Goal: Task Accomplishment & Management: Use online tool/utility

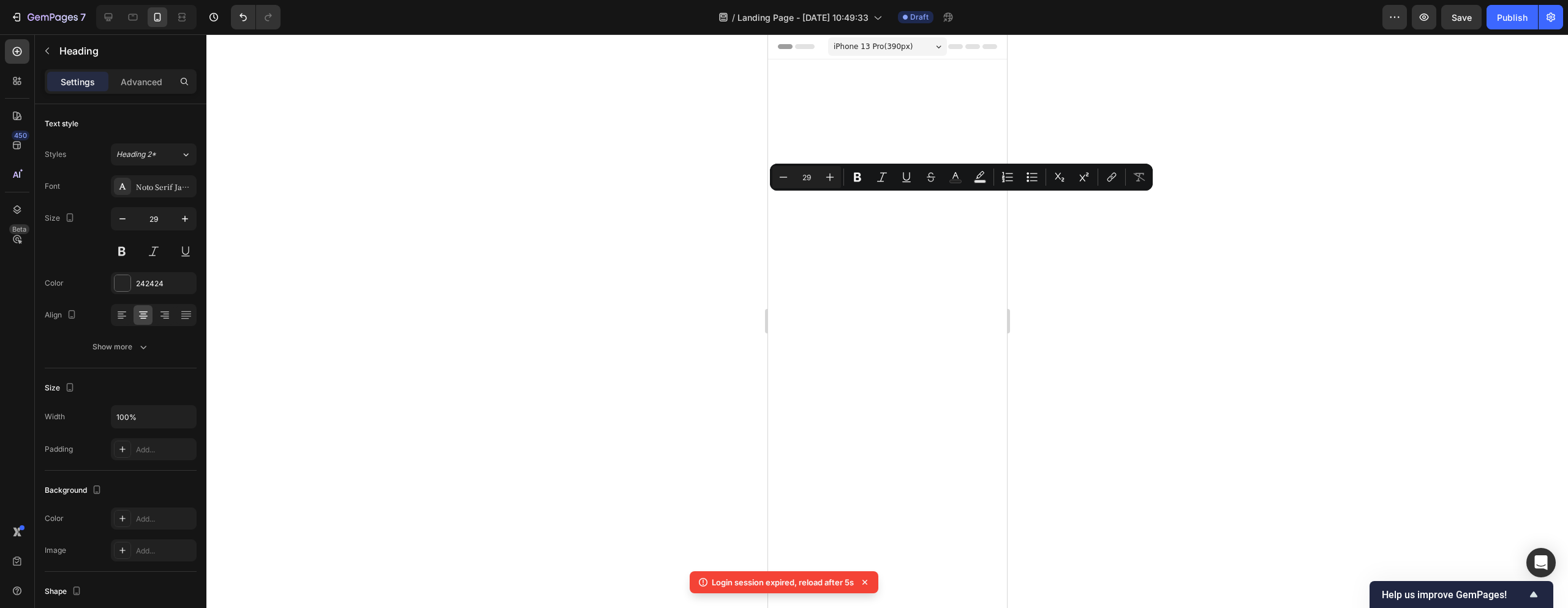
scroll to position [2987, 0]
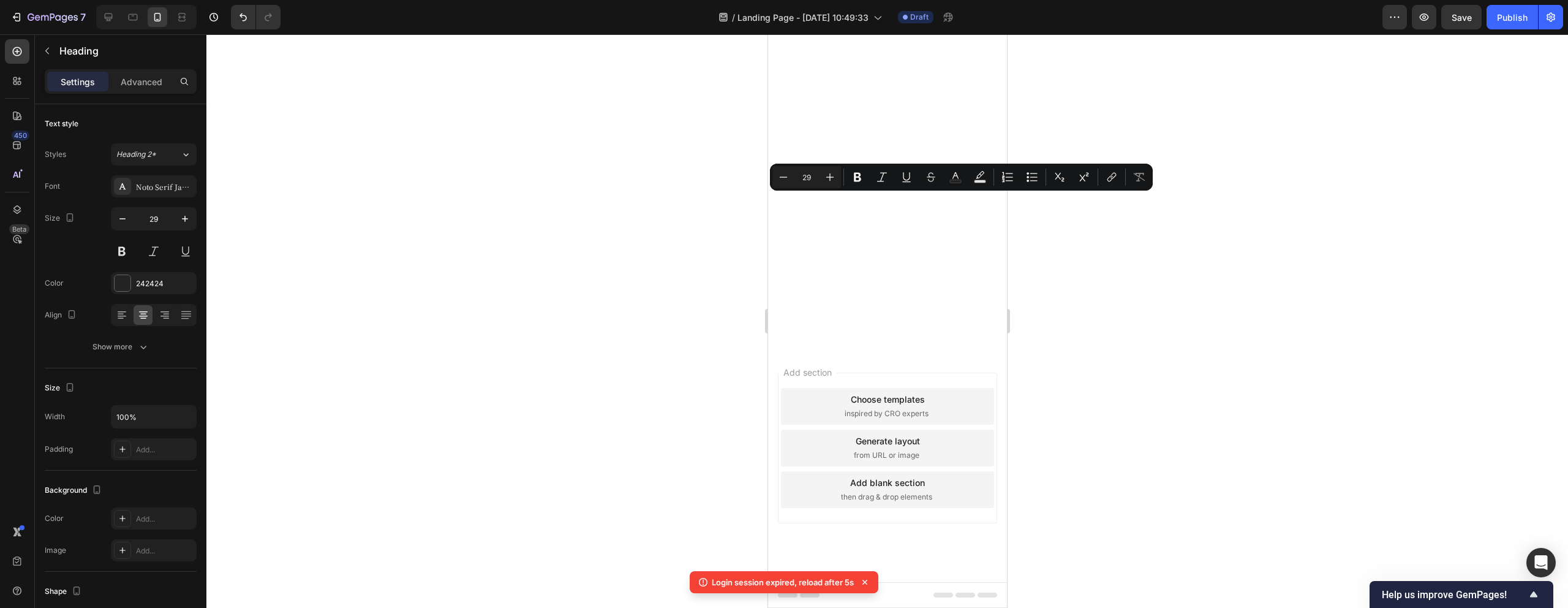
click at [1327, 412] on div at bounding box center [887, 321] width 1362 height 573
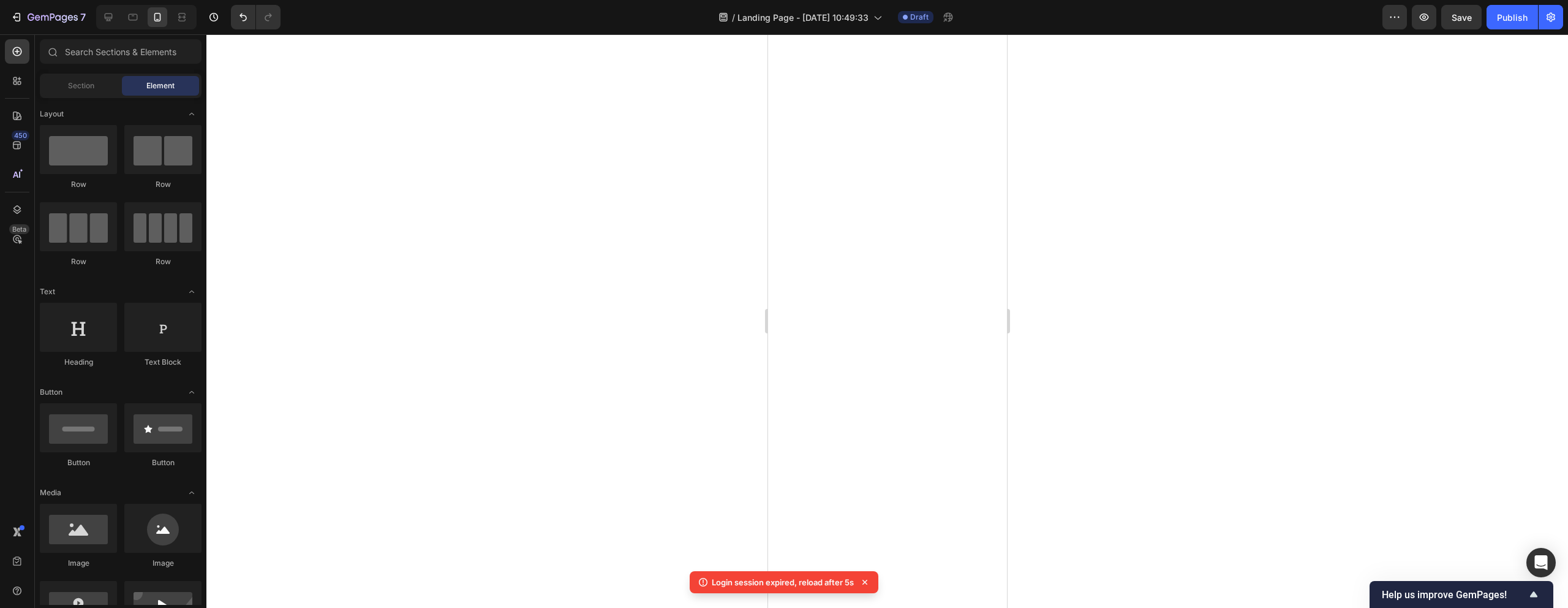
scroll to position [2540, 0]
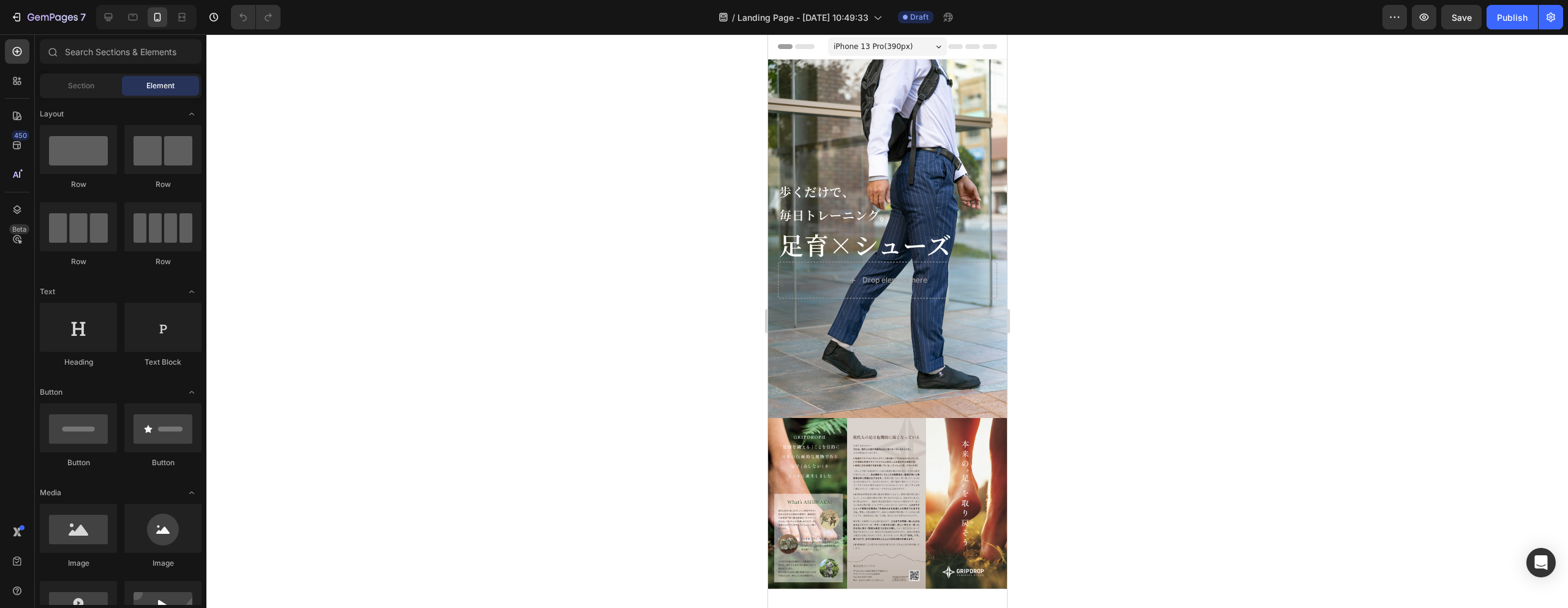
click at [646, 426] on div at bounding box center [887, 321] width 1362 height 573
click at [107, 18] on icon at bounding box center [108, 17] width 8 height 8
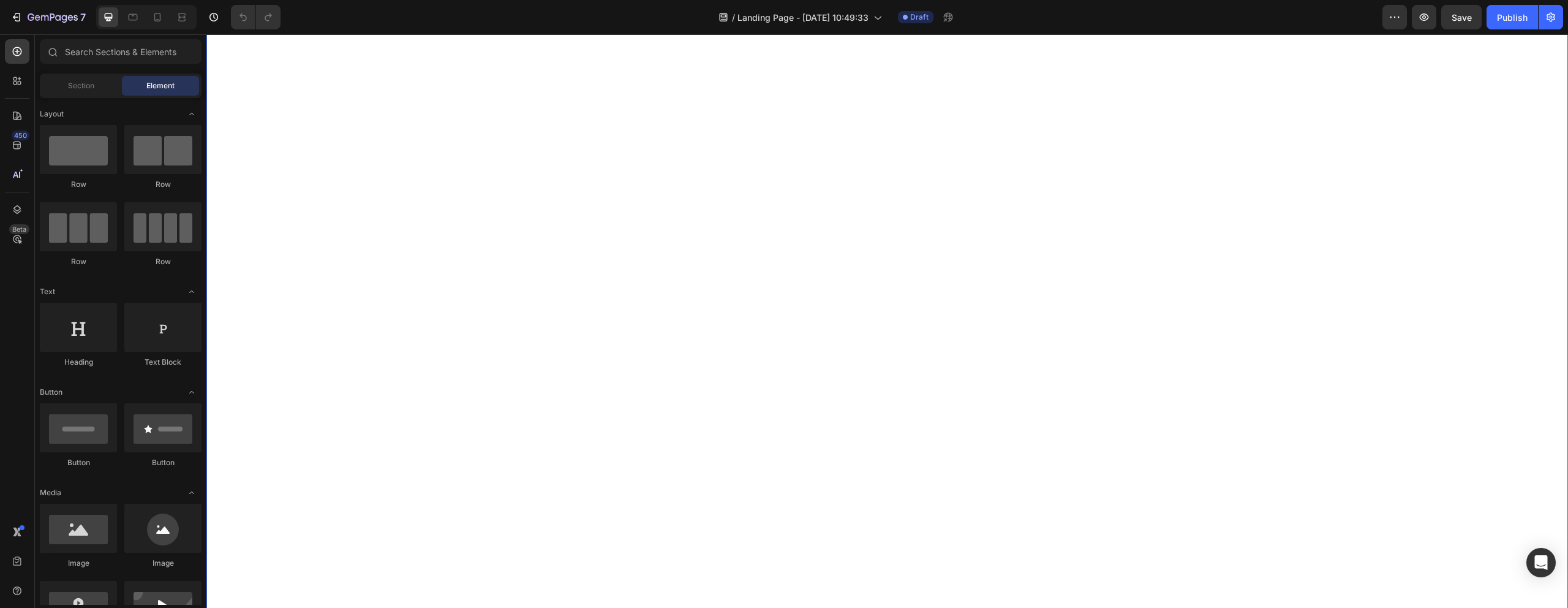
scroll to position [157, 0]
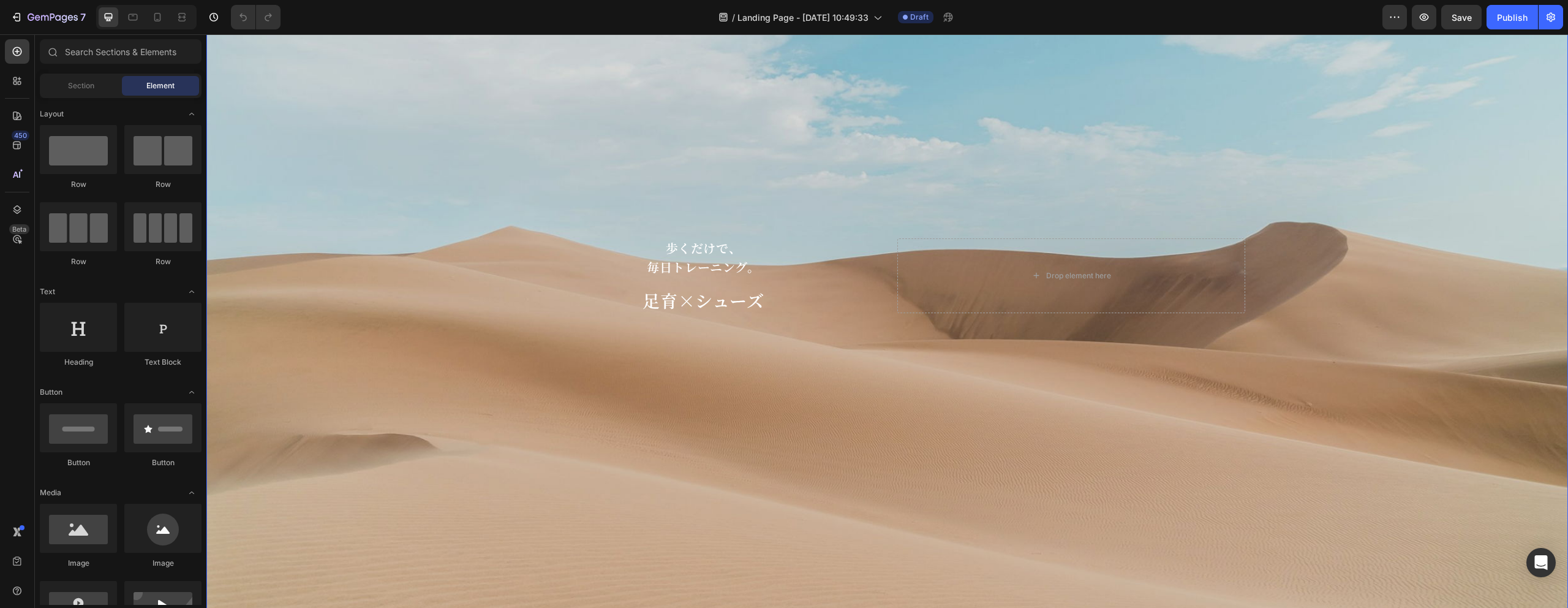
click at [836, 229] on div "Background Image" at bounding box center [887, 276] width 1362 height 747
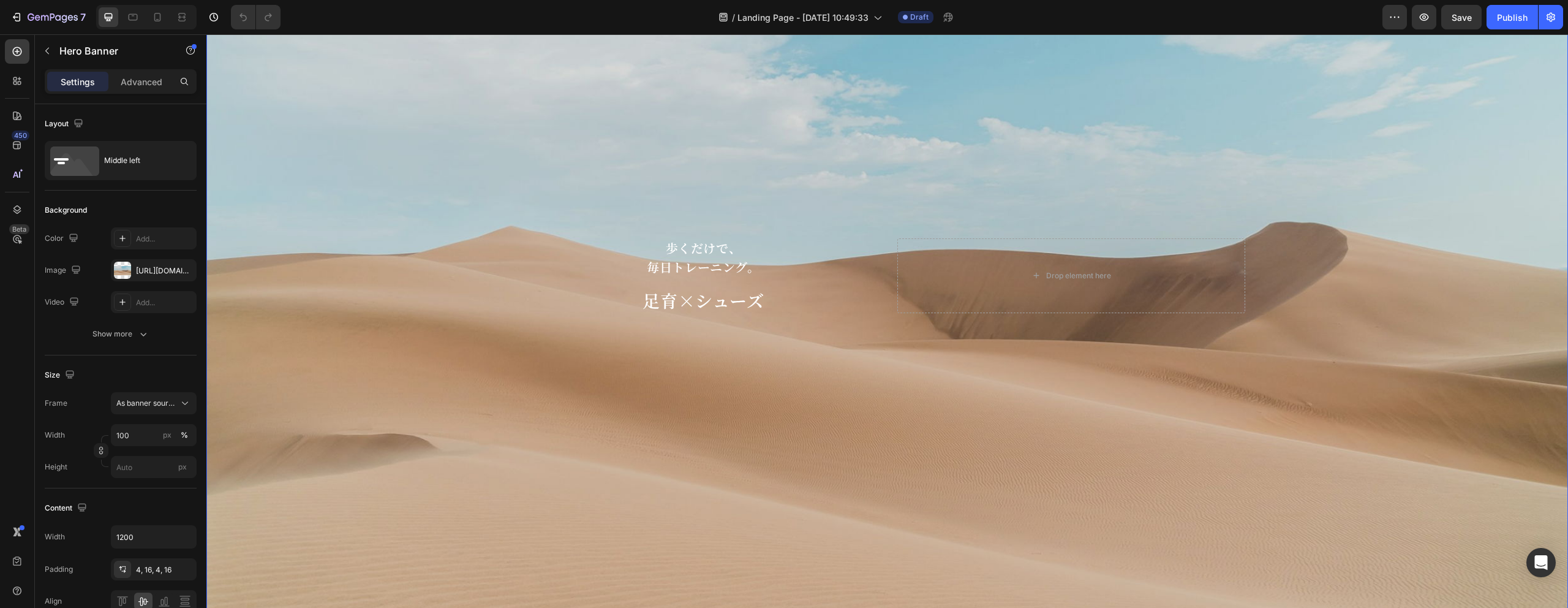
scroll to position [5, 0]
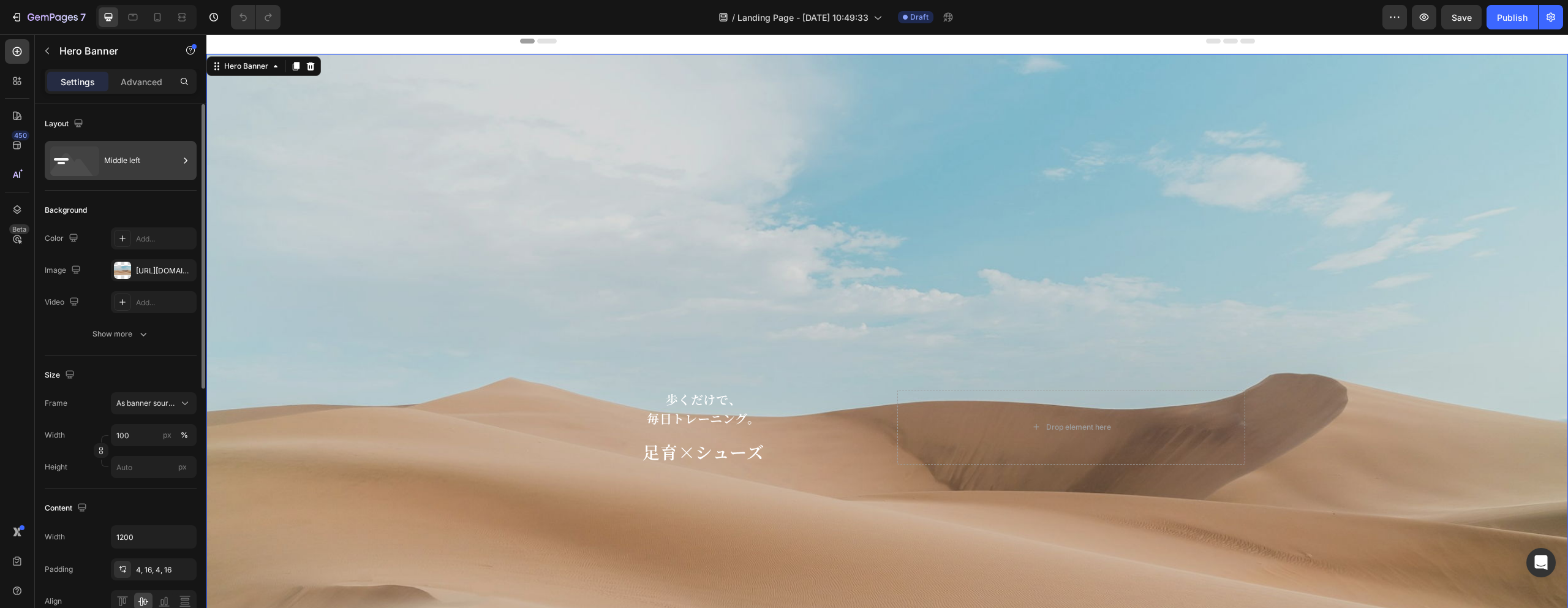
click at [126, 160] on div "Middle left" at bounding box center [141, 160] width 74 height 29
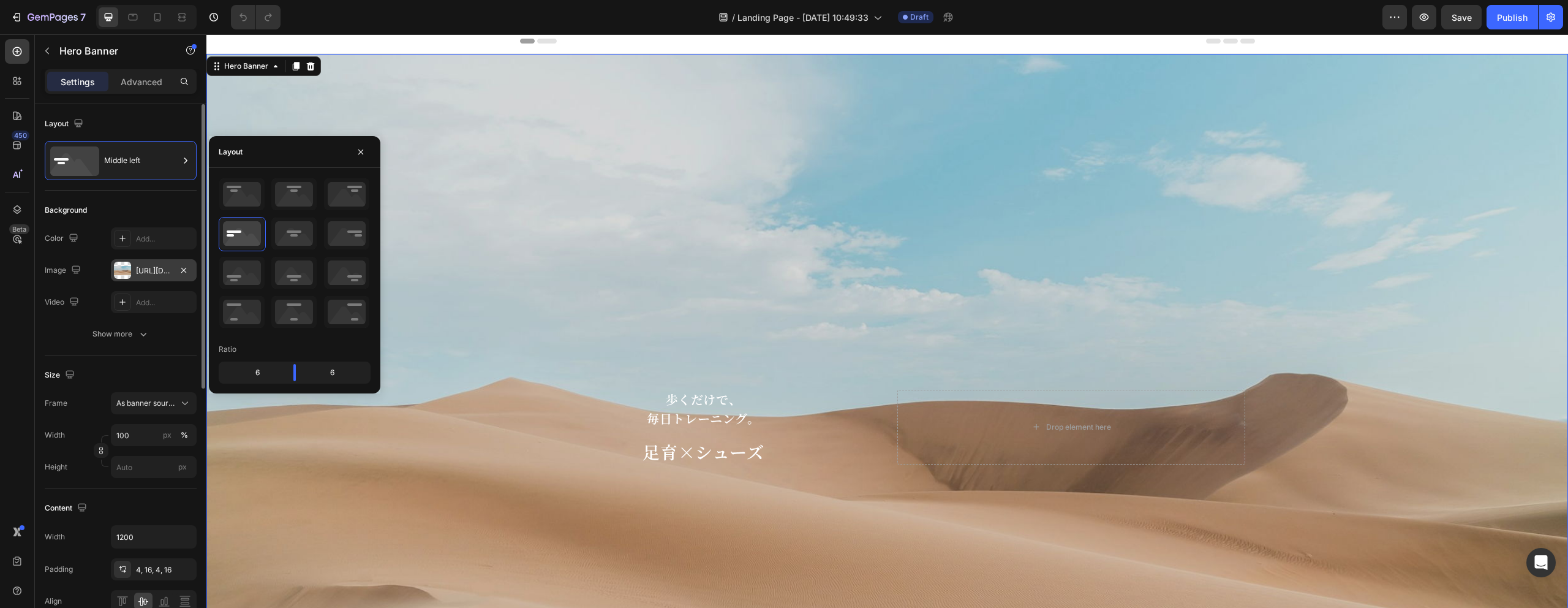
click at [154, 265] on div "https://cdn.shopify.com/s/files/1/2005/9307/files/background_settings.jpg" at bounding box center [153, 270] width 35 height 11
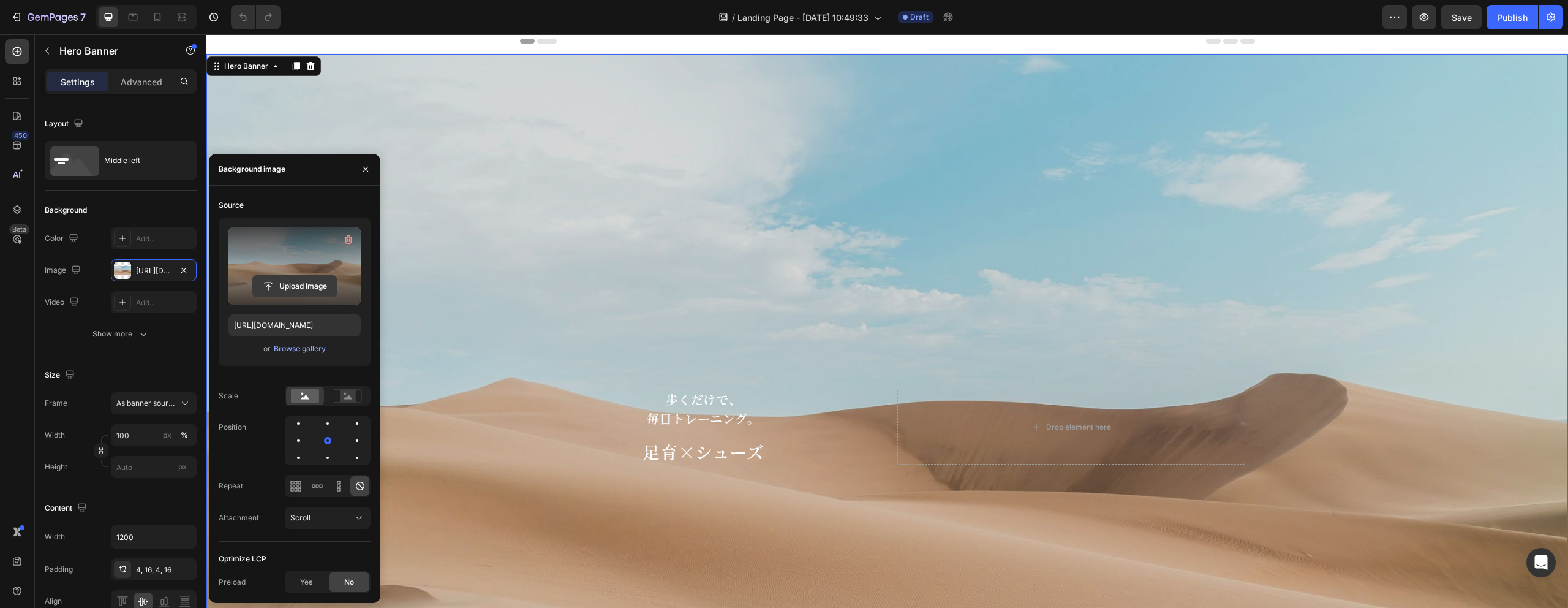
click at [277, 287] on input "file" at bounding box center [294, 286] width 85 height 21
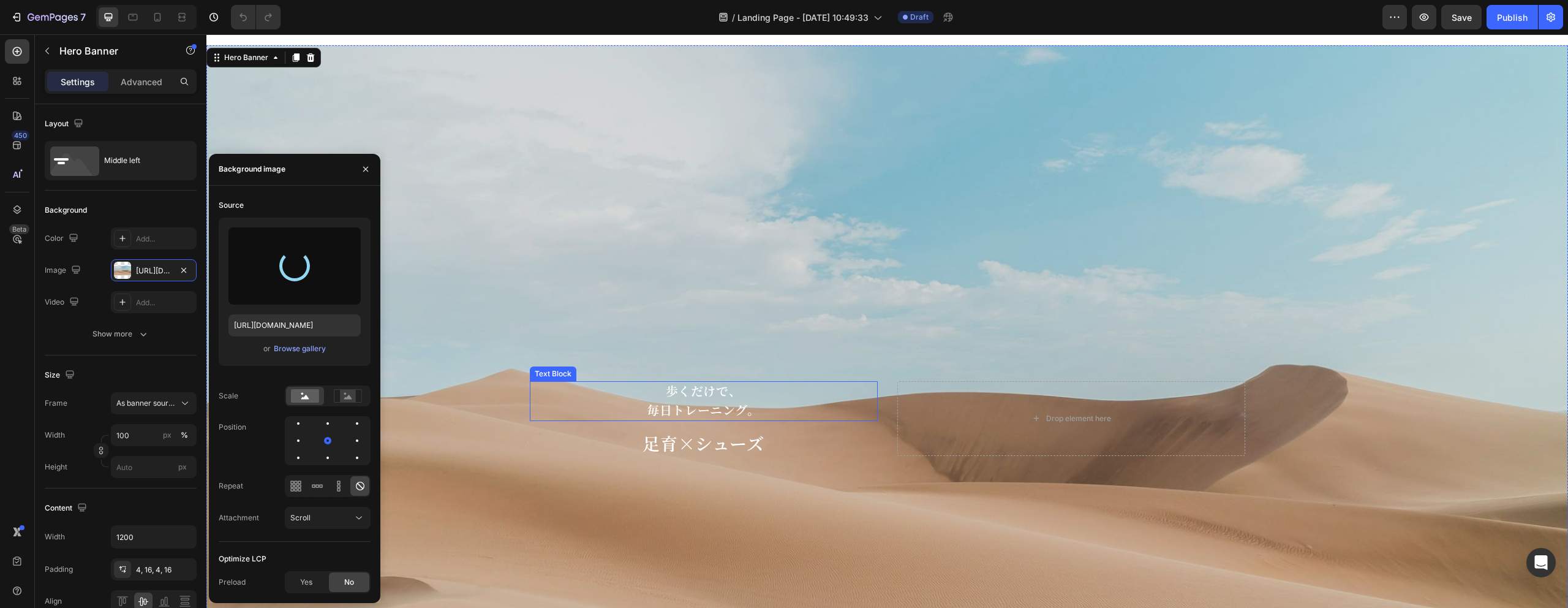
scroll to position [15, 0]
type input "https://cdn.shopify.com/s/files/1/0652/5409/6966/files/gempages_560733961840493…"
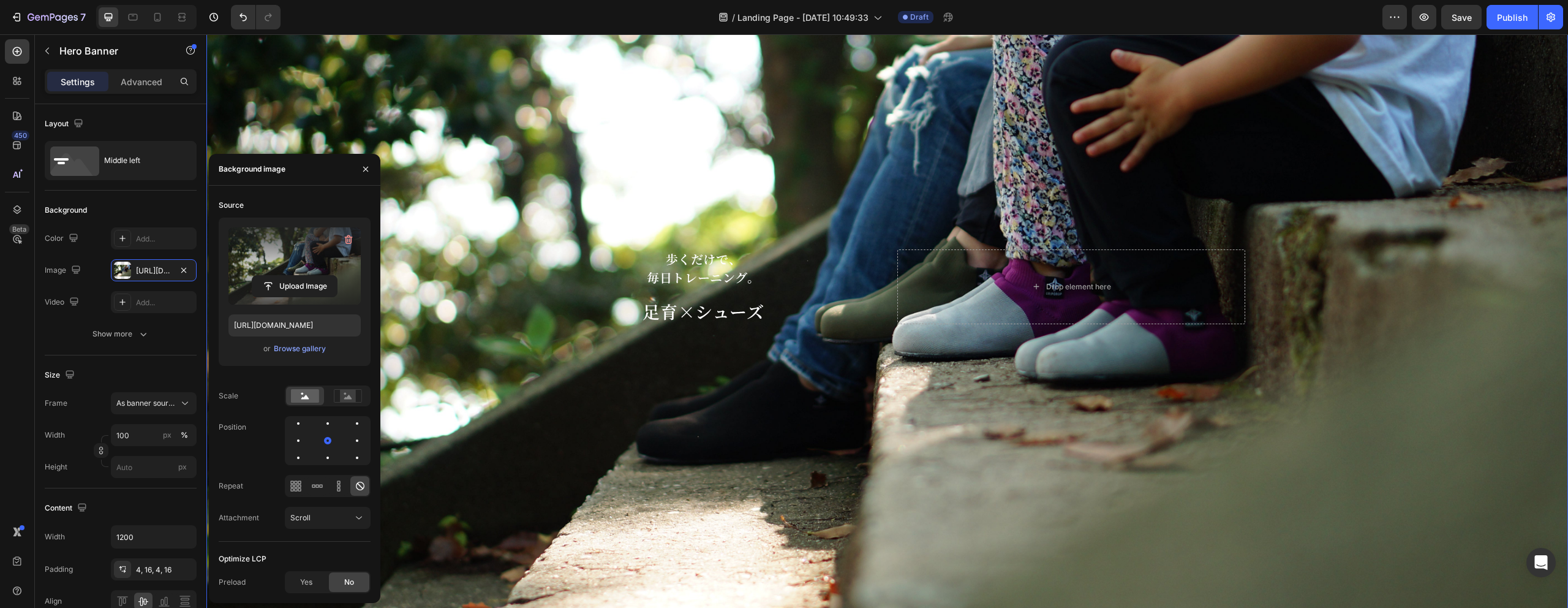
scroll to position [226, 0]
click at [745, 284] on span "毎日トレーニング。" at bounding box center [703, 276] width 113 height 18
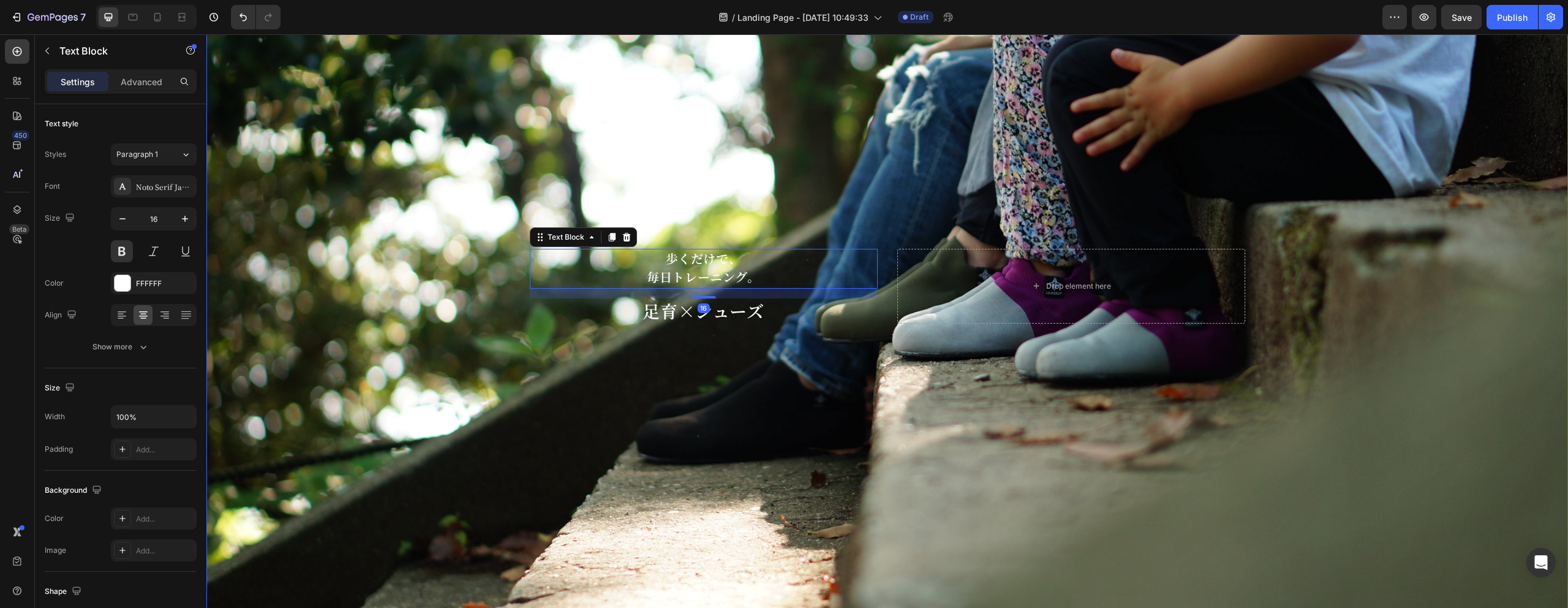
click at [711, 346] on div "Background Image" at bounding box center [887, 286] width 1362 height 905
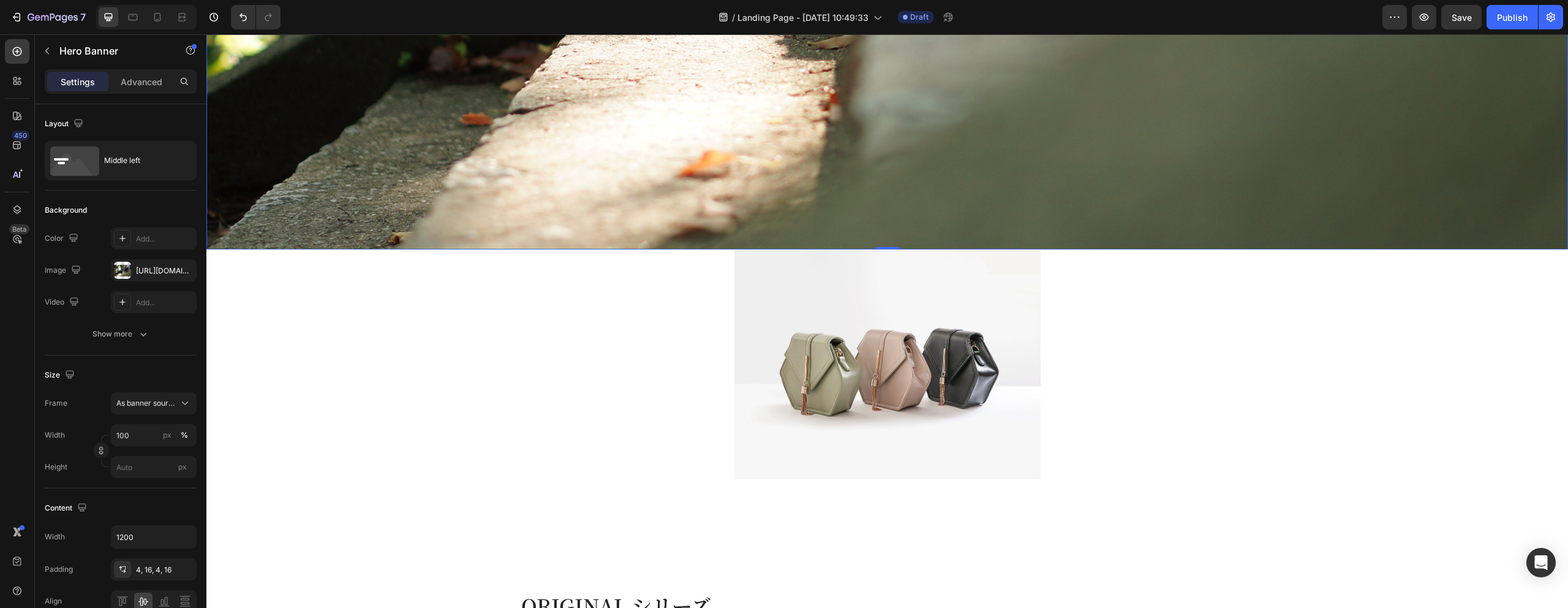
scroll to position [751, 0]
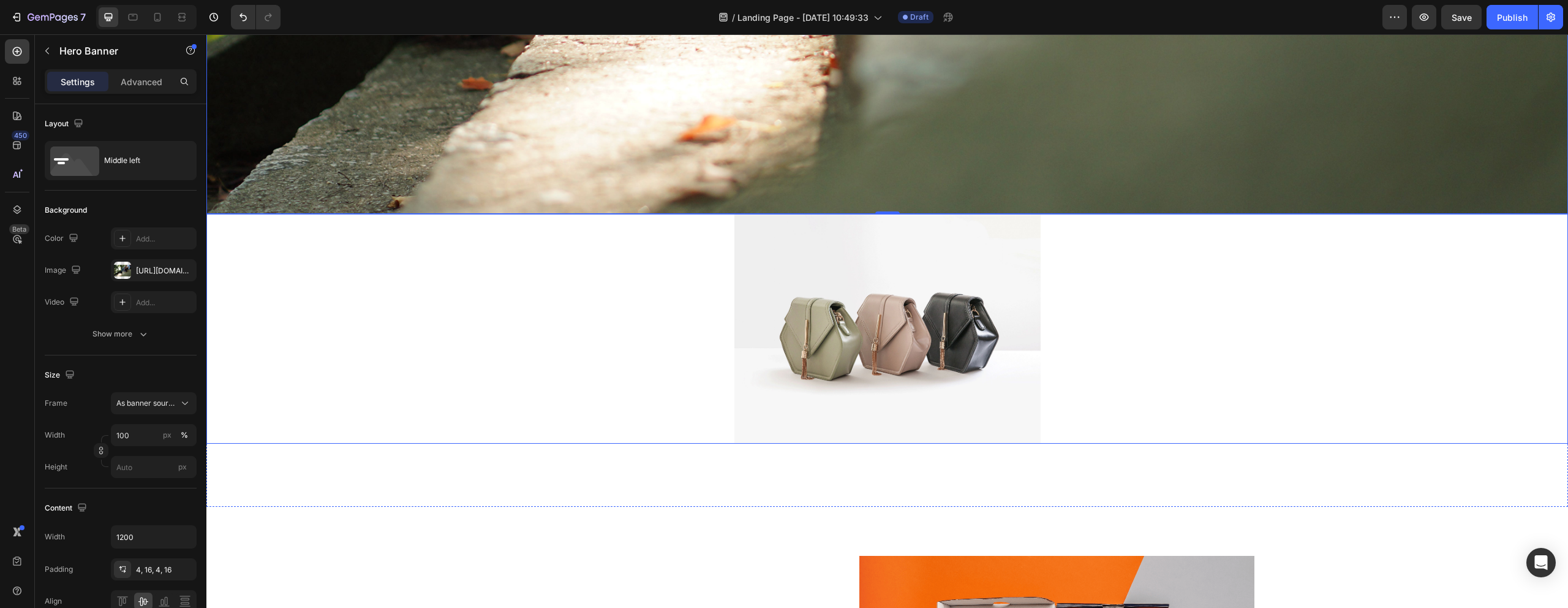
click at [844, 321] on img at bounding box center [887, 328] width 307 height 230
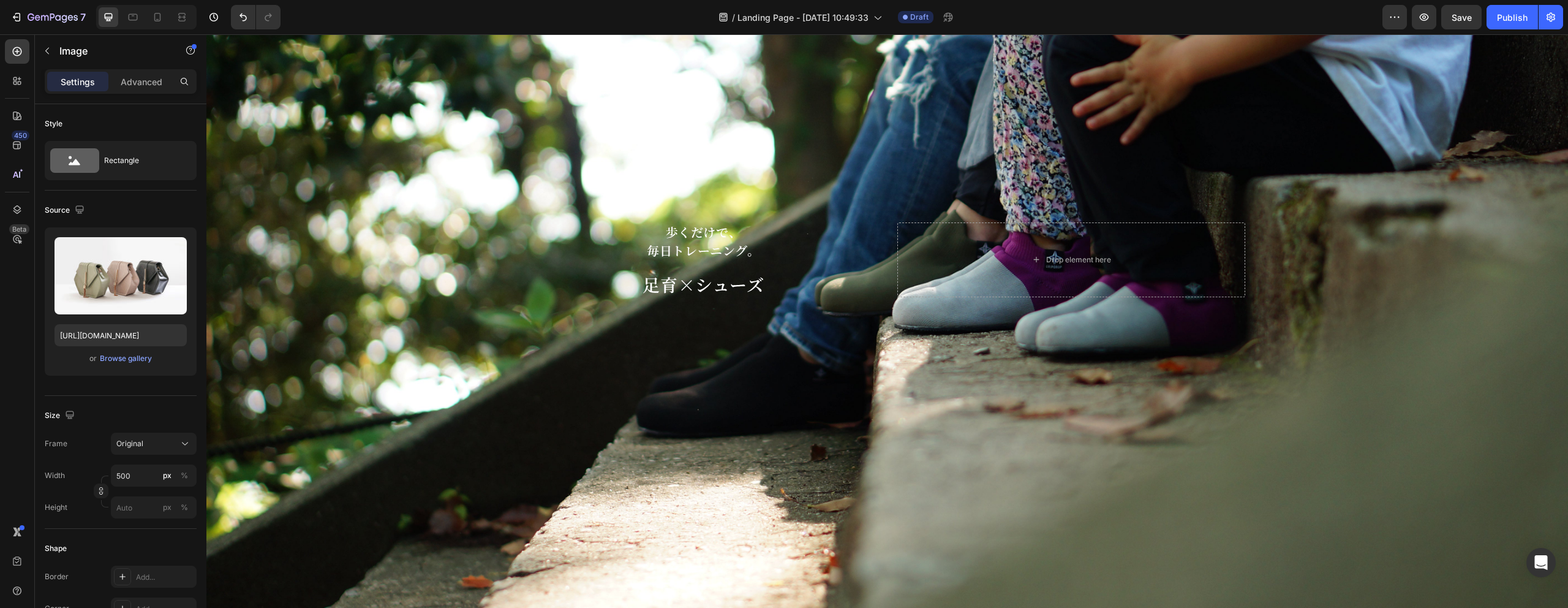
scroll to position [0, 0]
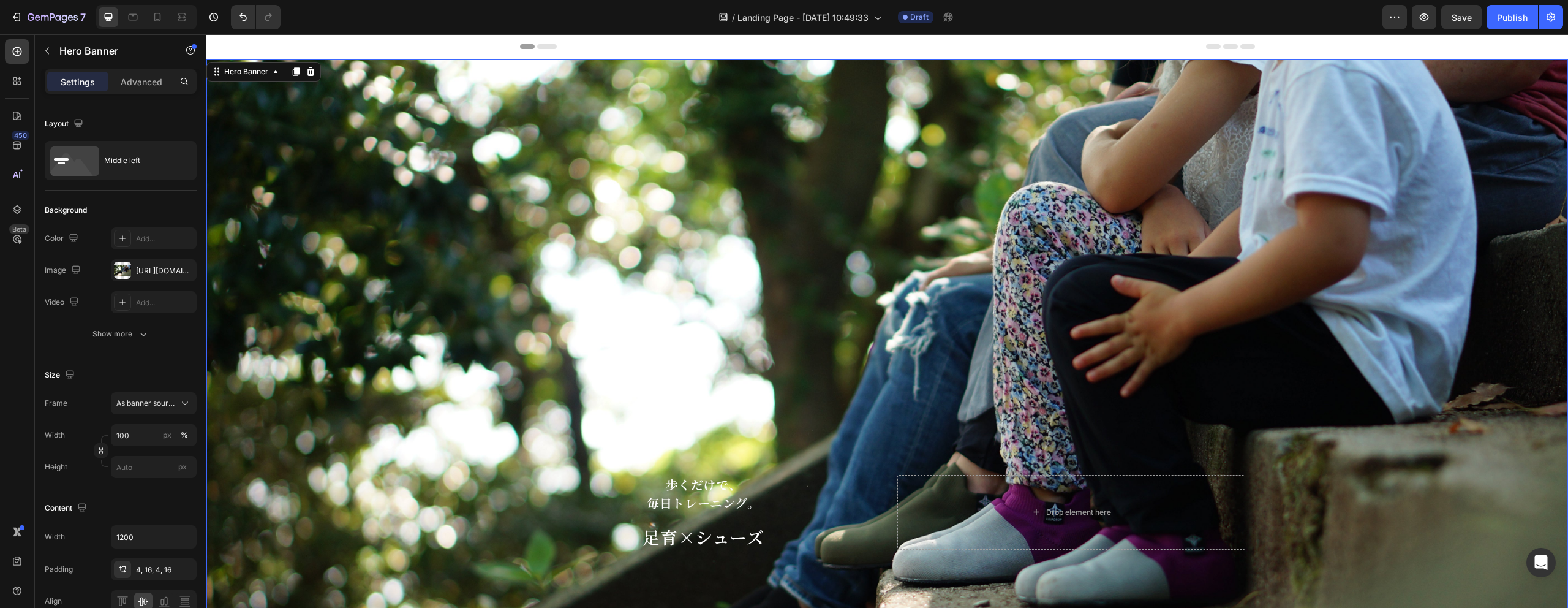
click at [863, 251] on div "Background Image" at bounding box center [887, 512] width 1362 height 905
click at [145, 277] on div "https://cdn.shopify.com/s/files/1/0652/5409/6966/files/gempages_560733961840493…" at bounding box center [153, 269] width 86 height 22
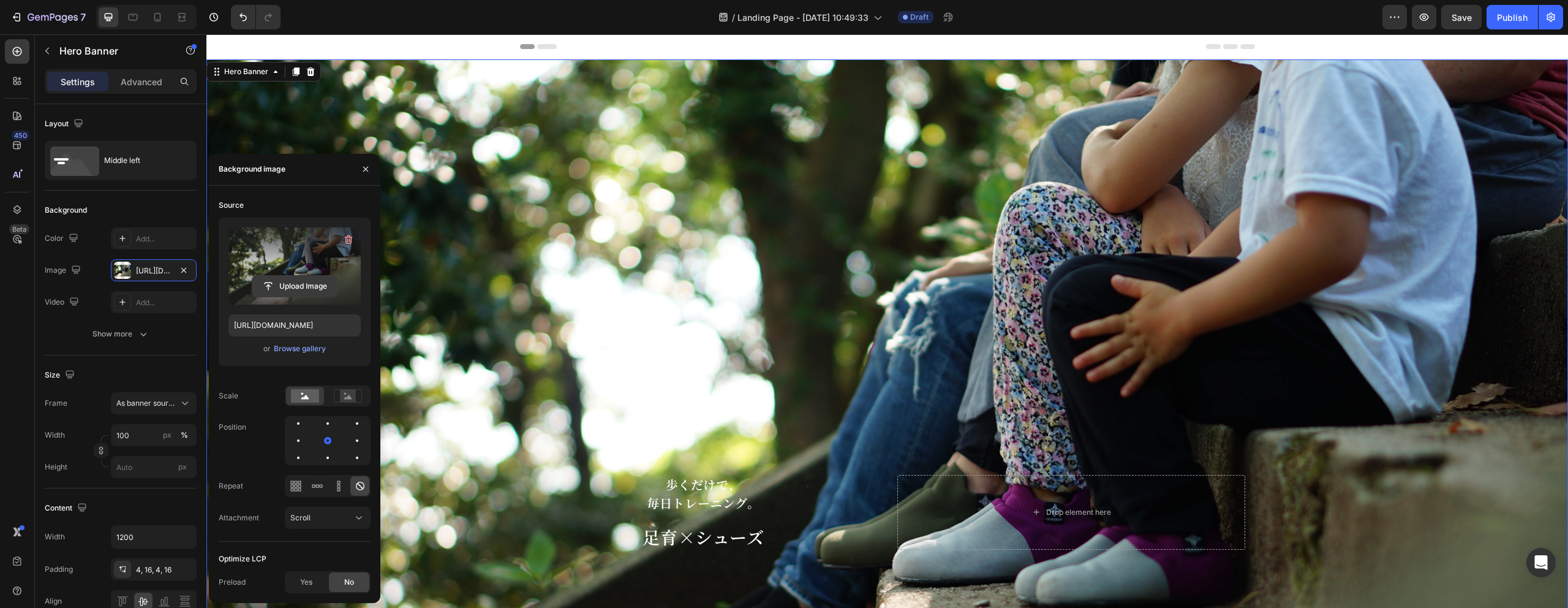
click at [299, 288] on input "file" at bounding box center [294, 286] width 85 height 21
type input "https://cdn.shopify.com/s/files/1/0652/5409/6966/files/gempages_560733961840493…"
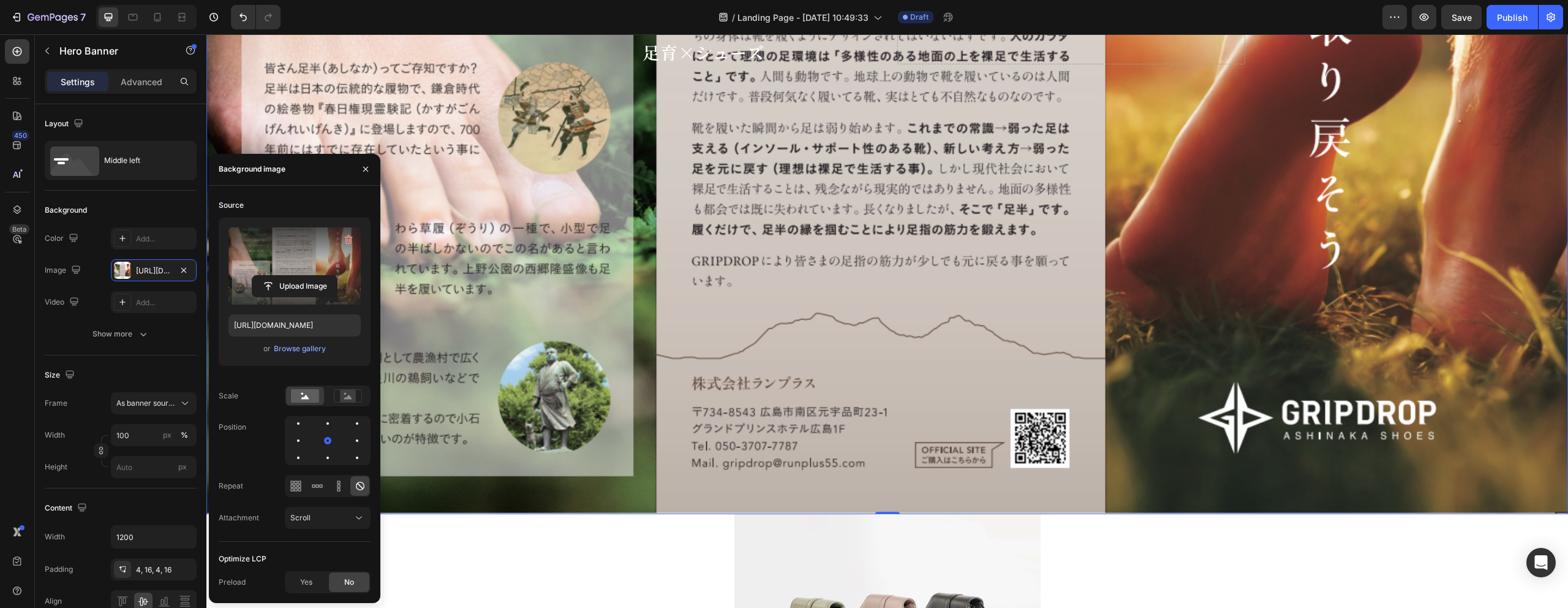
scroll to position [472, 0]
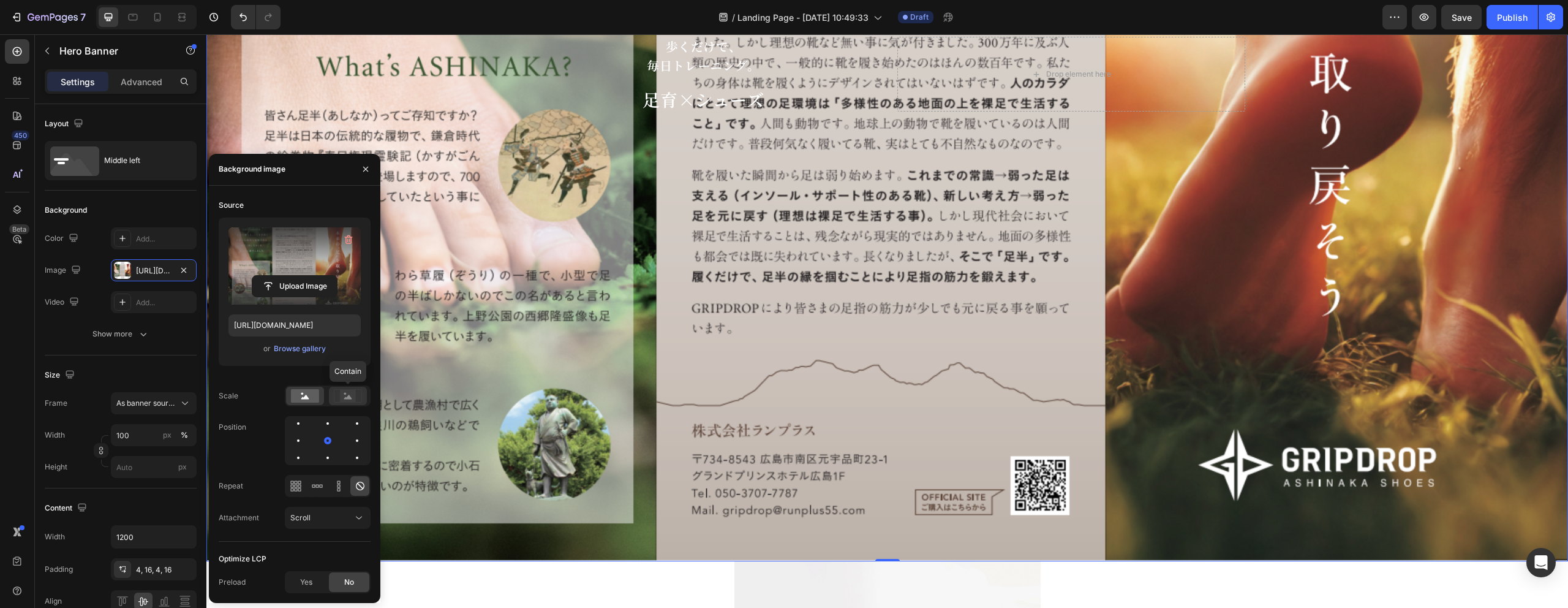
click at [346, 400] on rect at bounding box center [348, 396] width 16 height 12
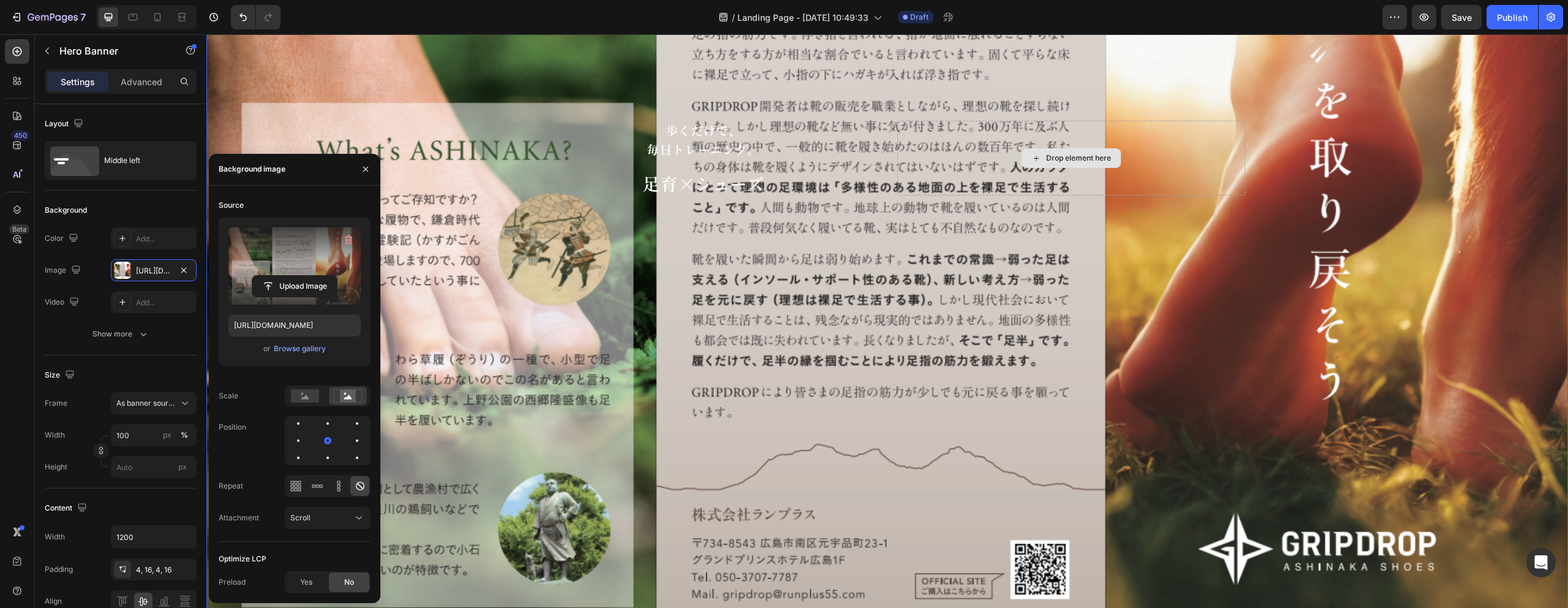
scroll to position [422, 0]
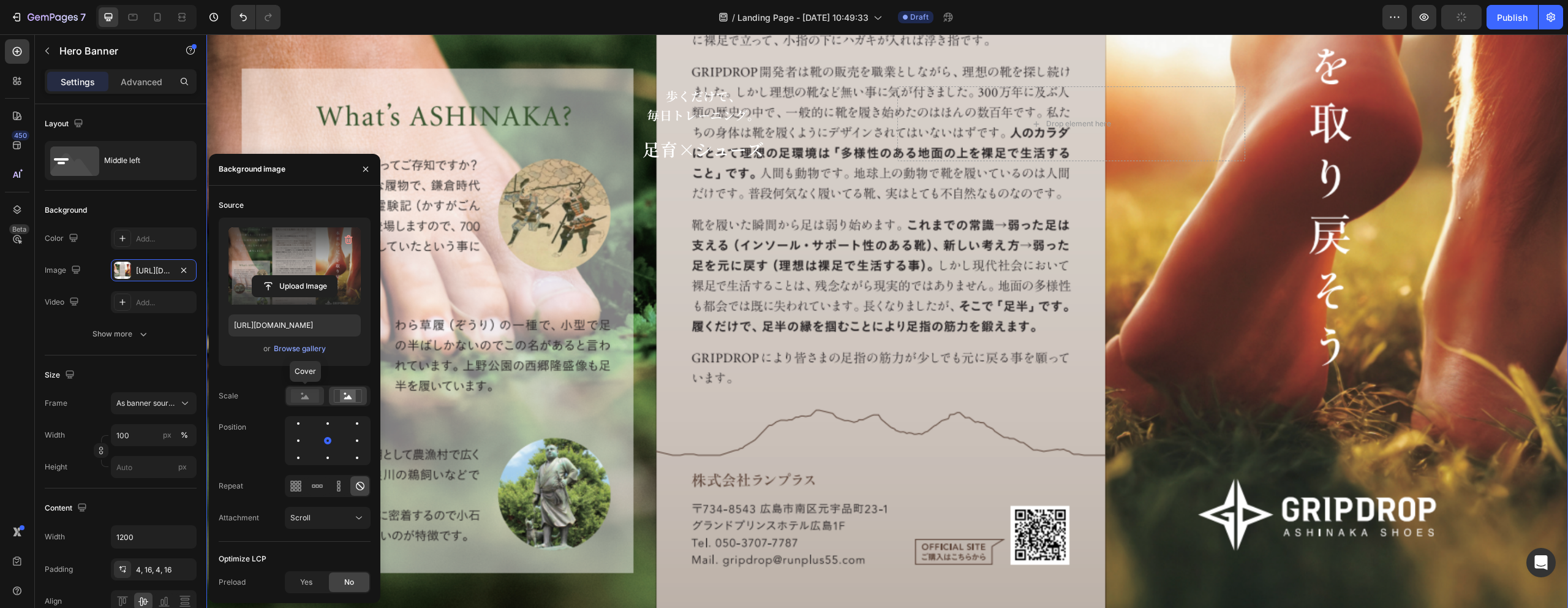
click at [299, 398] on rect at bounding box center [305, 396] width 29 height 14
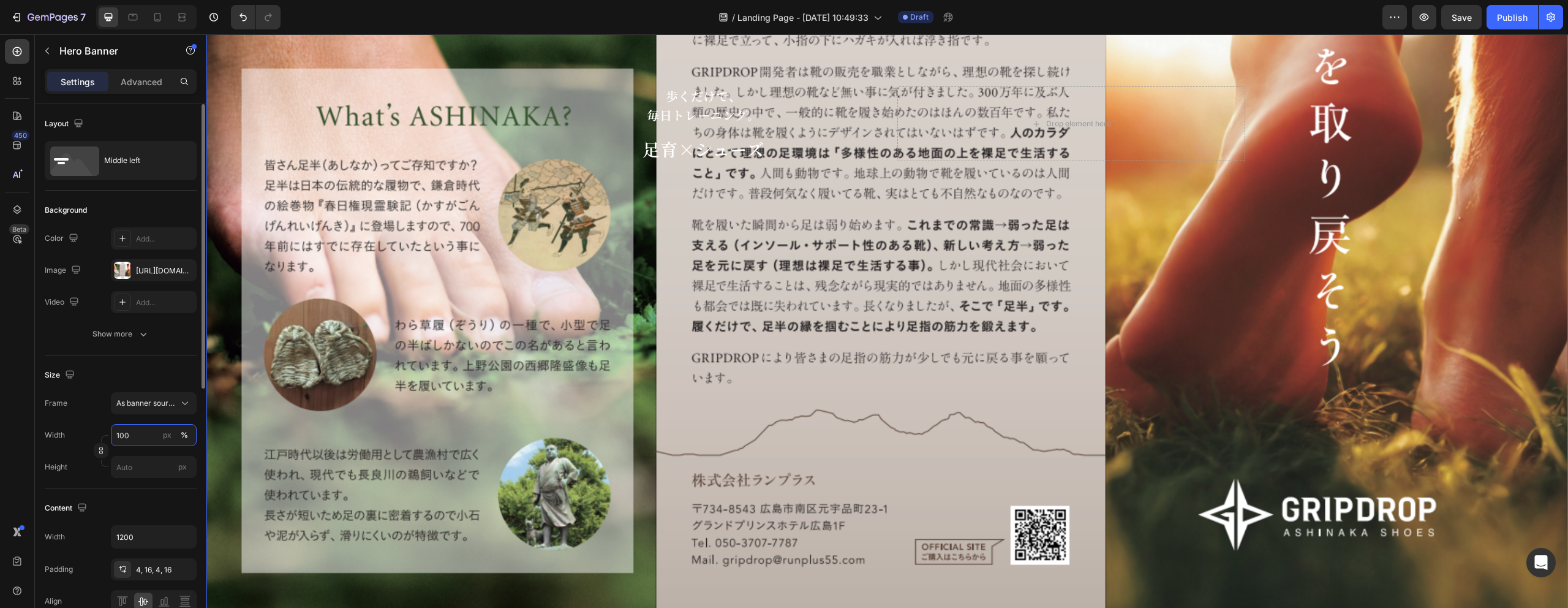
click at [143, 437] on input "100" at bounding box center [153, 435] width 86 height 22
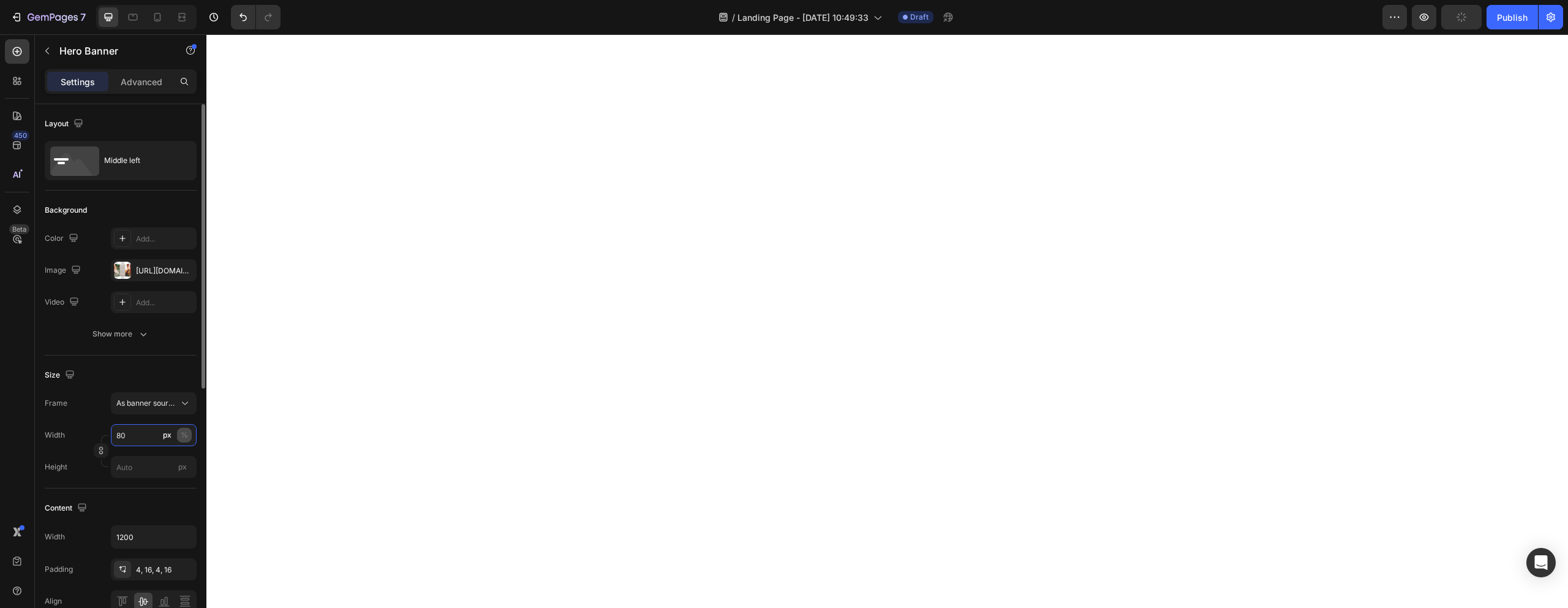
type input "80"
click at [185, 432] on div "%" at bounding box center [184, 435] width 7 height 11
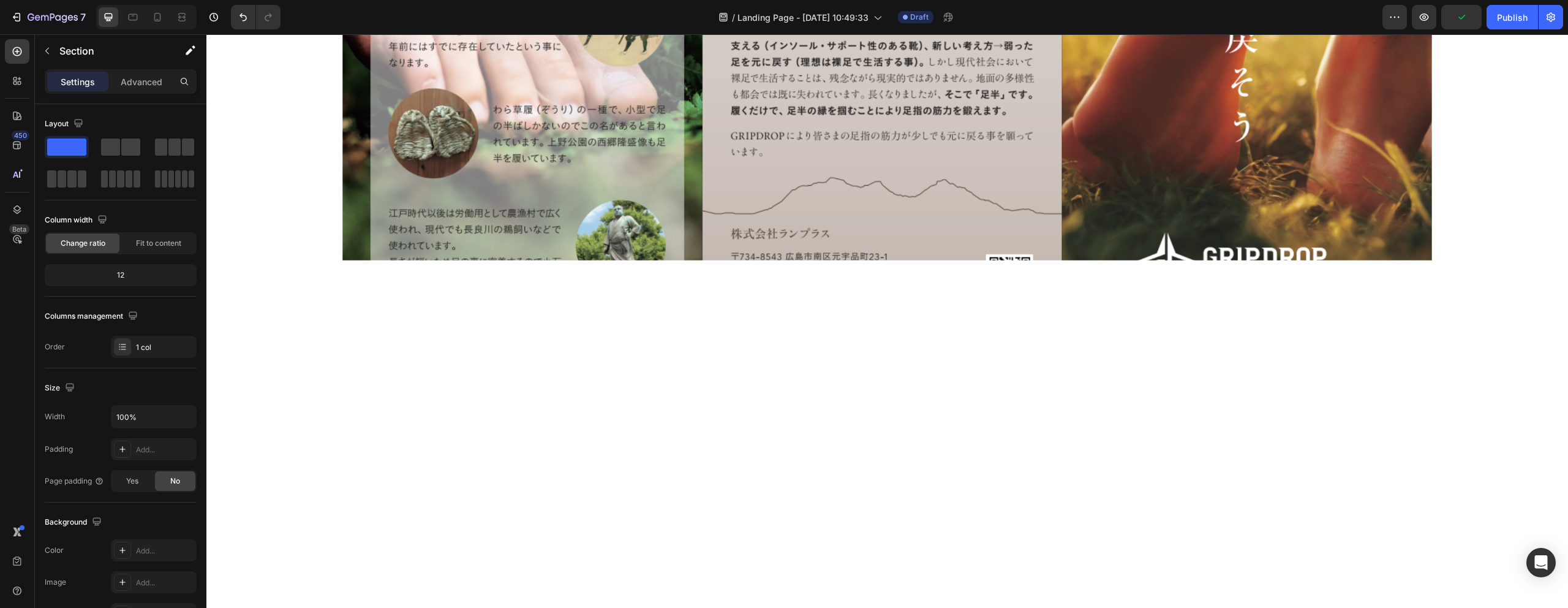
click at [778, 462] on div at bounding box center [887, 375] width 1362 height 230
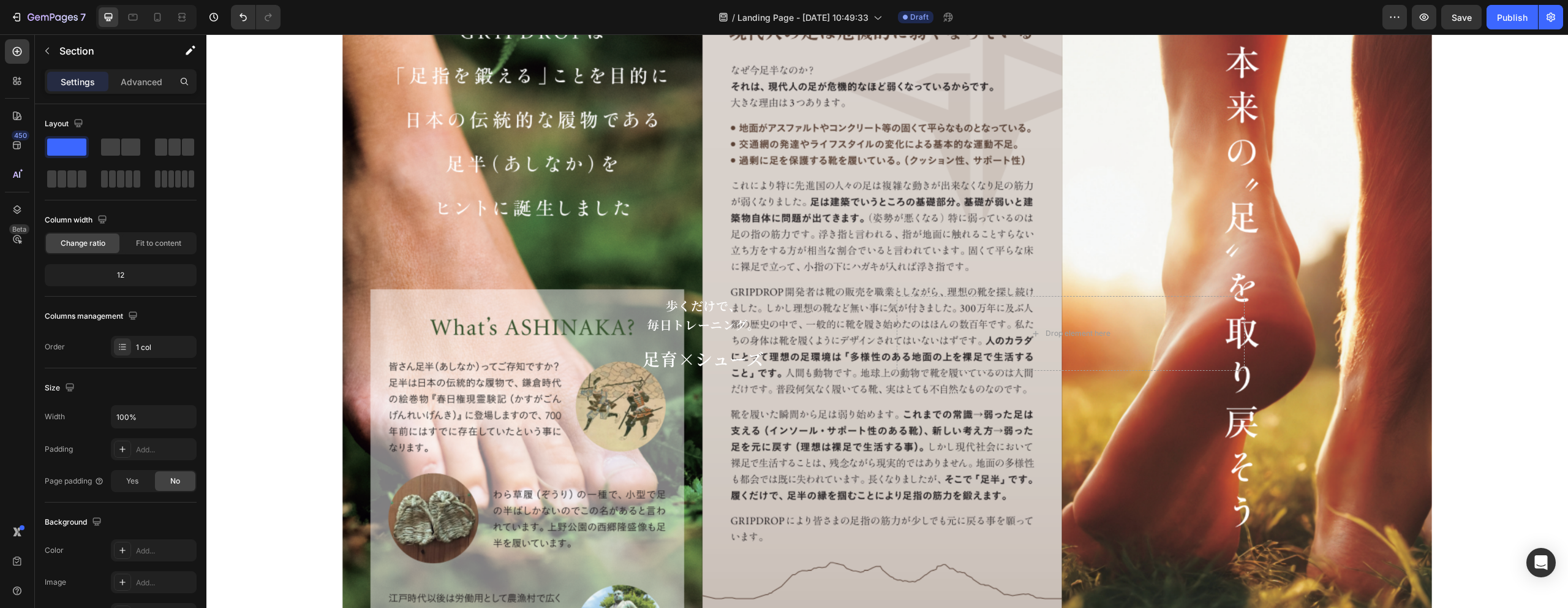
scroll to position [0, 0]
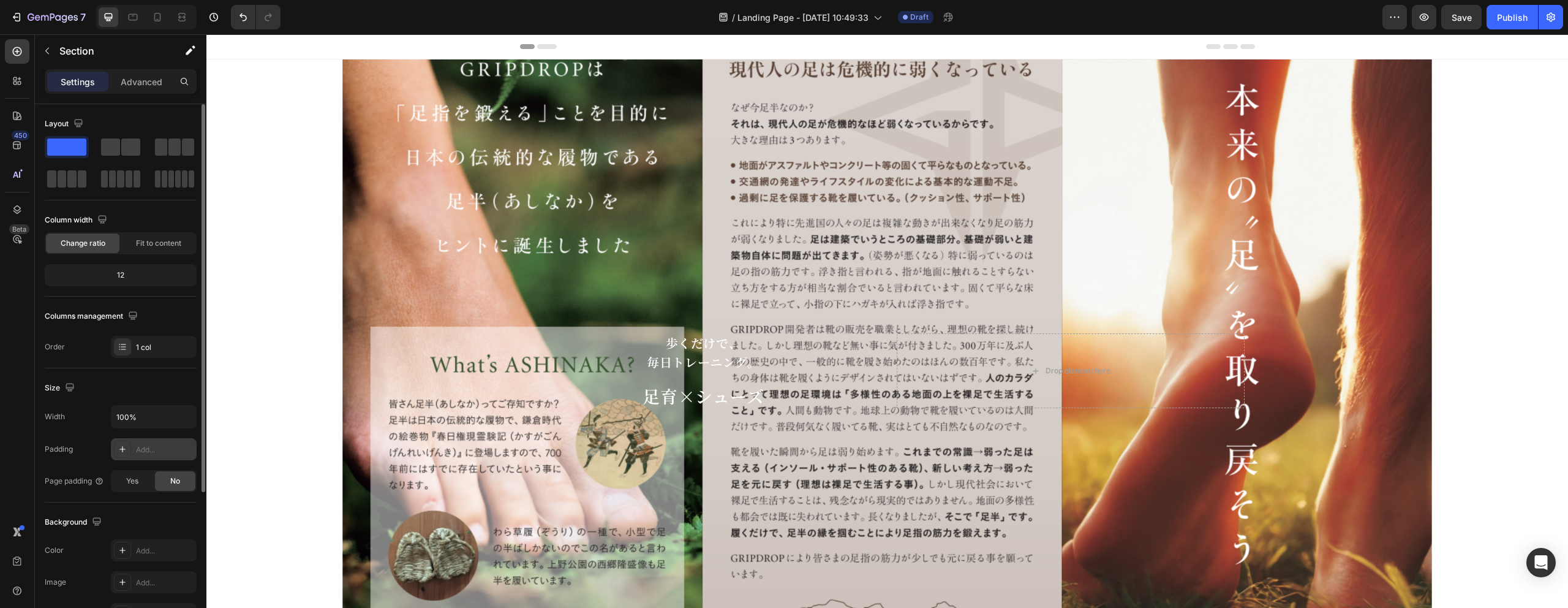
click at [155, 450] on div "Add..." at bounding box center [165, 450] width 57 height 11
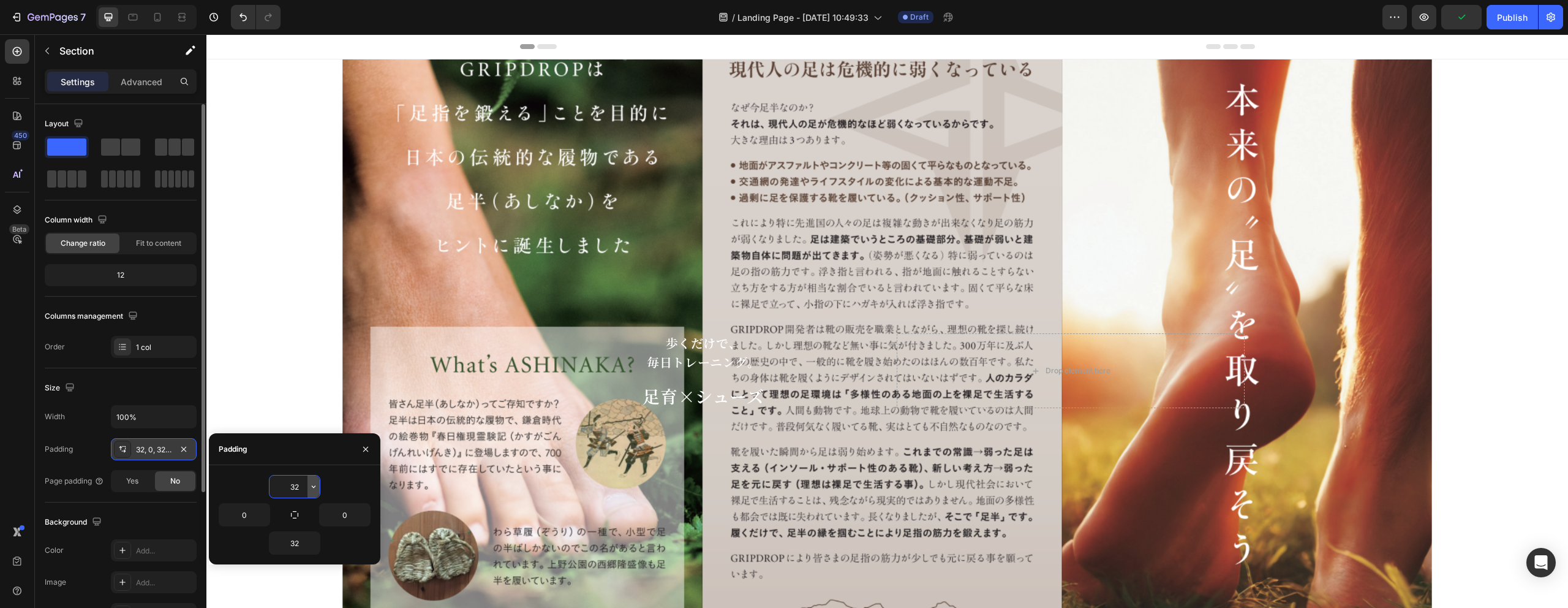
click at [317, 486] on icon "button" at bounding box center [313, 486] width 10 height 10
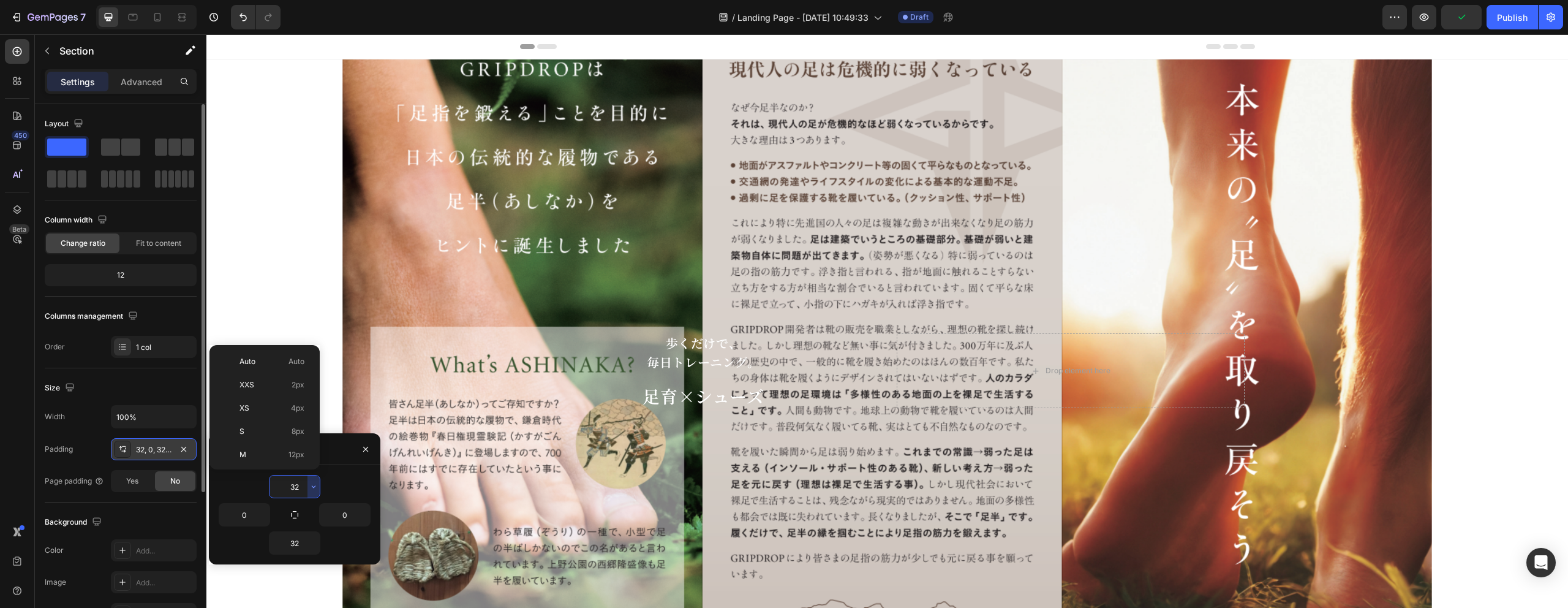
scroll to position [88, 0]
click at [258, 439] on p "2XL 32px" at bounding box center [272, 436] width 65 height 11
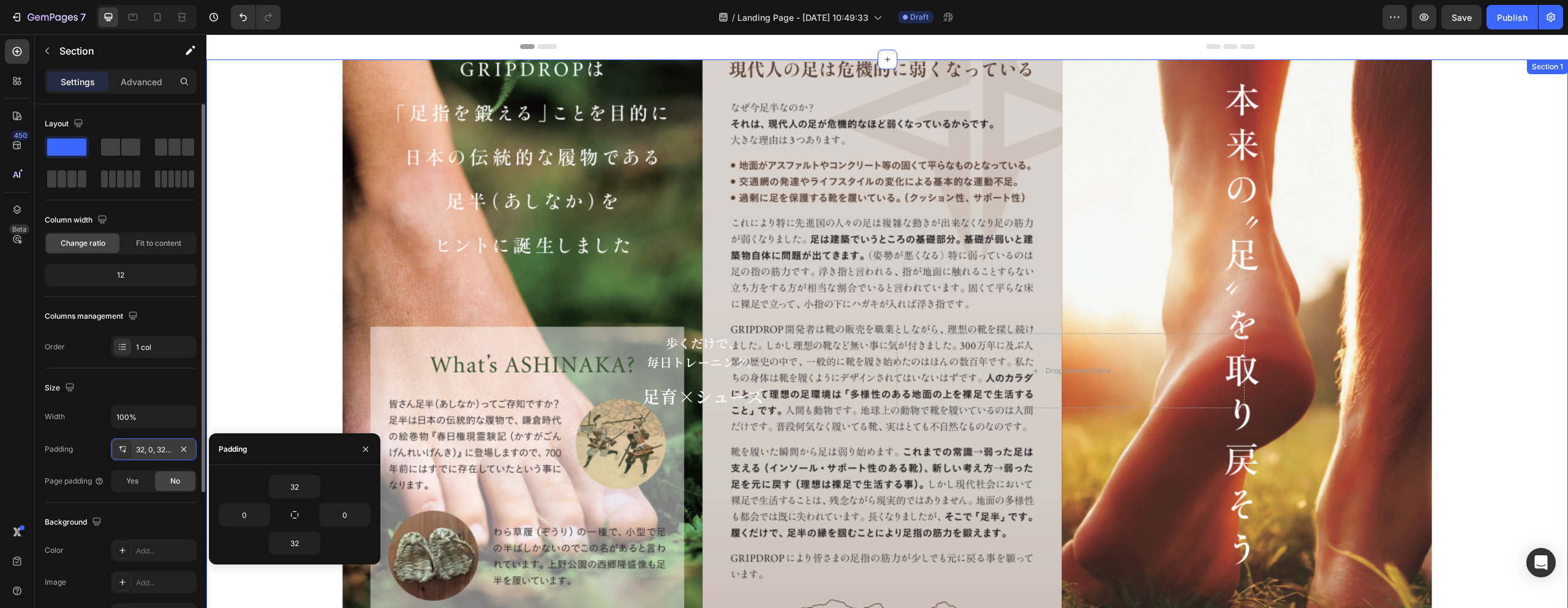
click at [298, 372] on div "歩くだけで、 毎日トレーニング。 Text Block 足育×シューズ Heading Drop element here Hero Banner" at bounding box center [887, 371] width 1362 height 623
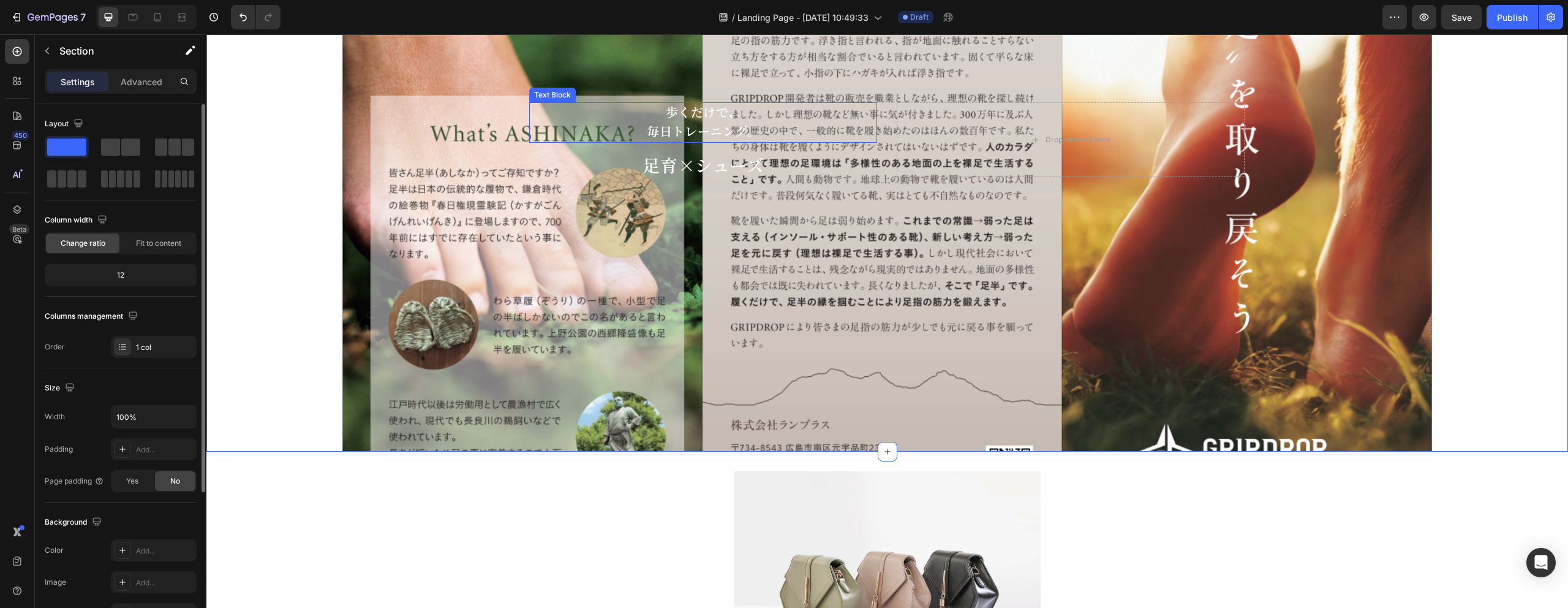
scroll to position [0, 0]
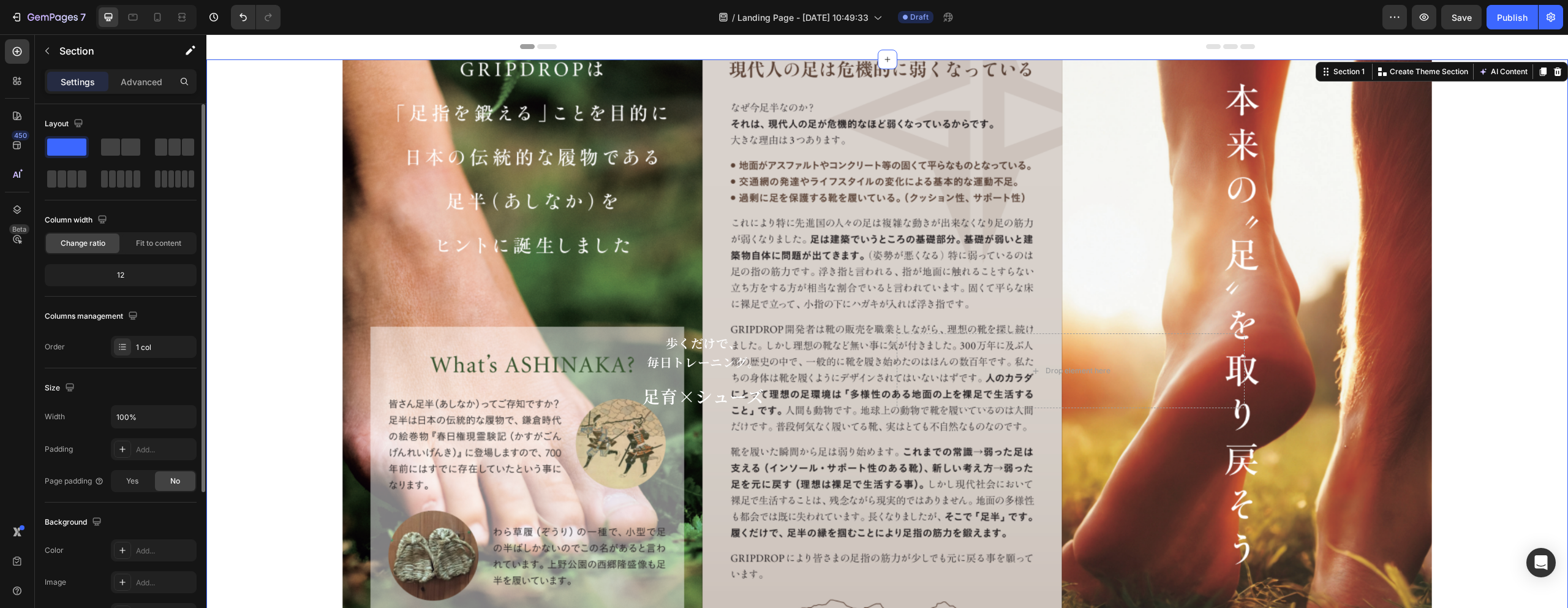
click at [300, 236] on div "歩くだけで、 毎日トレーニング。 Text Block 足育×シューズ Heading Drop element here Hero Banner" at bounding box center [887, 371] width 1362 height 623
click at [1421, 16] on icon "button" at bounding box center [1424, 17] width 12 height 12
click at [1048, 339] on div "Drop element here" at bounding box center [1071, 371] width 348 height 74
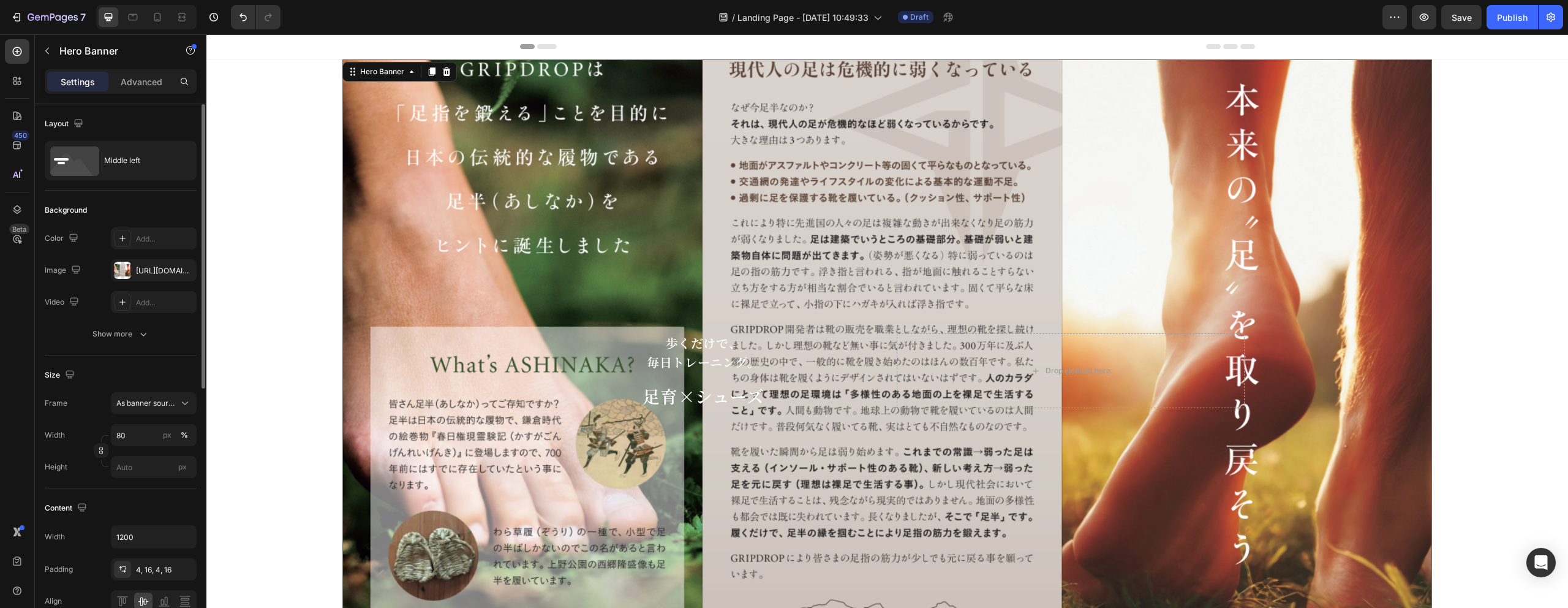
click at [397, 178] on div "Background Image" at bounding box center [887, 371] width 1089 height 623
click at [152, 273] on div "https://cdn.shopify.com/s/files/1/0652/5409/6966/files/gempages_560733961840493…" at bounding box center [153, 270] width 35 height 11
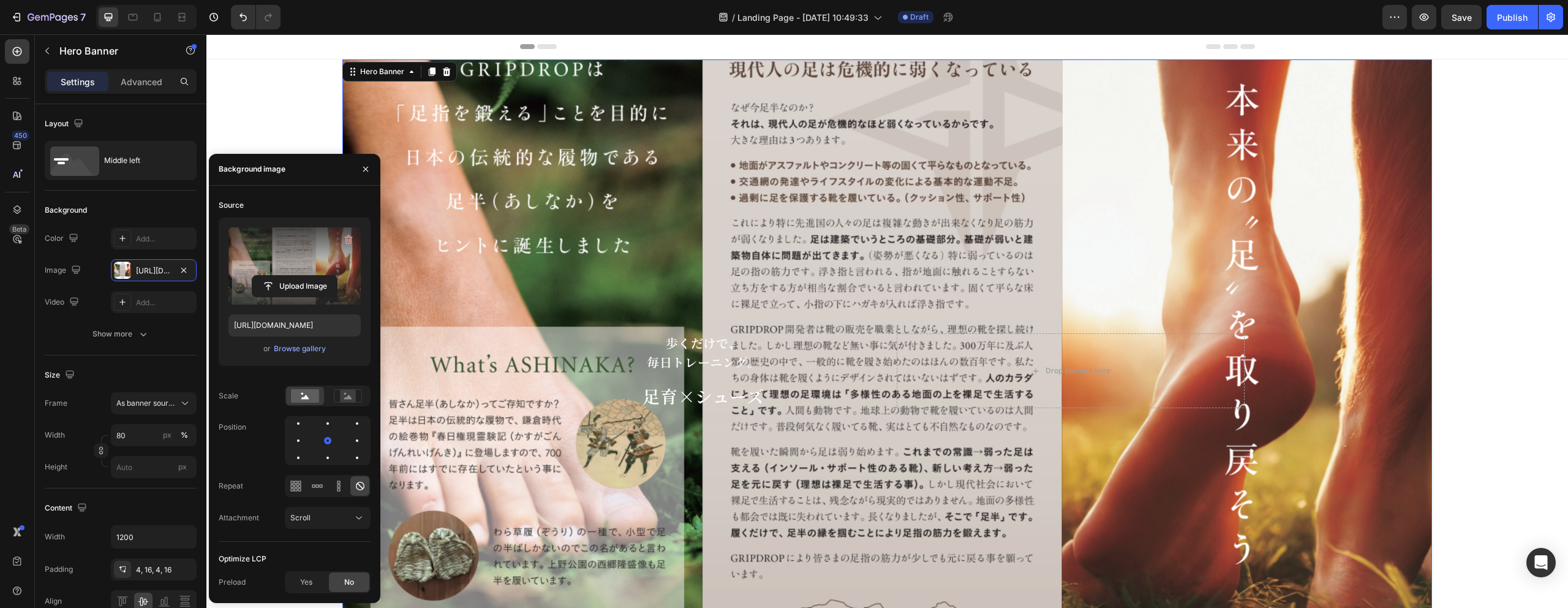
click at [334, 252] on label at bounding box center [294, 265] width 132 height 77
click at [334, 275] on input "file" at bounding box center [294, 286] width 85 height 21
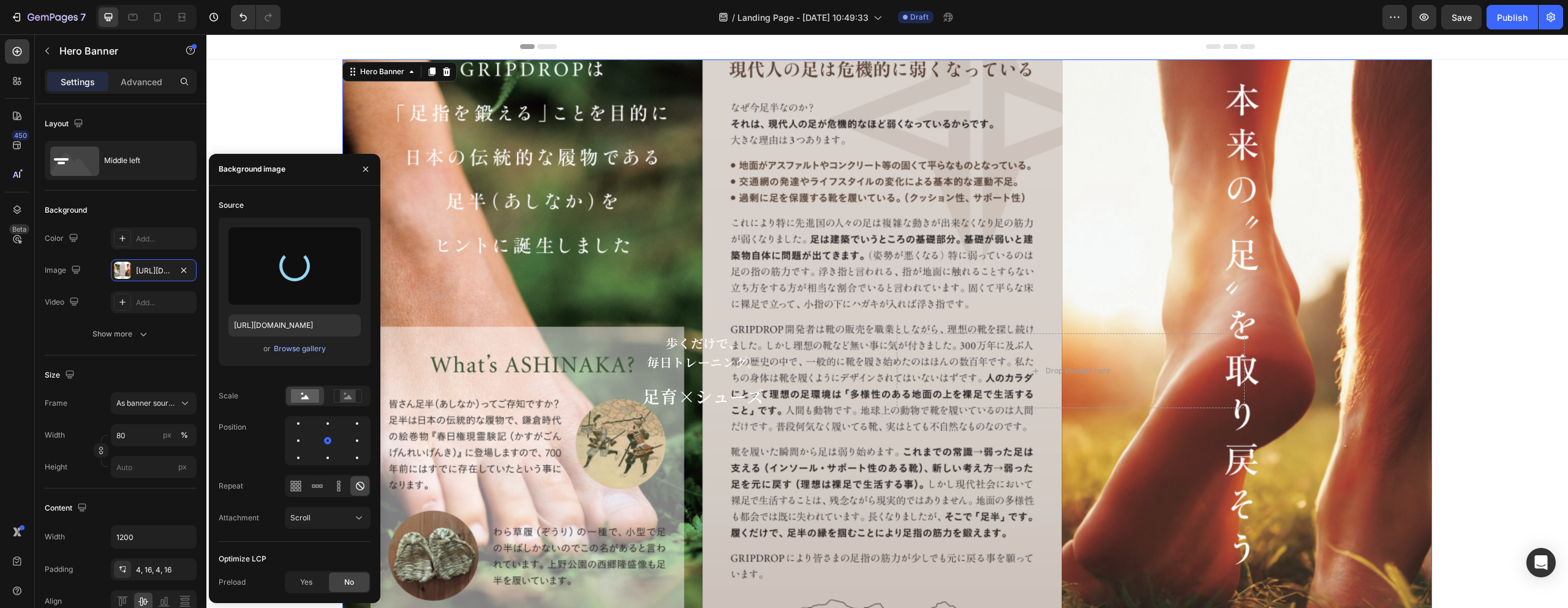
type input "https://cdn.shopify.com/s/files/1/0652/5409/6966/files/gempages_560733961840493…"
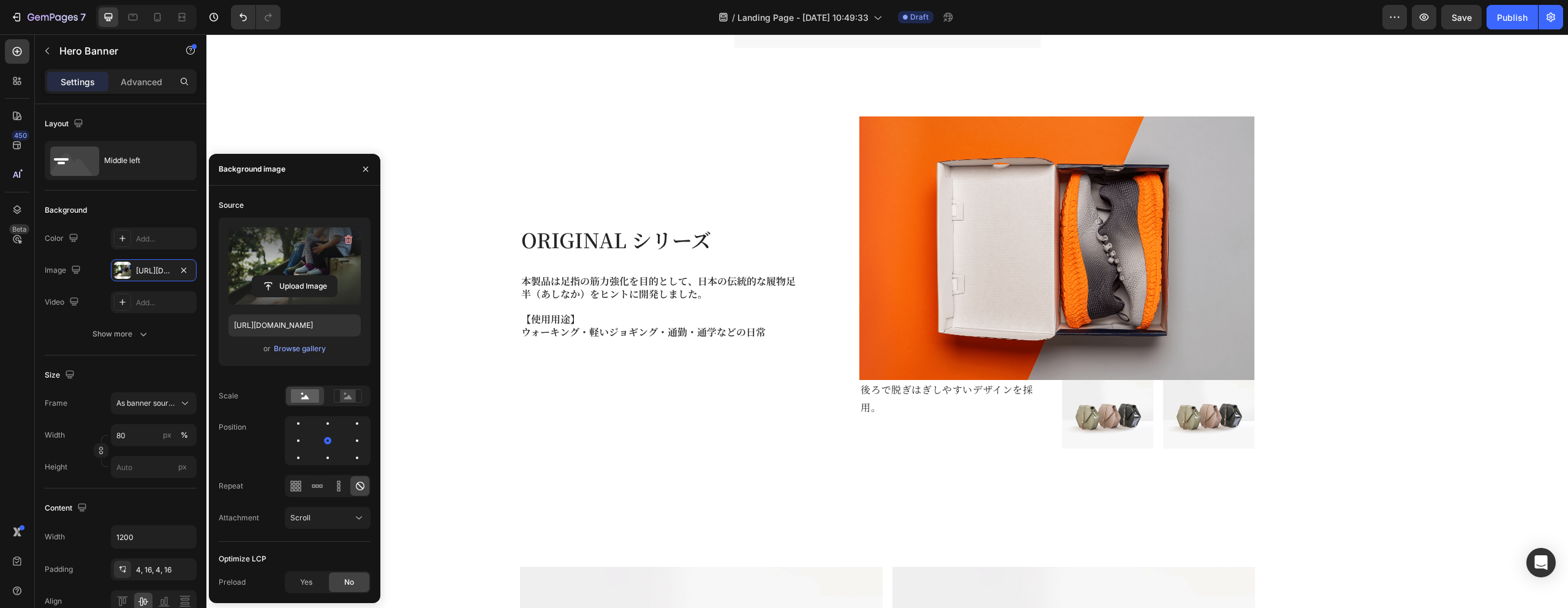
scroll to position [793, 0]
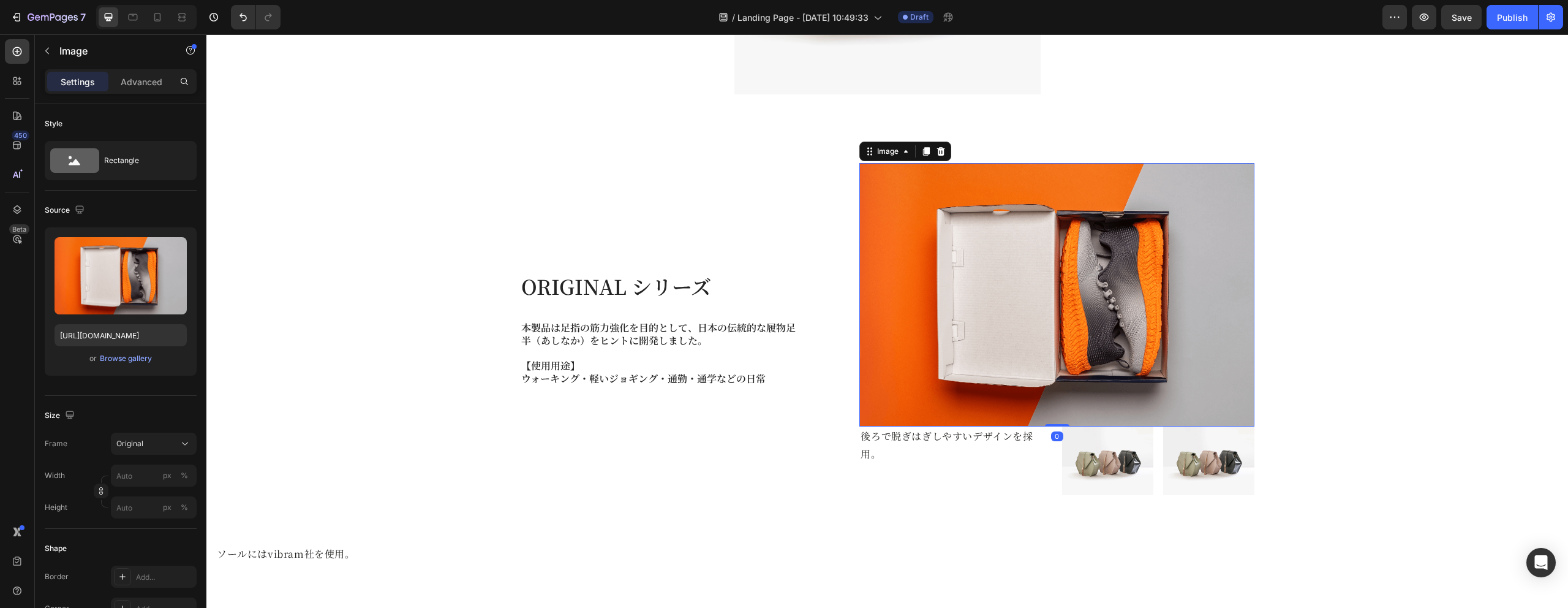
click at [1016, 311] on img at bounding box center [1057, 294] width 395 height 263
click at [966, 295] on img at bounding box center [1057, 294] width 395 height 263
click at [982, 315] on img at bounding box center [1057, 294] width 395 height 263
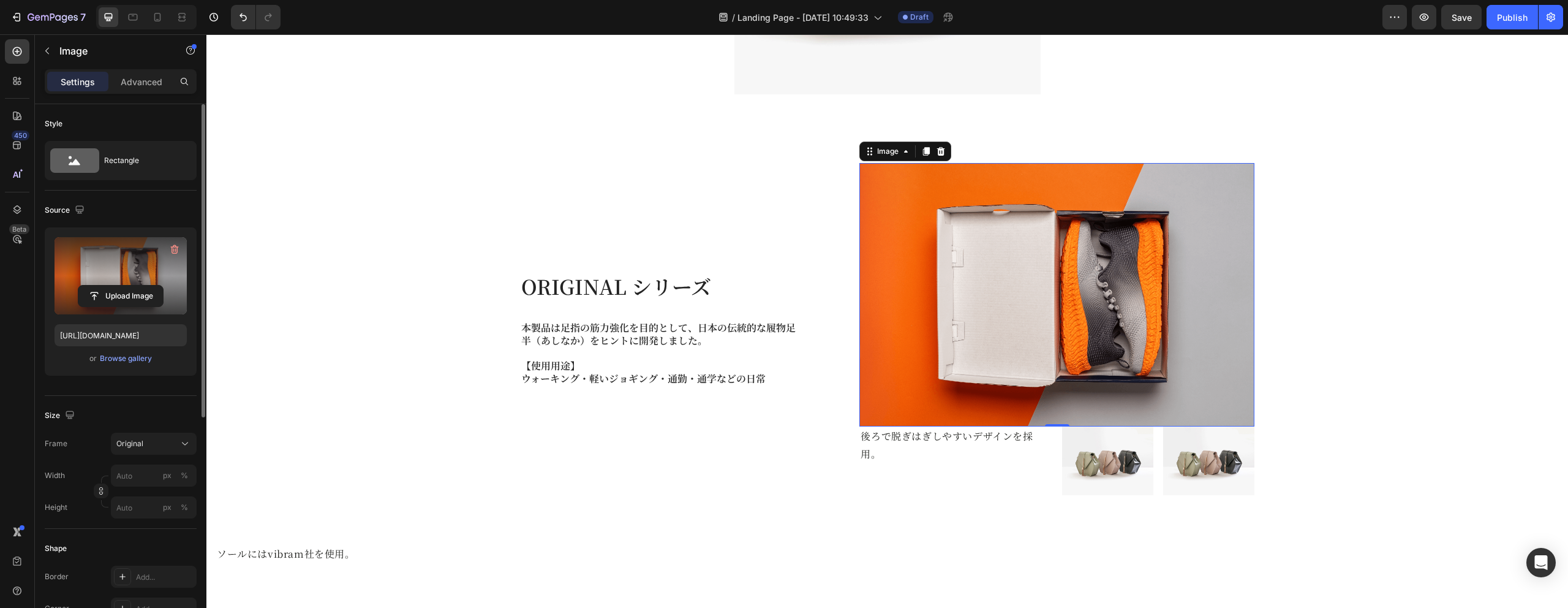
click at [120, 277] on label at bounding box center [120, 275] width 132 height 77
click at [120, 286] on input "file" at bounding box center [121, 296] width 85 height 21
type input "https://cdn.shopify.com/s/files/1/0652/5409/6966/files/gempages_560733961840493…"
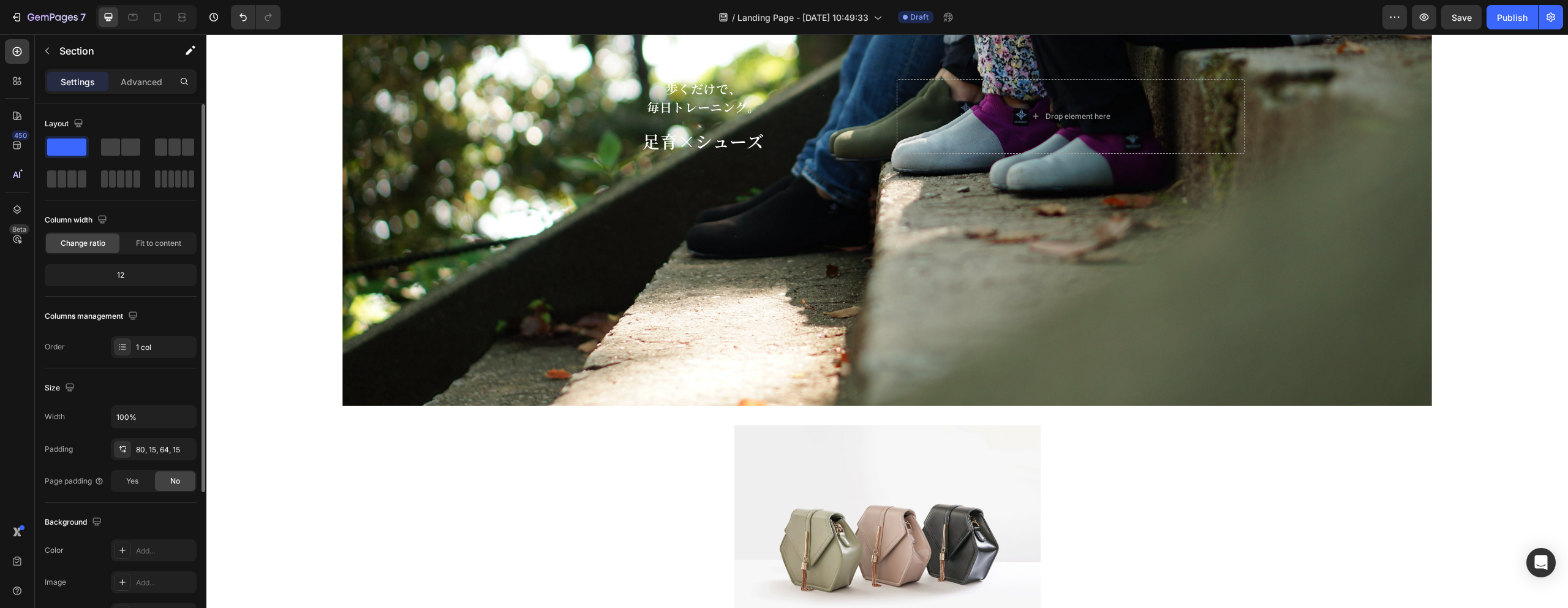
scroll to position [376, 0]
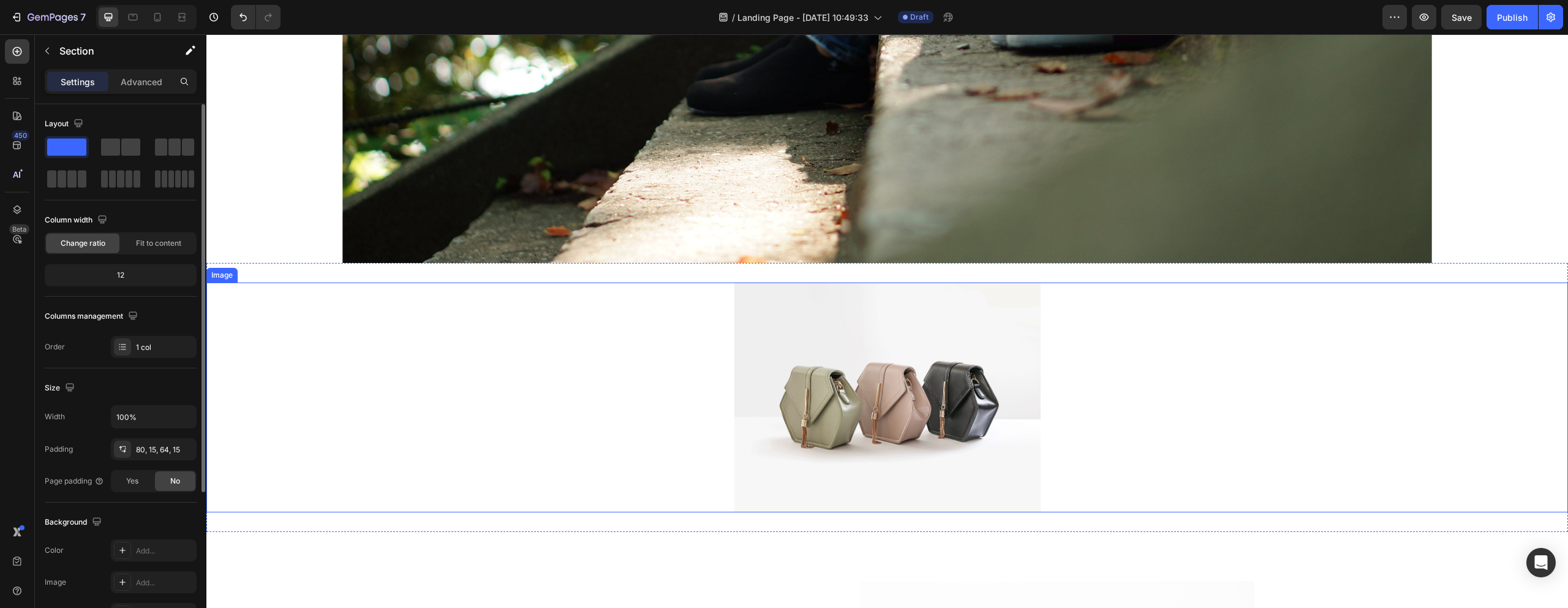
click at [842, 362] on img at bounding box center [887, 397] width 307 height 230
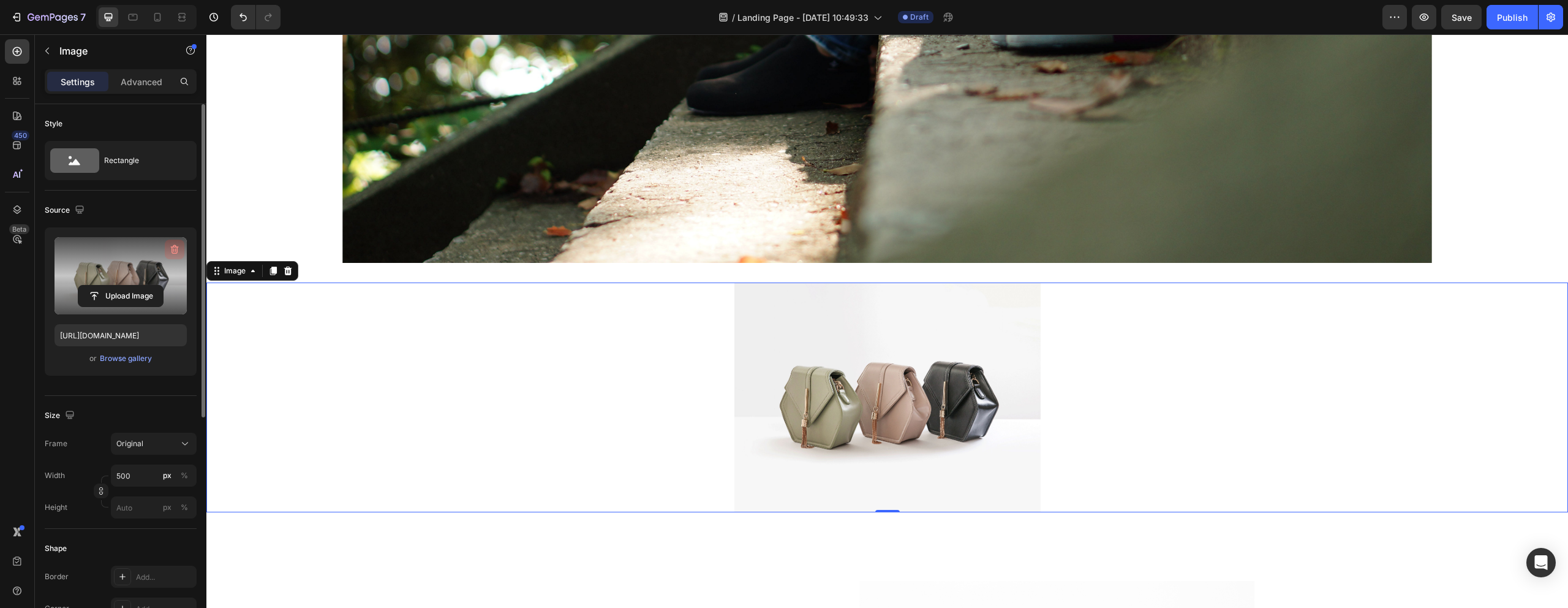
click at [174, 254] on icon "button" at bounding box center [175, 249] width 12 height 12
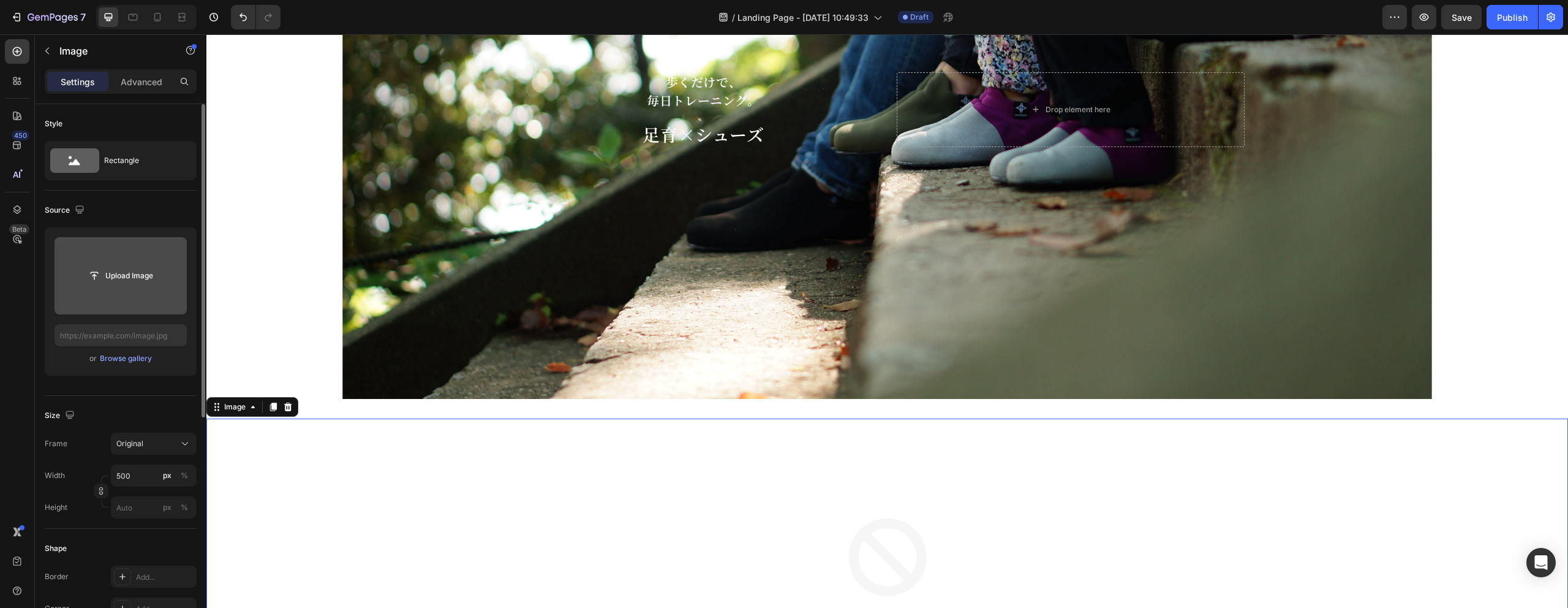
scroll to position [219, 0]
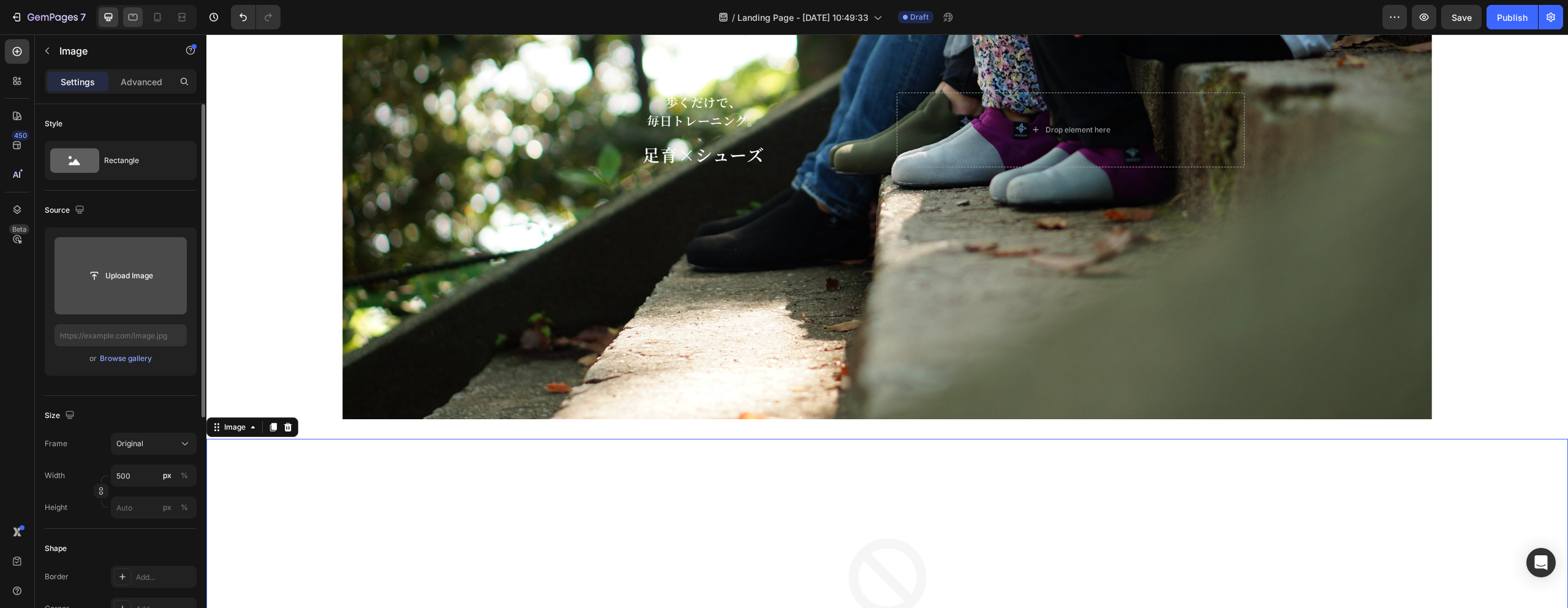
click at [134, 18] on icon at bounding box center [132, 17] width 12 height 12
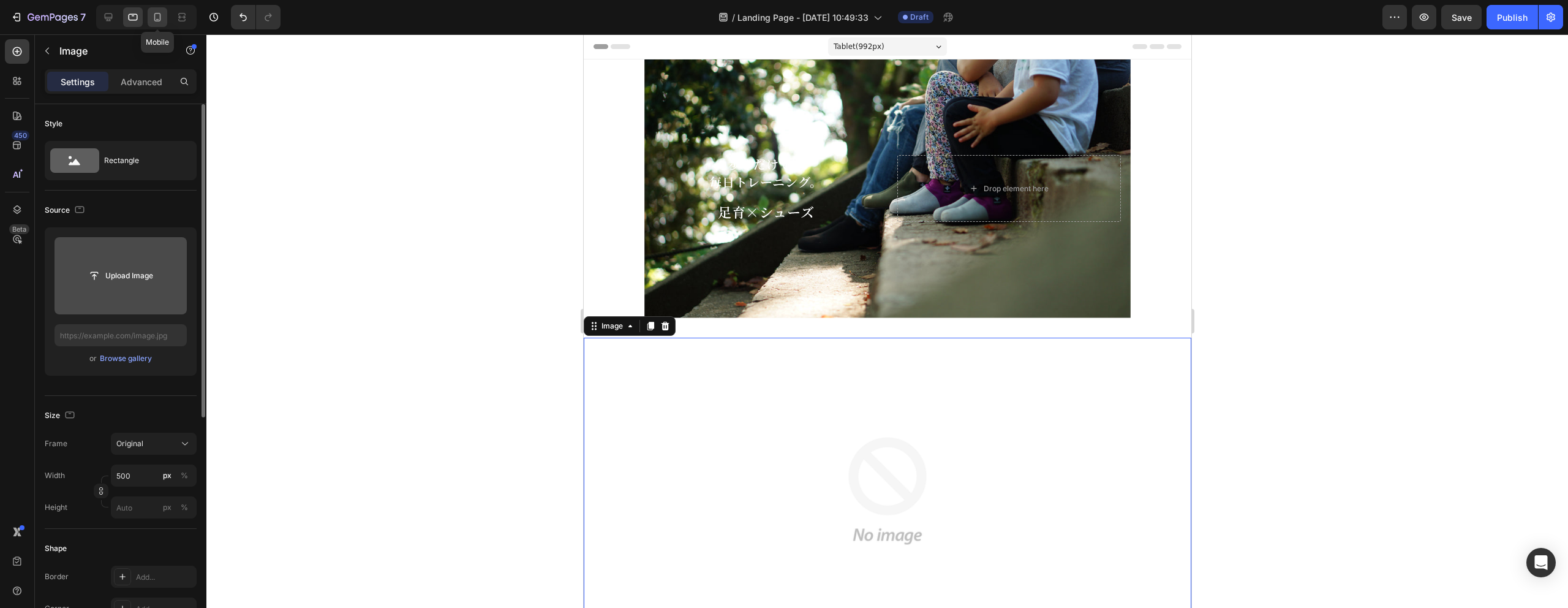
click at [160, 14] on icon at bounding box center [158, 17] width 12 height 12
type input "https://cdn.shopify.com/s/files/1/0652/5409/6966/files/gempages_560733961840493…"
type input "100"
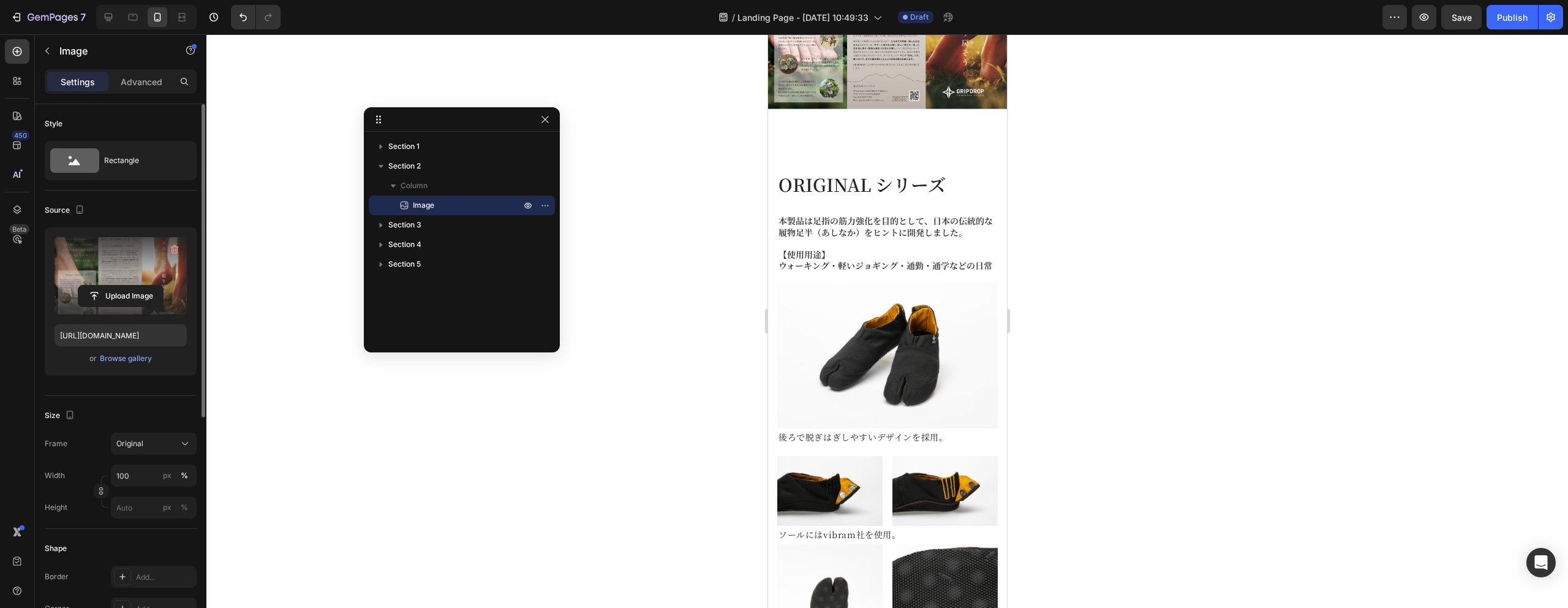
scroll to position [577, 0]
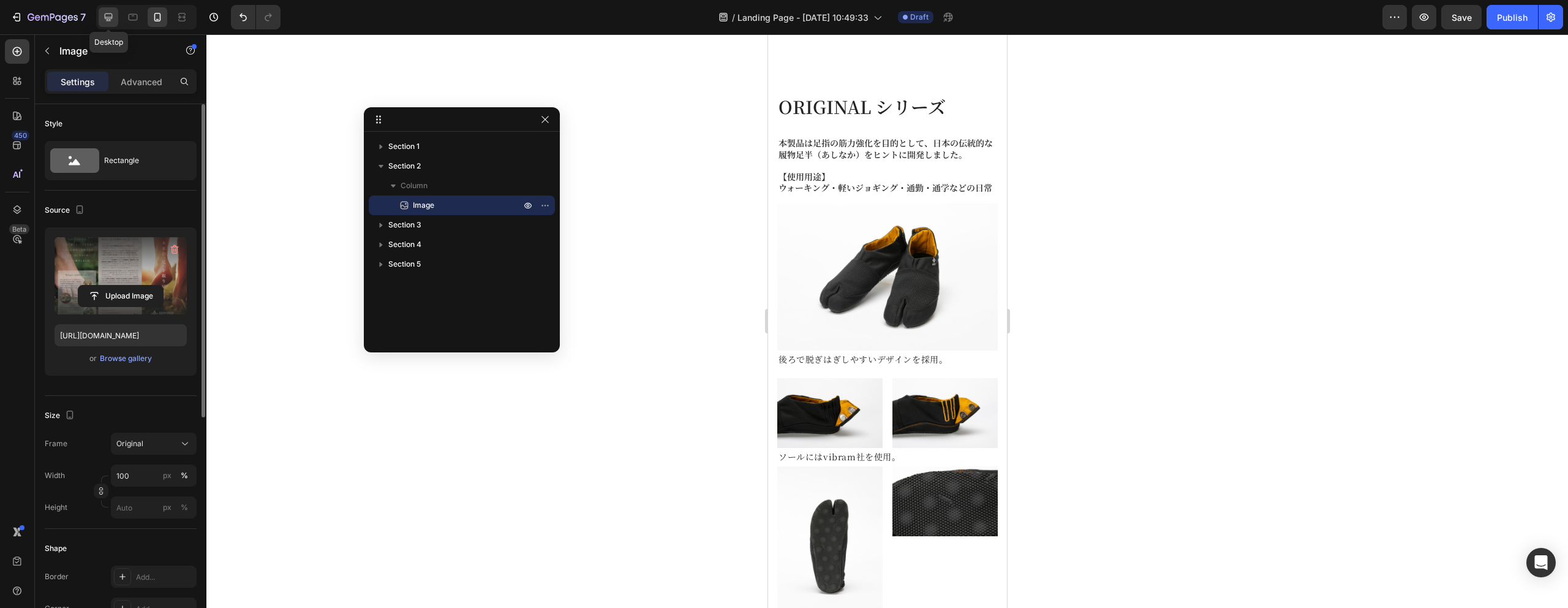
click at [110, 15] on icon at bounding box center [108, 17] width 12 height 12
type input "500"
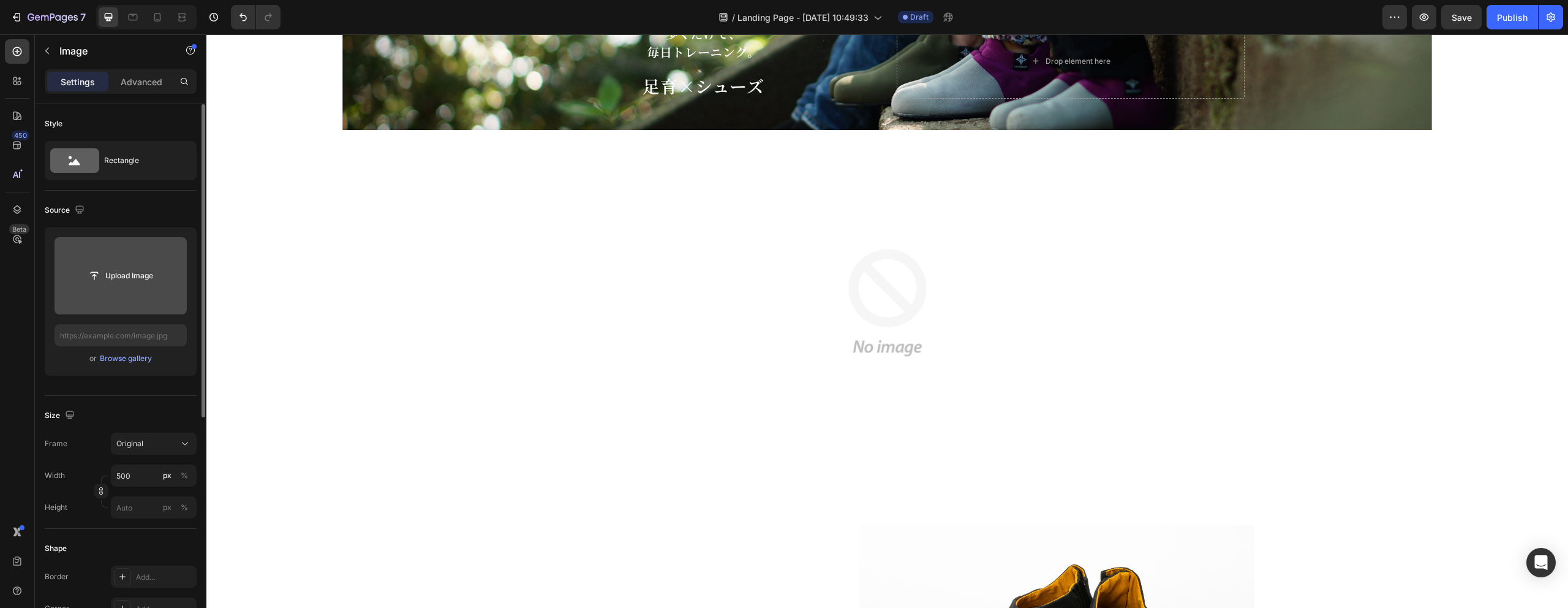
scroll to position [183, 0]
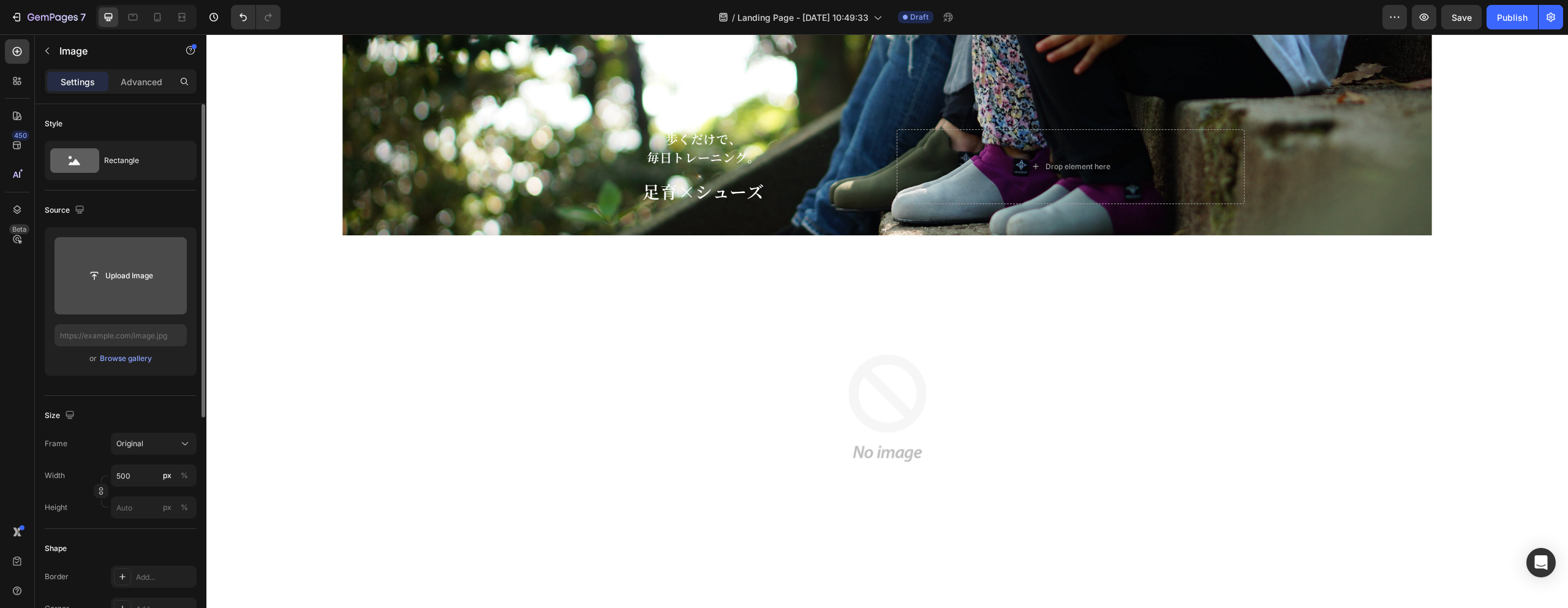
click at [939, 288] on img at bounding box center [887, 408] width 307 height 307
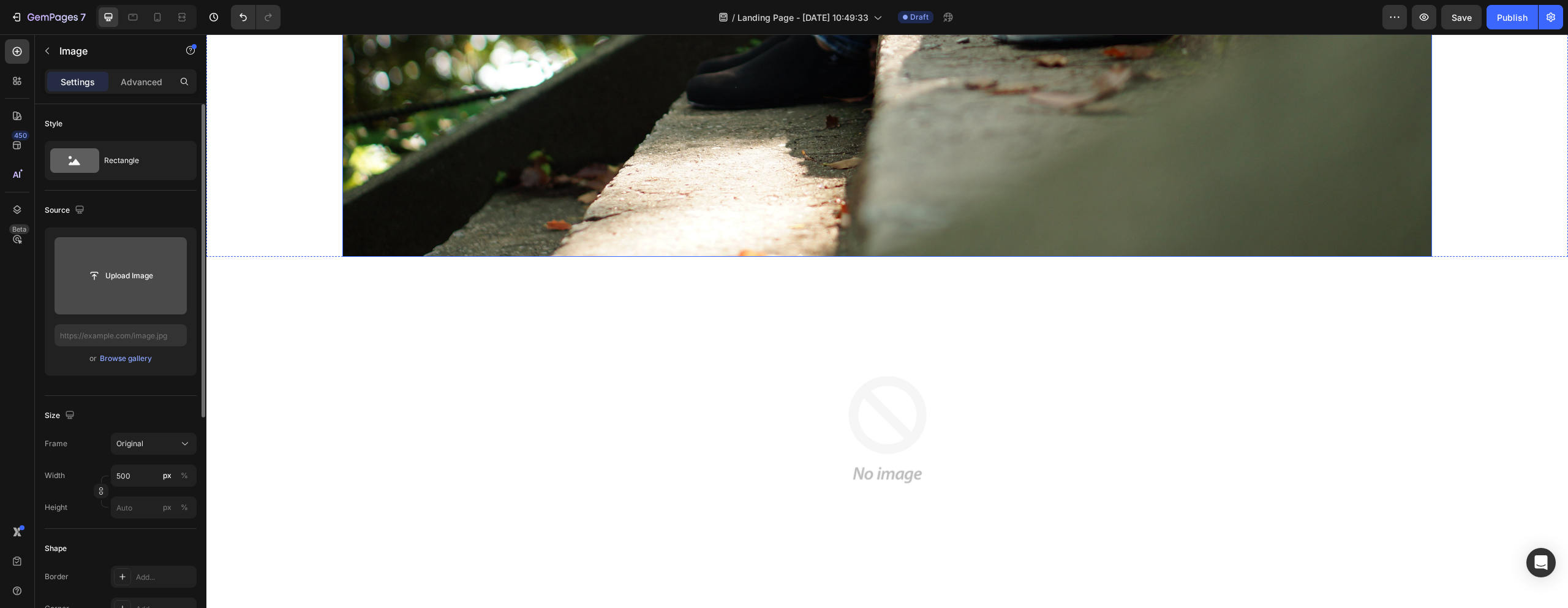
scroll to position [456, 0]
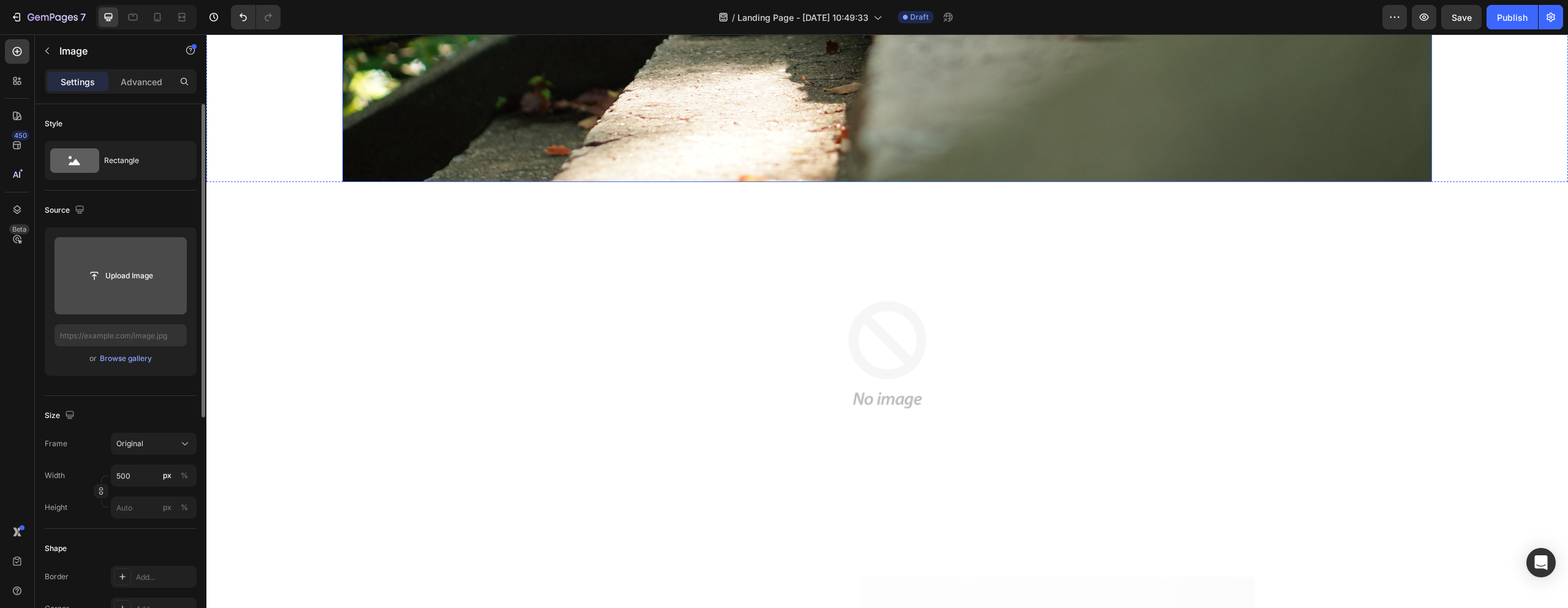
click at [849, 426] on img at bounding box center [887, 355] width 307 height 307
click at [814, 335] on img at bounding box center [887, 355] width 307 height 307
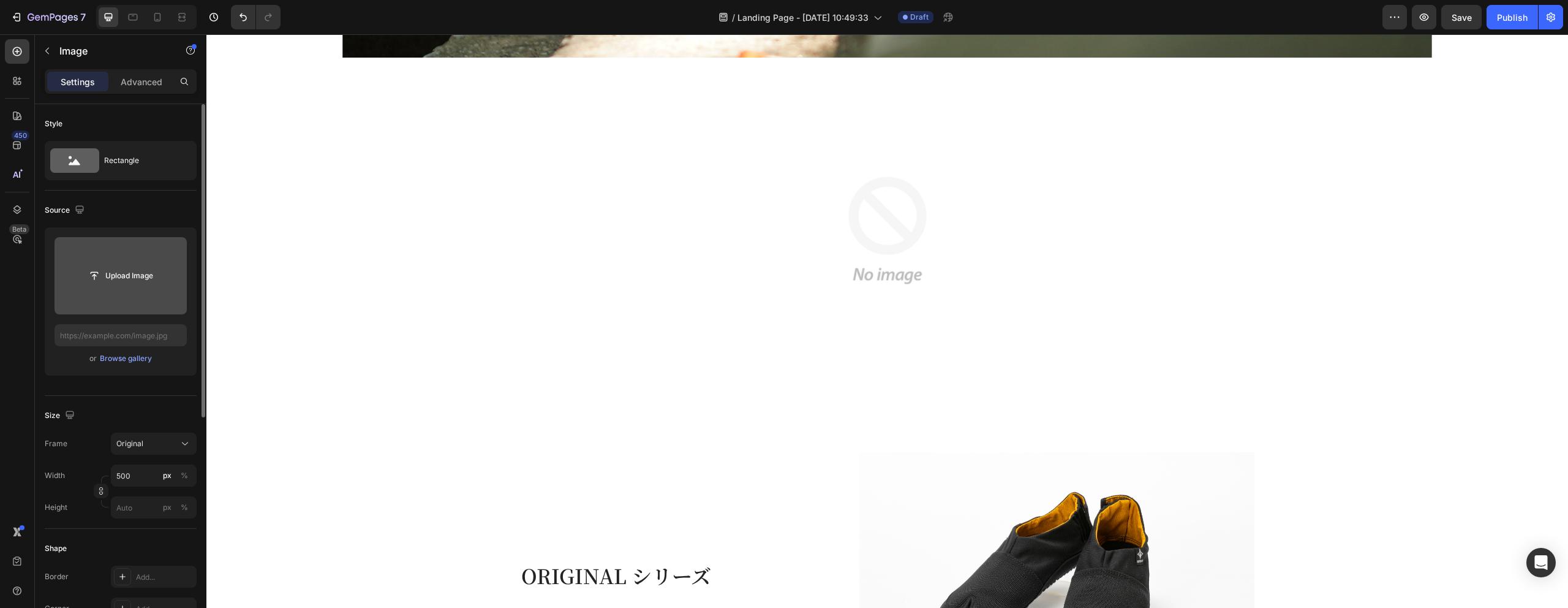
scroll to position [585, 0]
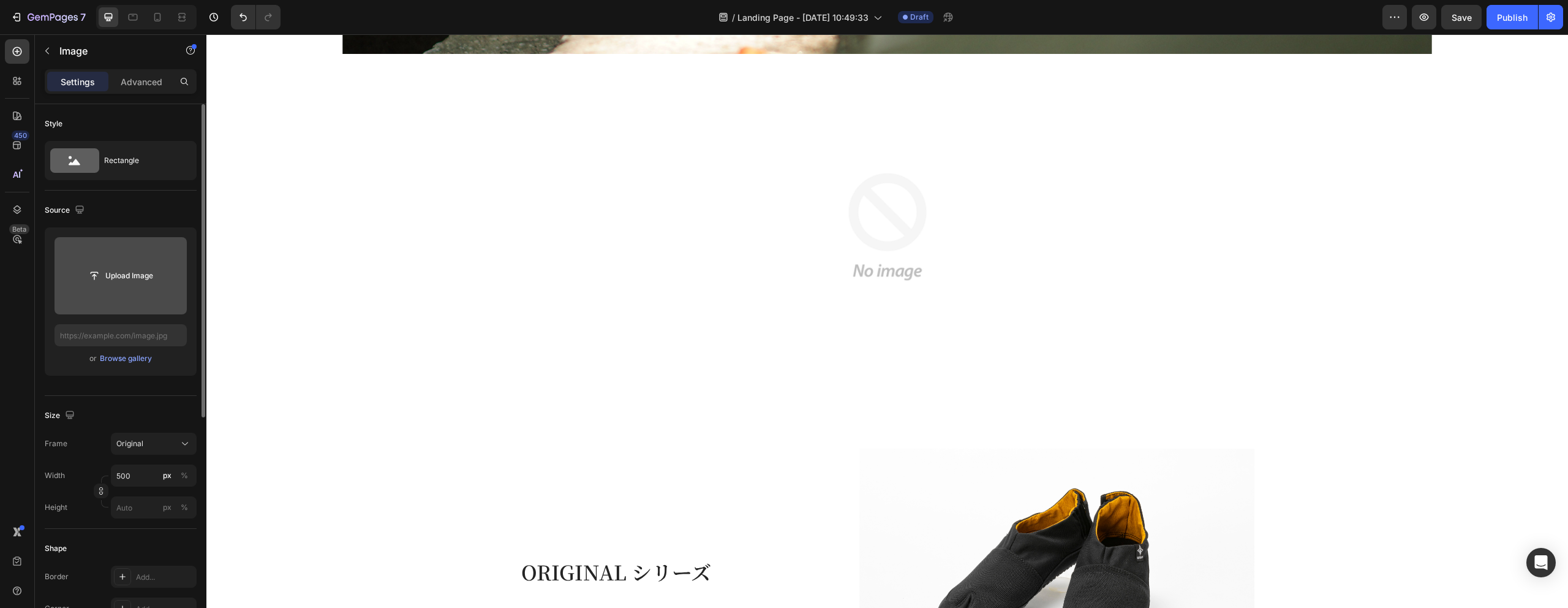
click at [810, 255] on img at bounding box center [887, 227] width 307 height 307
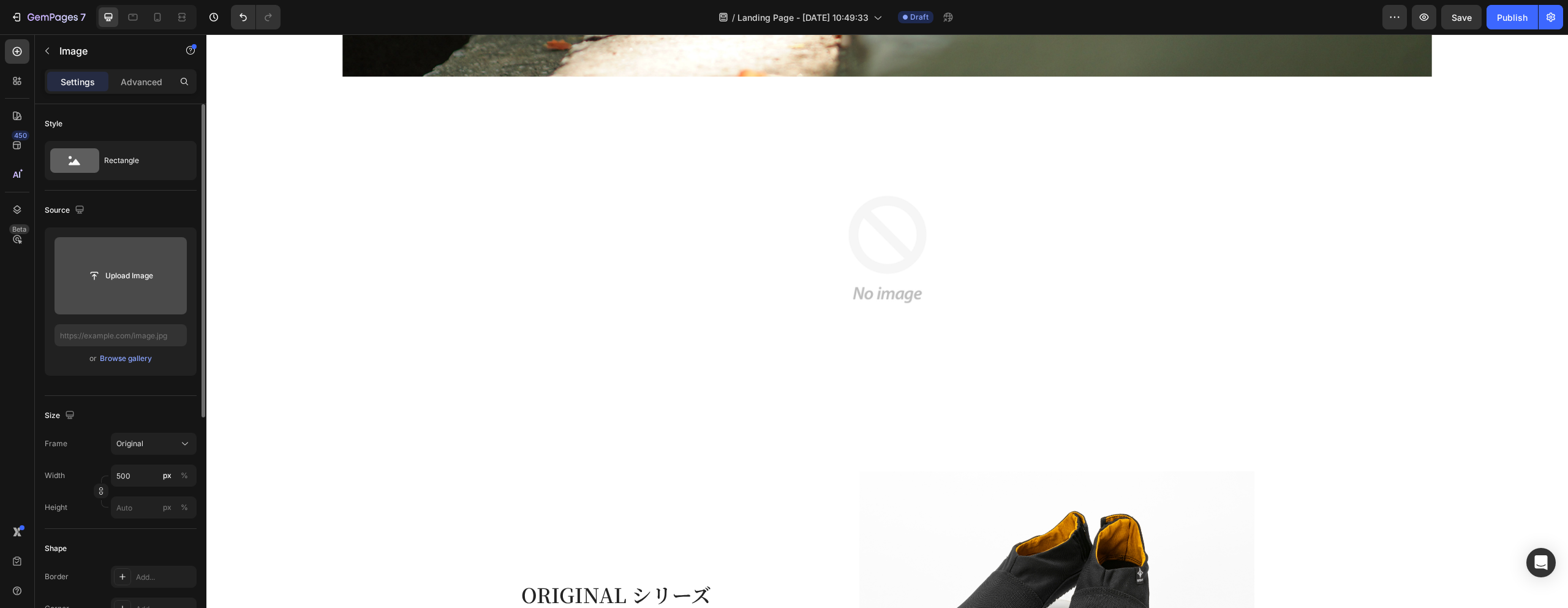
scroll to position [554, 0]
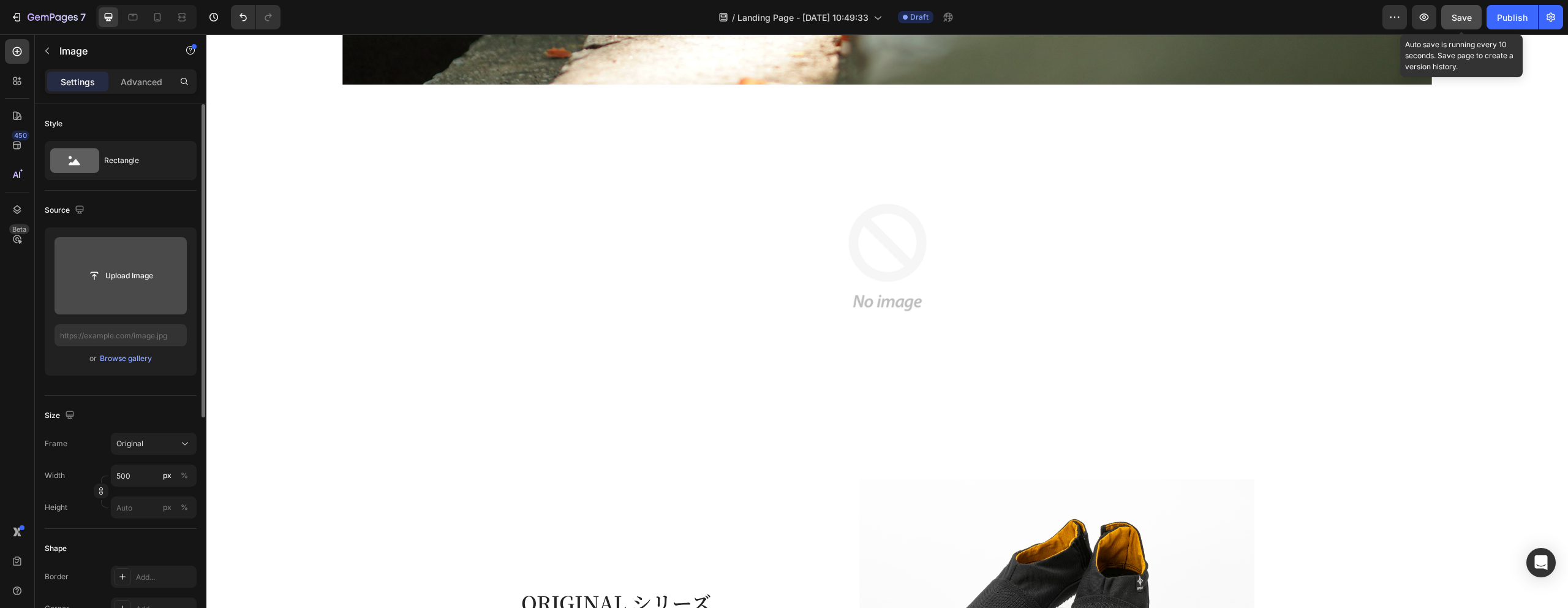
drag, startPoint x: 1460, startPoint y: 16, endPoint x: 963, endPoint y: 25, distance: 497.1
click at [1460, 16] on span "Save" at bounding box center [1462, 17] width 20 height 10
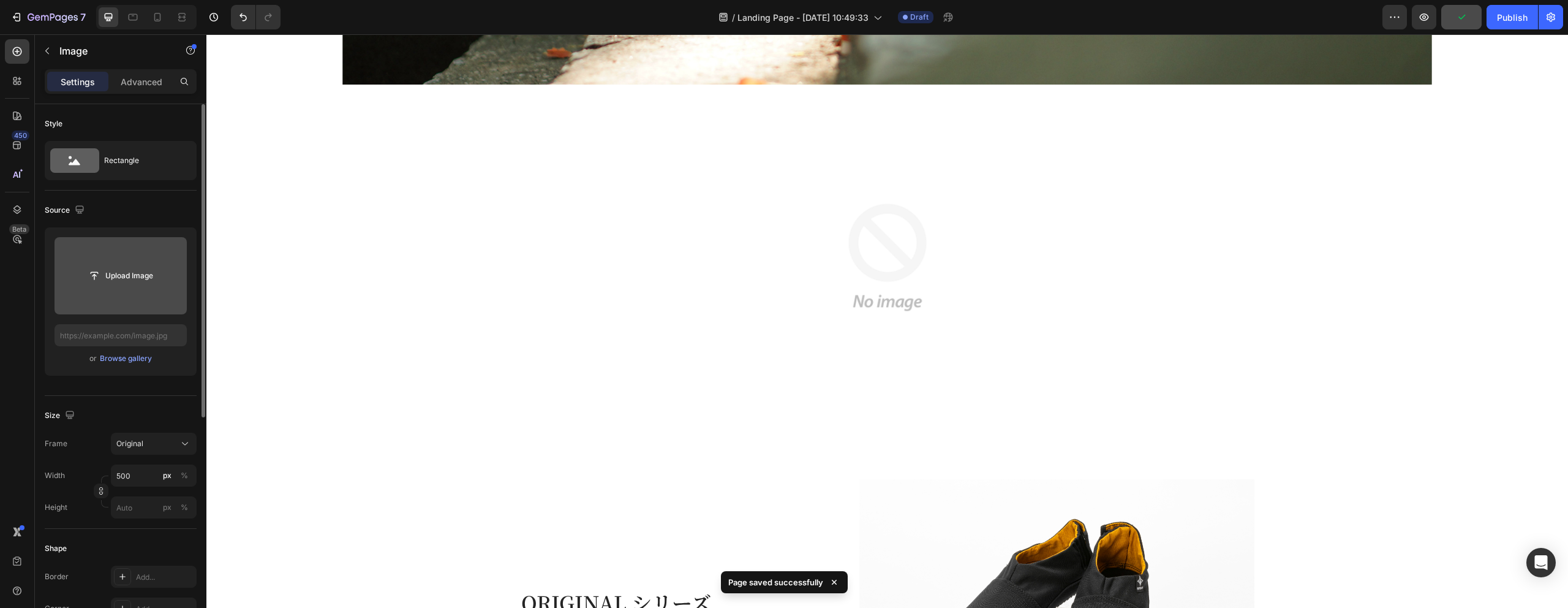
click at [676, 210] on div at bounding box center [887, 257] width 1362 height 307
click at [36, 47] on div "Image" at bounding box center [104, 50] width 139 height 32
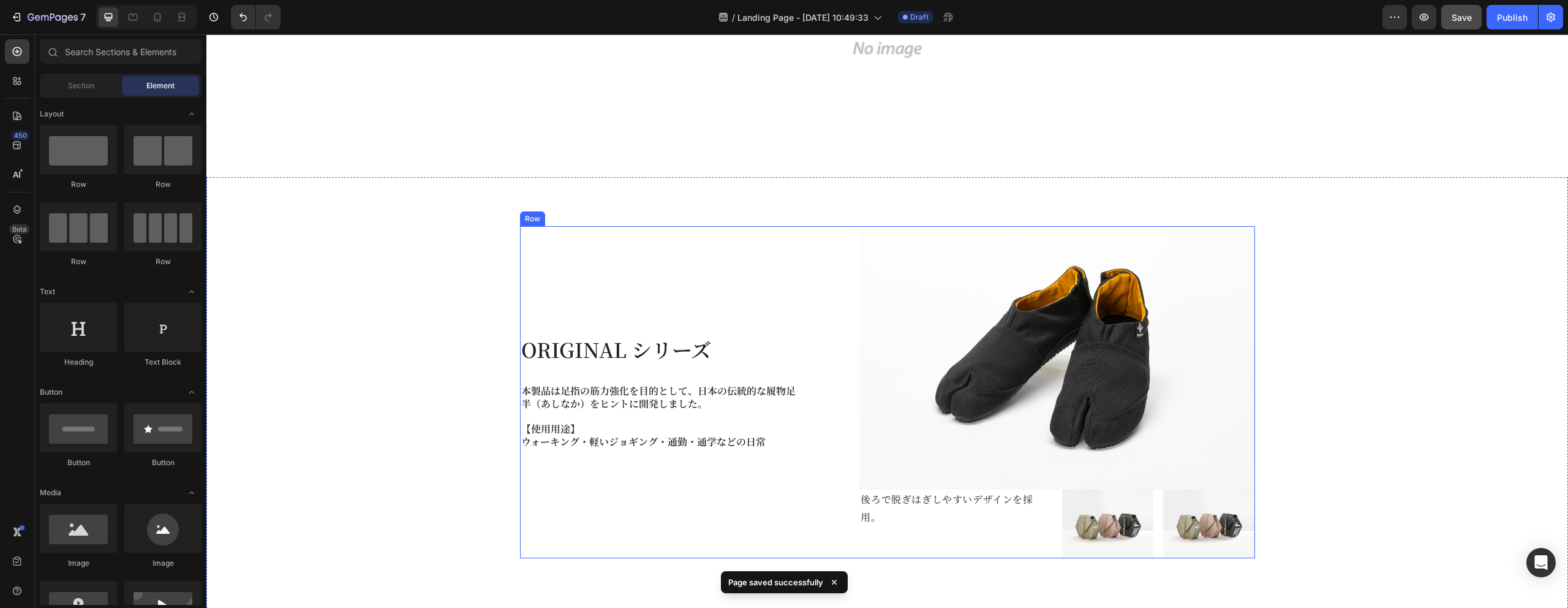
click at [845, 443] on div "ORIGINAL シリーズ Heading 本製品は足指の筋力強化を目的として、日本の伝統的な履物足半（あしなか）をヒントに開発しました。 【使用用途】 ウォ…" at bounding box center [887, 391] width 735 height 332
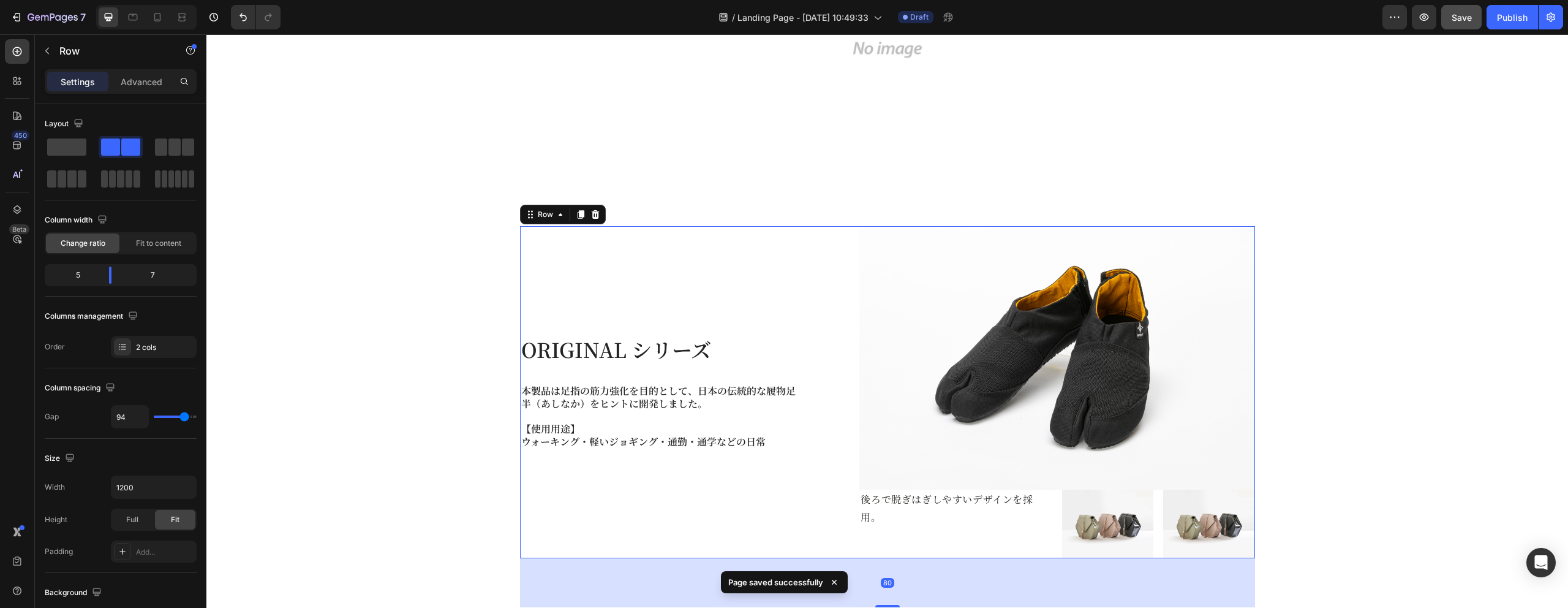
scroll to position [686, 0]
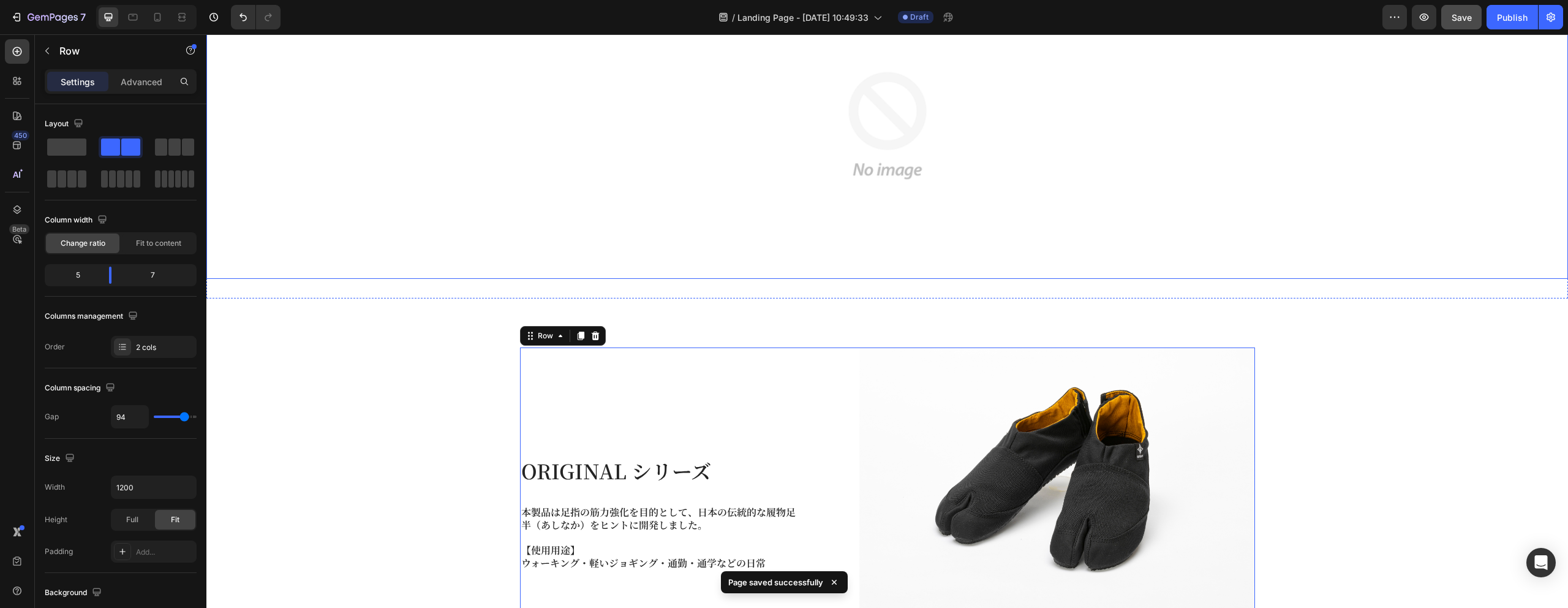
click at [507, 166] on div at bounding box center [887, 126] width 1362 height 307
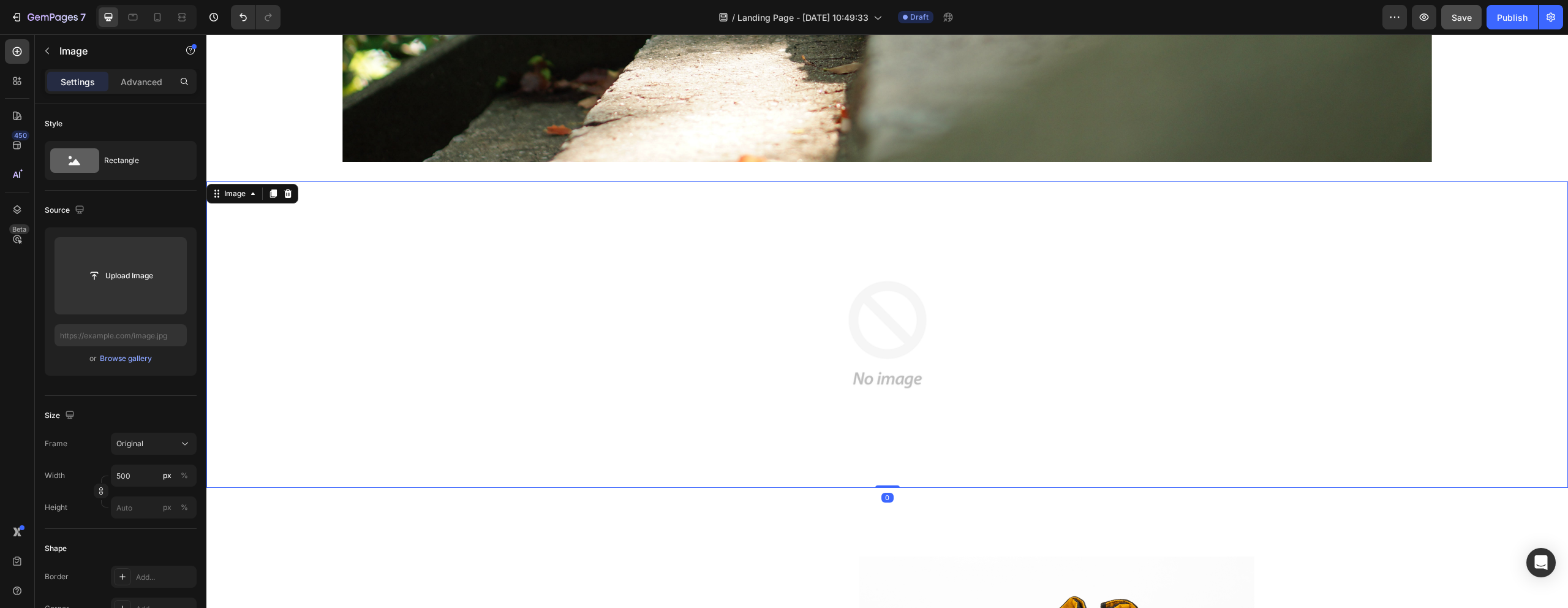
scroll to position [359, 0]
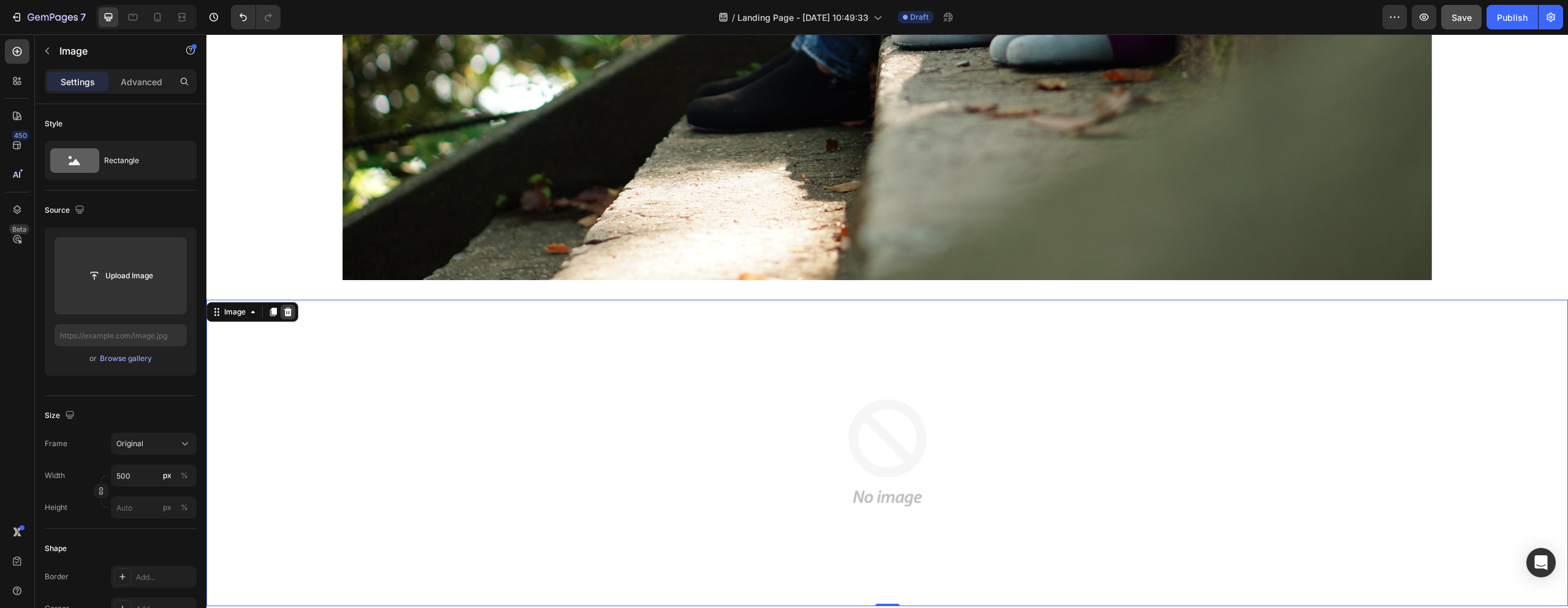
click at [291, 311] on icon at bounding box center [287, 312] width 8 height 9
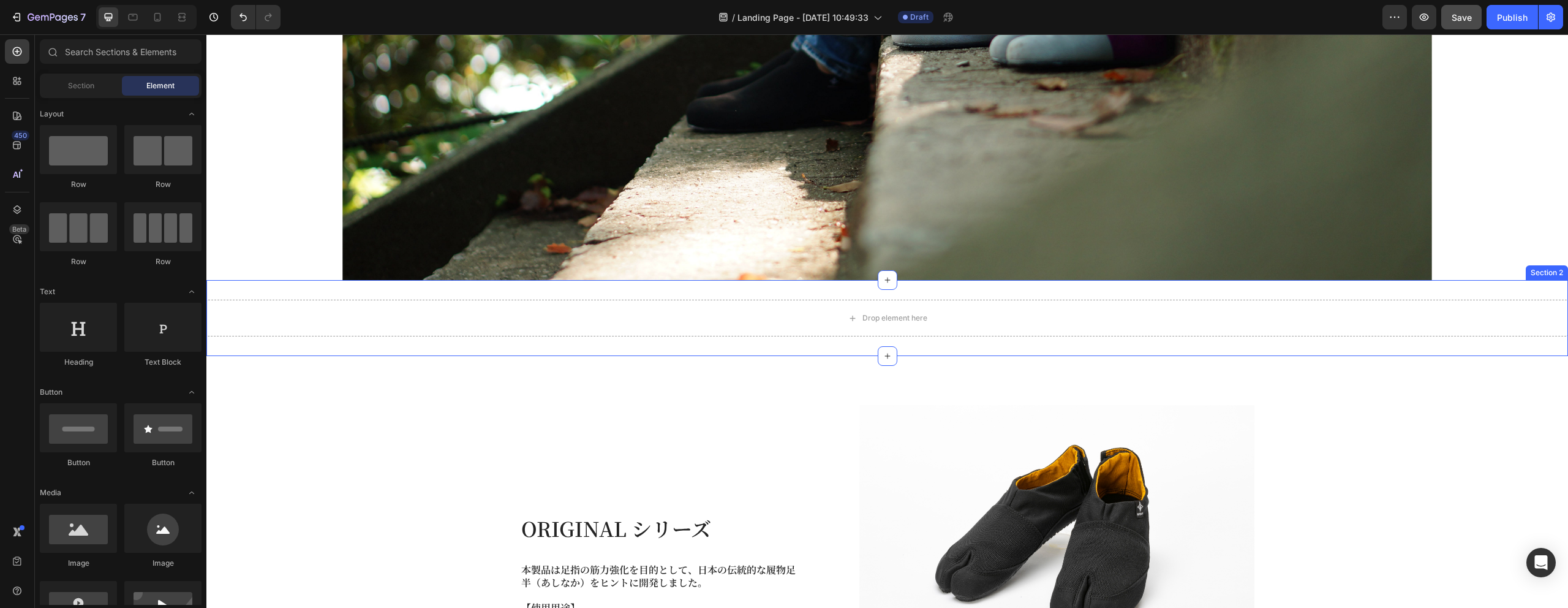
scroll to position [557, 0]
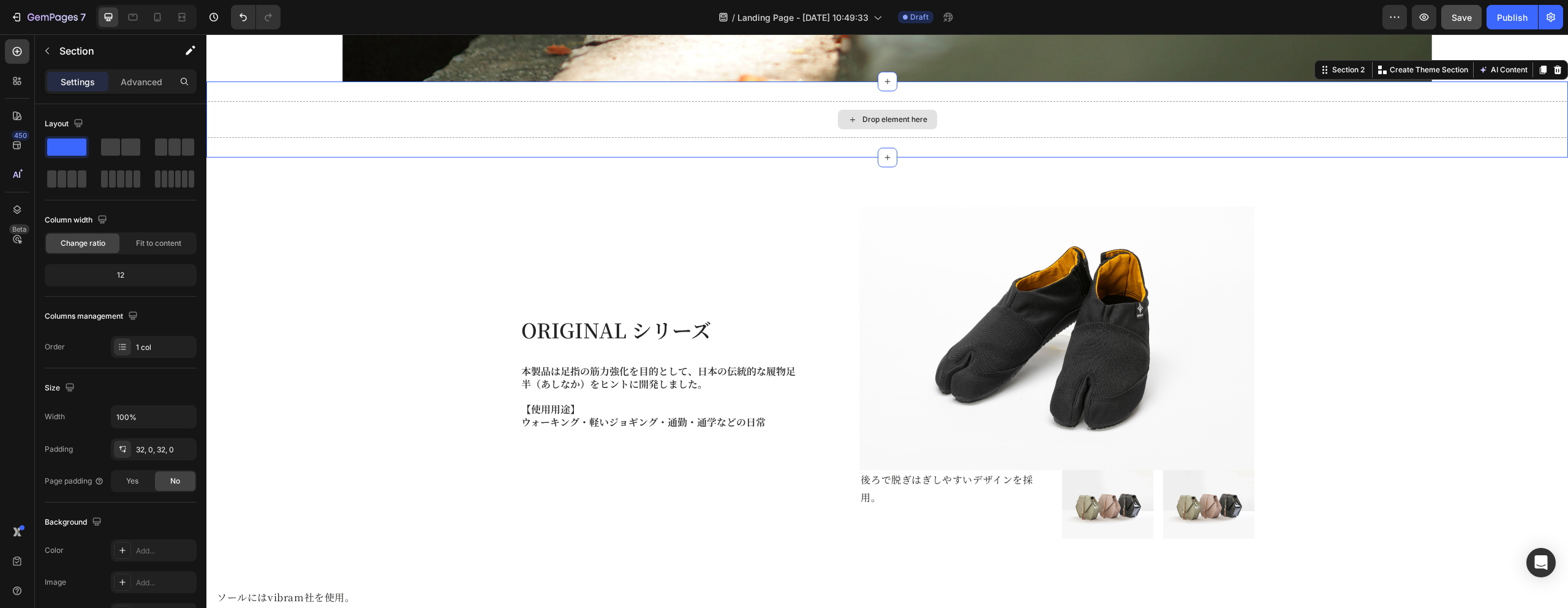
click at [819, 121] on div "Drop element here" at bounding box center [887, 120] width 1362 height 36
click at [1556, 67] on icon at bounding box center [1558, 70] width 8 height 9
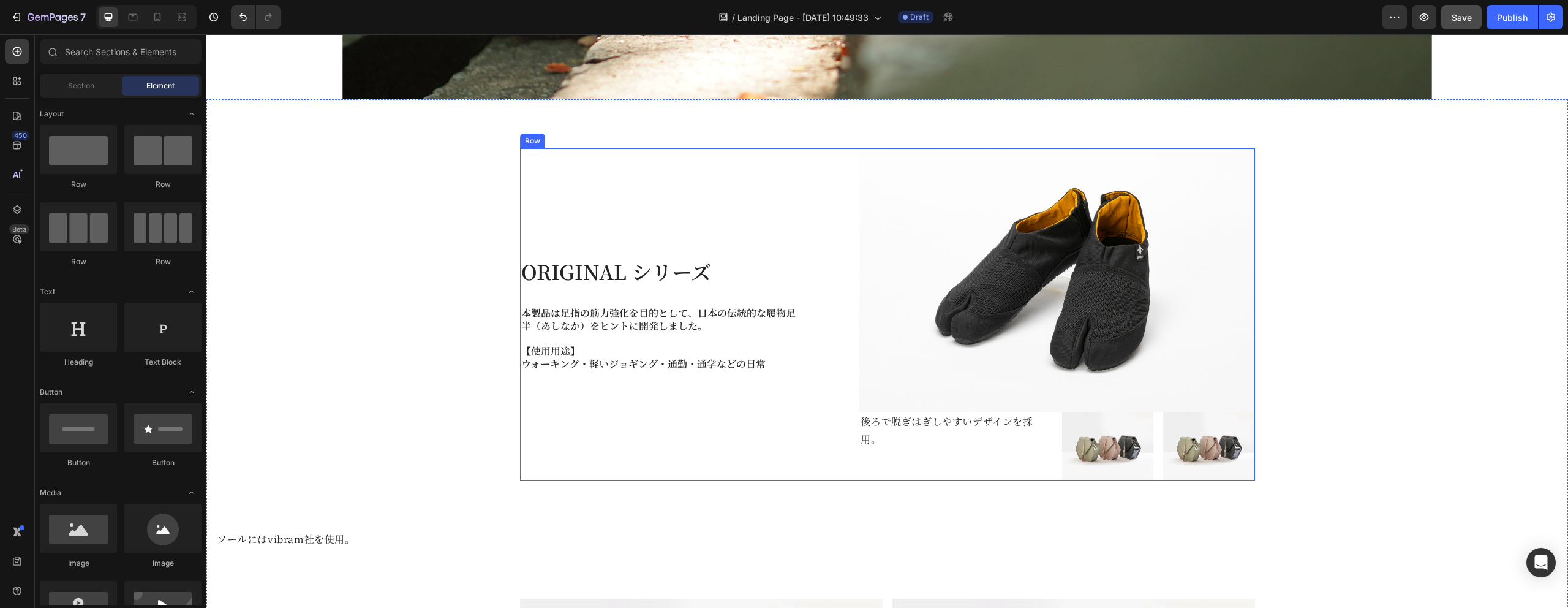
scroll to position [540, 0]
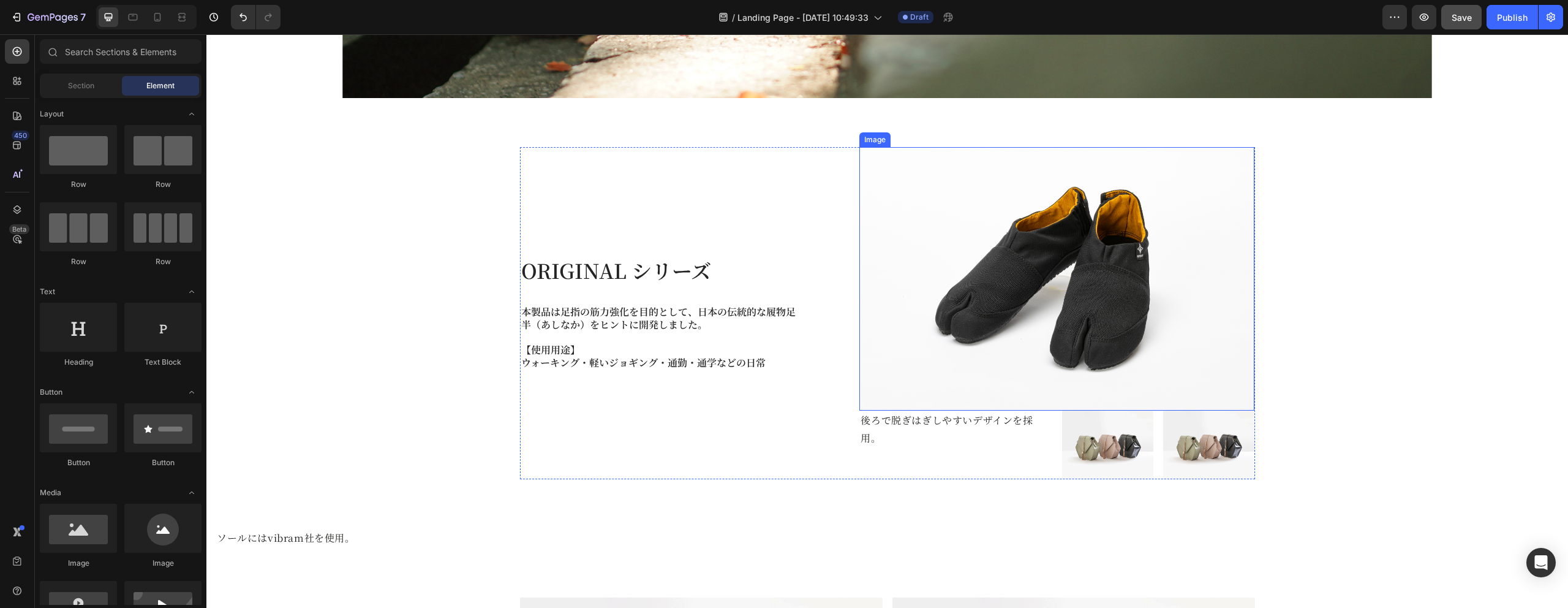
click at [1100, 299] on img at bounding box center [1057, 279] width 395 height 263
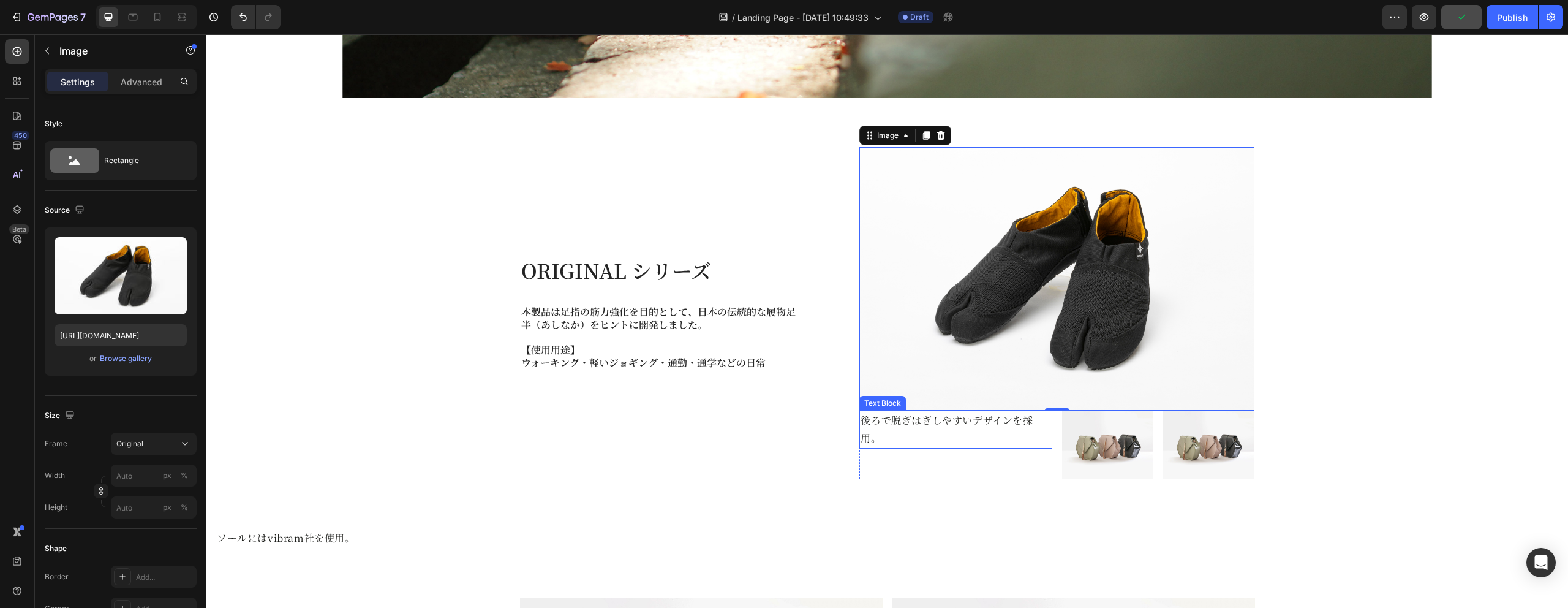
click at [976, 432] on p "後ろで脱ぎはぎしやすいデザインを採用。" at bounding box center [956, 429] width 190 height 36
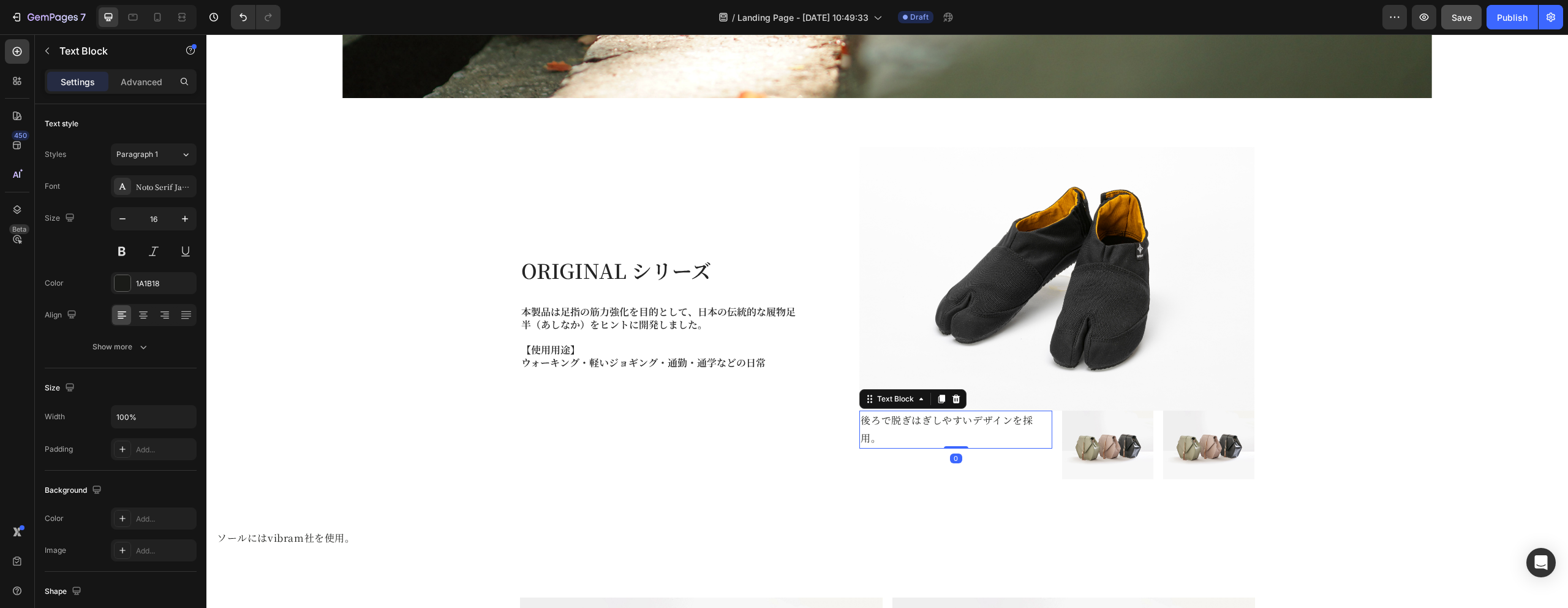
click at [963, 417] on p "後ろで脱ぎはぎしやすいデザインを採用。" at bounding box center [956, 429] width 190 height 36
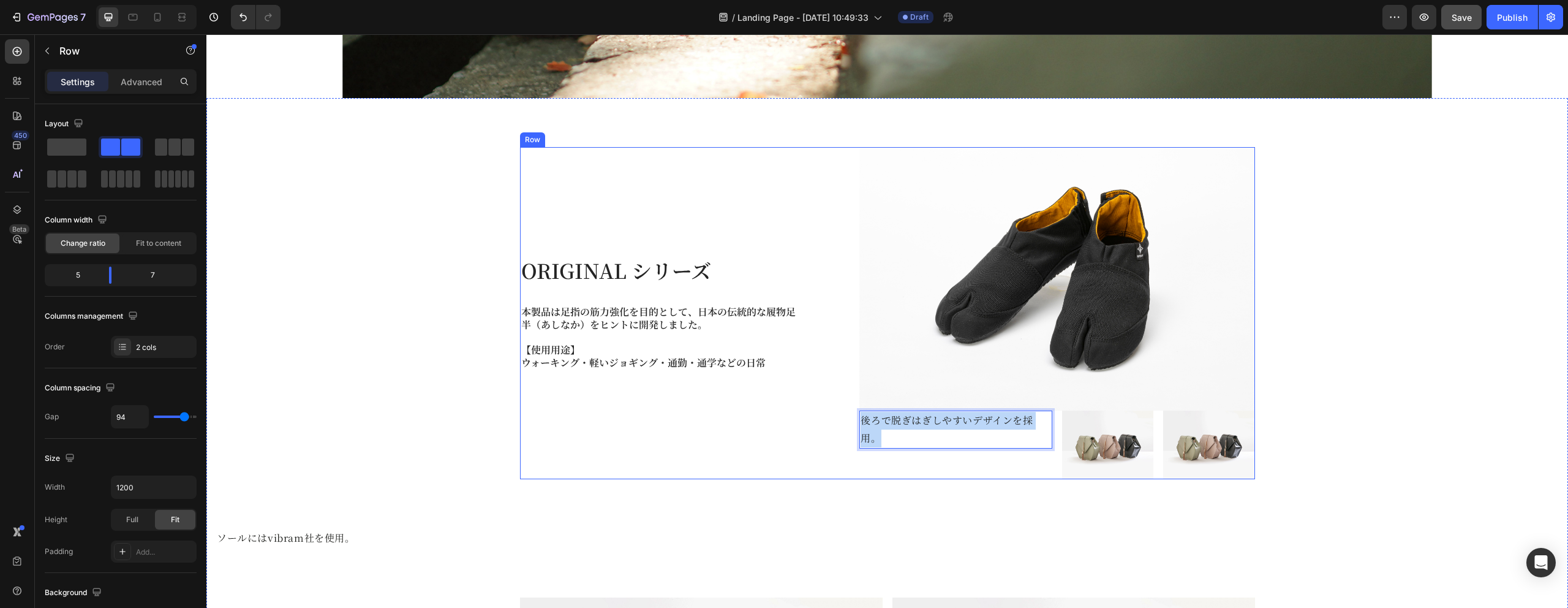
click at [720, 463] on div "ORIGINAL シリーズ Heading 本製品は足指の筋力強化を目的として、日本の伝統的な履物足半（あしなか）をヒントに開発しました。 【使用用途】 ウォ…" at bounding box center [661, 313] width 282 height 332
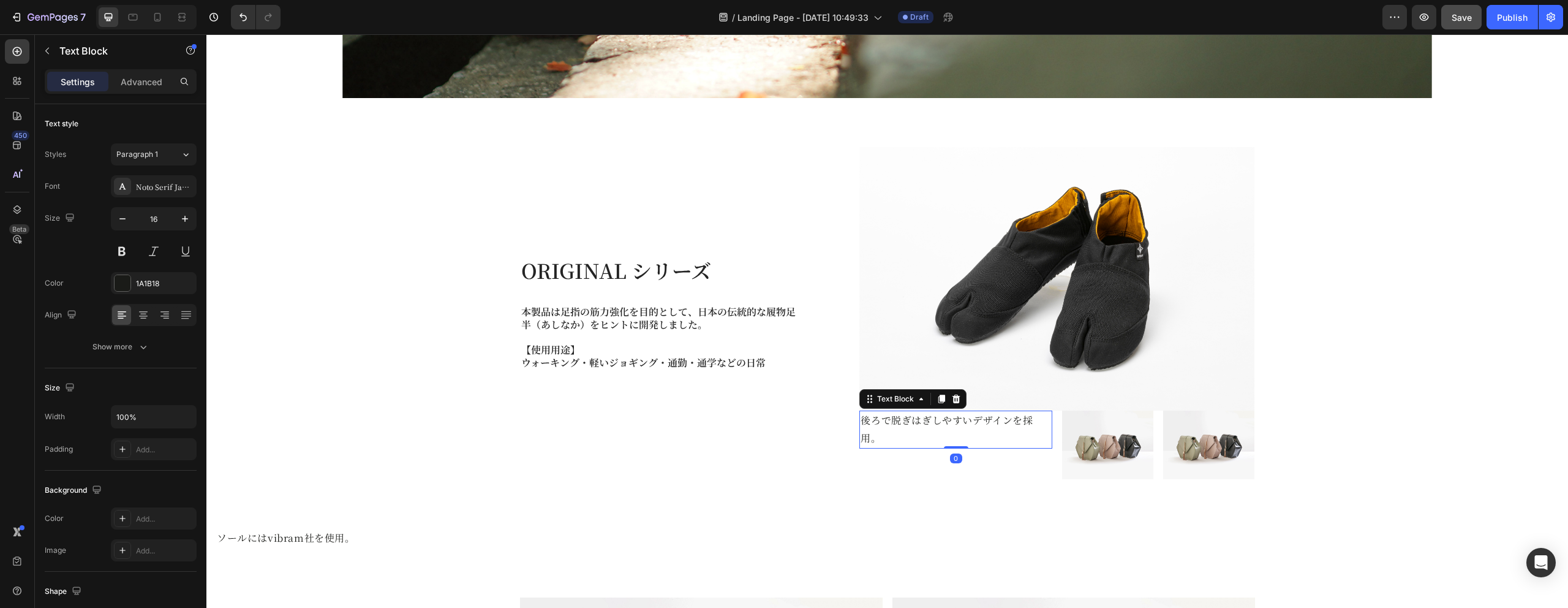
click at [952, 426] on p "後ろで脱ぎはぎしやすいデザインを採用。" at bounding box center [956, 429] width 190 height 36
click at [957, 394] on icon at bounding box center [956, 398] width 10 height 10
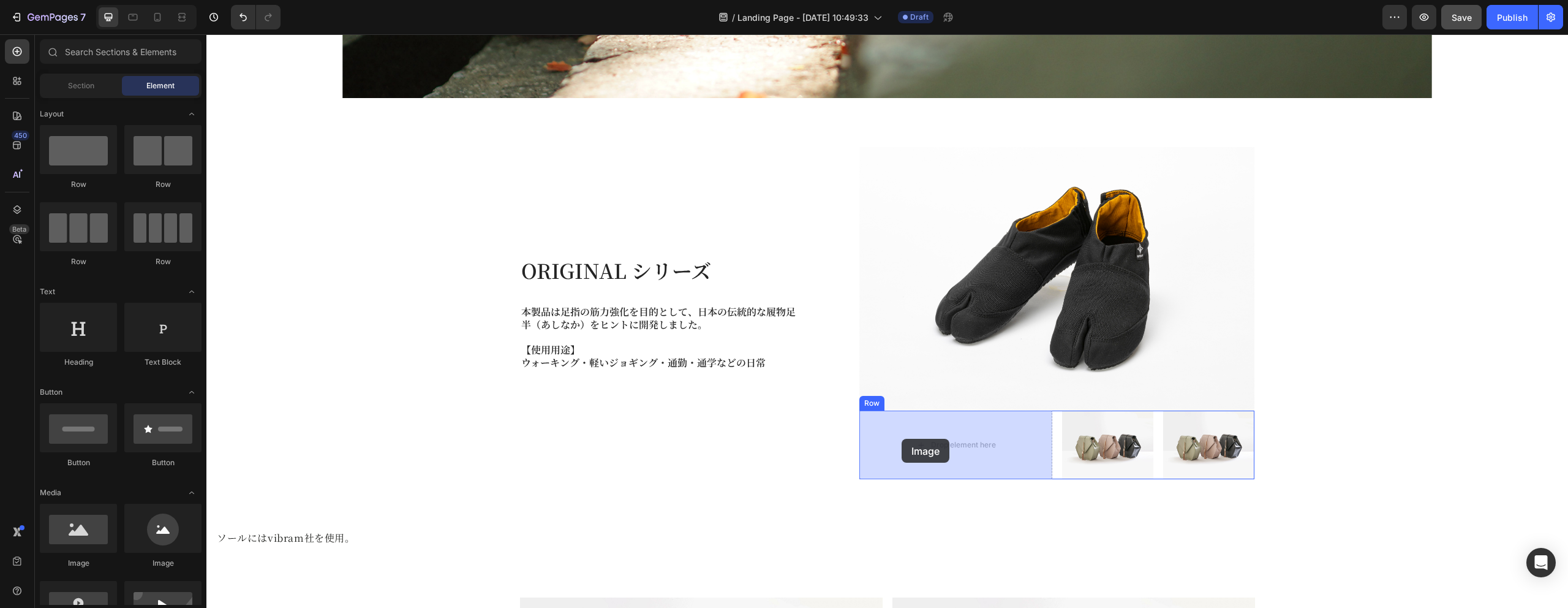
drag, startPoint x: 281, startPoint y: 560, endPoint x: 916, endPoint y: 434, distance: 647.4
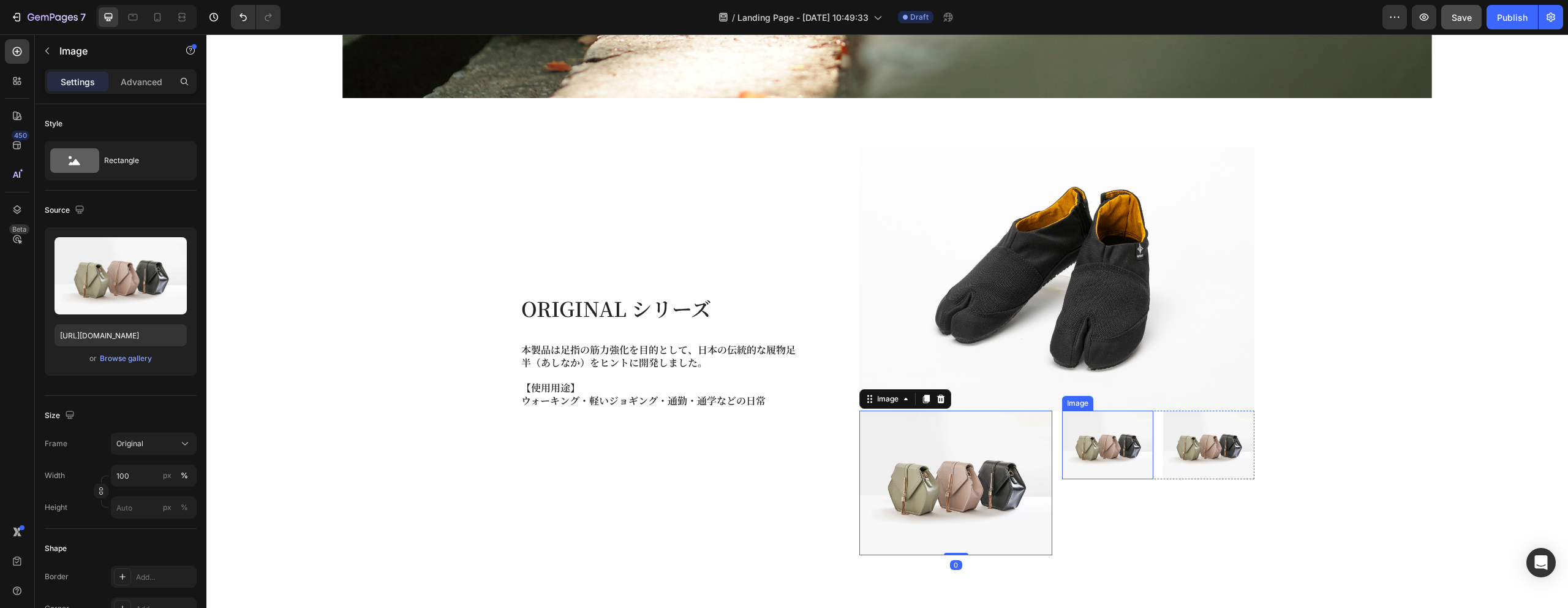
click at [1107, 458] on img at bounding box center [1107, 444] width 91 height 68
click at [940, 465] on img at bounding box center [956, 482] width 193 height 145
click at [1095, 459] on img at bounding box center [1107, 444] width 91 height 68
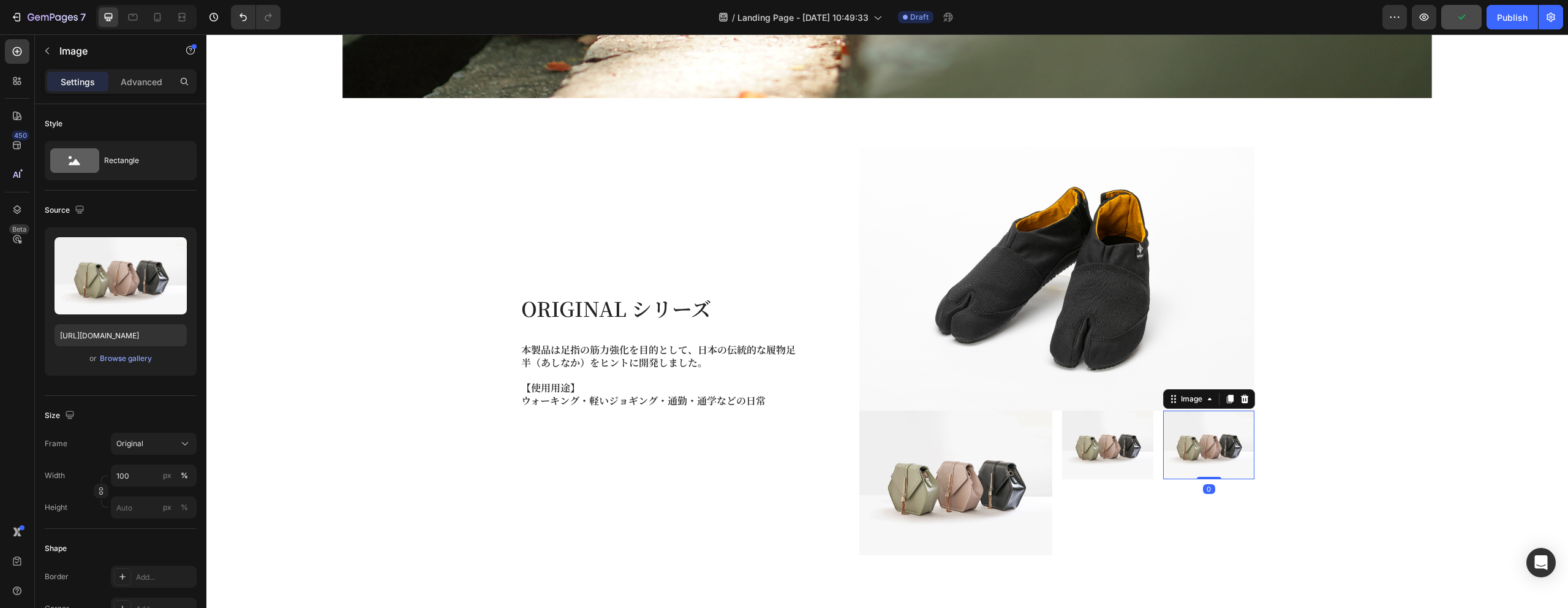
click at [1223, 459] on img at bounding box center [1208, 444] width 91 height 68
click at [920, 459] on img at bounding box center [956, 482] width 193 height 145
click at [158, 83] on p "Advanced" at bounding box center [141, 81] width 42 height 13
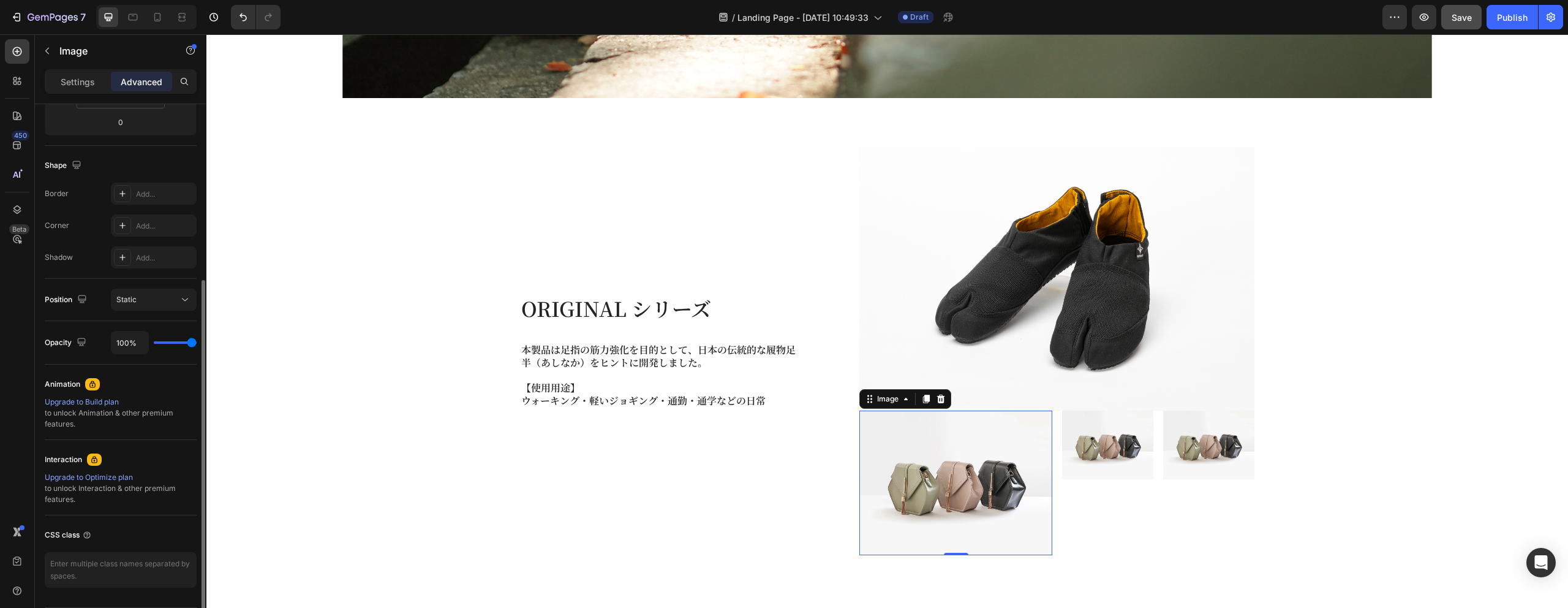
scroll to position [260, 0]
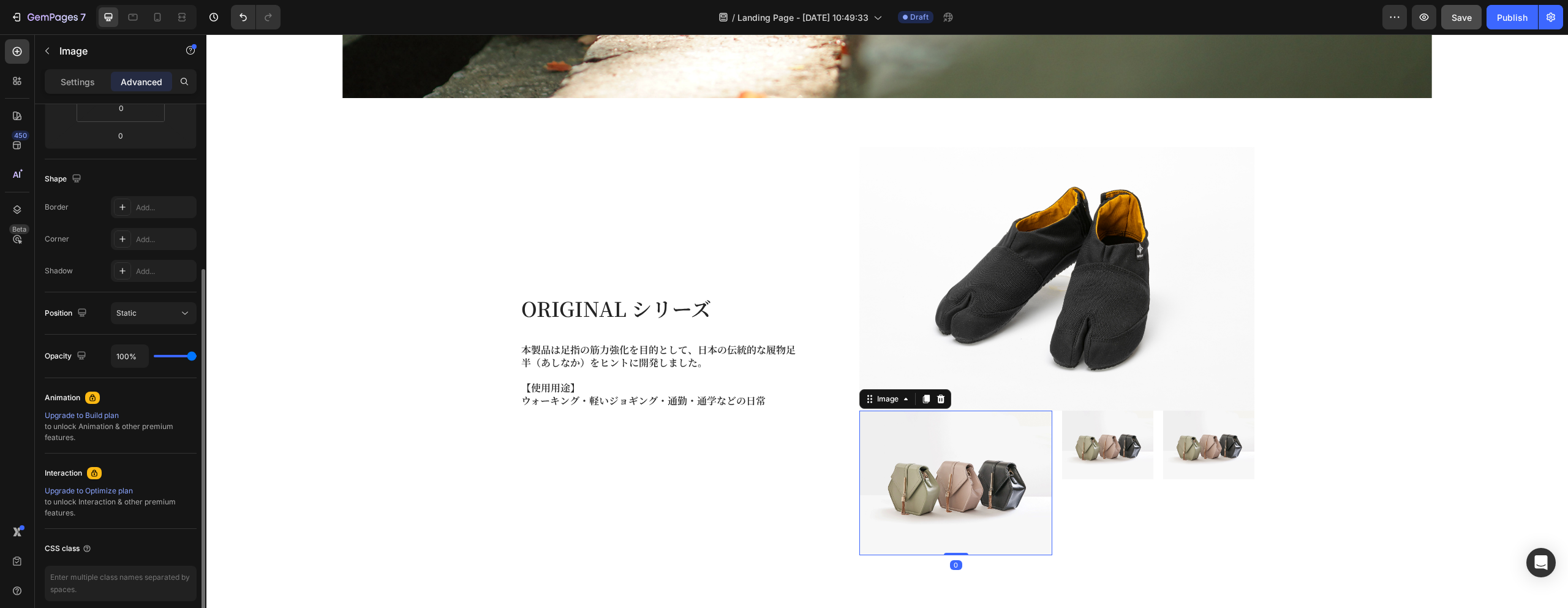
type input "89%"
type input "89"
type input "84%"
type input "84"
type input "76%"
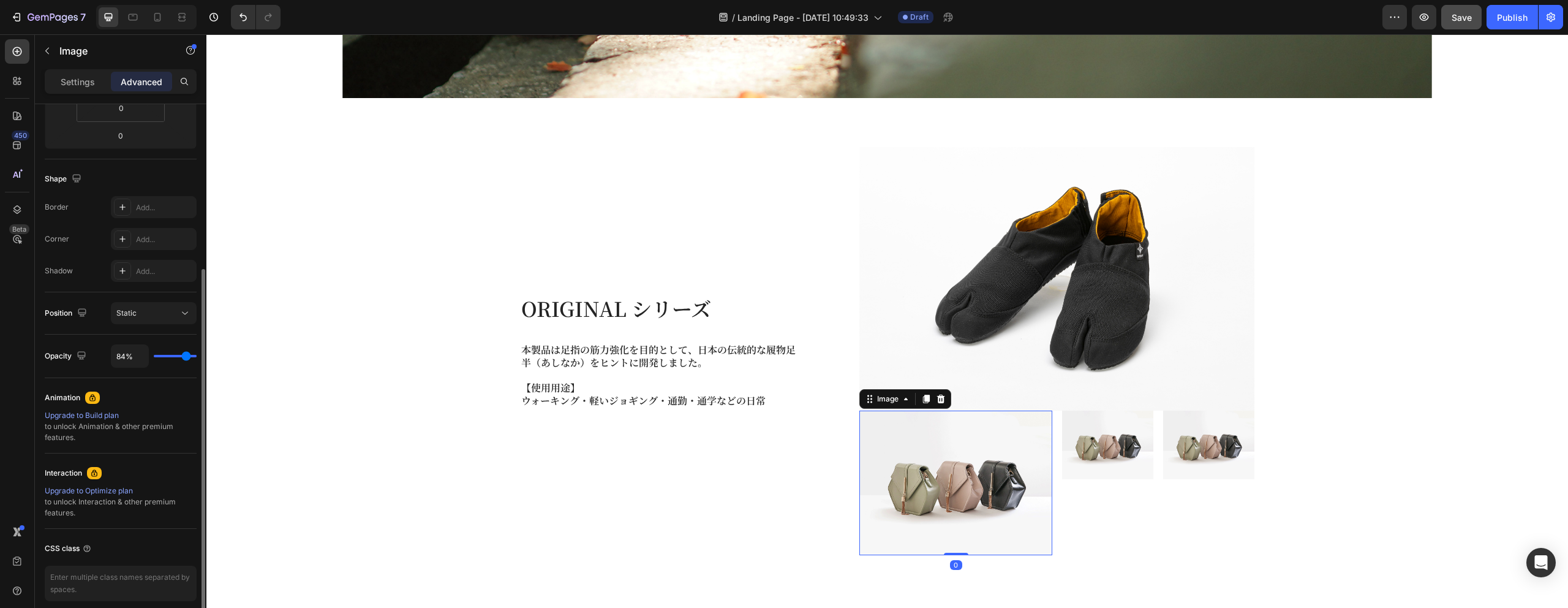
type input "76"
type input "67%"
type input "67"
type input "59%"
type input "59"
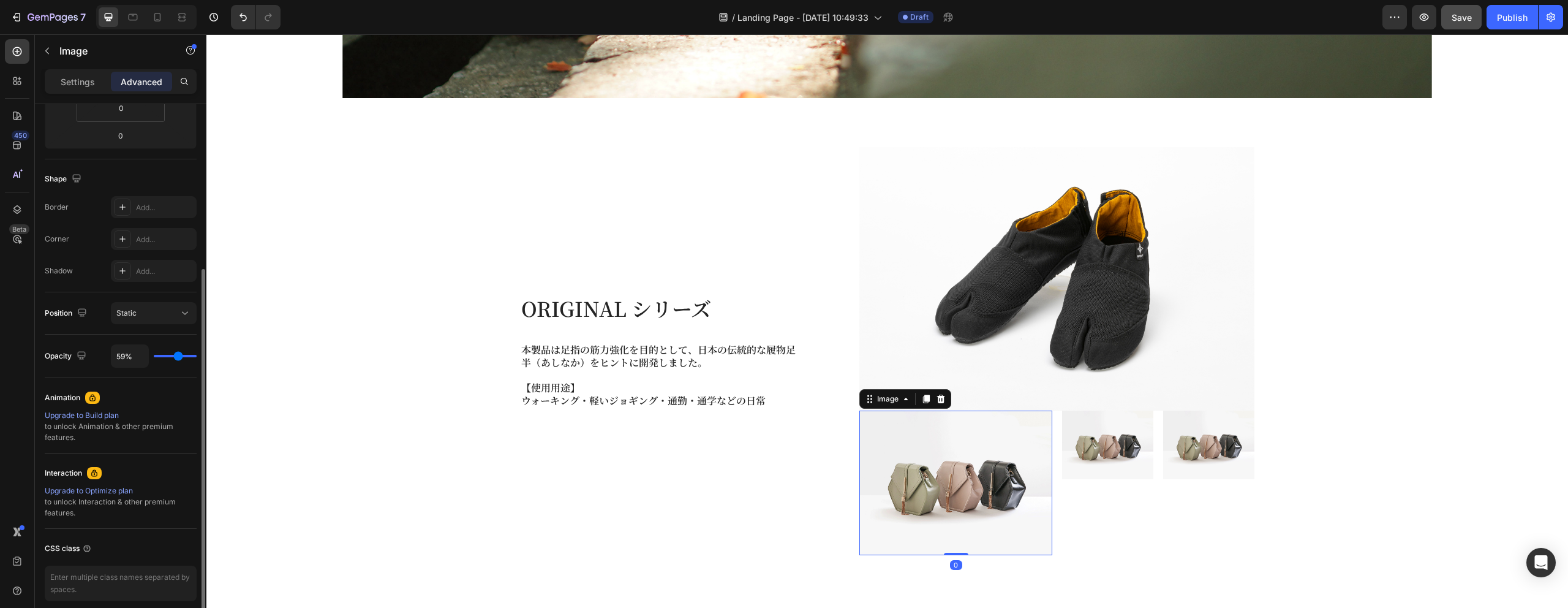
type input "51%"
type input "51"
type input "44%"
type input "44"
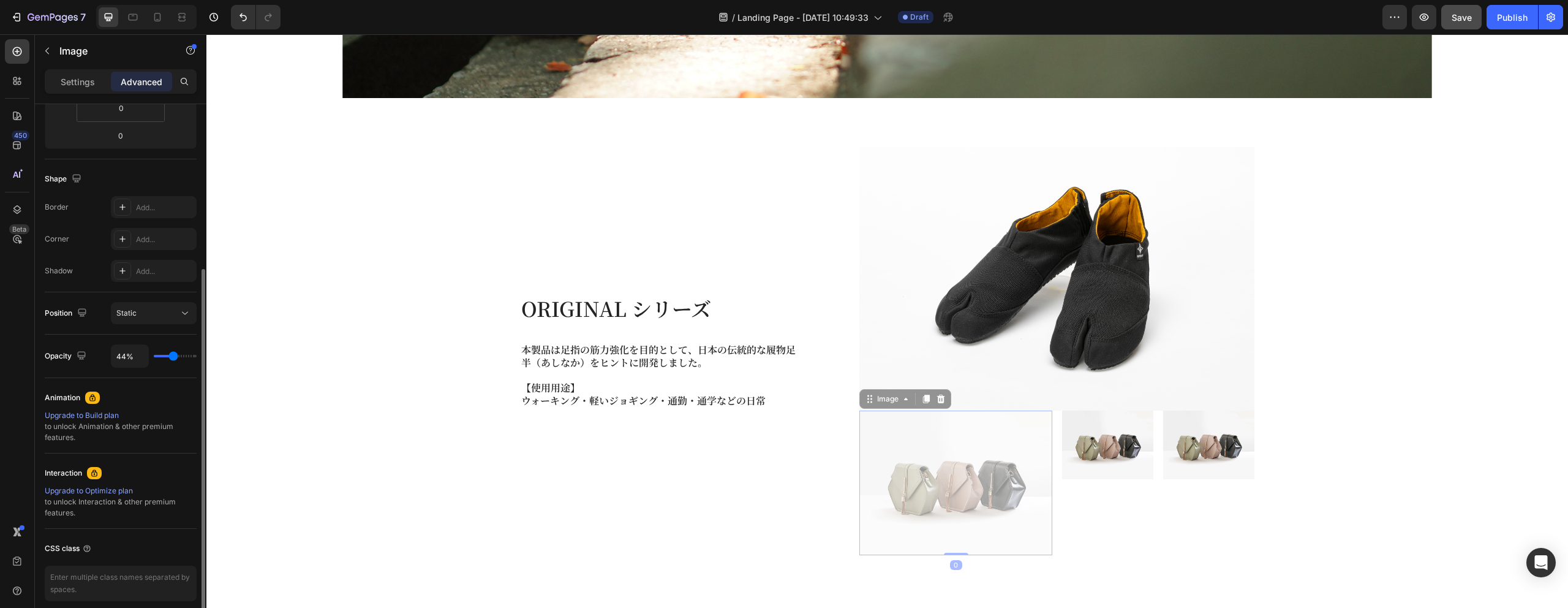
type input "40%"
type input "40"
type input "36%"
type input "36"
type input "35%"
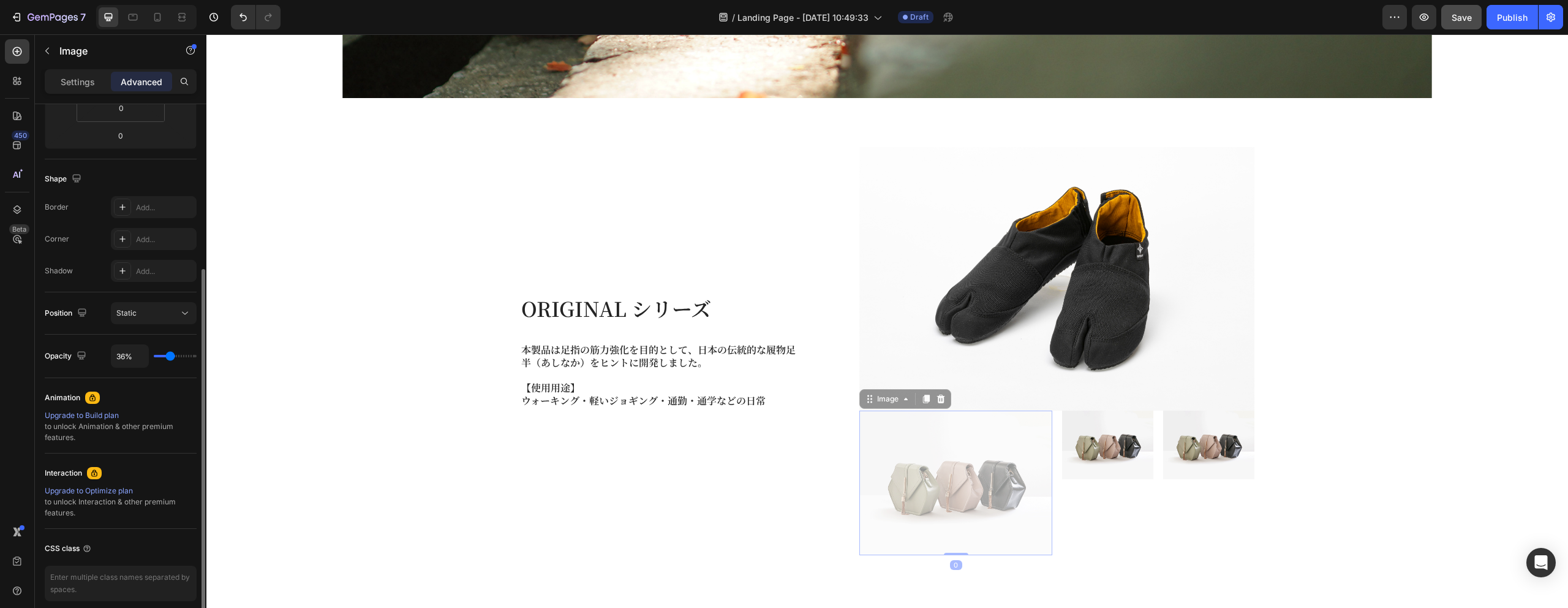
type input "35"
type input "34%"
type input "34"
type input "33%"
drag, startPoint x: 188, startPoint y: 358, endPoint x: 169, endPoint y: 359, distance: 19.0
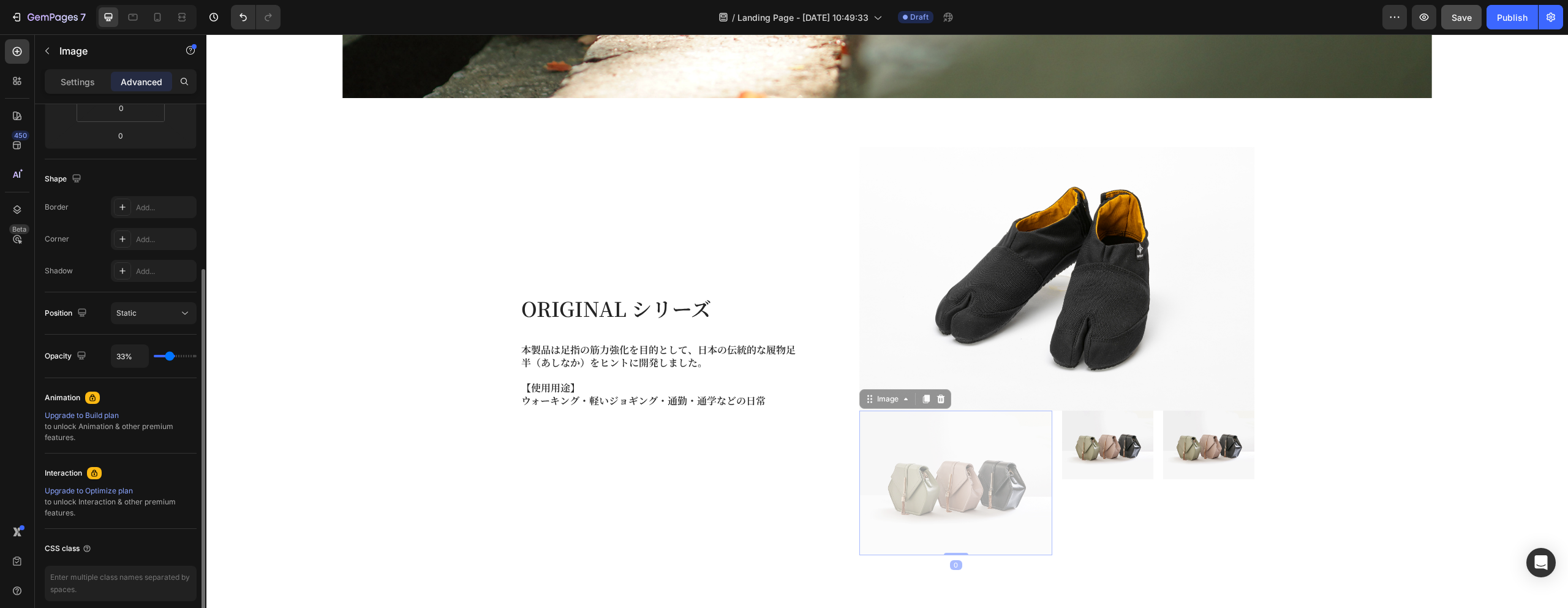
type input "33"
click at [169, 357] on input "range" at bounding box center [176, 356] width 43 height 3
type input "87%"
type input "87"
type input "100%"
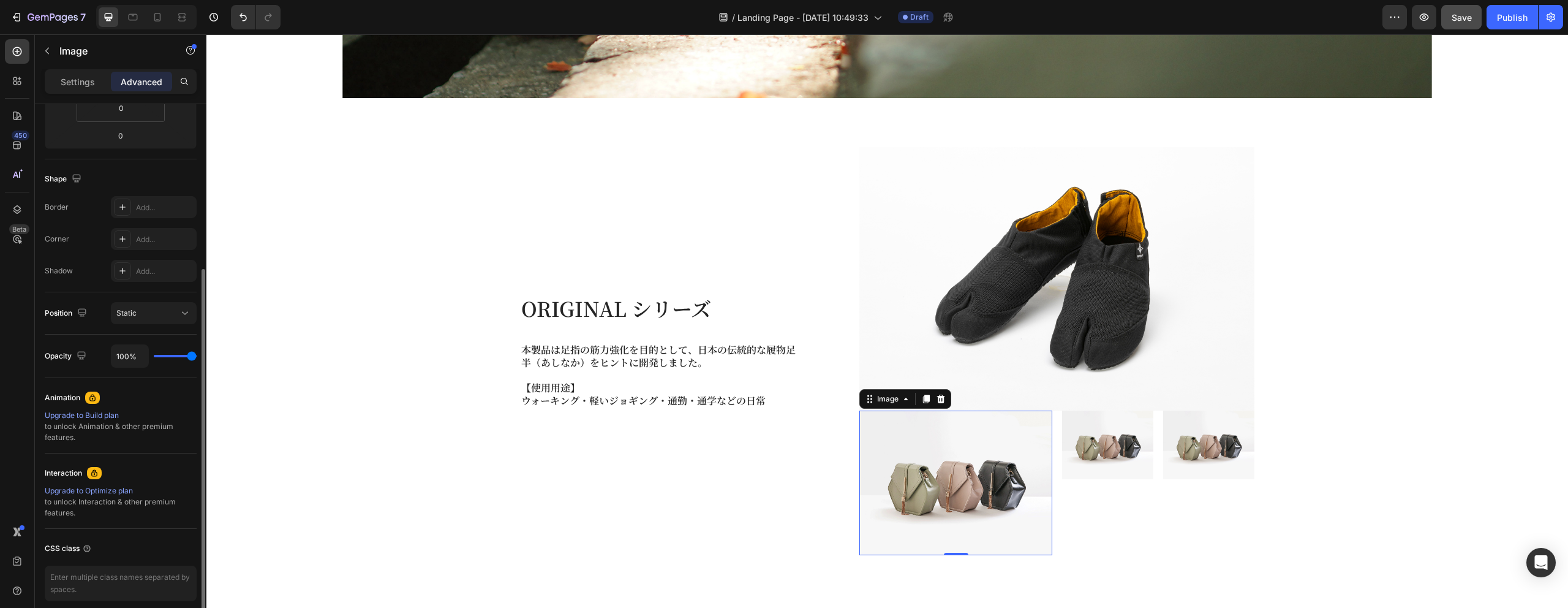
drag, startPoint x: 169, startPoint y: 359, endPoint x: 223, endPoint y: 357, distance: 54.0
type input "100"
click at [197, 357] on input "range" at bounding box center [176, 356] width 43 height 3
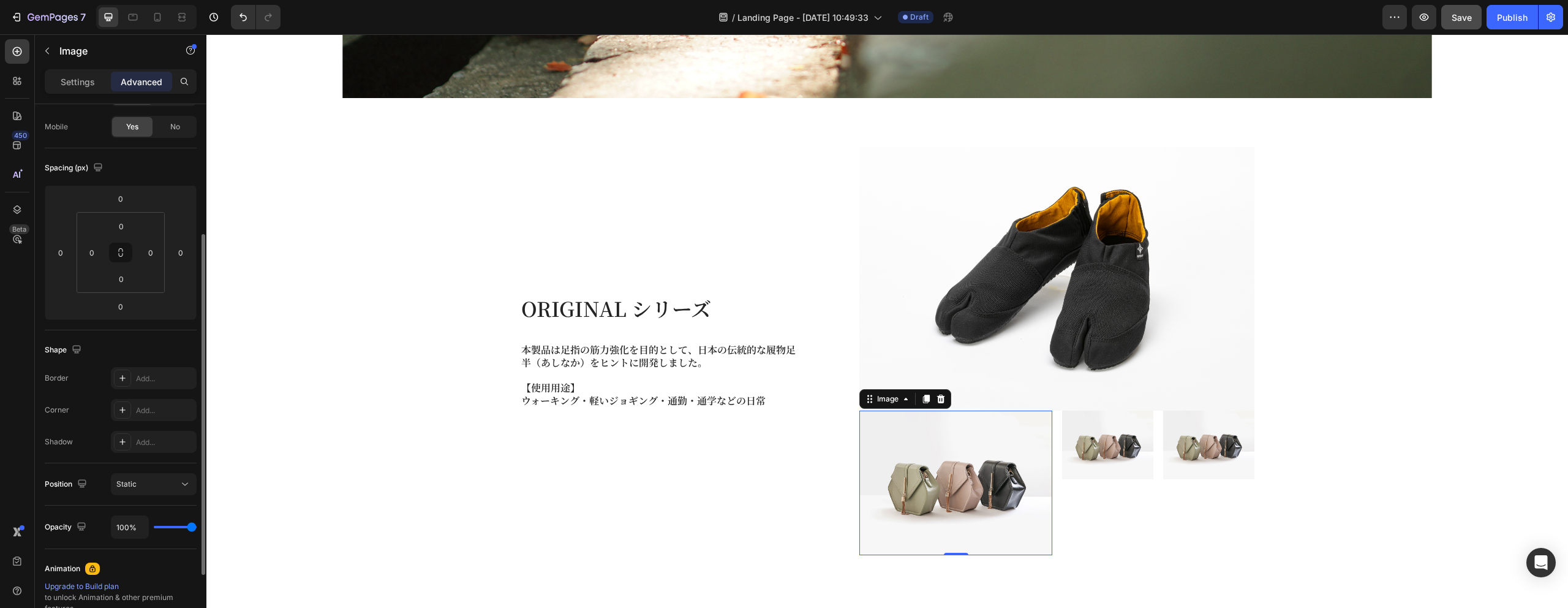
scroll to position [72, 0]
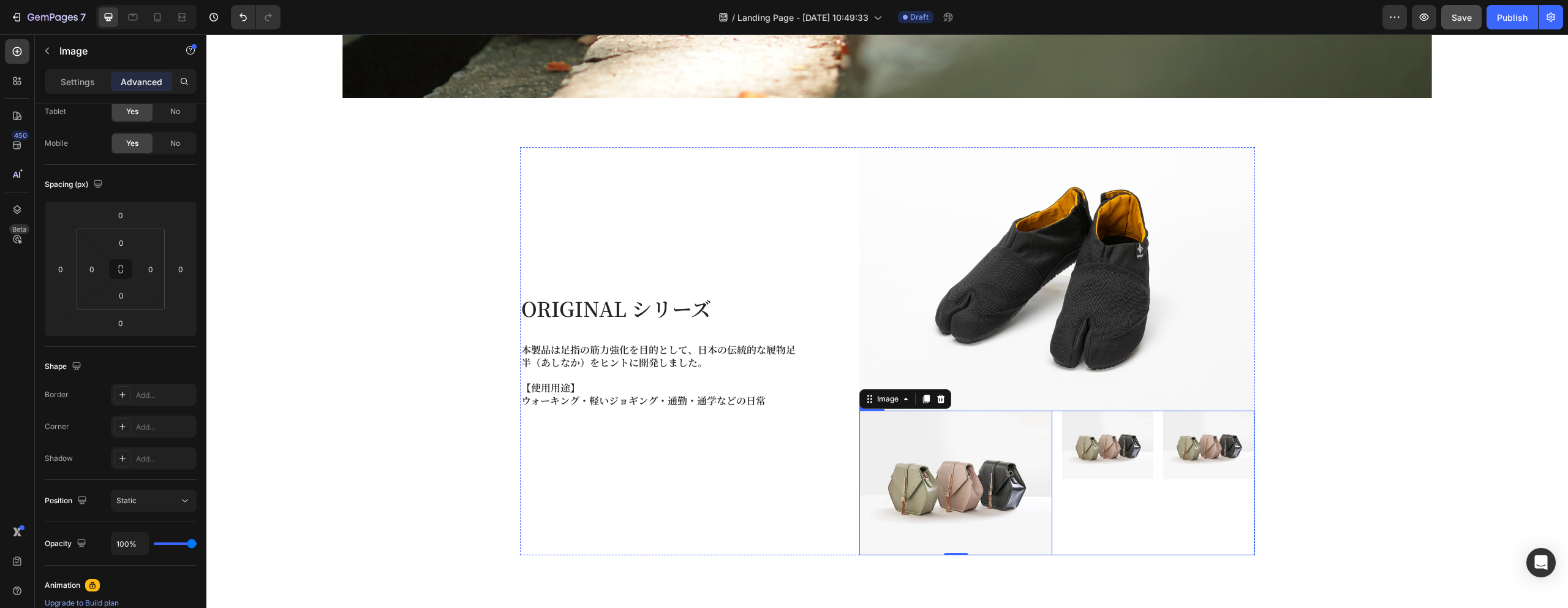
click at [1057, 460] on div "Image 0 Image Image Row Row" at bounding box center [1057, 482] width 395 height 145
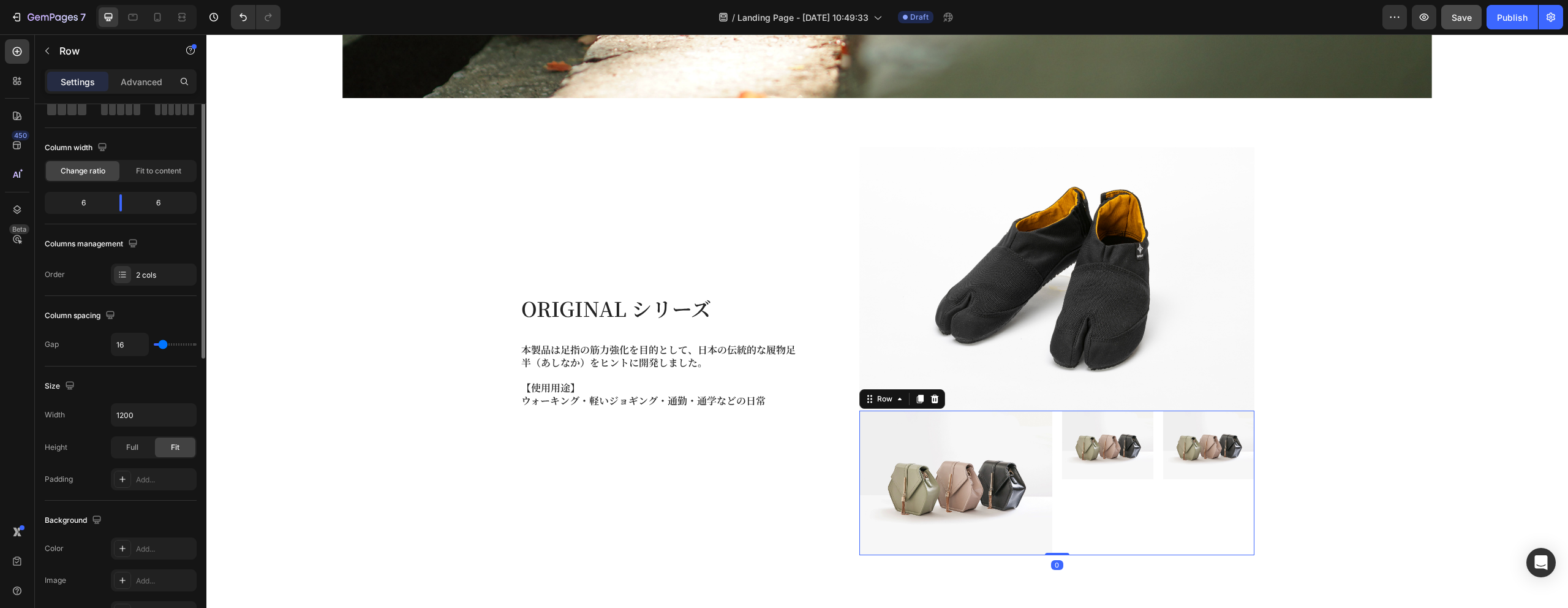
scroll to position [0, 0]
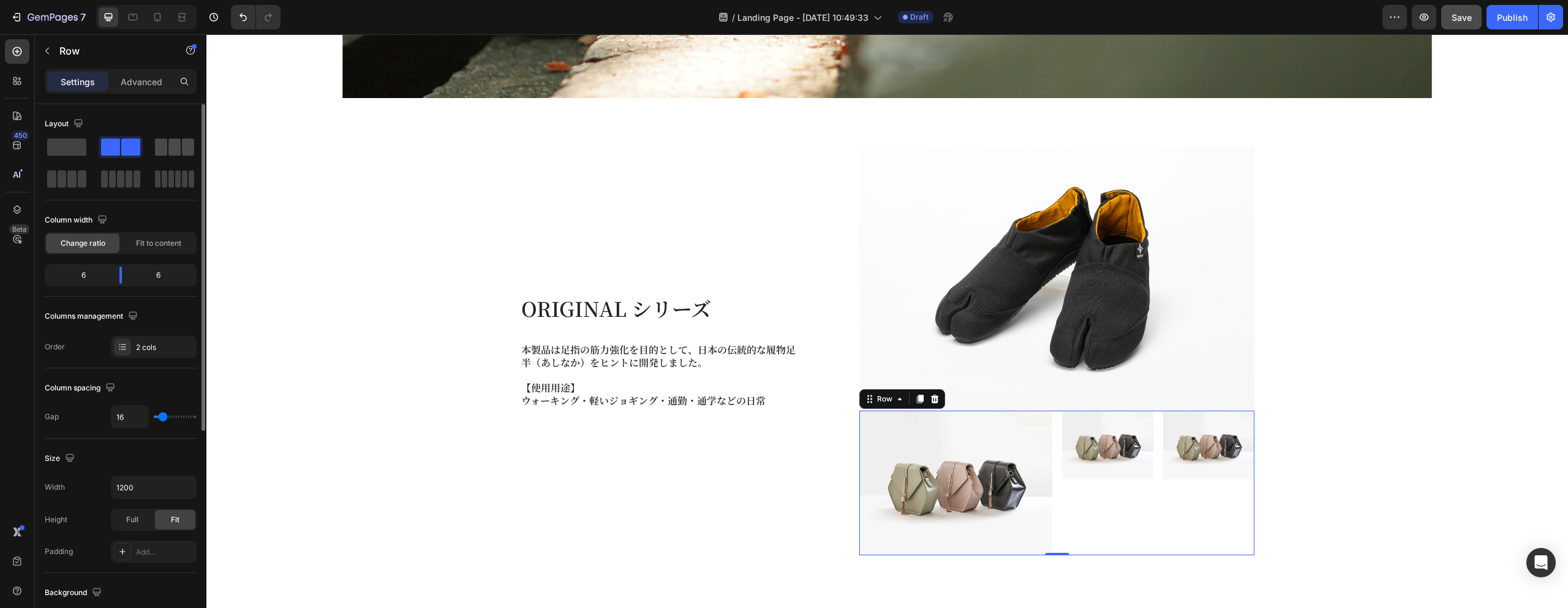
click at [184, 146] on span at bounding box center [188, 147] width 12 height 17
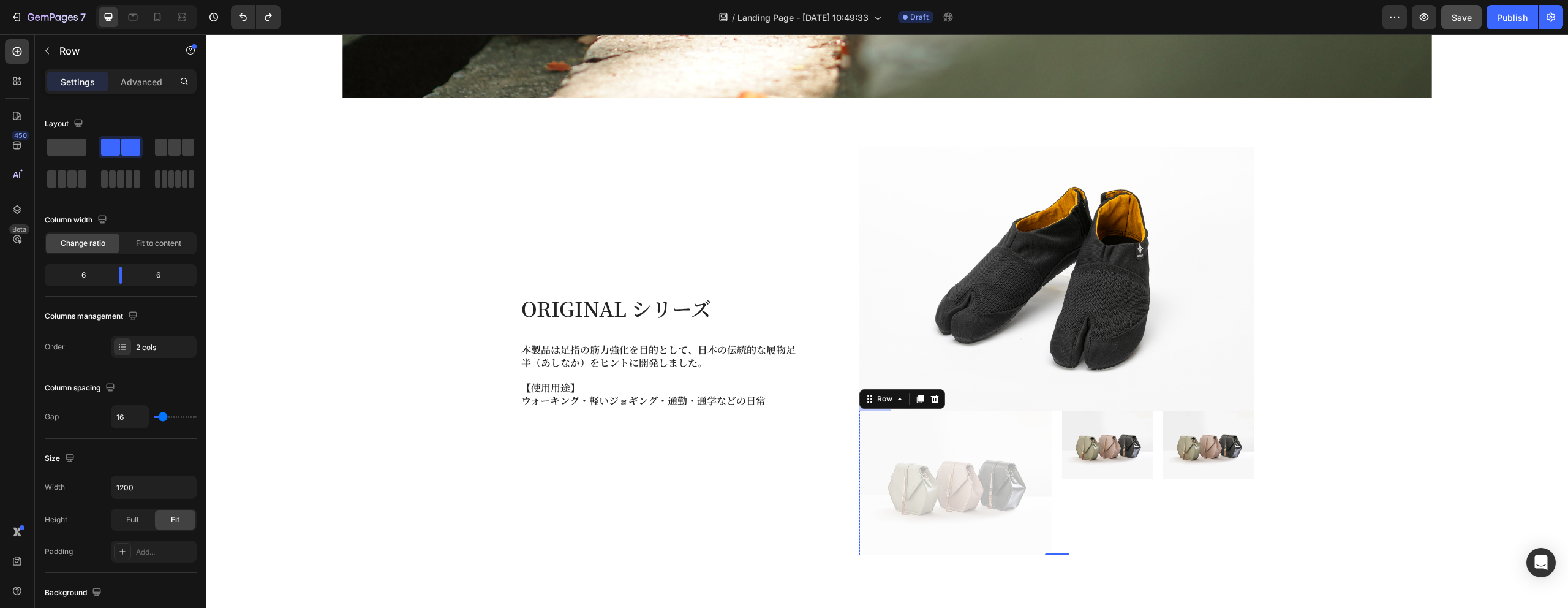
click at [904, 506] on img at bounding box center [956, 482] width 193 height 145
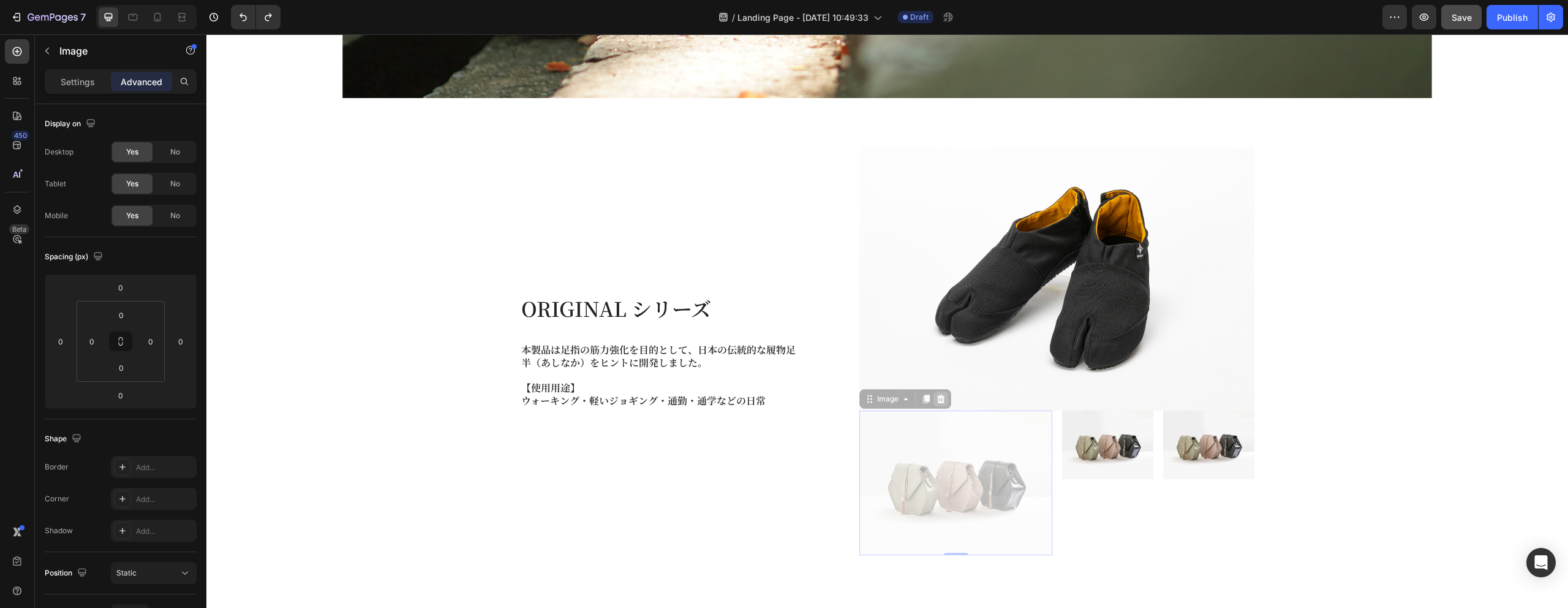
click at [941, 399] on icon at bounding box center [940, 399] width 8 height 9
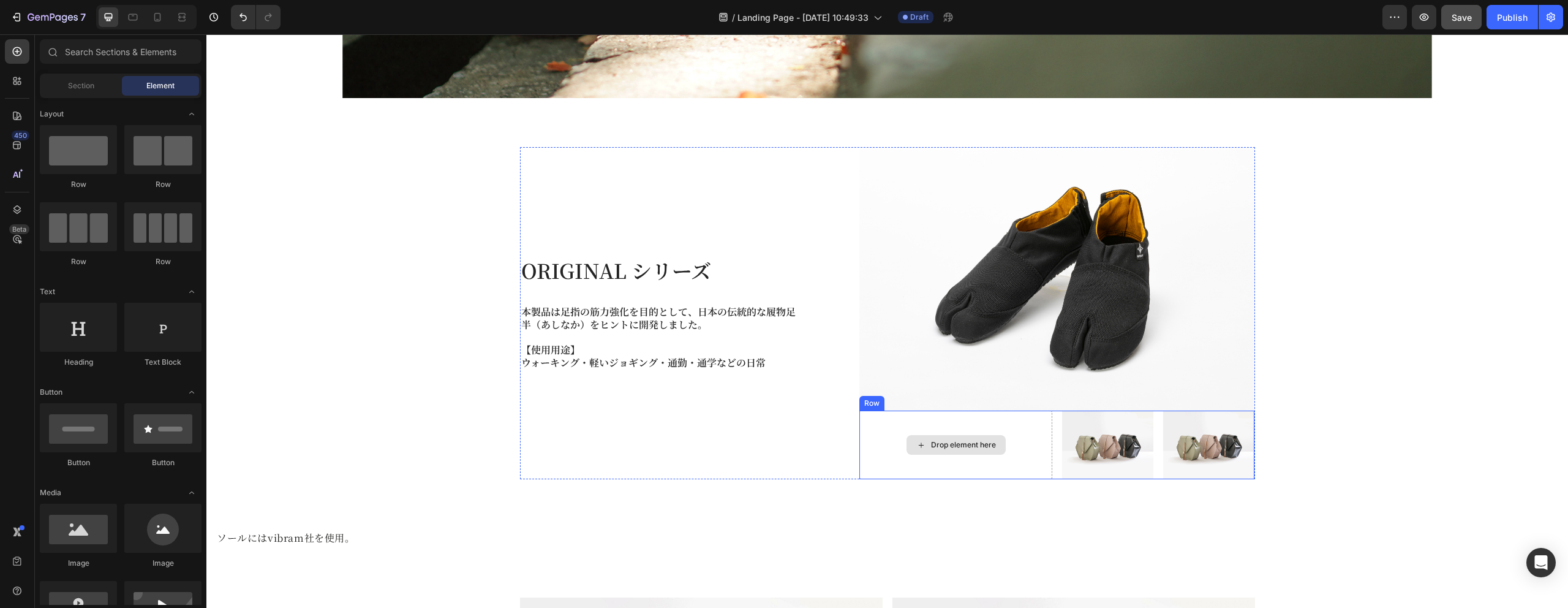
click at [1000, 446] on div "Drop element here" at bounding box center [956, 444] width 100 height 20
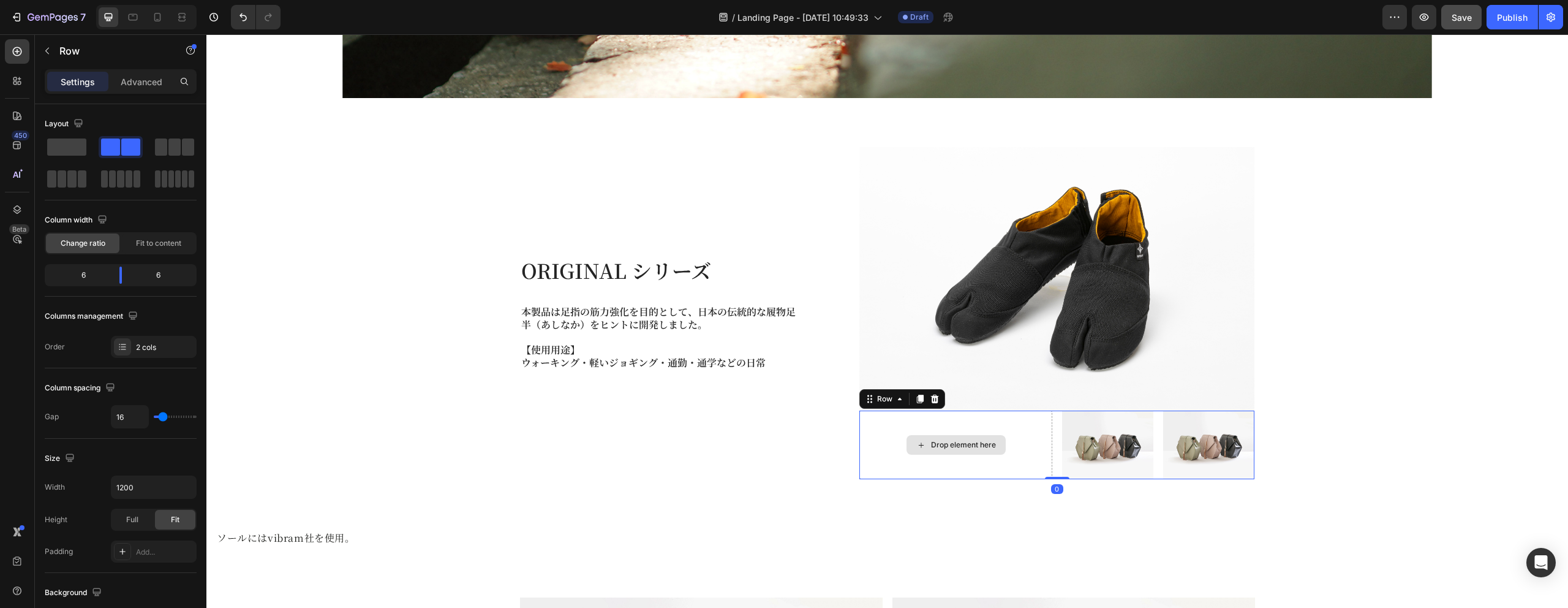
click at [1028, 427] on div "Drop element here" at bounding box center [956, 444] width 193 height 68
click at [937, 401] on icon at bounding box center [934, 399] width 8 height 9
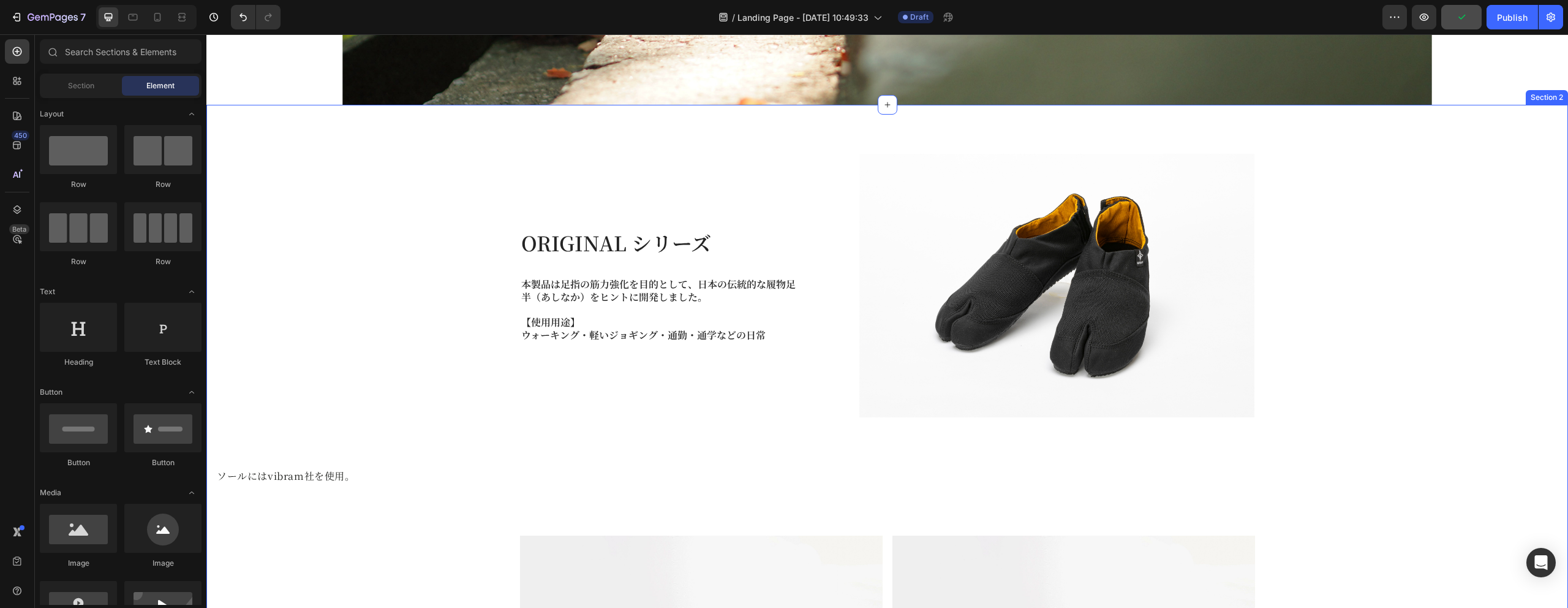
scroll to position [510, 0]
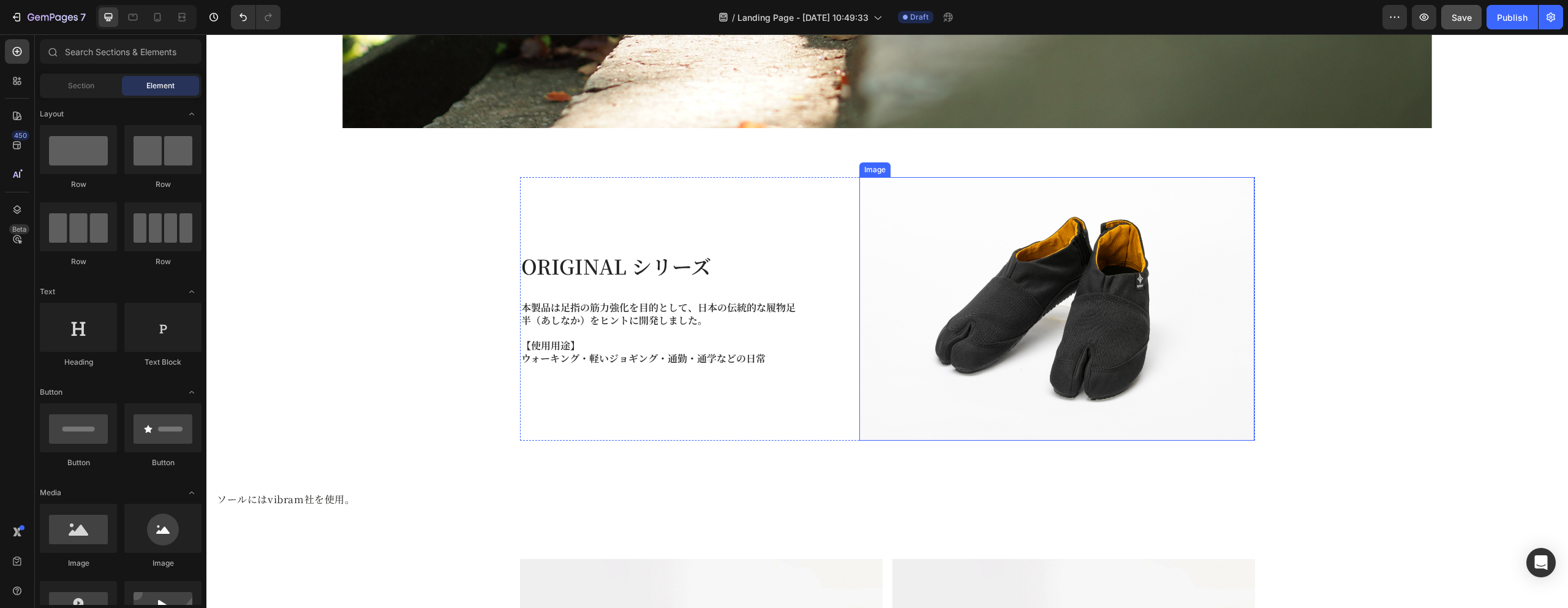
click at [954, 337] on img at bounding box center [1057, 308] width 395 height 263
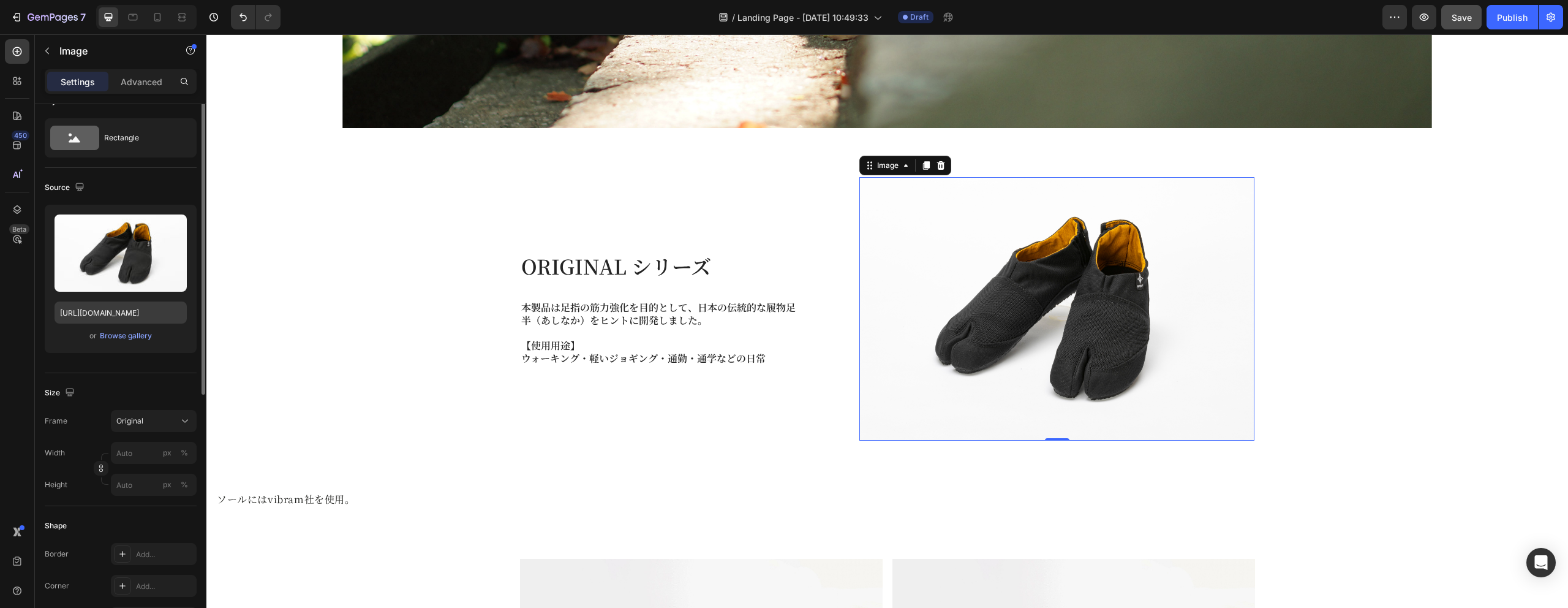
scroll to position [0, 0]
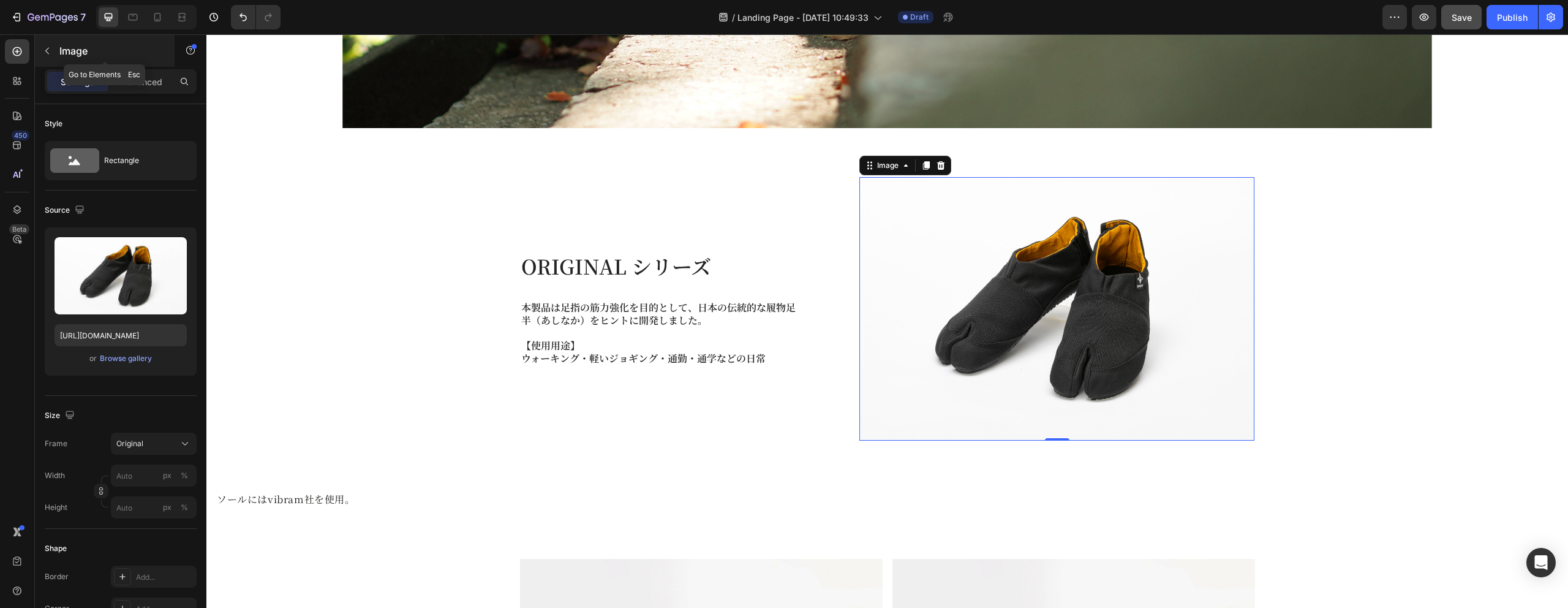
click at [47, 54] on icon "button" at bounding box center [47, 50] width 10 height 10
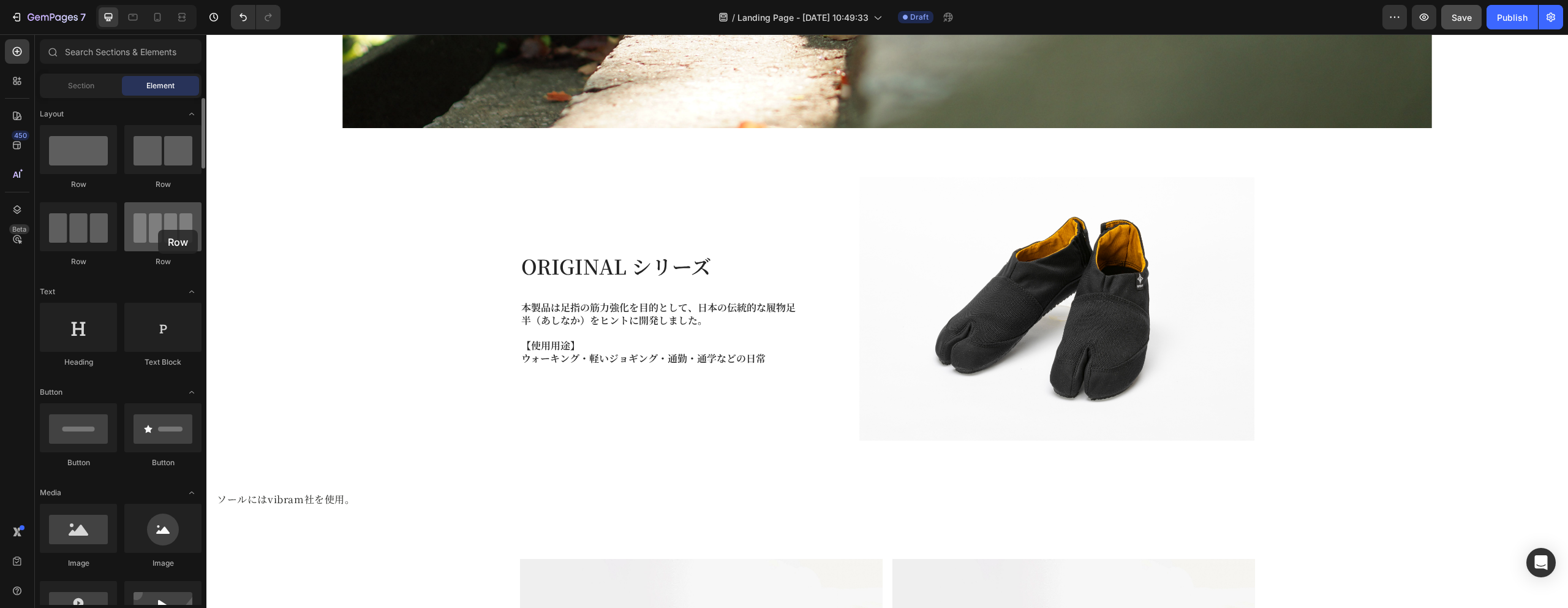
click at [158, 230] on div at bounding box center [163, 226] width 77 height 49
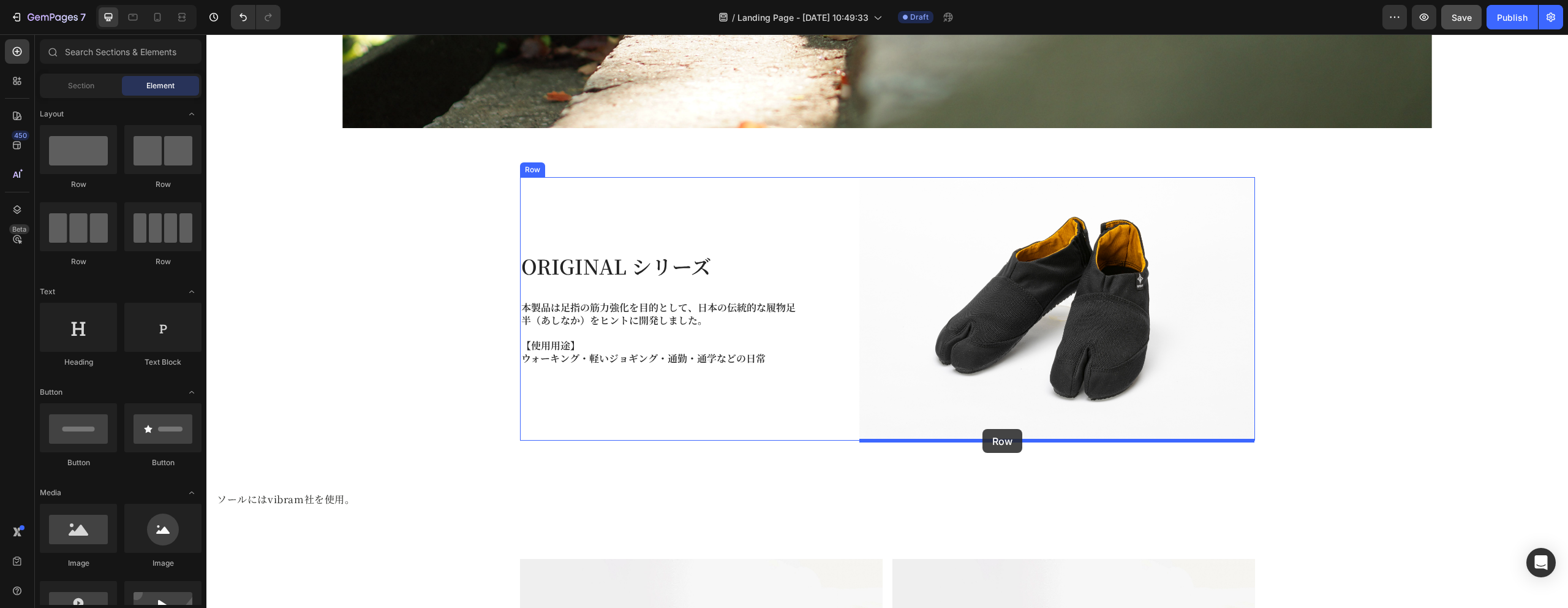
drag, startPoint x: 376, startPoint y: 270, endPoint x: 983, endPoint y: 429, distance: 627.5
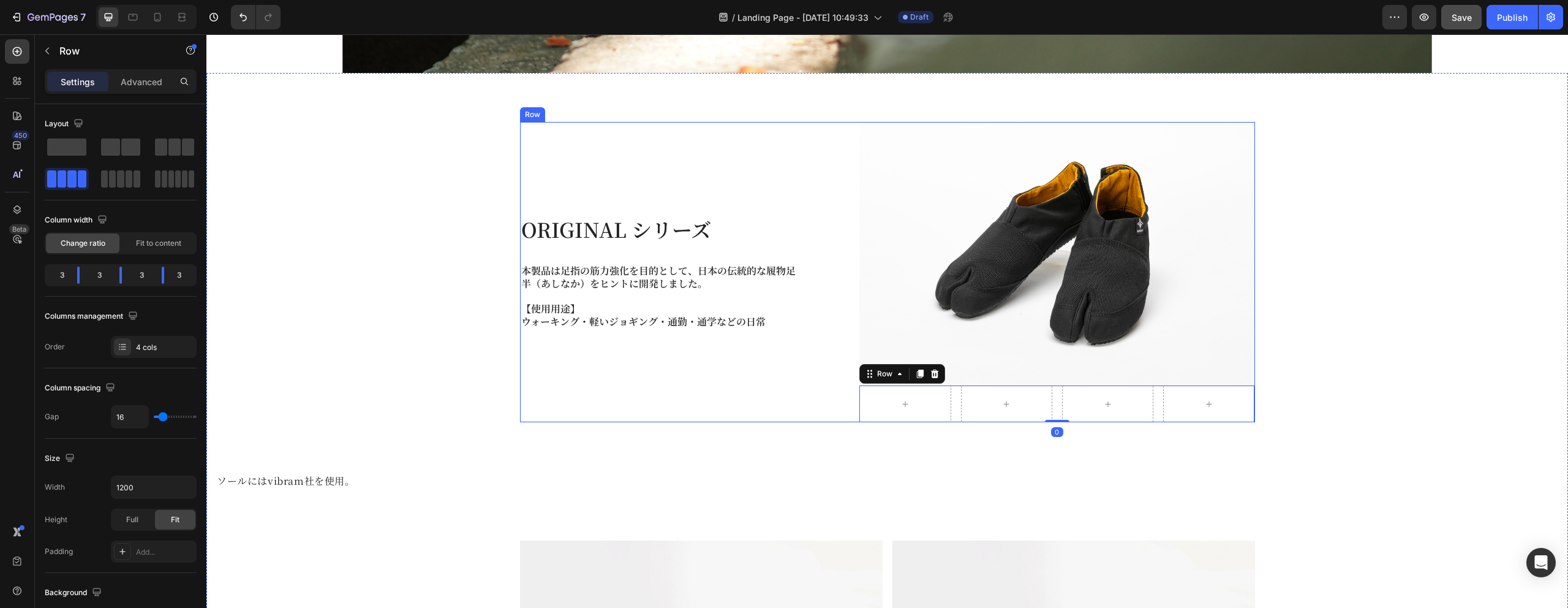
scroll to position [568, 0]
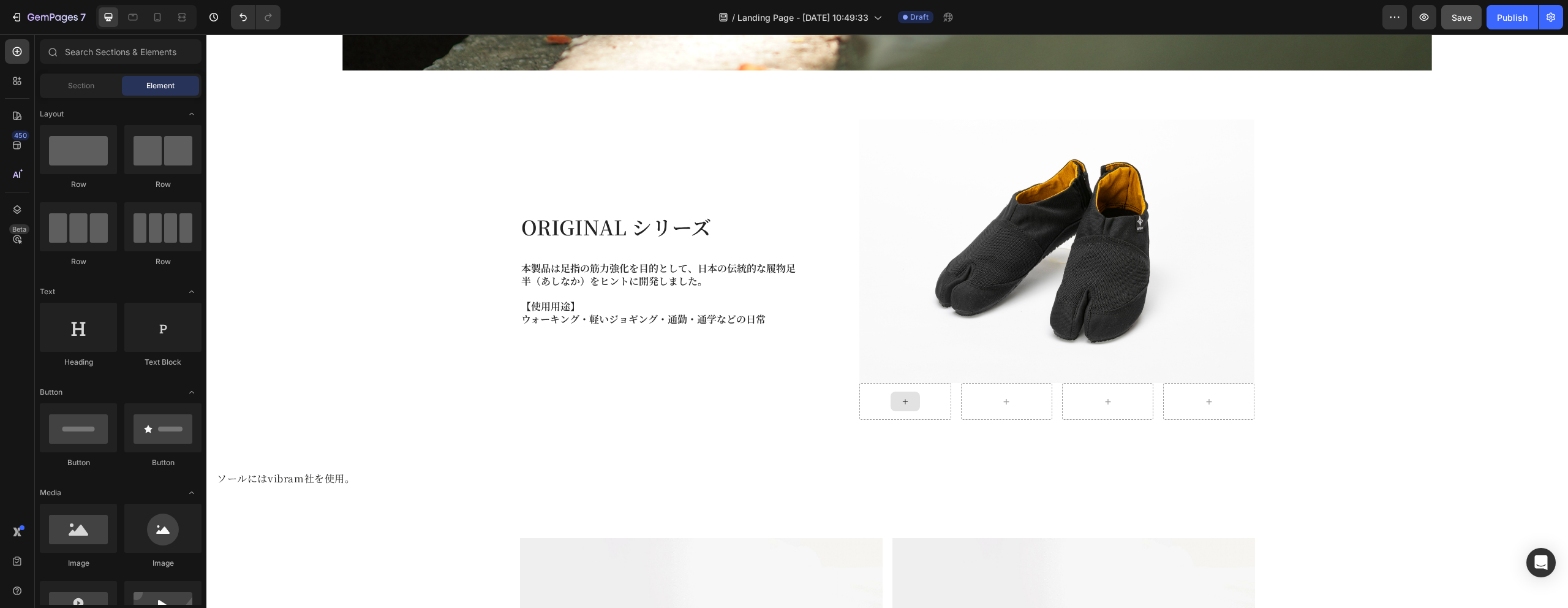
click at [893, 400] on div at bounding box center [906, 401] width 29 height 20
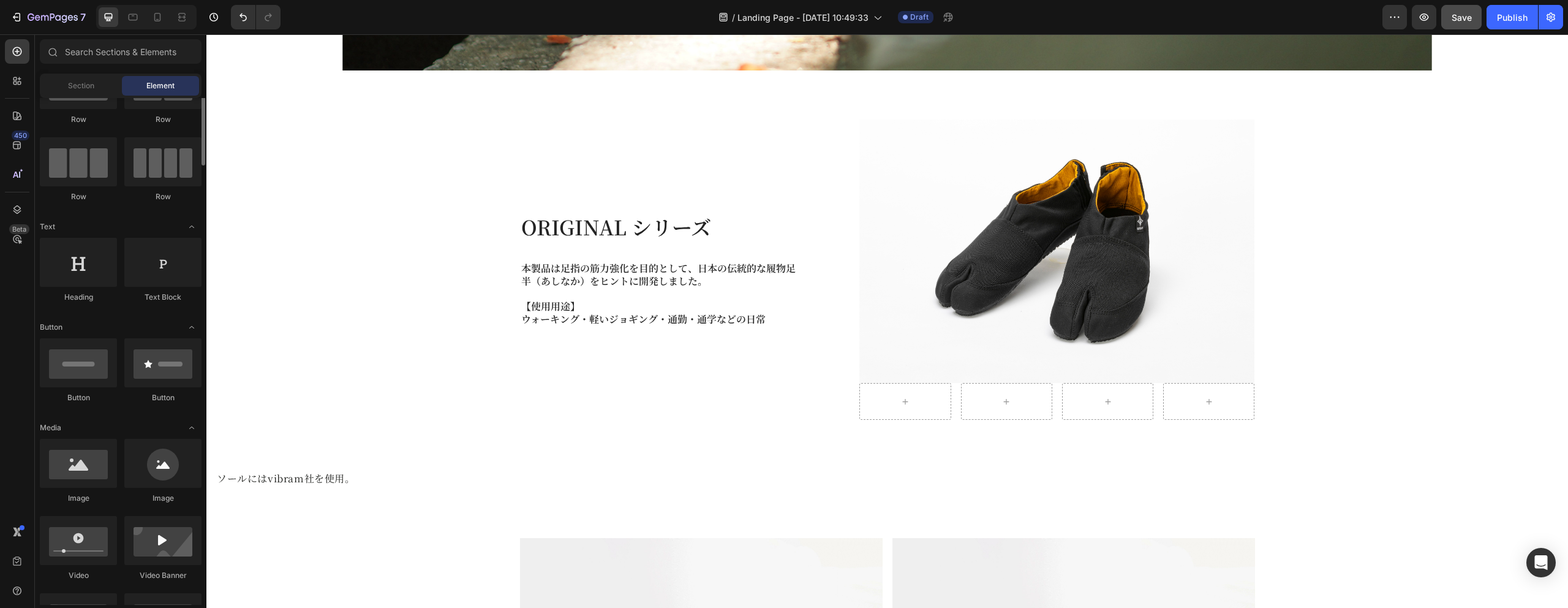
scroll to position [101, 0]
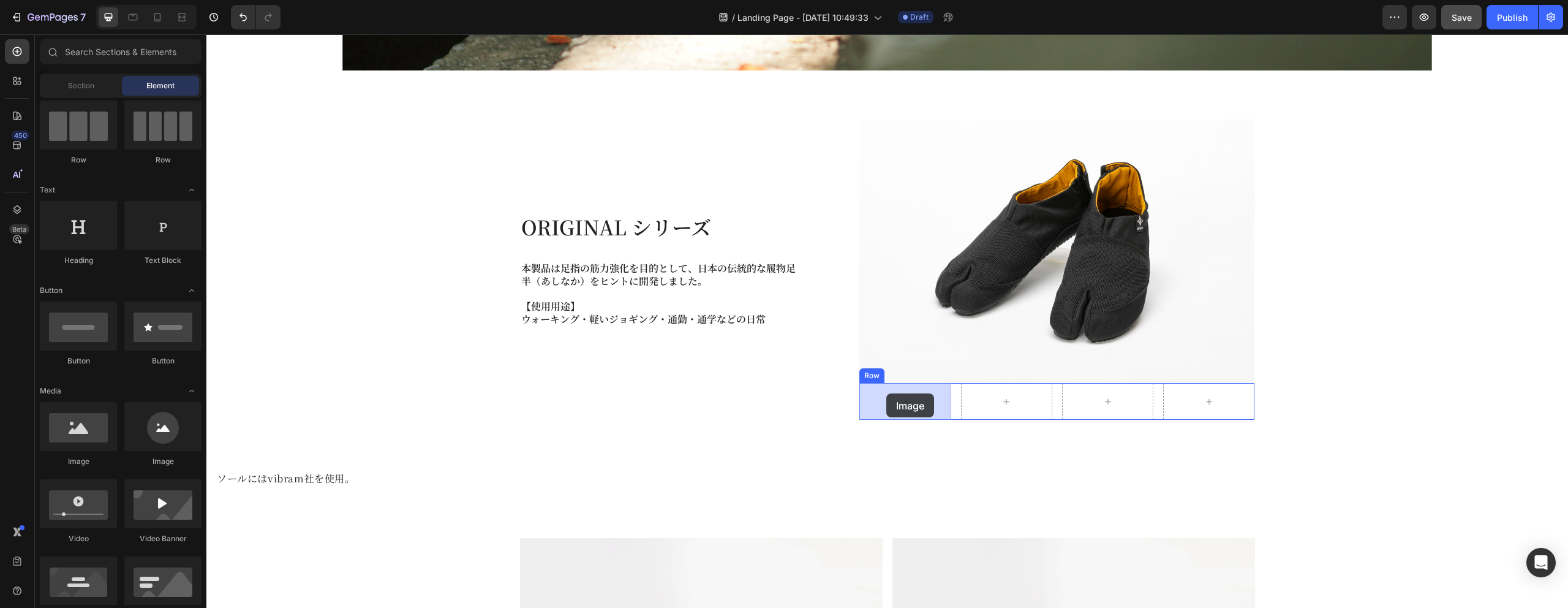
drag, startPoint x: 292, startPoint y: 477, endPoint x: 887, endPoint y: 393, distance: 600.9
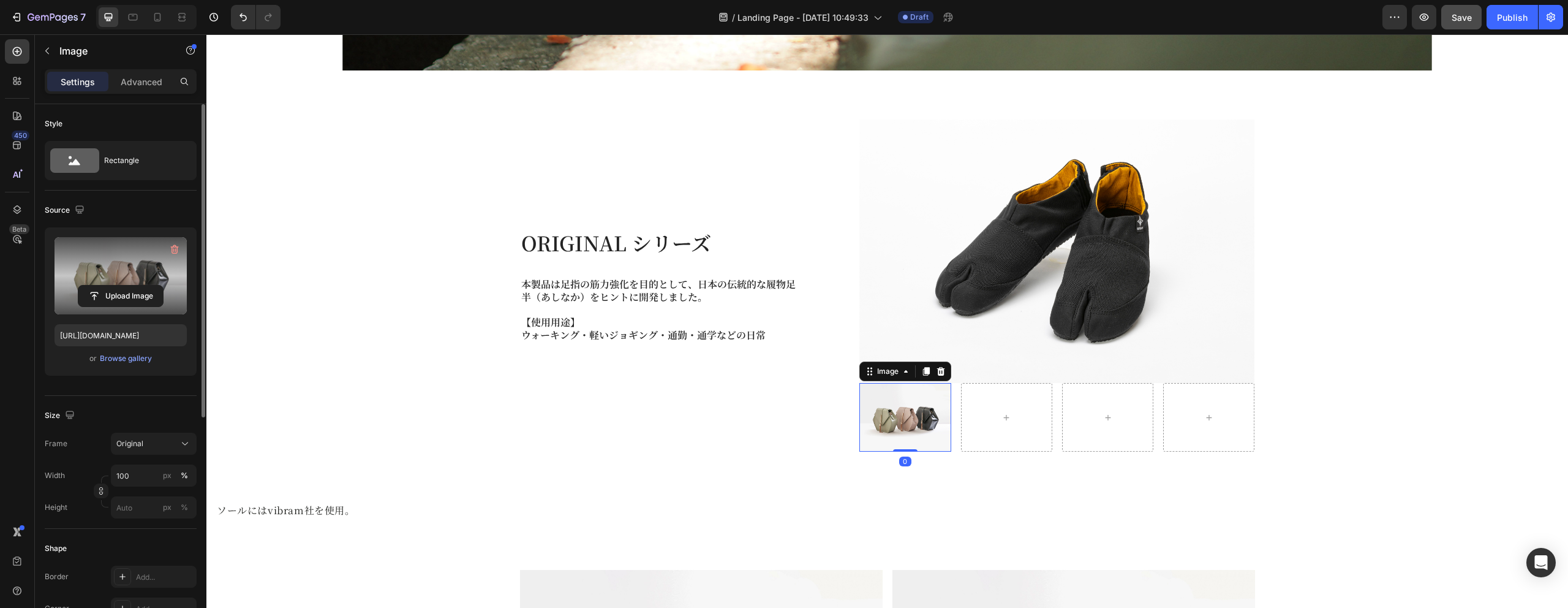
click at [122, 270] on label at bounding box center [120, 275] width 132 height 77
click at [122, 286] on input "file" at bounding box center [121, 296] width 85 height 21
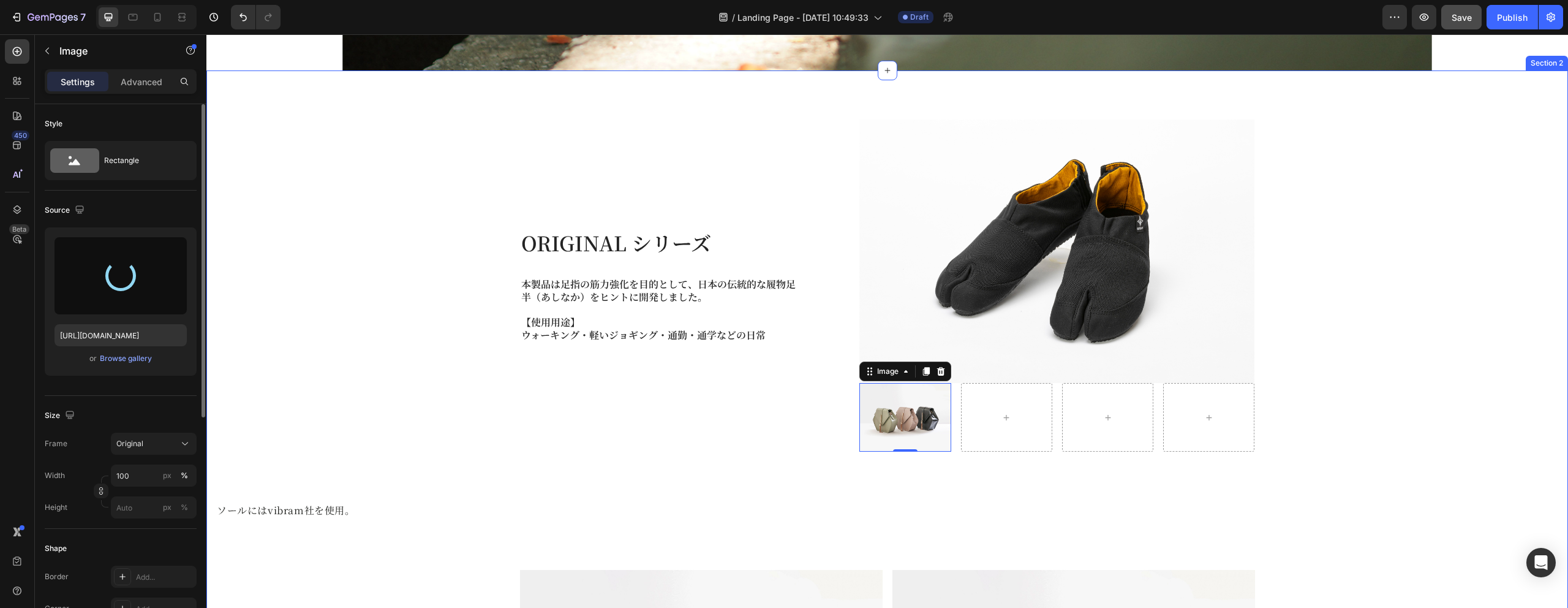
type input "https://cdn.shopify.com/s/files/1/0652/5409/6966/files/gempages_560733961840493…"
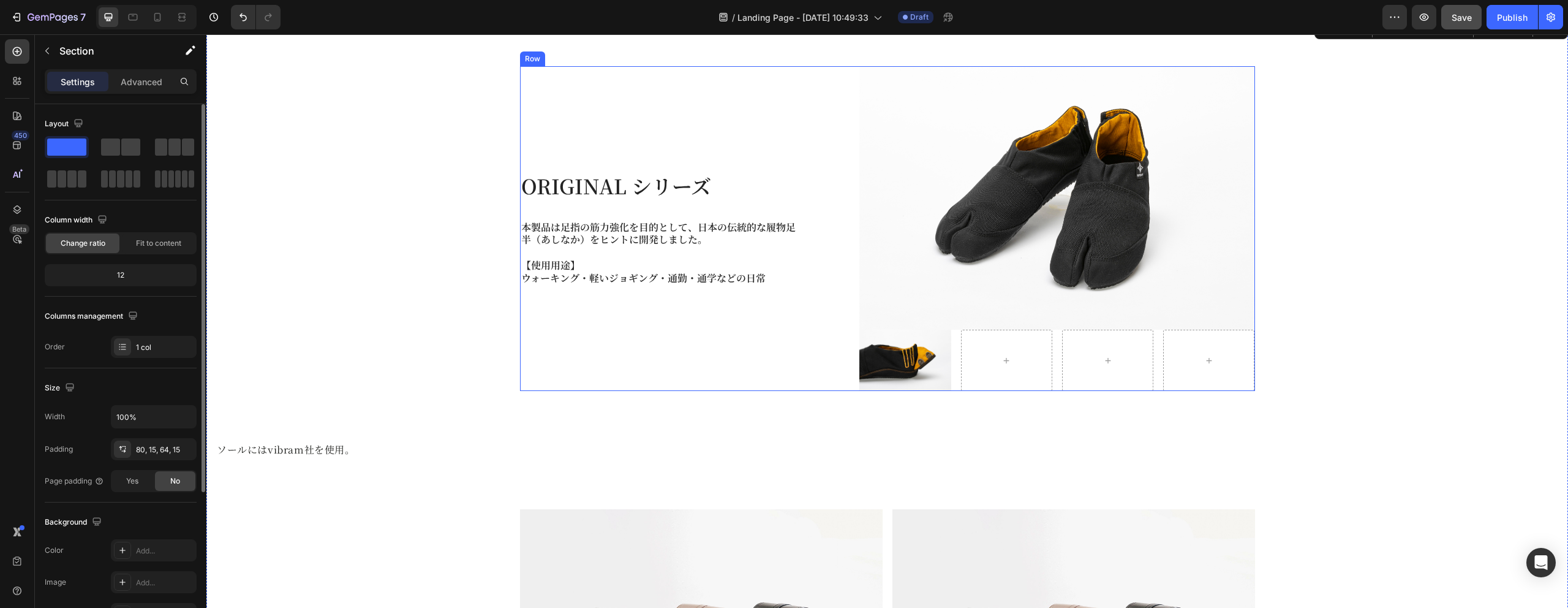
scroll to position [572, 0]
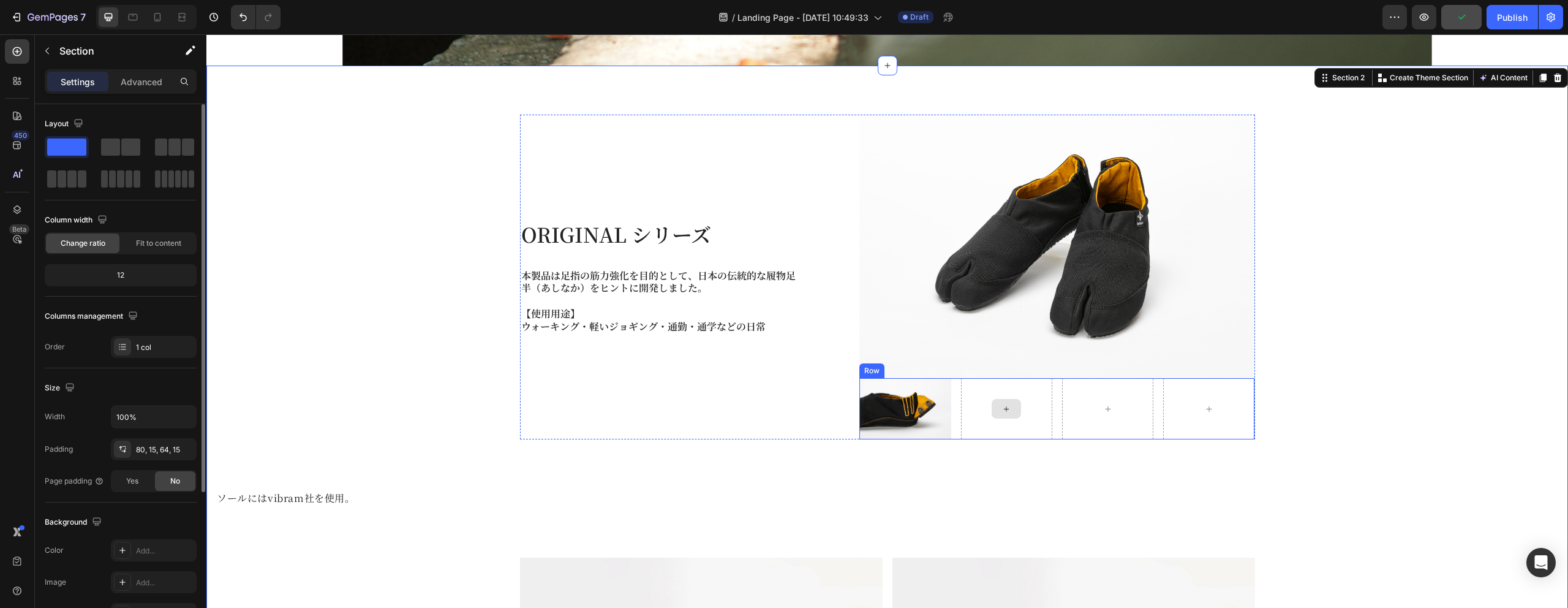
click at [995, 406] on div at bounding box center [1006, 409] width 29 height 20
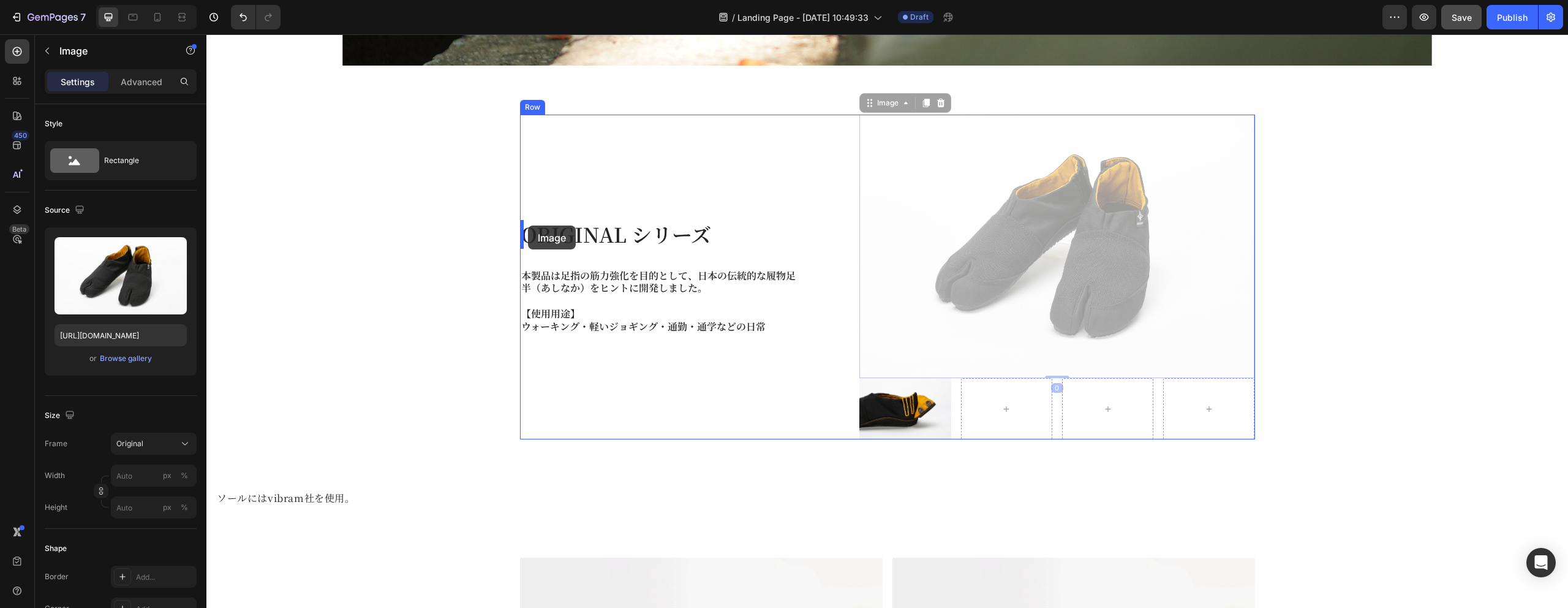
drag, startPoint x: 1080, startPoint y: 262, endPoint x: 528, endPoint y: 225, distance: 553.2
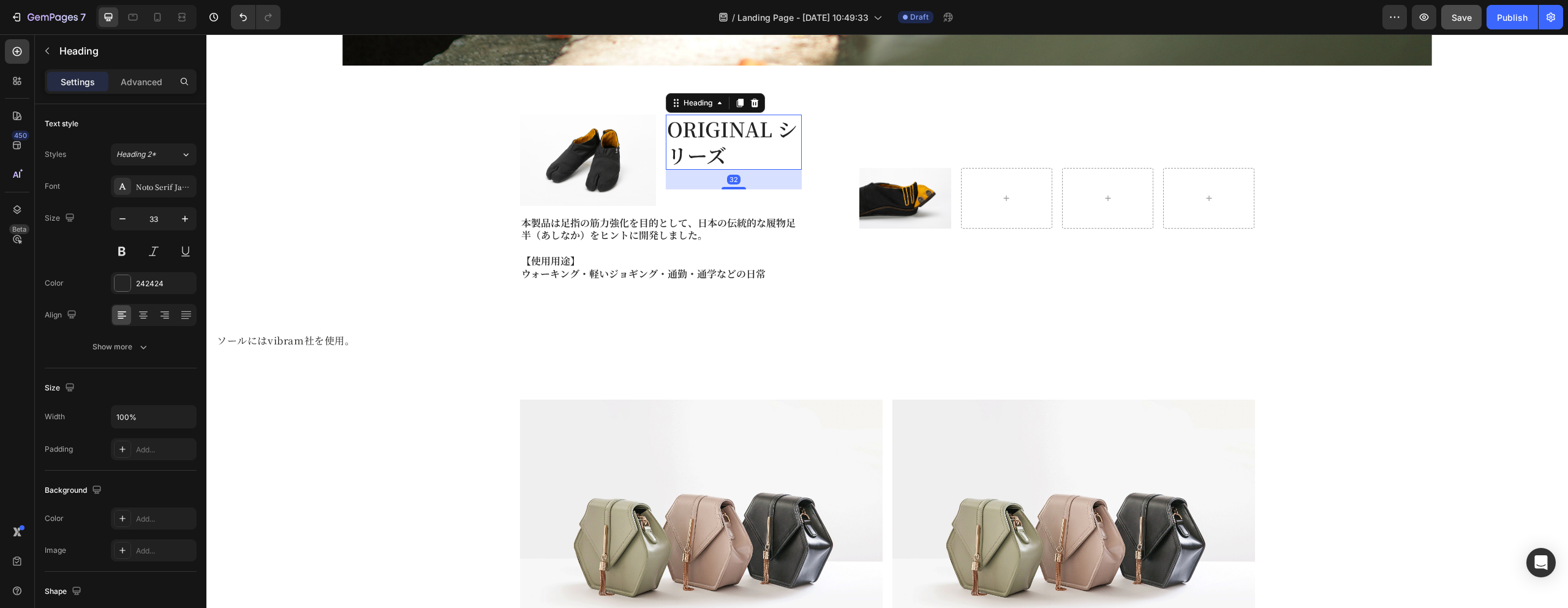
click at [735, 140] on h2 "ORIGINAL シリーズ" at bounding box center [733, 142] width 136 height 55
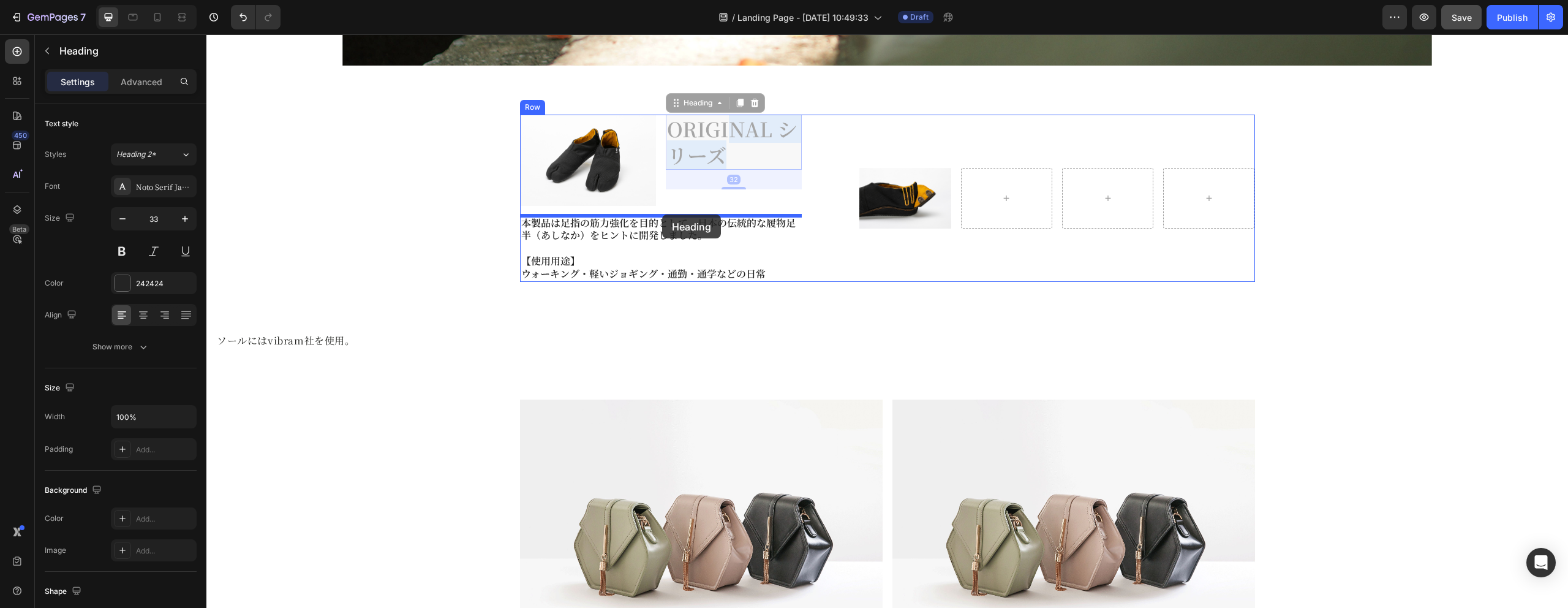
drag, startPoint x: 735, startPoint y: 140, endPoint x: 662, endPoint y: 215, distance: 104.7
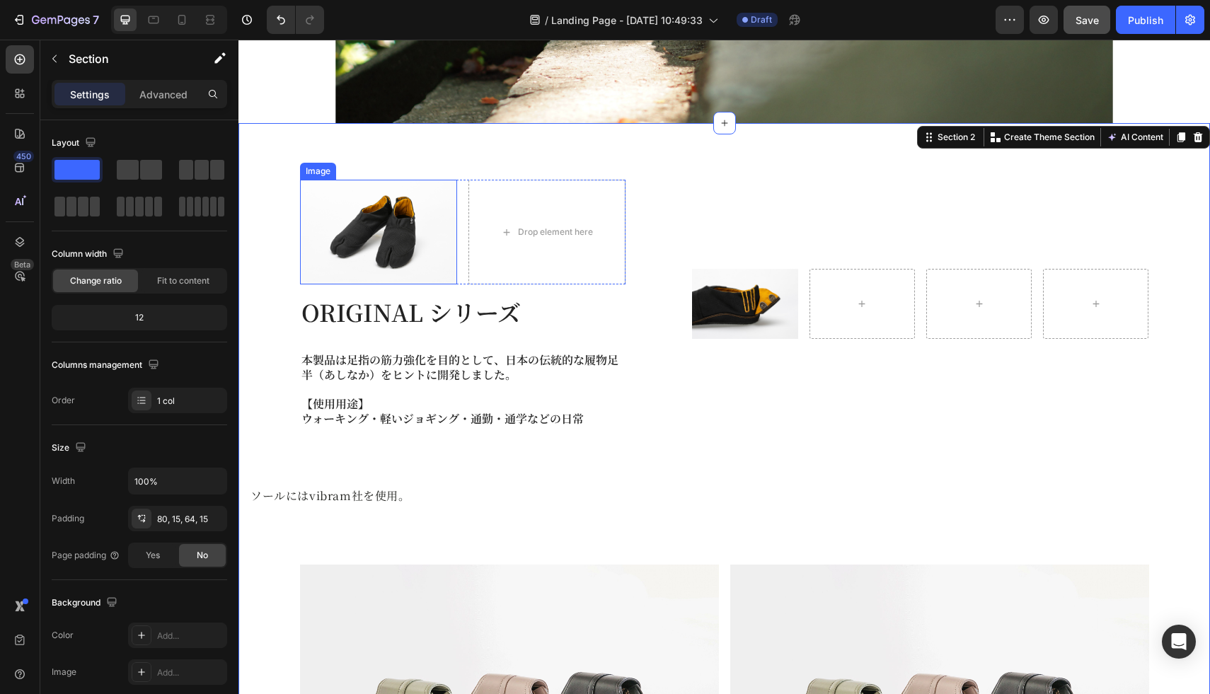
scroll to position [360, 0]
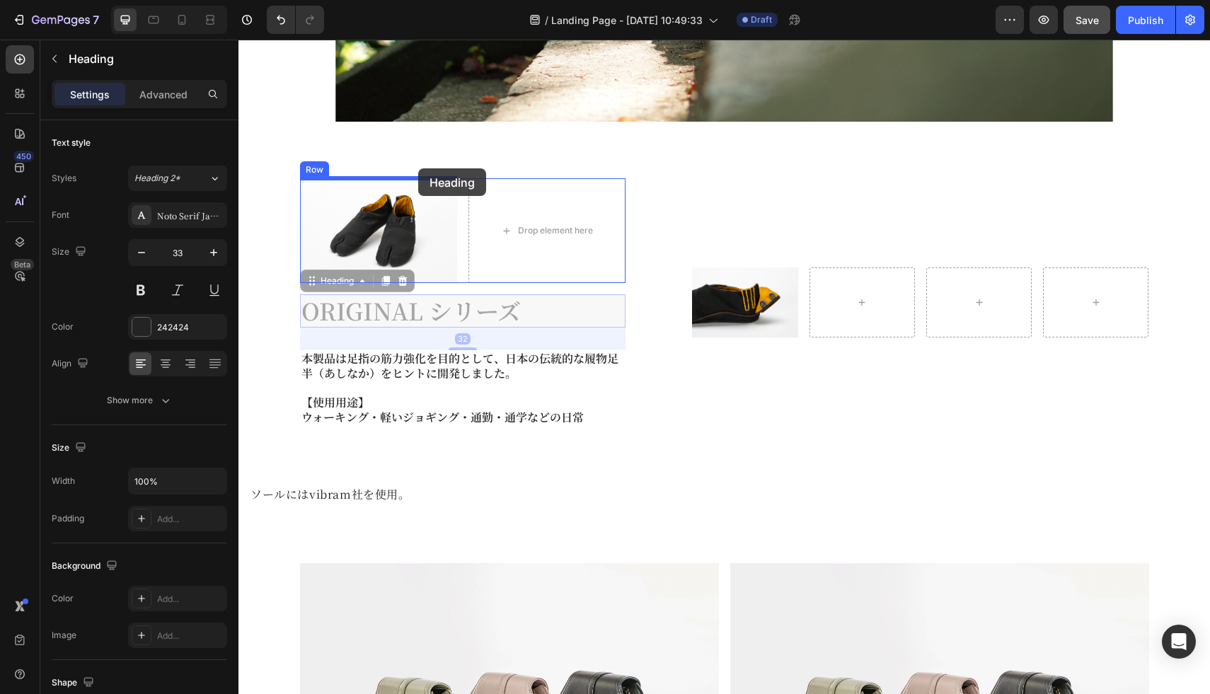
drag, startPoint x: 417, startPoint y: 308, endPoint x: 417, endPoint y: 168, distance: 139.4
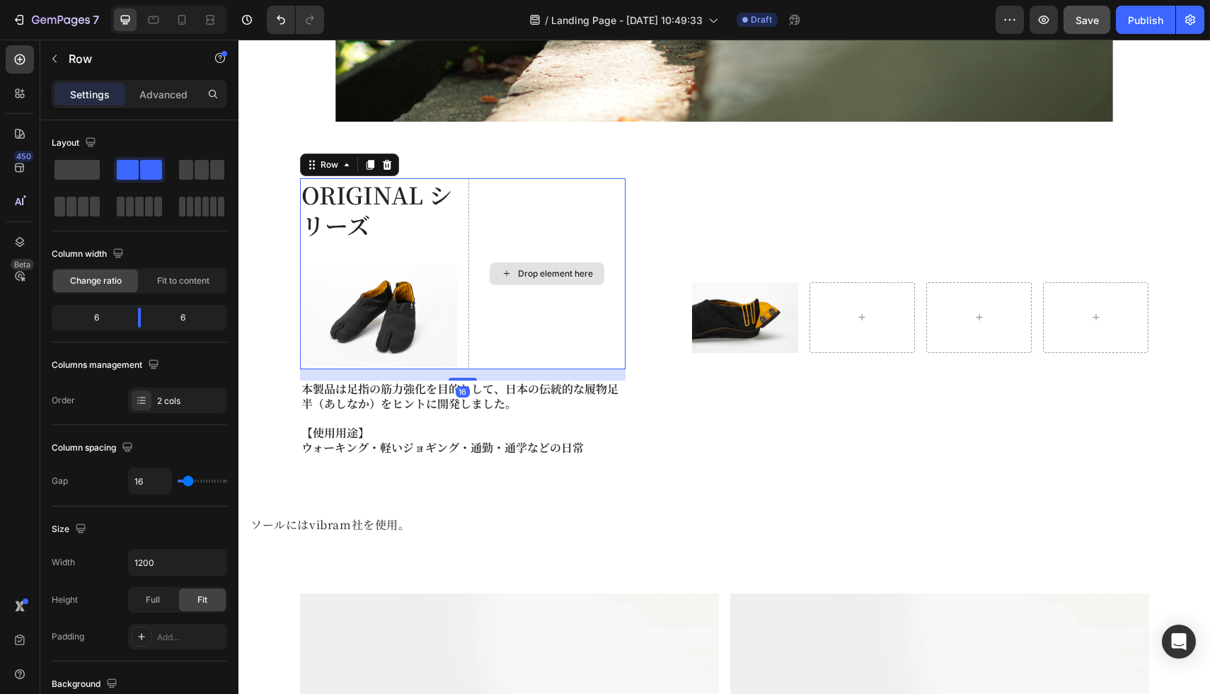
click at [517, 207] on div "Drop element here" at bounding box center [546, 273] width 157 height 191
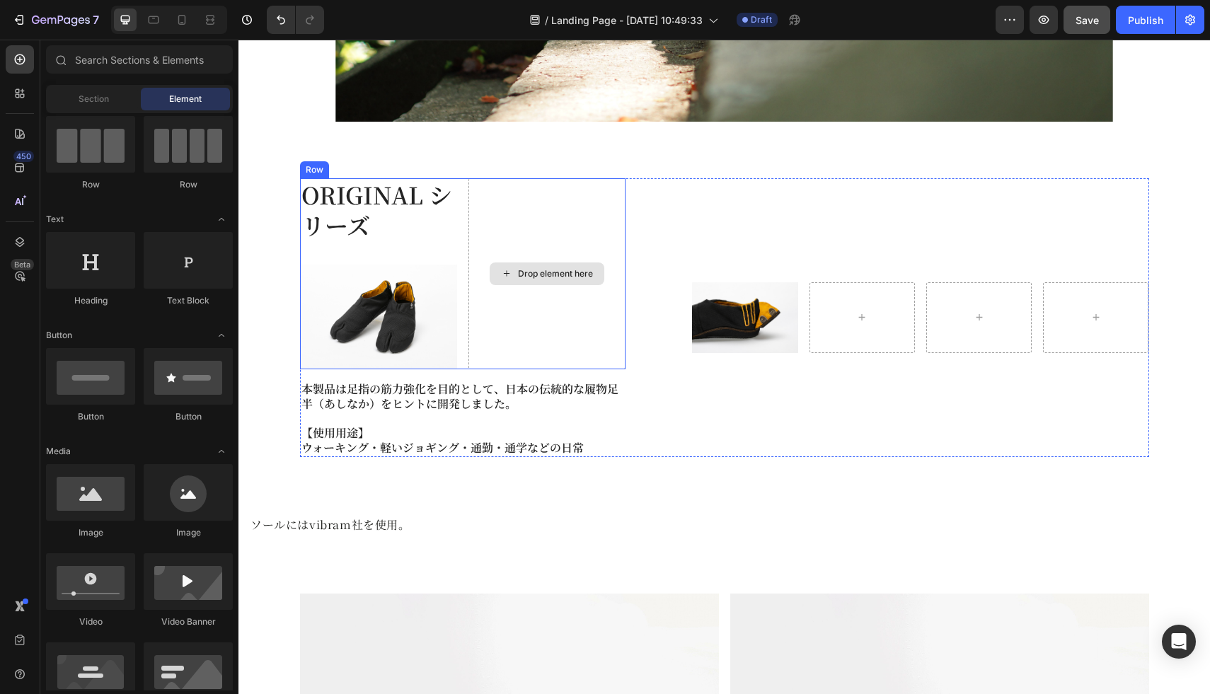
click at [574, 270] on div "Drop element here" at bounding box center [555, 273] width 75 height 11
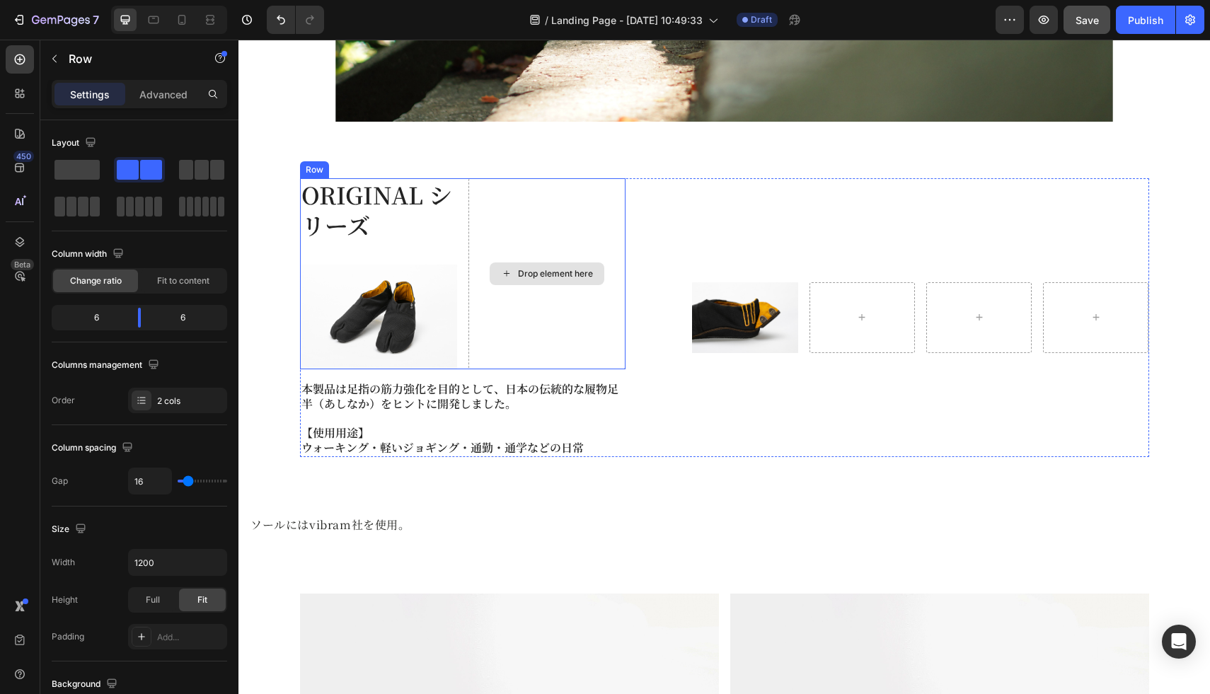
click at [548, 235] on div "Drop element here" at bounding box center [546, 273] width 157 height 191
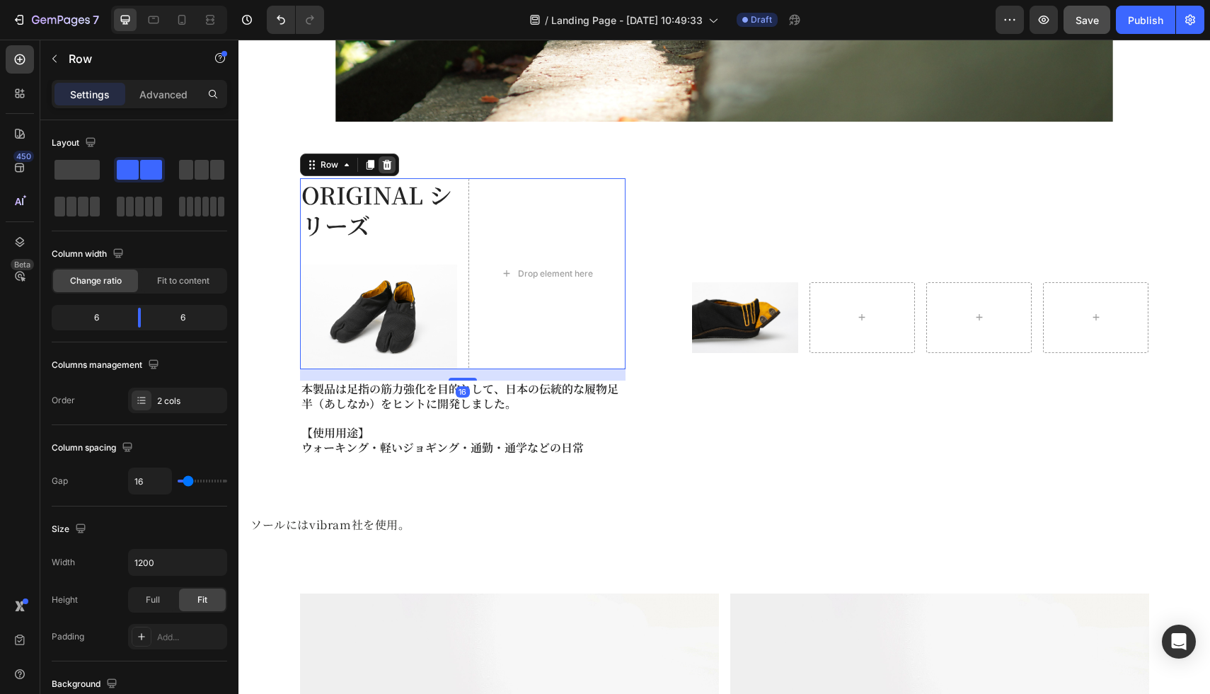
click at [388, 168] on icon at bounding box center [386, 165] width 9 height 10
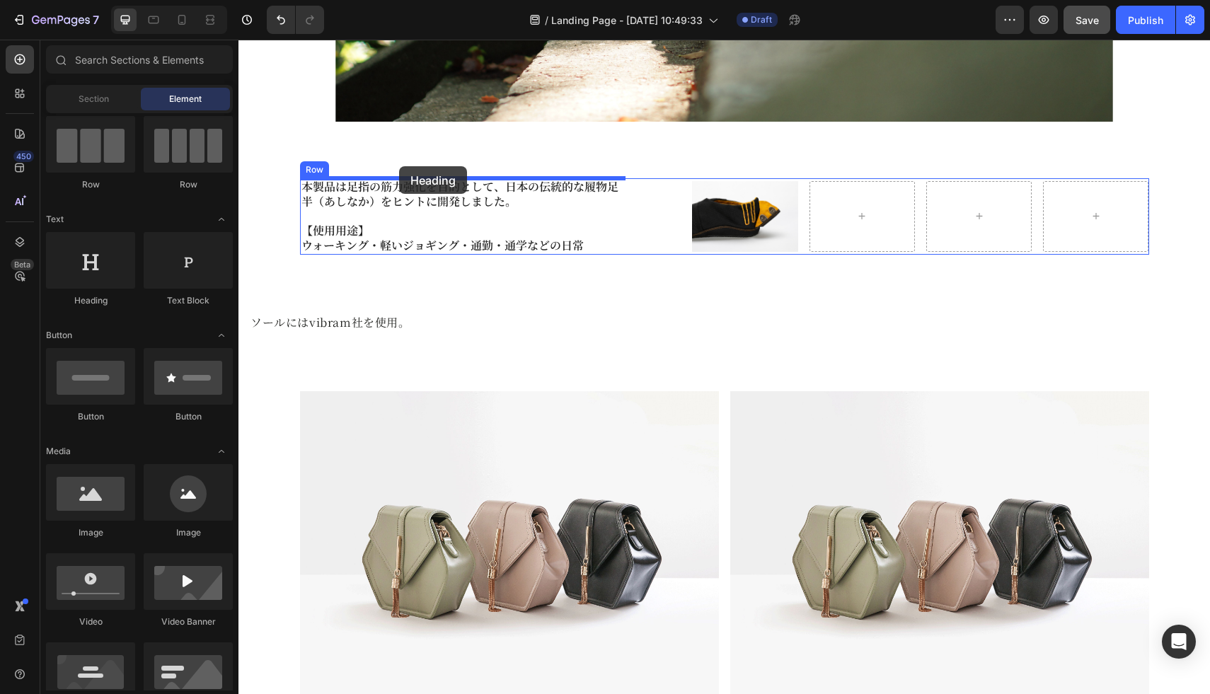
drag, startPoint x: 337, startPoint y: 369, endPoint x: 399, endPoint y: 166, distance: 211.7
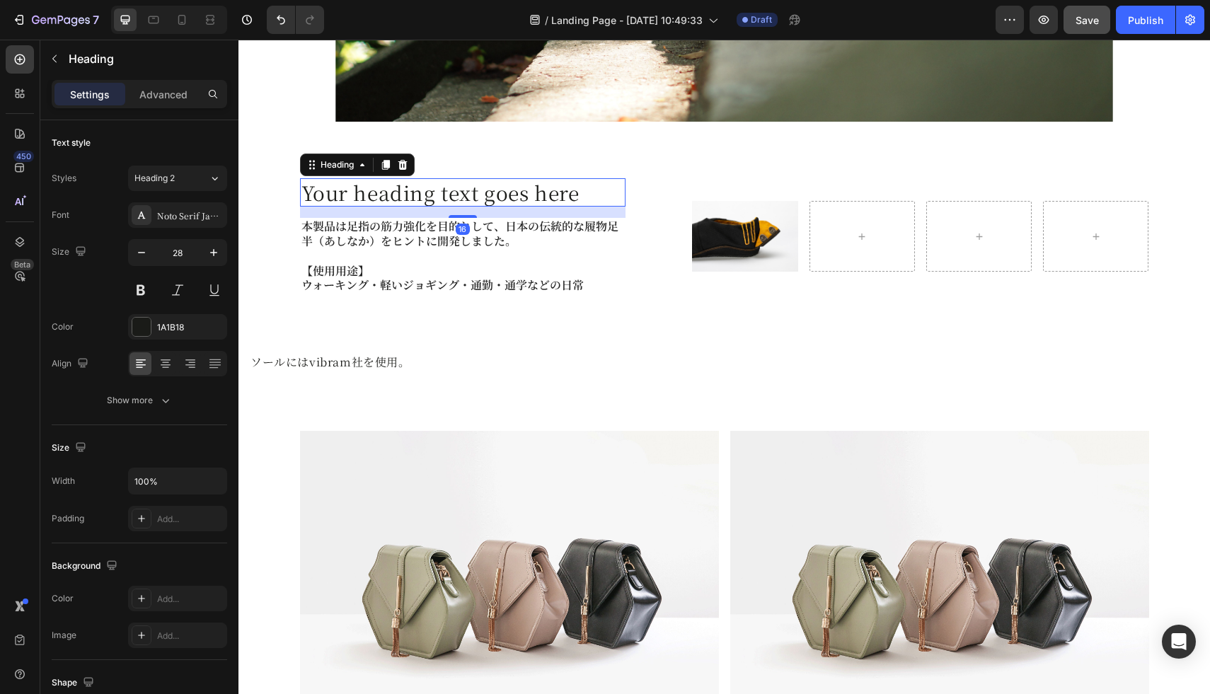
click at [511, 195] on h2 "Your heading text goes here" at bounding box center [463, 192] width 326 height 28
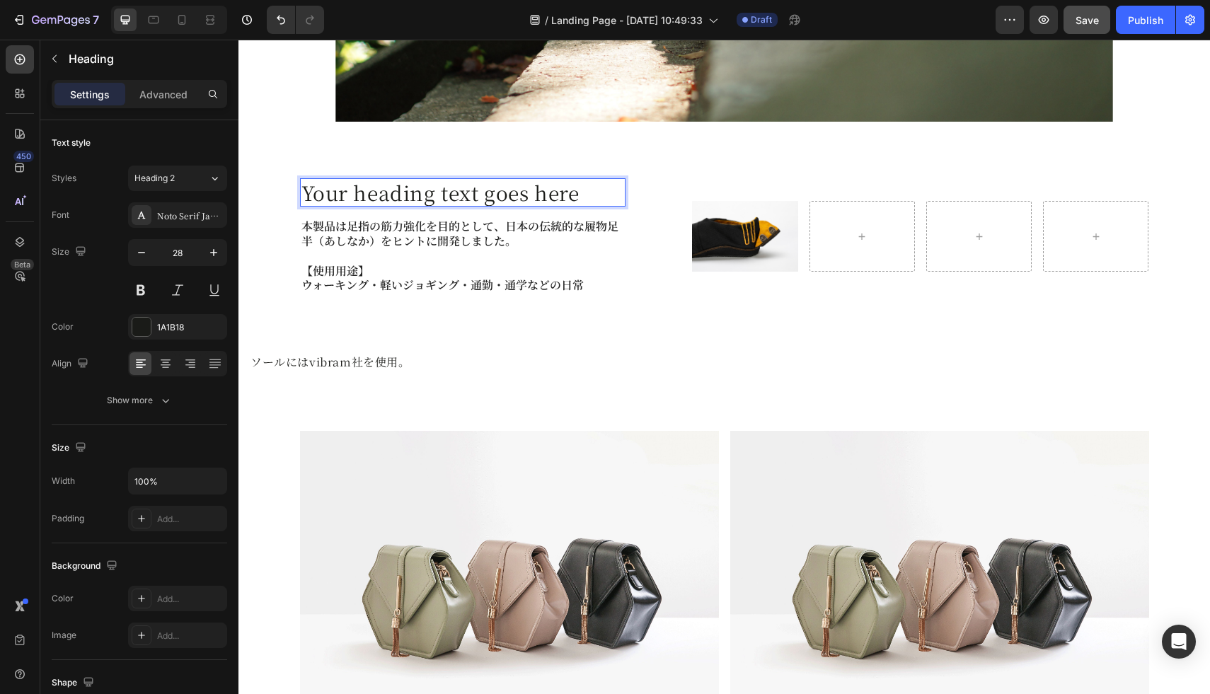
click at [511, 195] on p "Your heading text goes here" at bounding box center [462, 192] width 323 height 25
click at [185, 25] on icon at bounding box center [182, 20] width 14 height 14
type input "21"
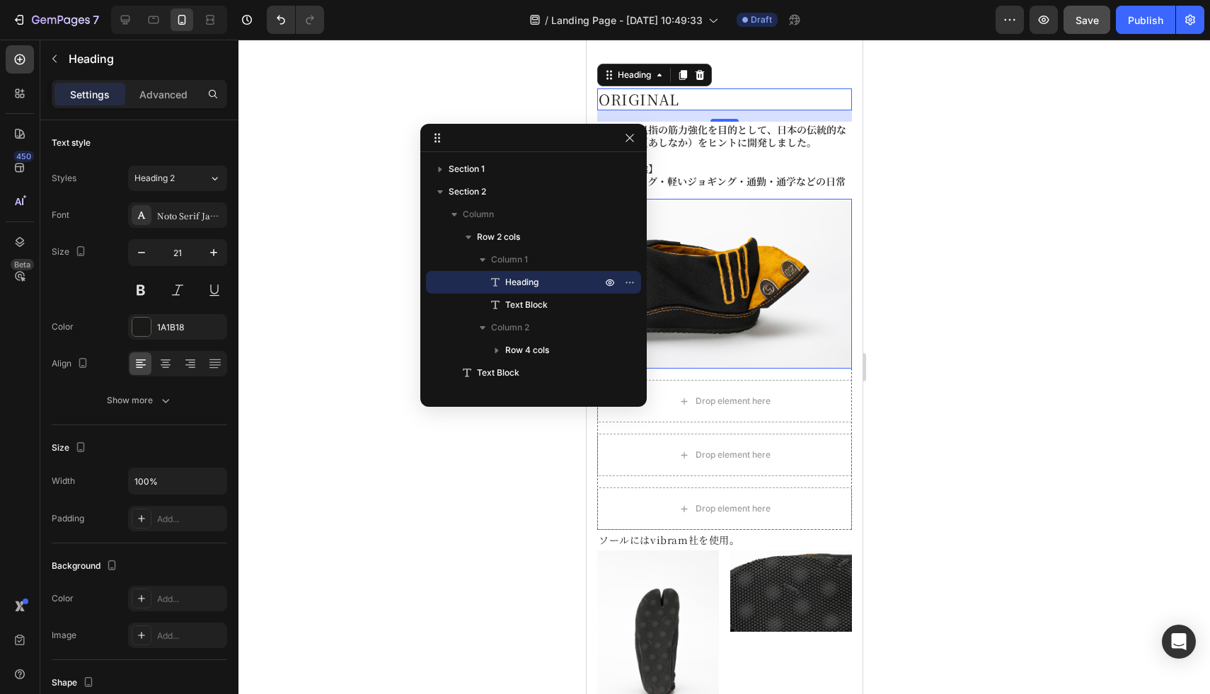
scroll to position [272, 0]
click at [361, 174] on div at bounding box center [723, 367] width 971 height 654
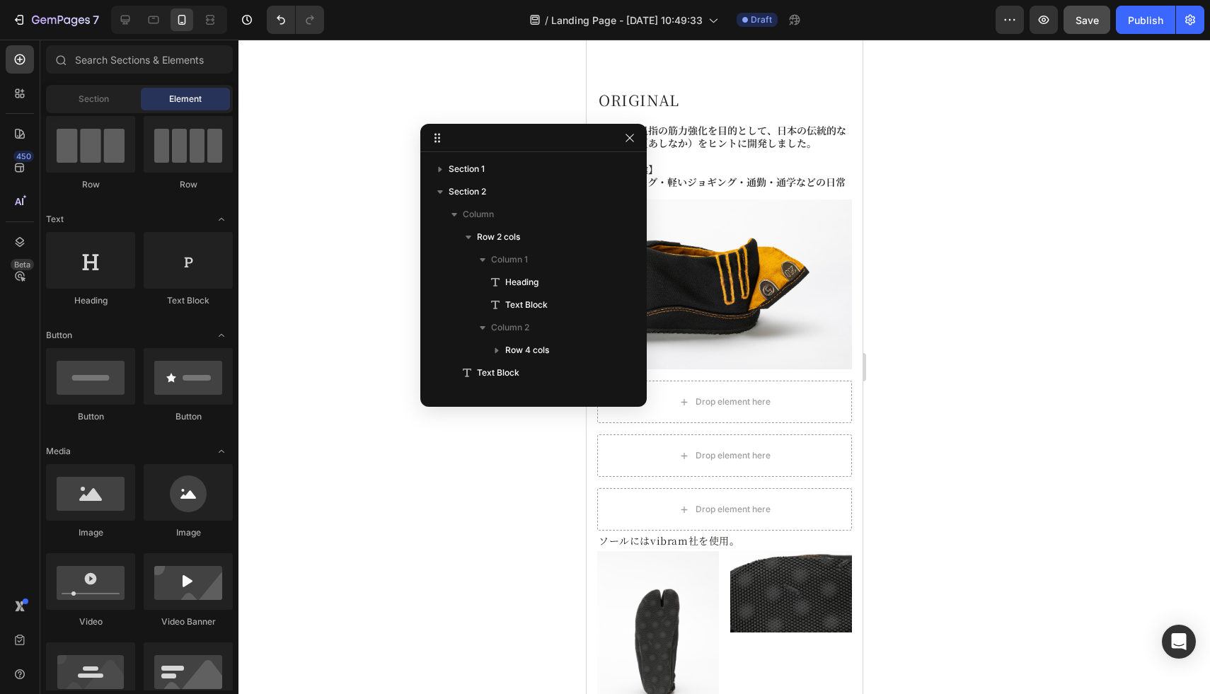
click at [935, 445] on div at bounding box center [723, 367] width 971 height 654
click at [621, 139] on button "button" at bounding box center [629, 137] width 17 height 17
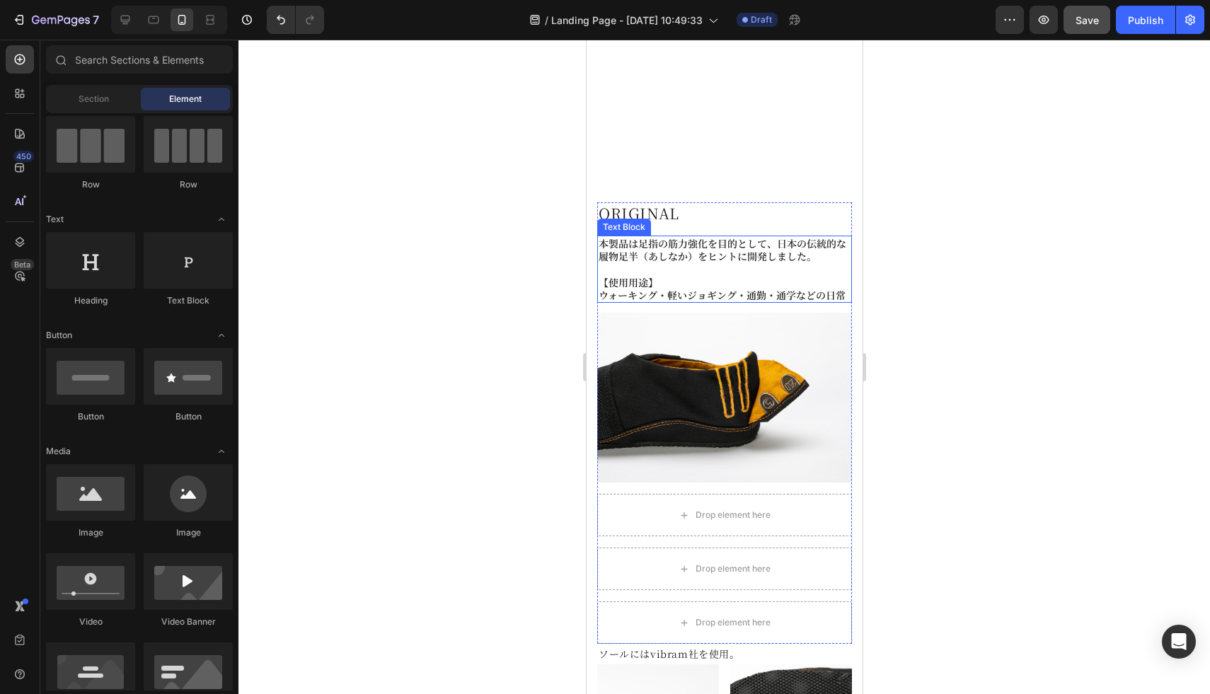
scroll to position [0, 0]
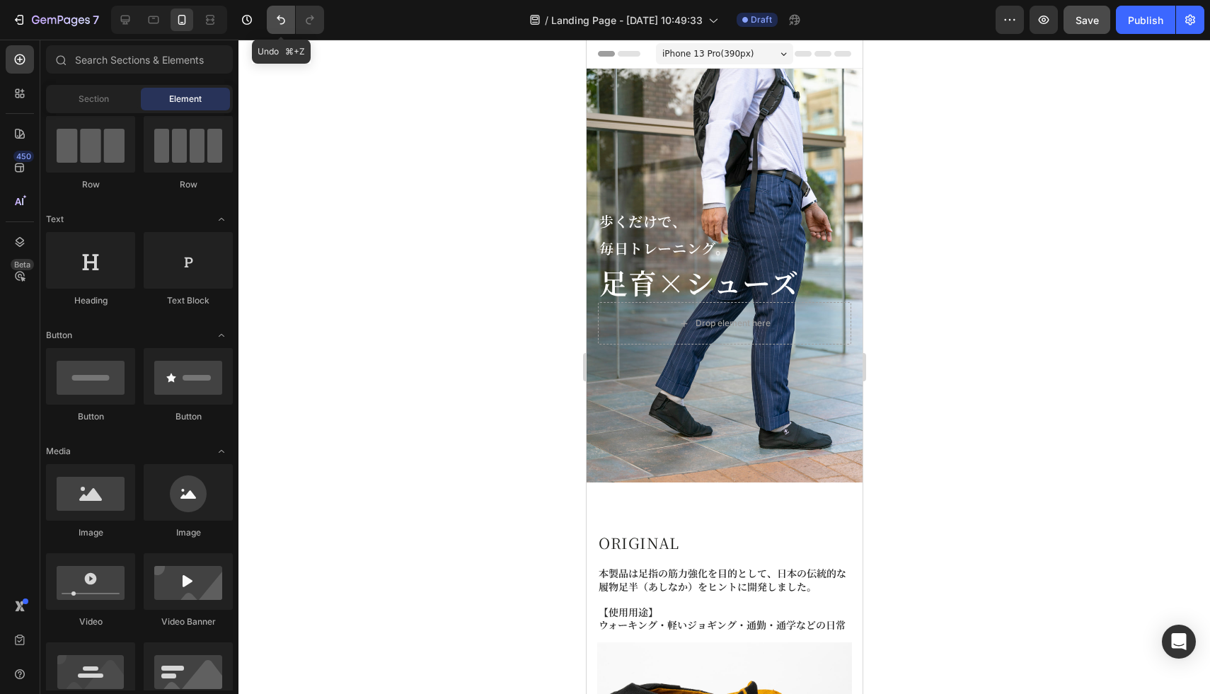
click at [279, 20] on icon "Undo/Redo" at bounding box center [281, 20] width 14 height 14
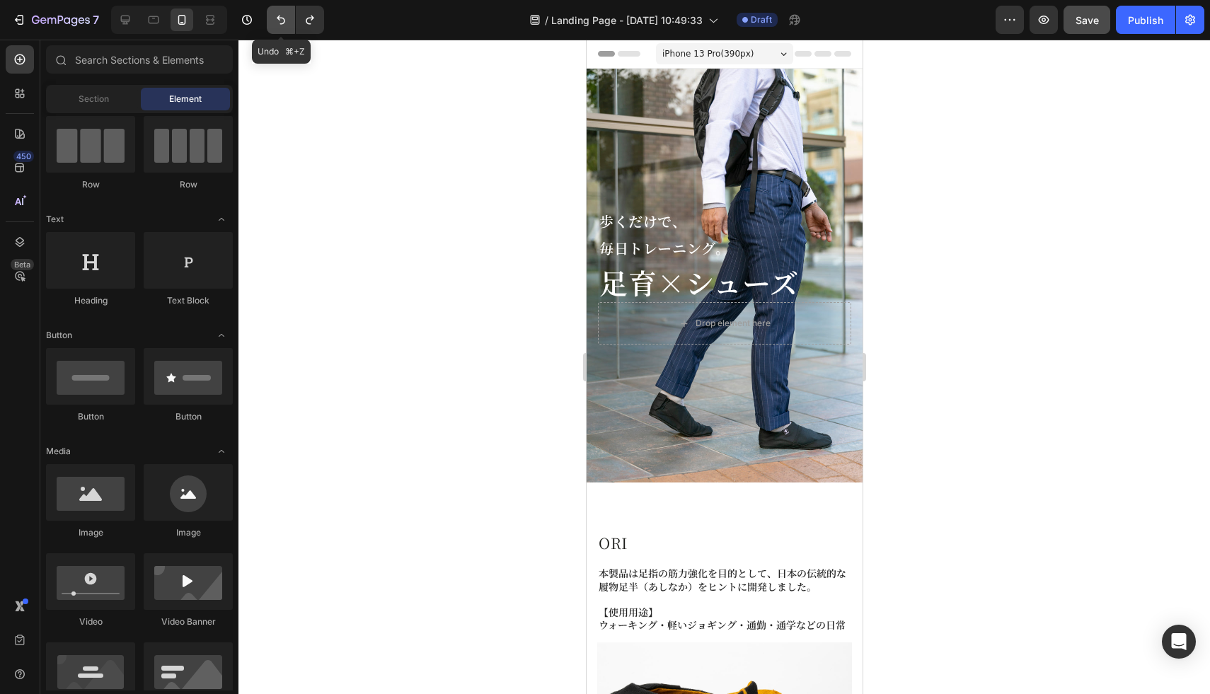
click at [279, 20] on icon "Undo/Redo" at bounding box center [281, 20] width 14 height 14
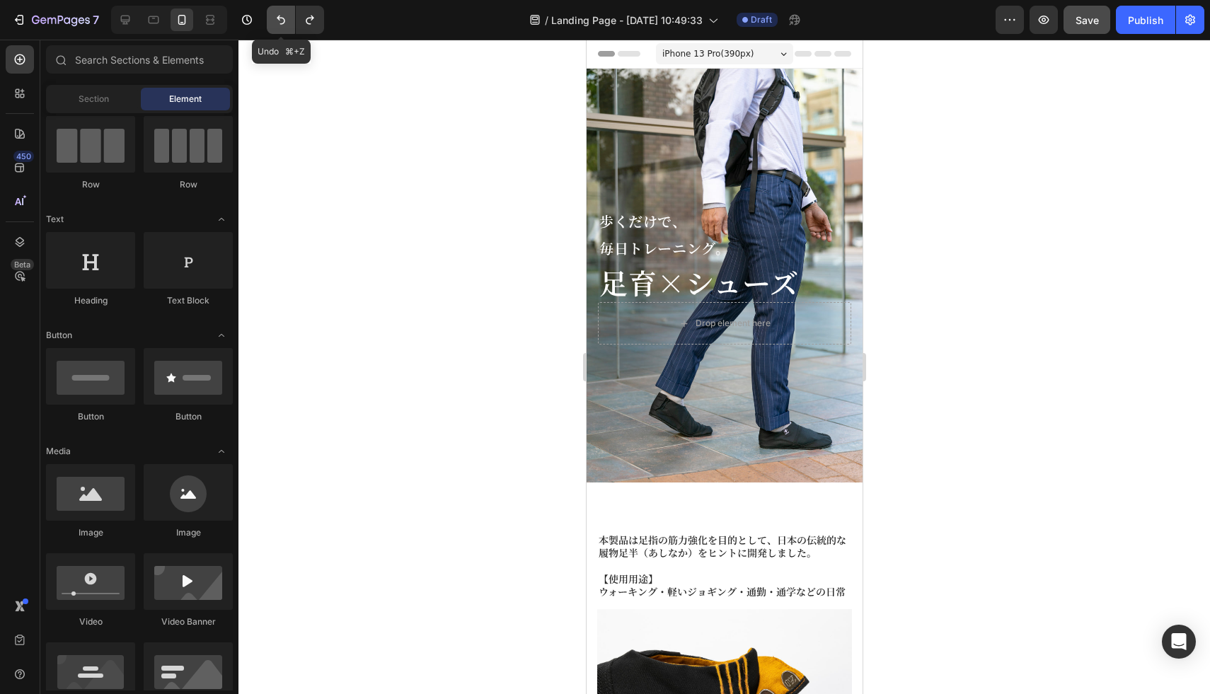
click at [279, 20] on icon "Undo/Redo" at bounding box center [281, 20] width 14 height 14
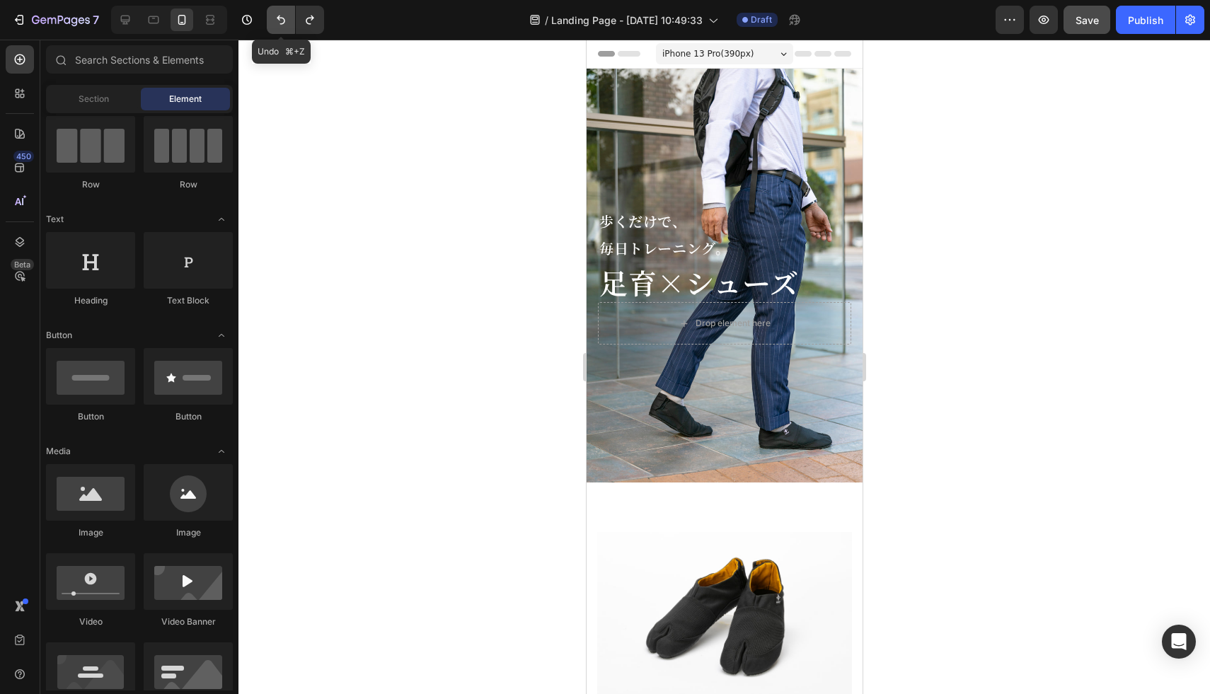
click at [279, 20] on icon "Undo/Redo" at bounding box center [281, 20] width 14 height 14
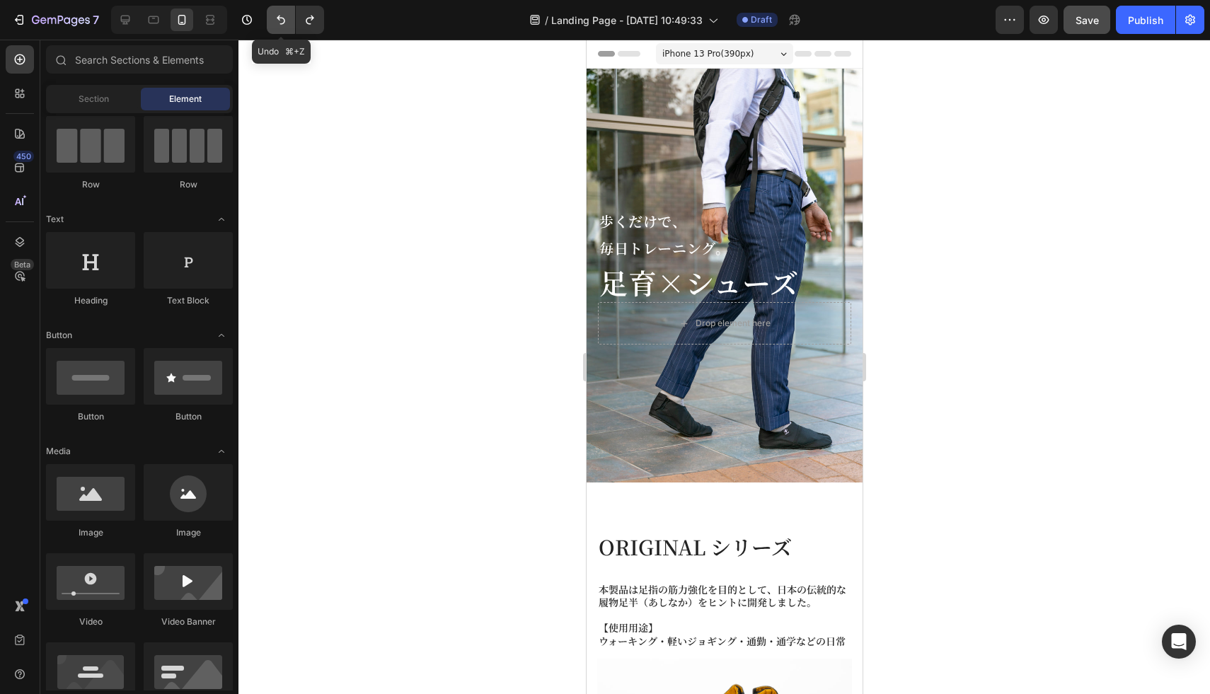
click at [279, 22] on icon "Undo/Redo" at bounding box center [281, 20] width 14 height 14
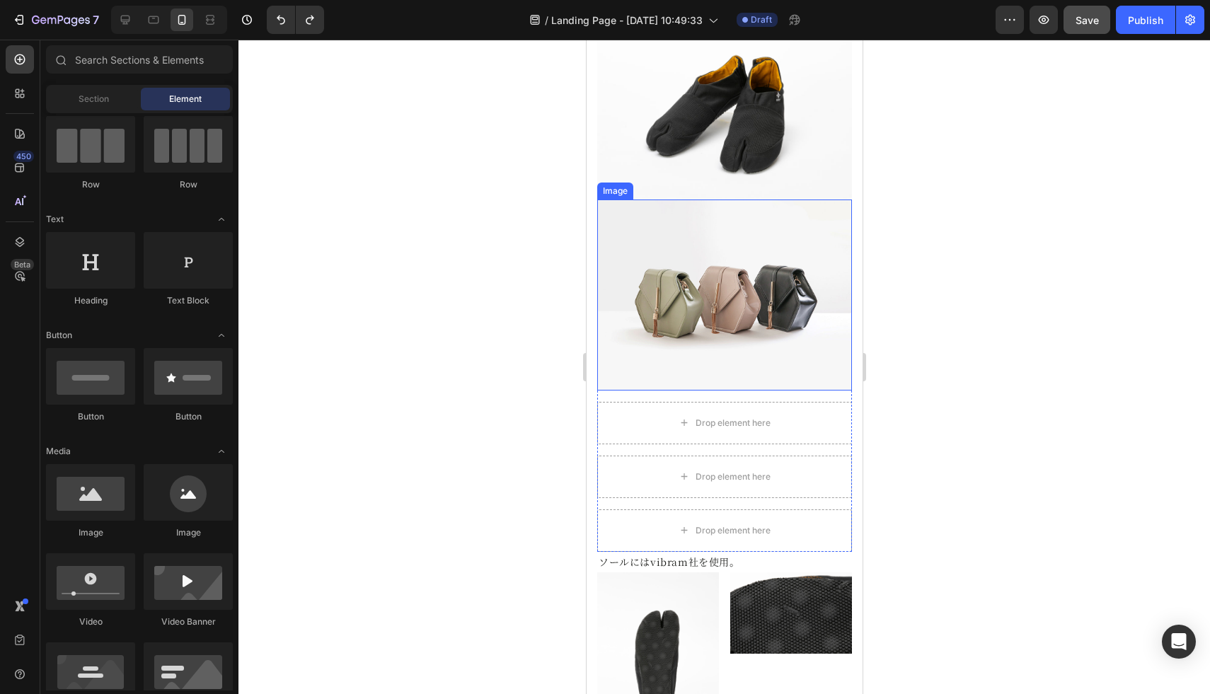
scroll to position [648, 0]
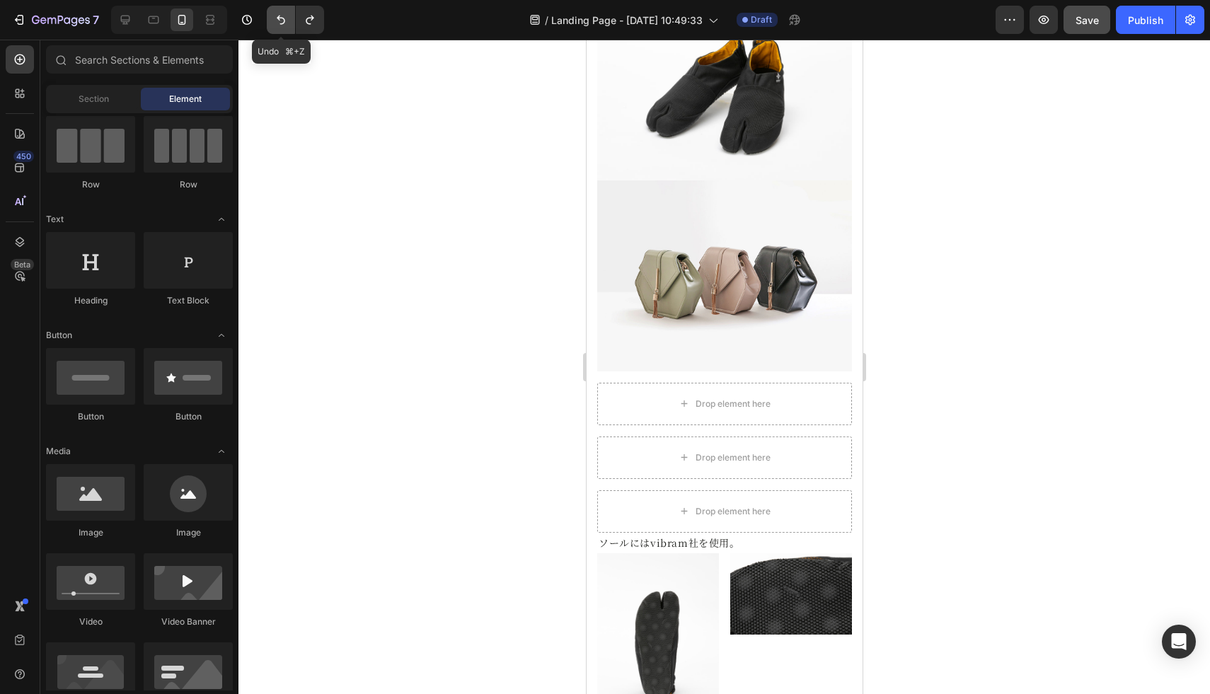
click at [279, 30] on button "Undo/Redo" at bounding box center [281, 20] width 28 height 28
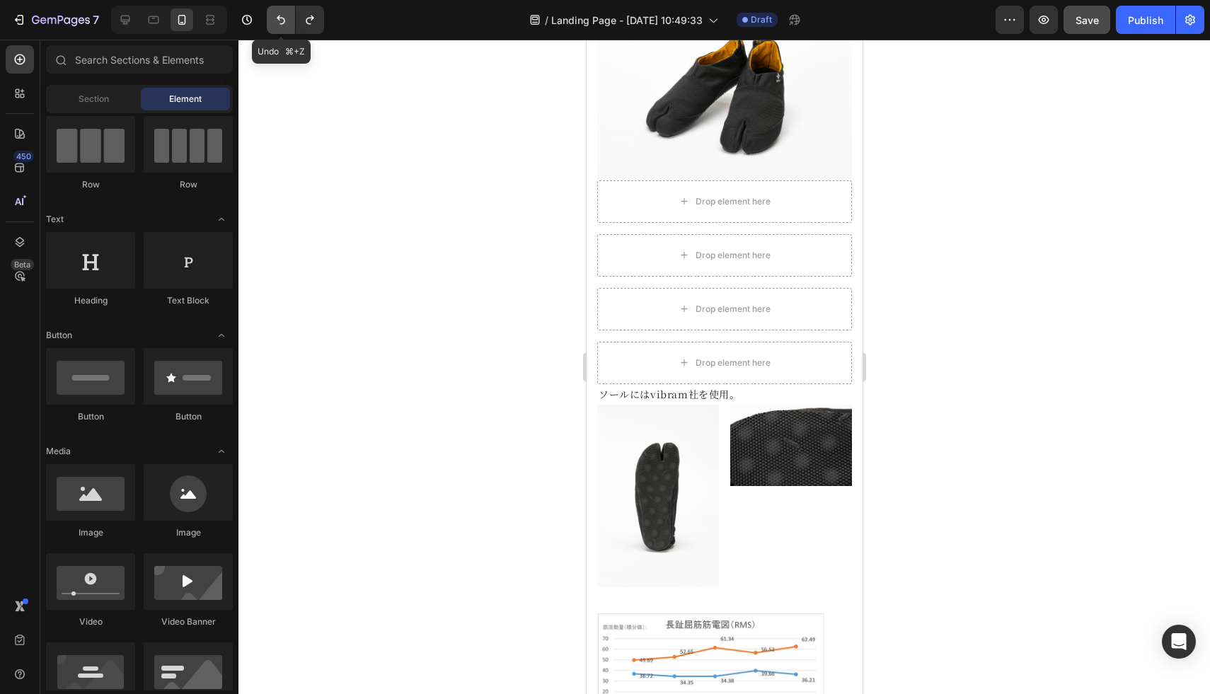
click at [279, 30] on button "Undo/Redo" at bounding box center [281, 20] width 28 height 28
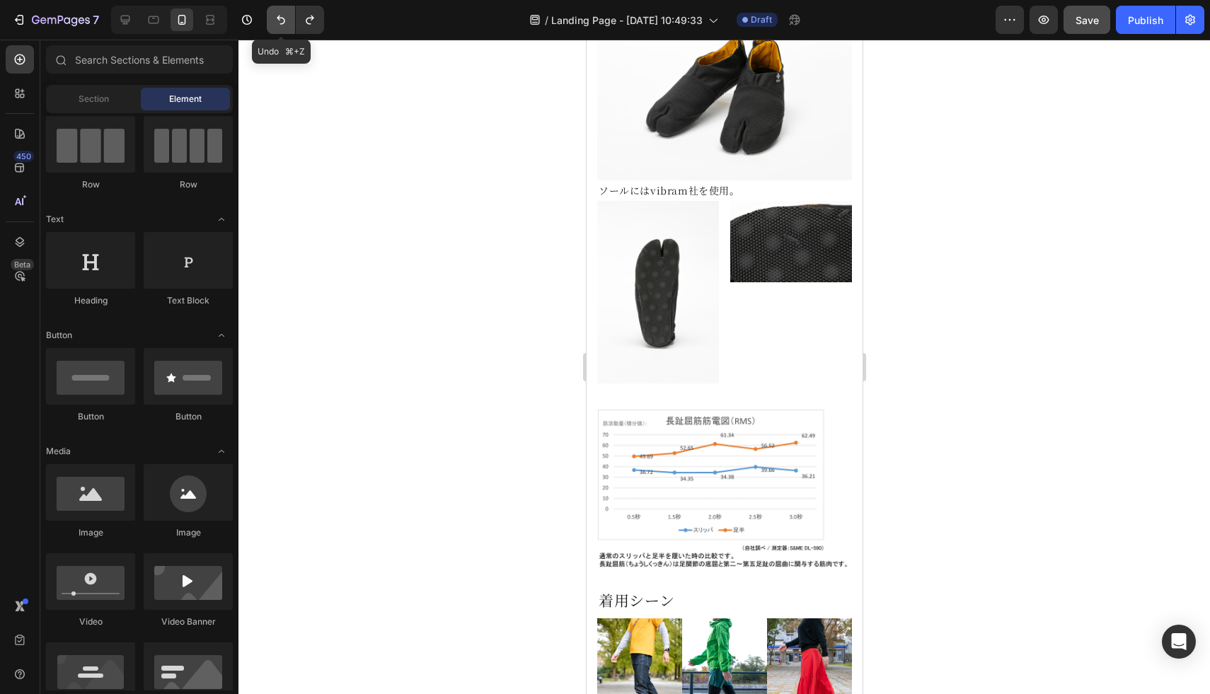
click at [279, 30] on button "Undo/Redo" at bounding box center [281, 20] width 28 height 28
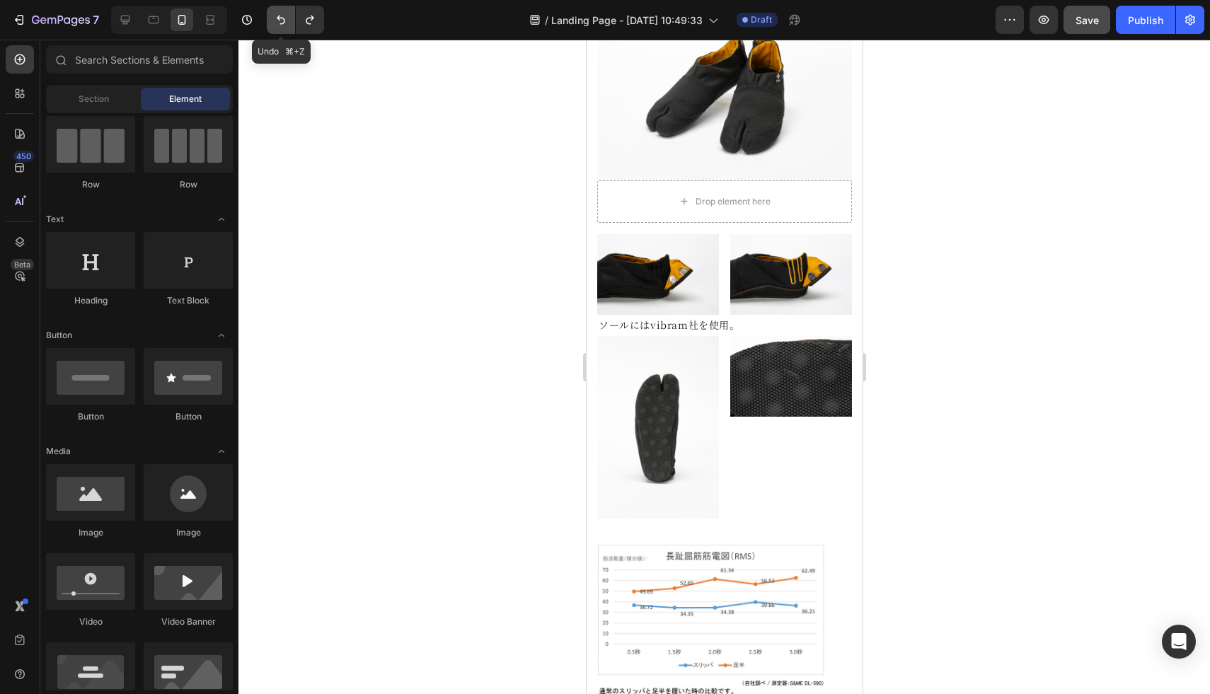
click at [279, 30] on button "Undo/Redo" at bounding box center [281, 20] width 28 height 28
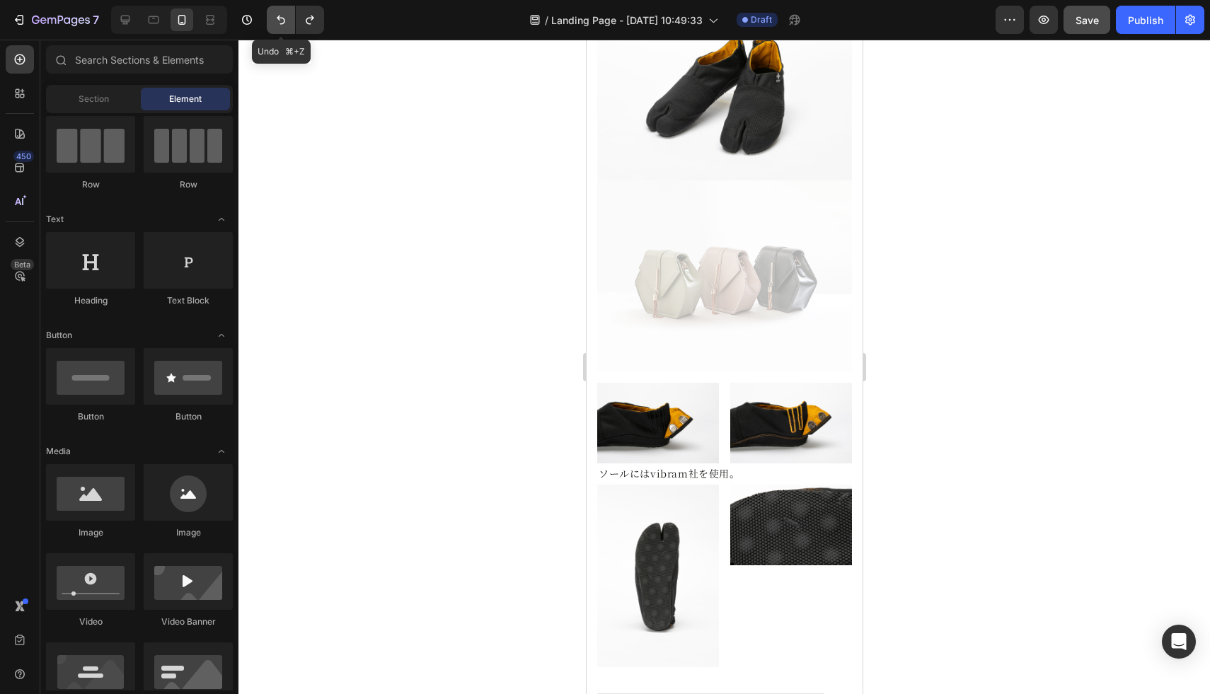
click at [279, 30] on button "Undo/Redo" at bounding box center [281, 20] width 28 height 28
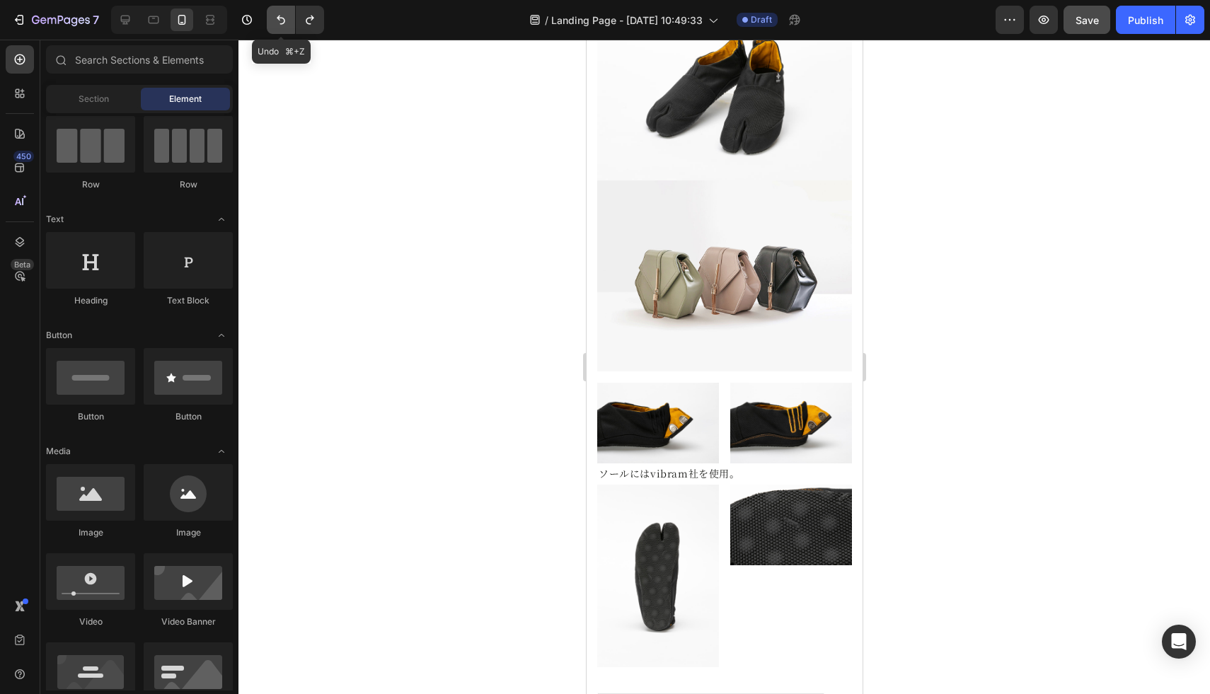
click at [279, 30] on button "Undo/Redo" at bounding box center [281, 20] width 28 height 28
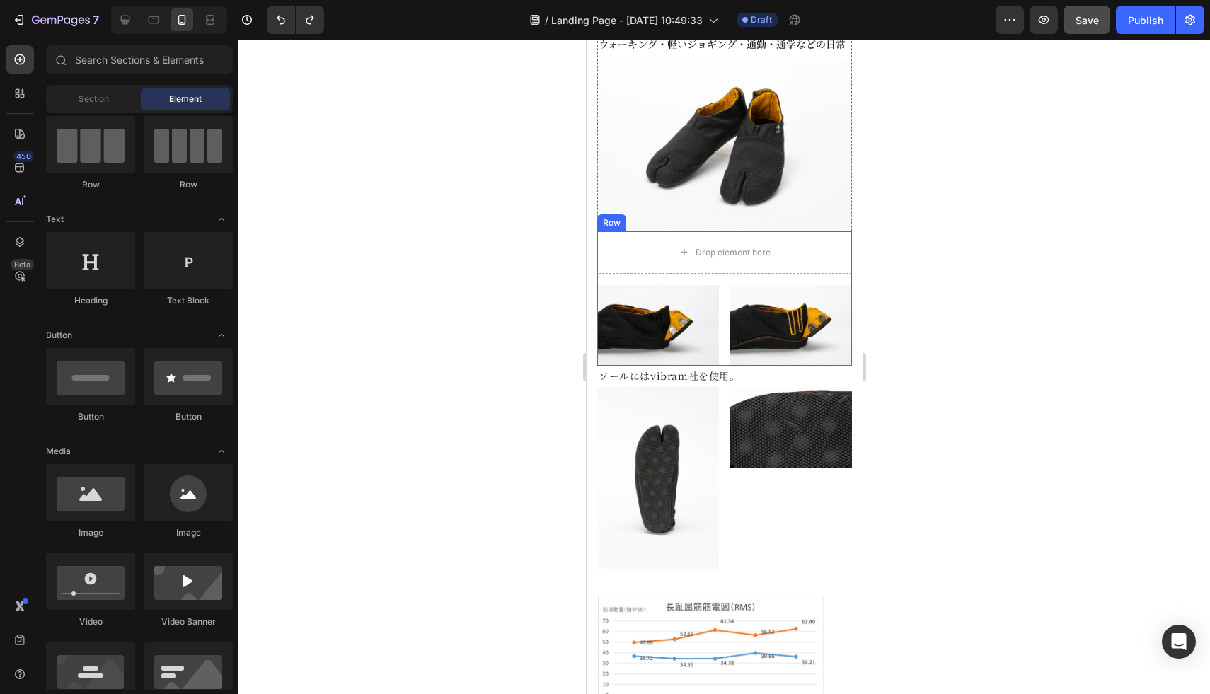
scroll to position [582, 0]
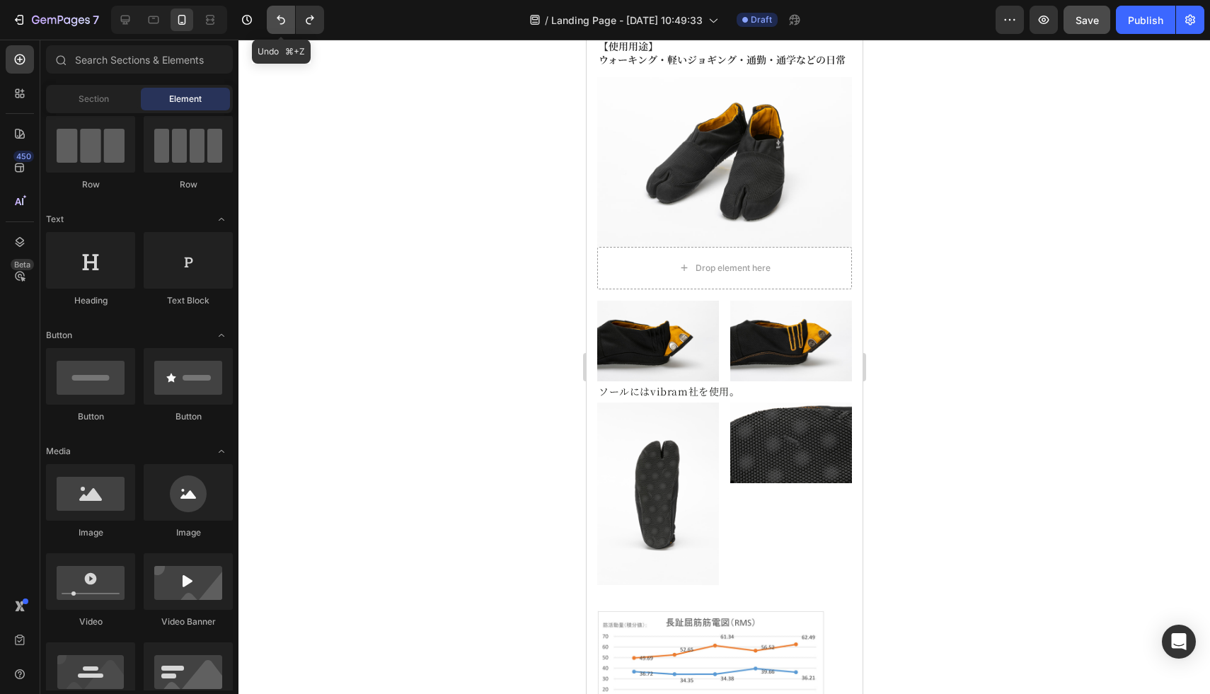
click at [278, 19] on icon "Undo/Redo" at bounding box center [281, 20] width 14 height 14
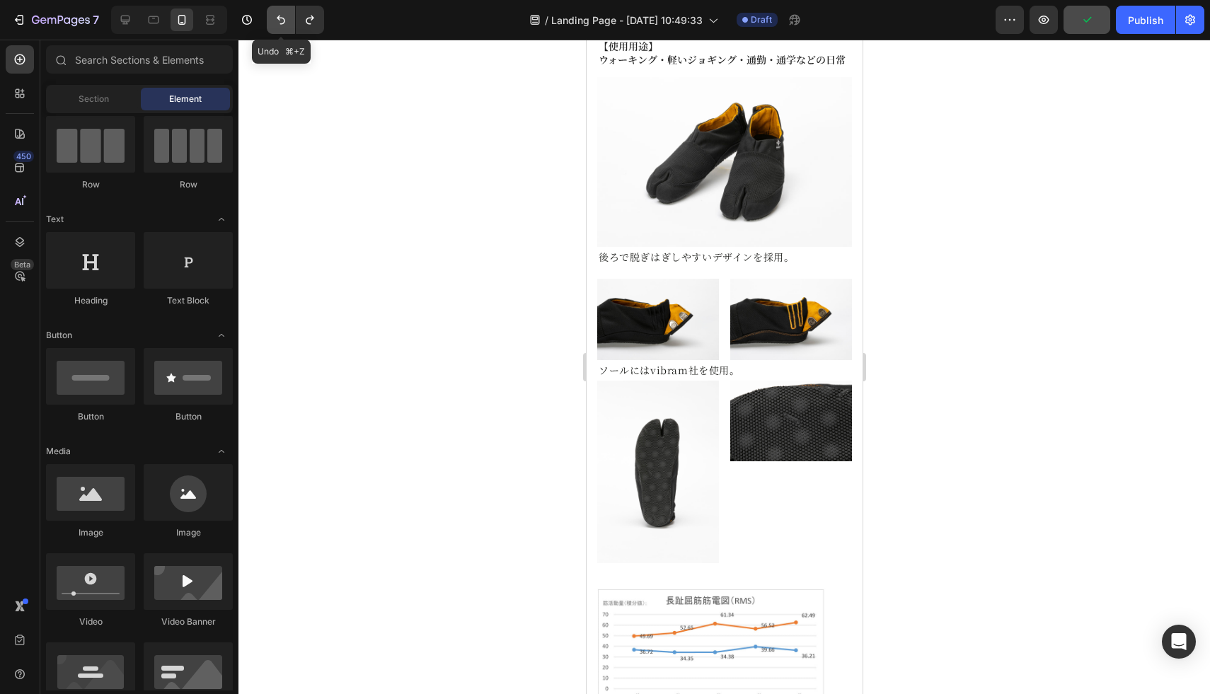
click at [279, 23] on icon "Undo/Redo" at bounding box center [281, 20] width 14 height 14
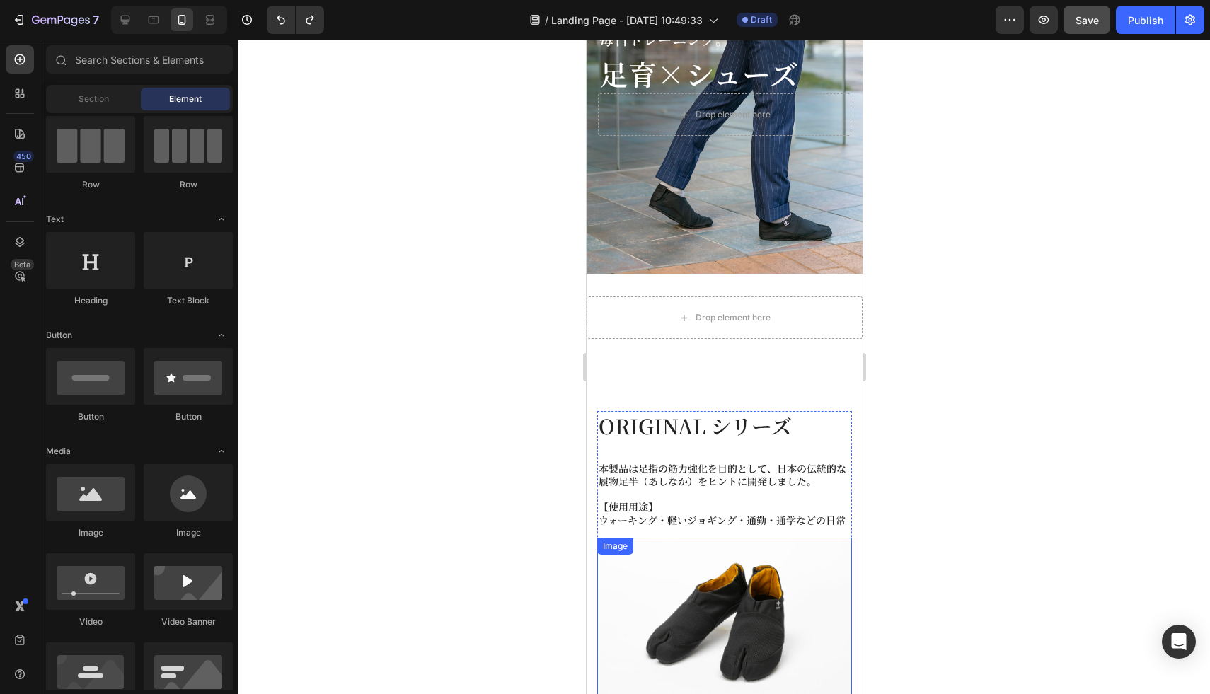
scroll to position [204, 0]
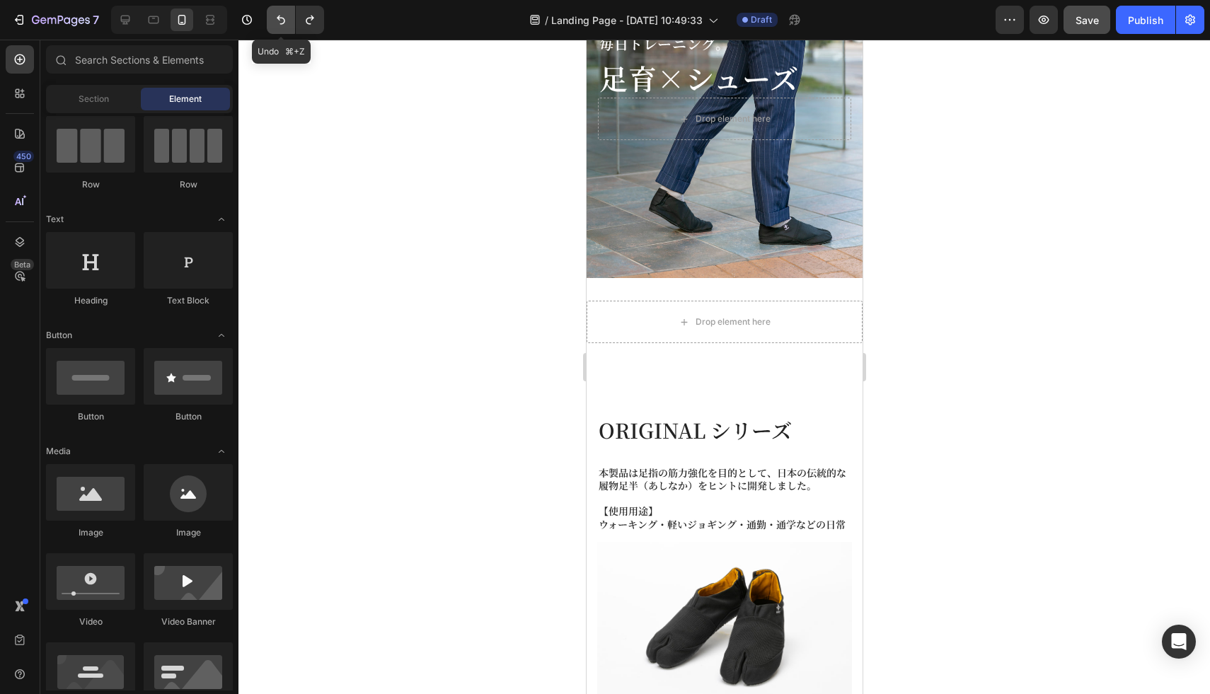
click at [285, 17] on icon "Undo/Redo" at bounding box center [281, 20] width 14 height 14
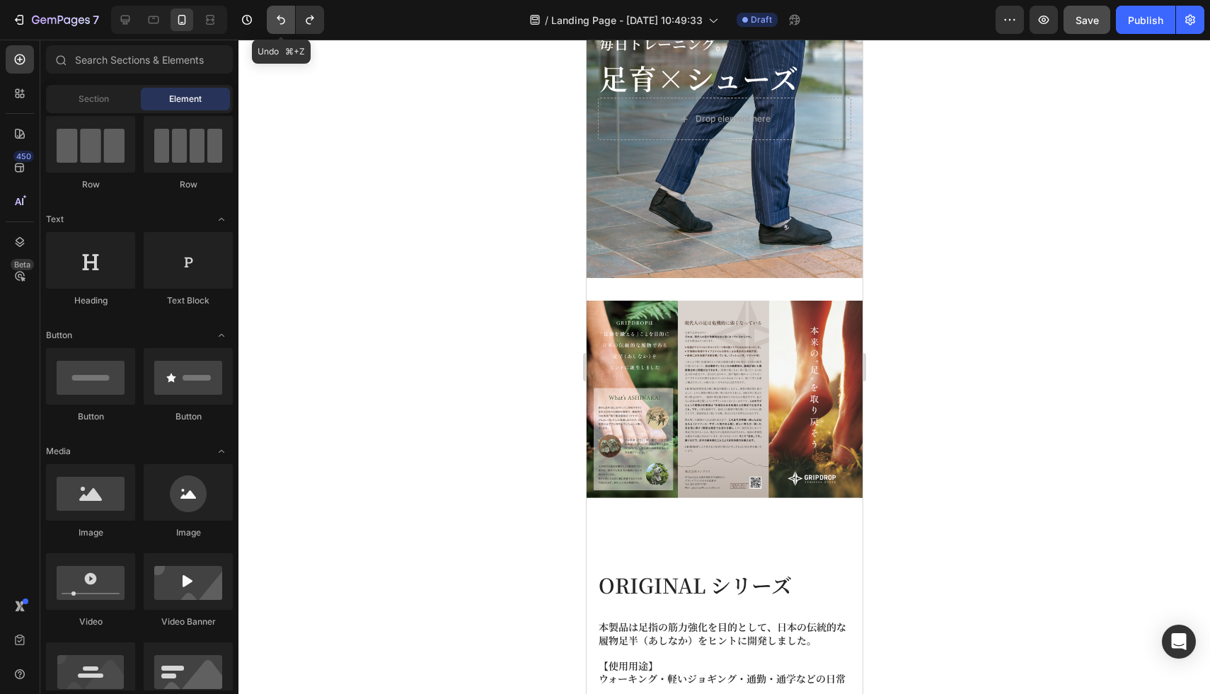
click at [285, 17] on icon "Undo/Redo" at bounding box center [281, 20] width 14 height 14
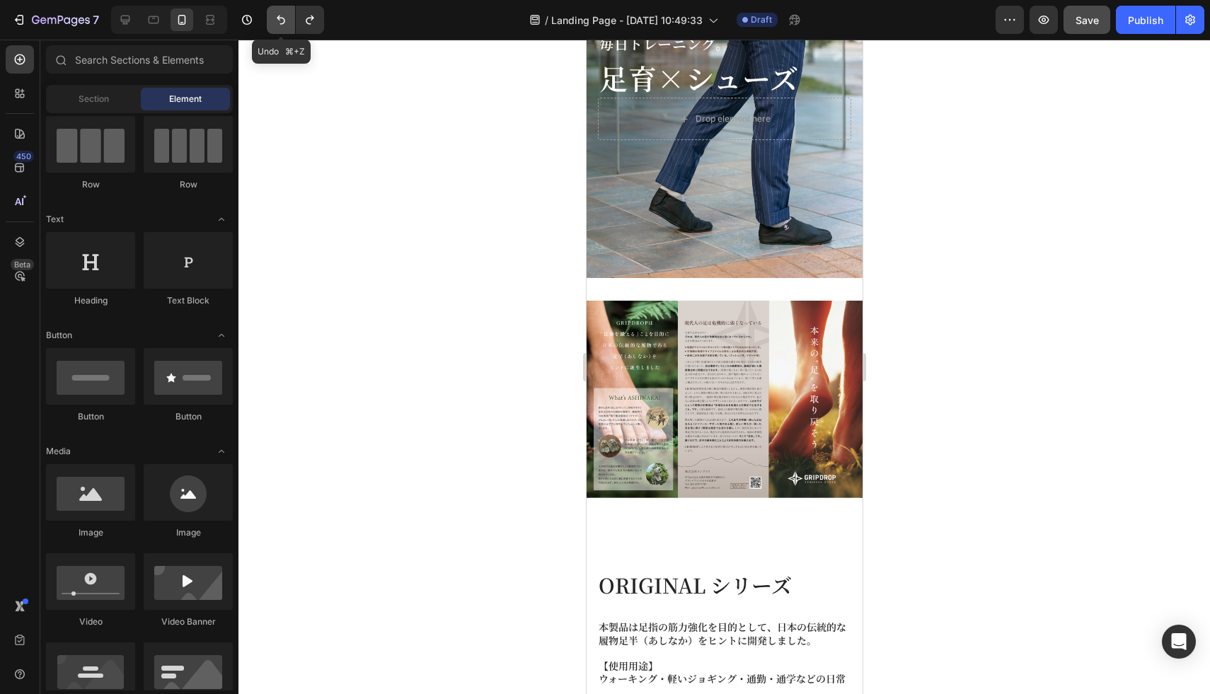
click at [285, 17] on icon "Undo/Redo" at bounding box center [281, 20] width 14 height 14
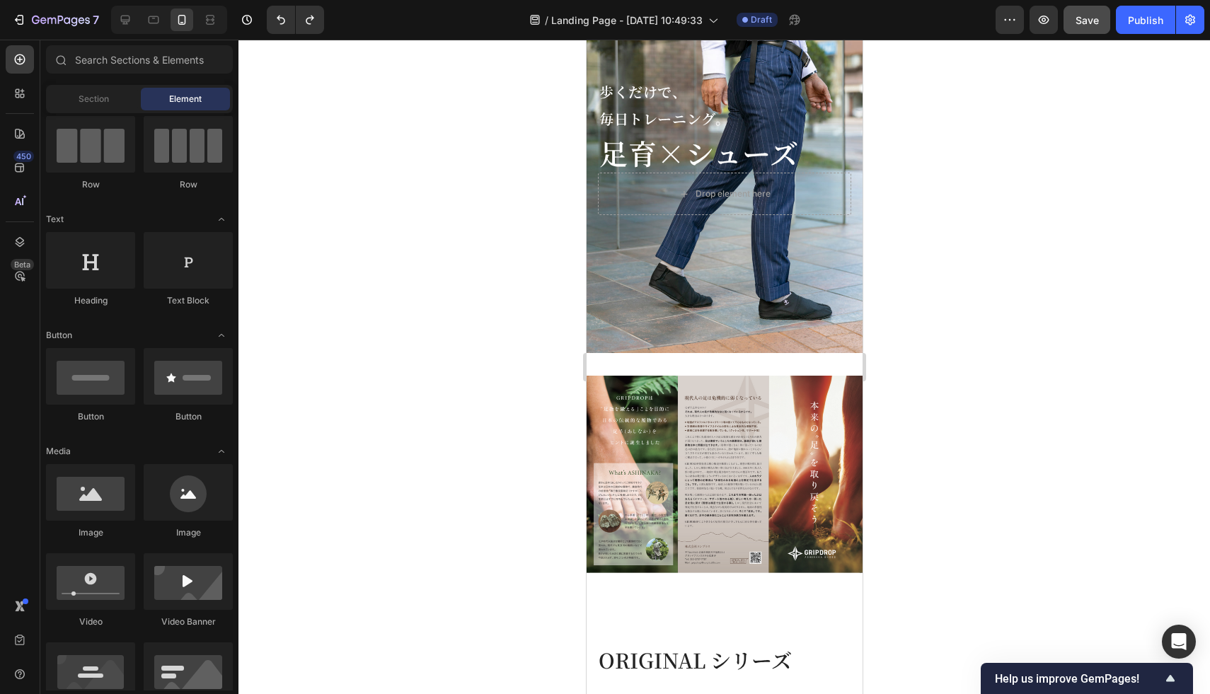
scroll to position [128, 0]
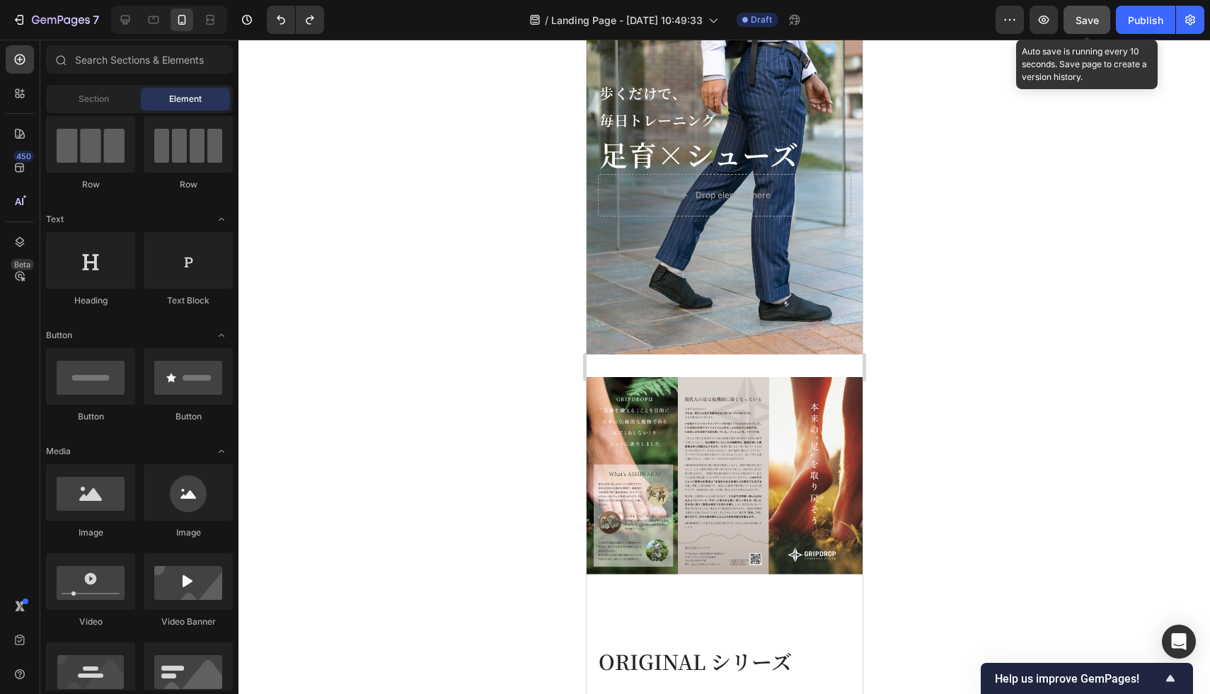
click at [1085, 26] on div "Save" at bounding box center [1086, 20] width 23 height 15
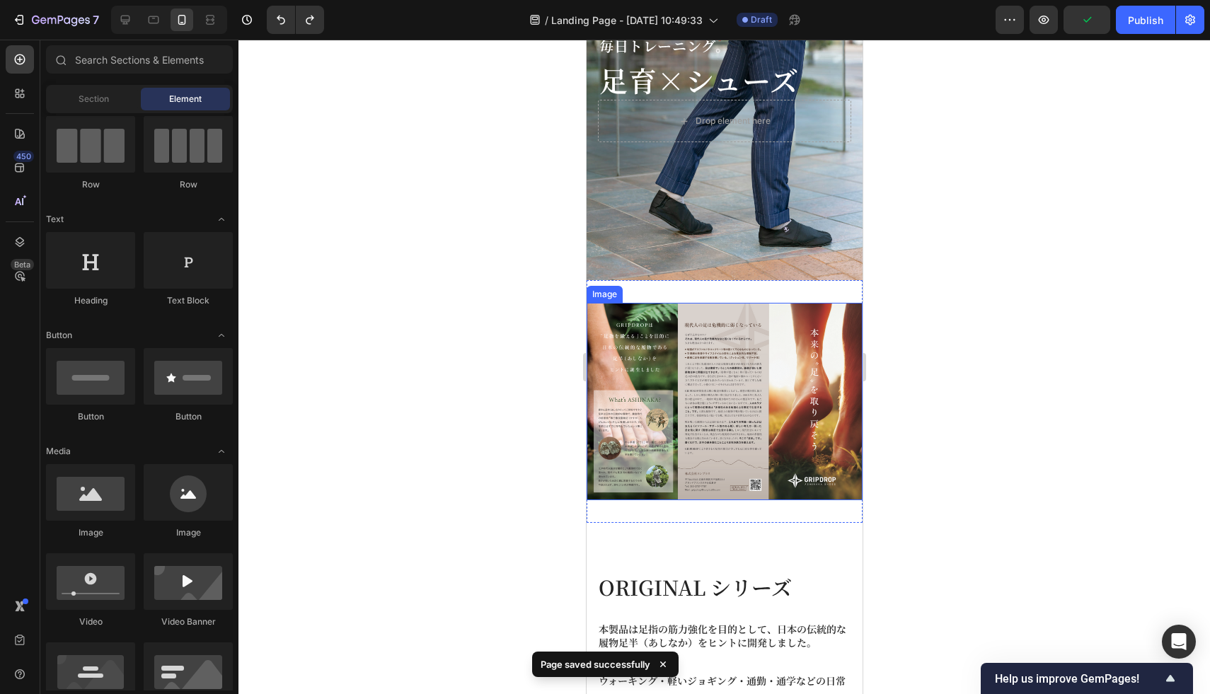
scroll to position [252, 0]
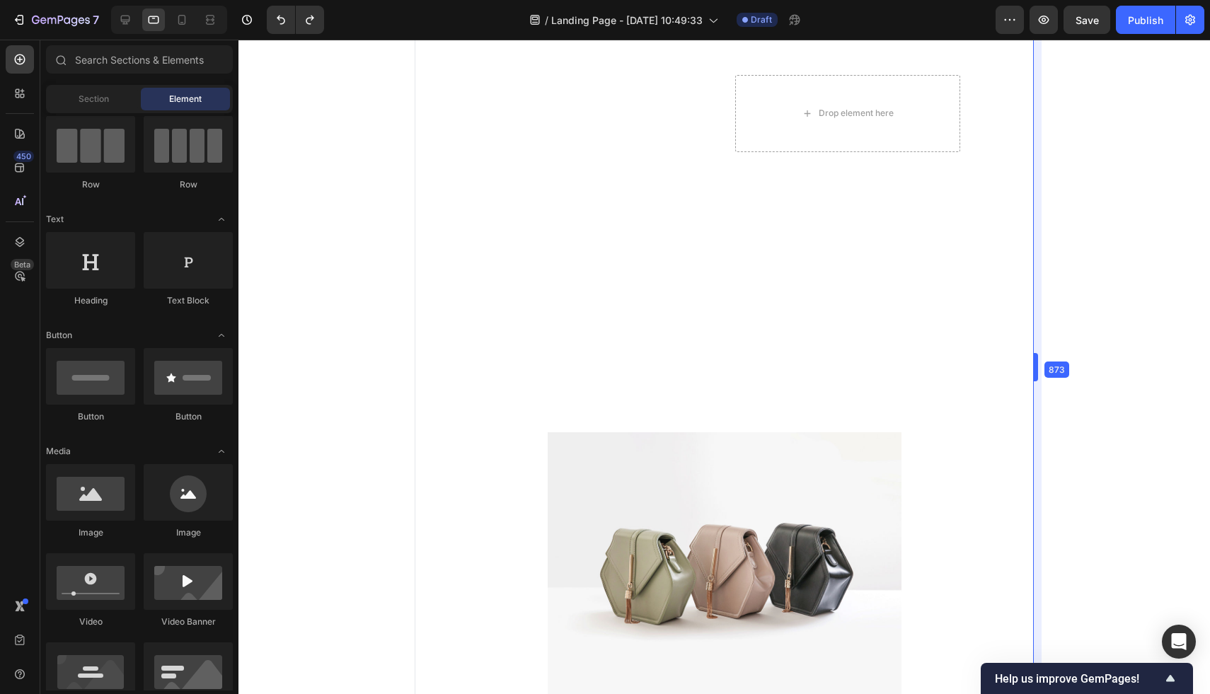
drag, startPoint x: 867, startPoint y: 378, endPoint x: 1209, endPoint y: 573, distance: 393.5
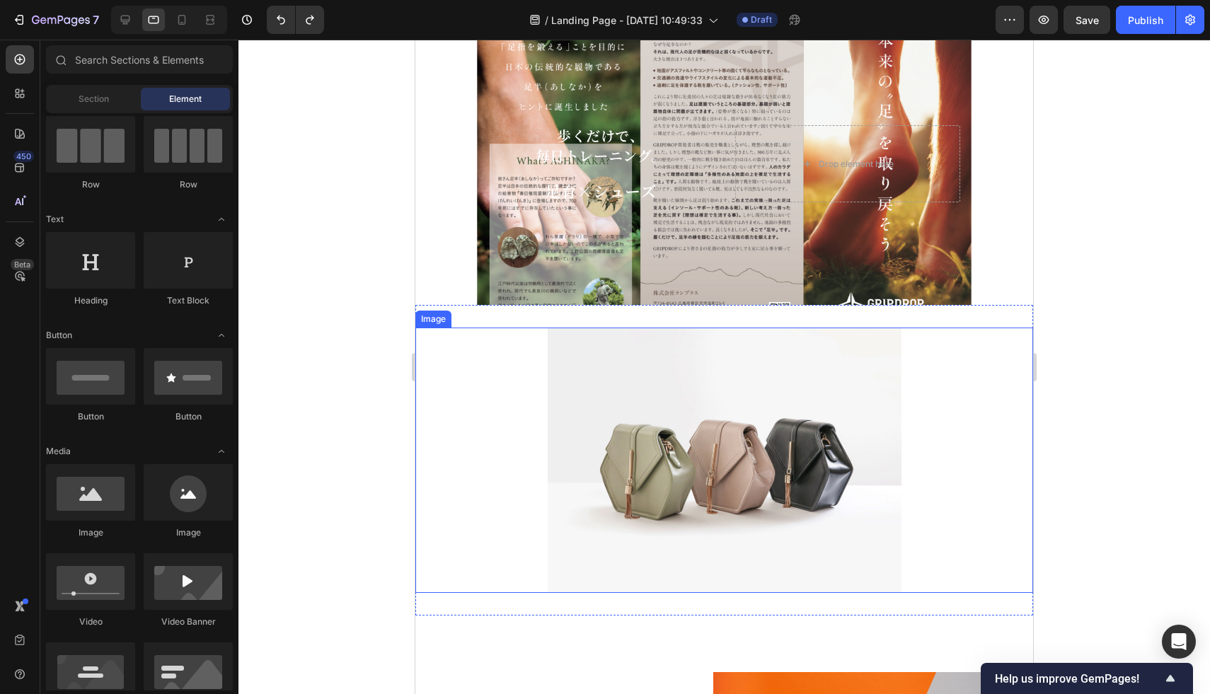
scroll to position [0, 0]
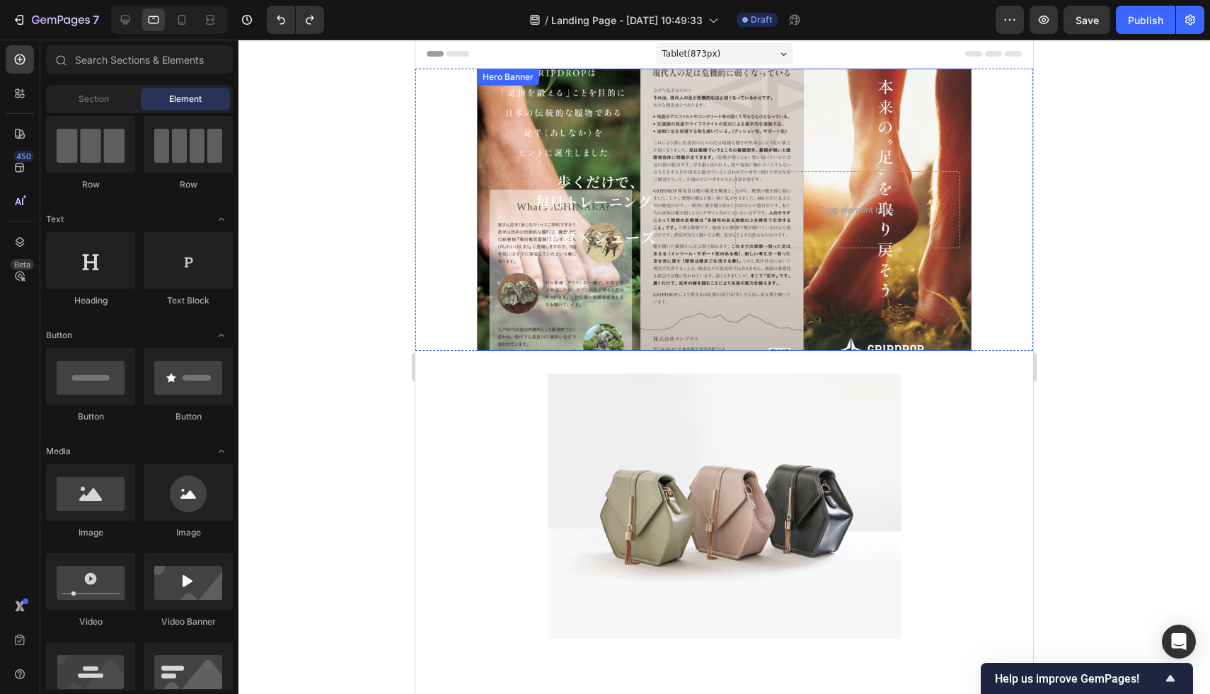
click at [689, 115] on div "Background Image" at bounding box center [724, 210] width 494 height 282
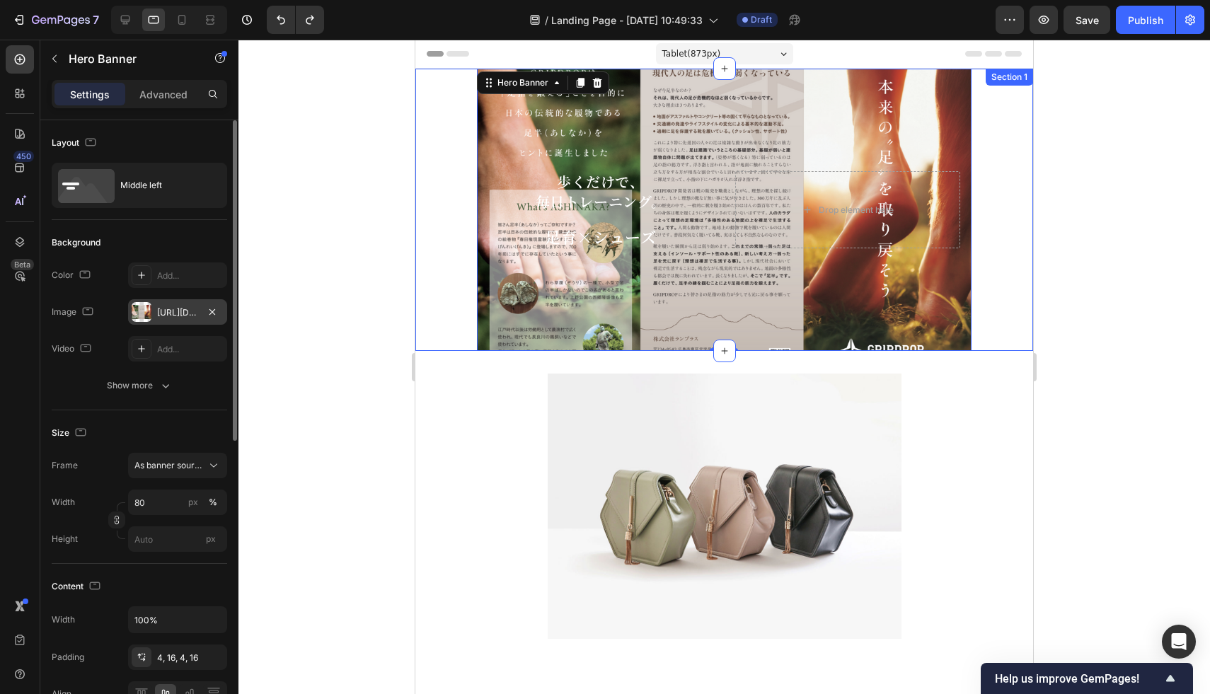
click at [164, 313] on div "https://cdn.shopify.com/s/files/1/0652/5409/6966/files/gempages_560733961840493…" at bounding box center [177, 312] width 41 height 13
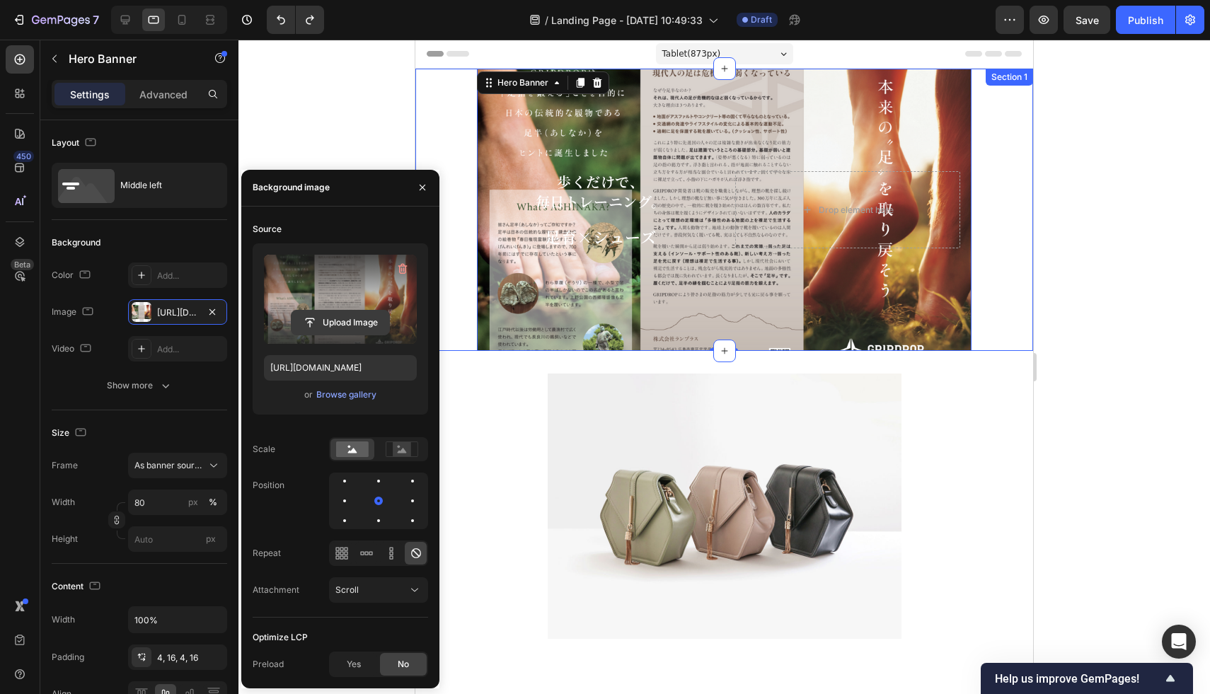
click at [326, 313] on input "file" at bounding box center [340, 323] width 98 height 24
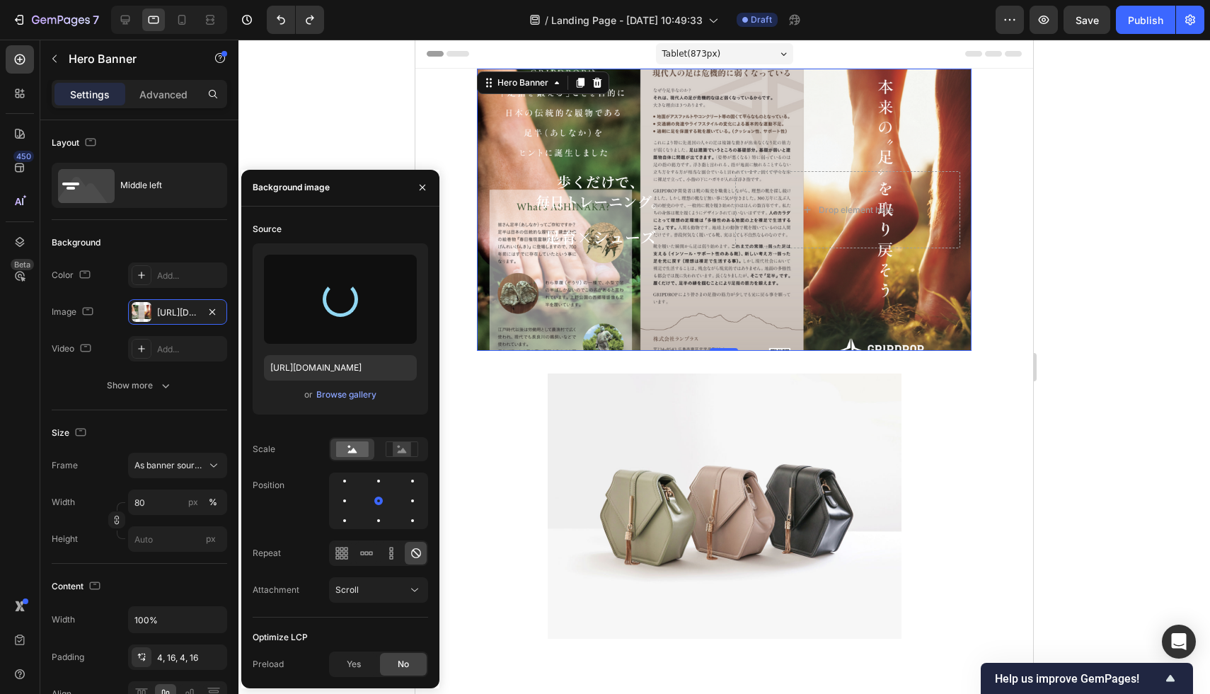
type input "https://cdn.shopify.com/s/files/1/0652/5409/6966/files/gempages_560733961840493…"
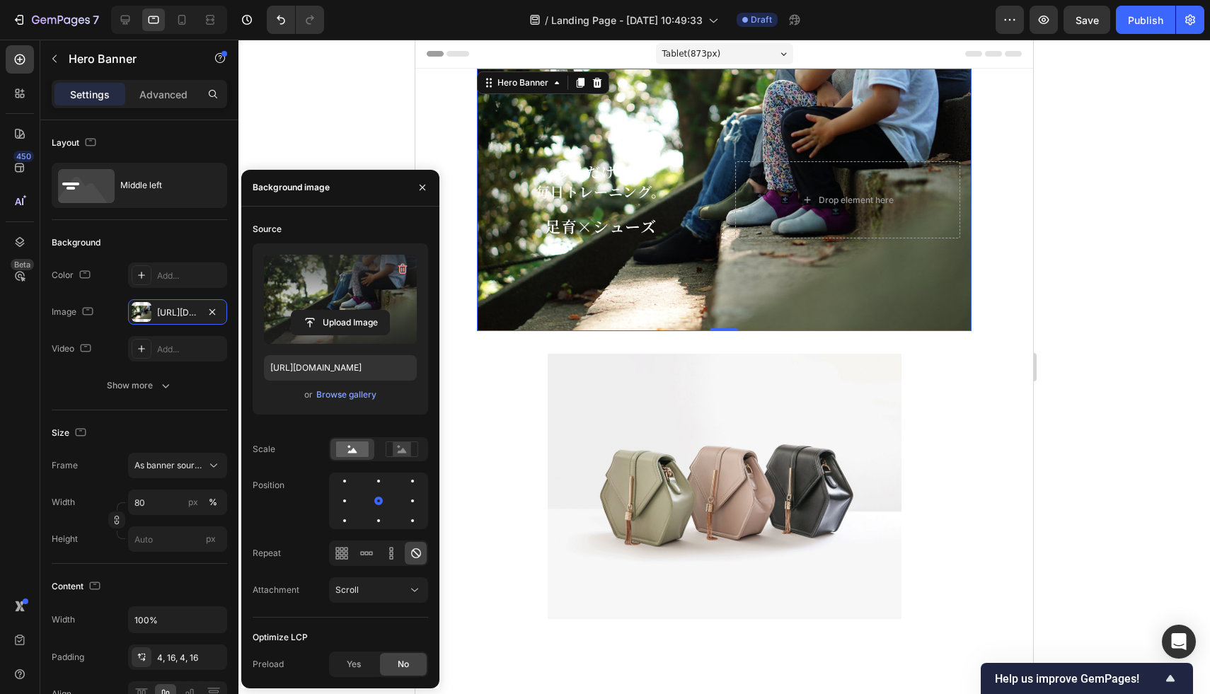
click at [392, 154] on div at bounding box center [723, 367] width 971 height 654
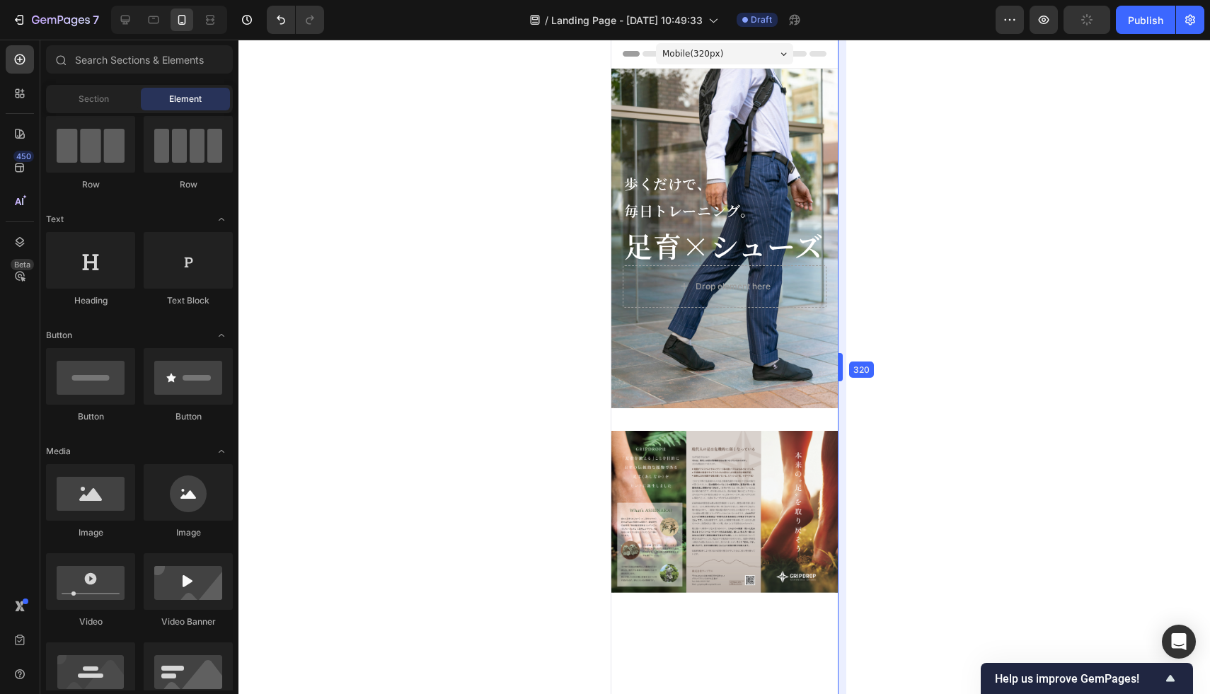
drag, startPoint x: 1037, startPoint y: 360, endPoint x: 395, endPoint y: 311, distance: 644.3
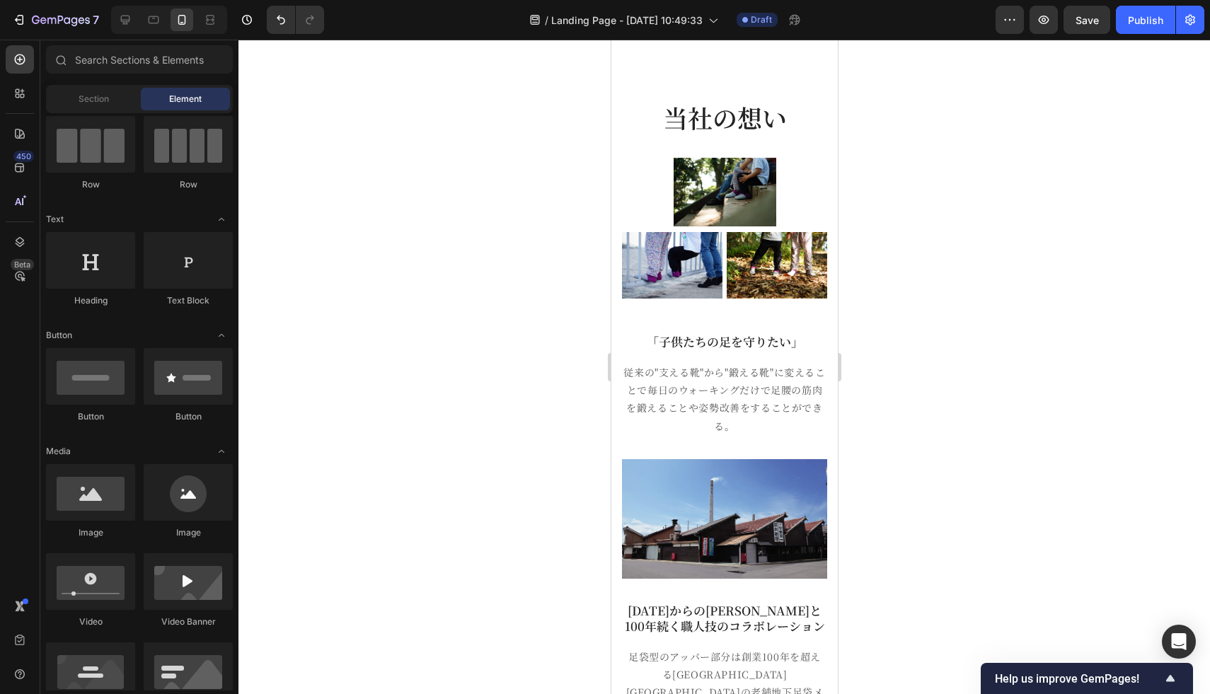
scroll to position [3981, 0]
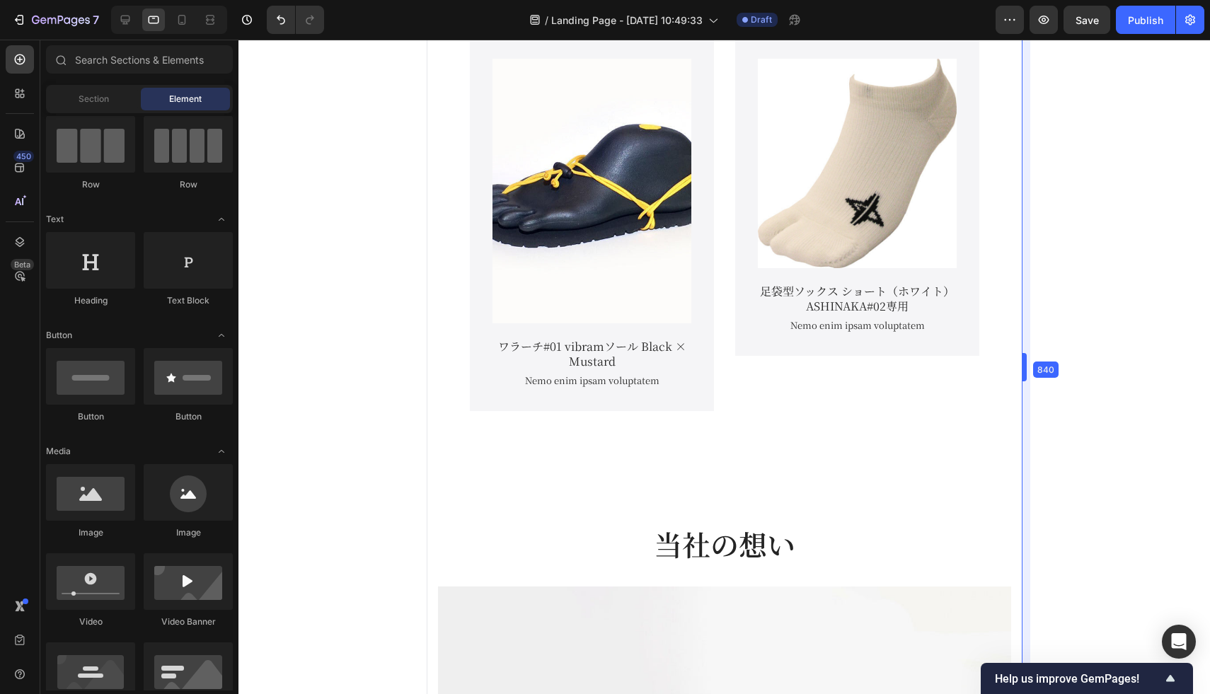
drag, startPoint x: 841, startPoint y: 362, endPoint x: 1209, endPoint y: 415, distance: 371.6
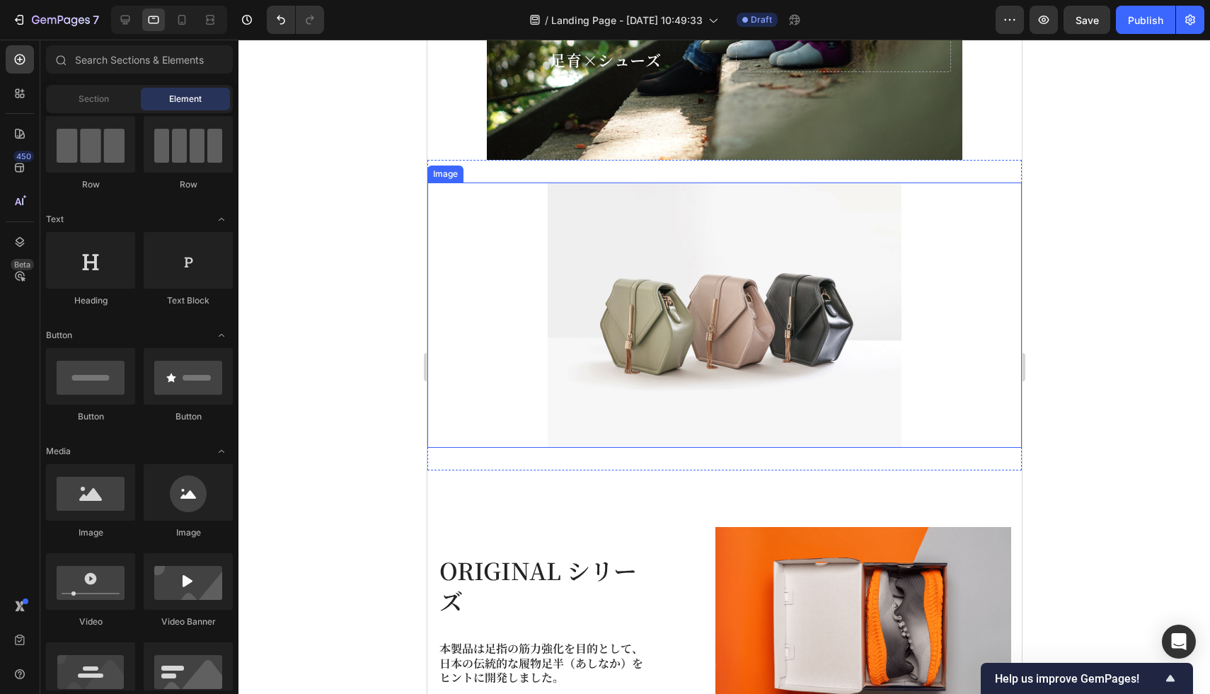
scroll to position [189, 0]
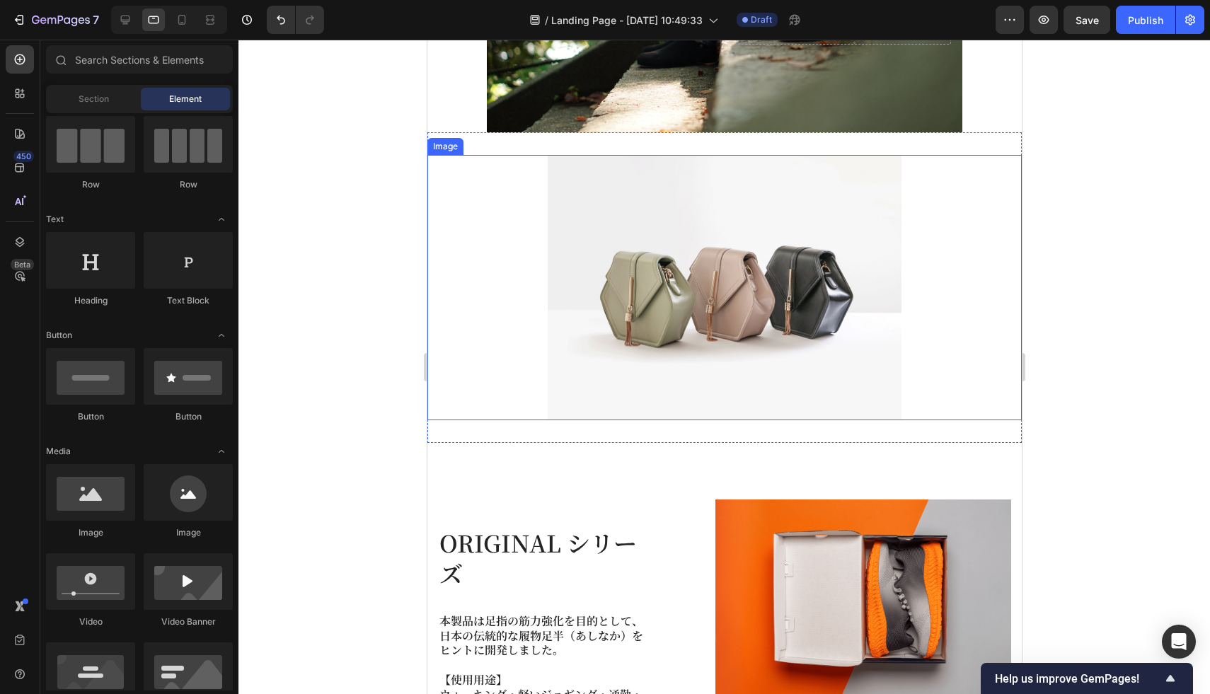
click at [726, 307] on img at bounding box center [724, 287] width 354 height 265
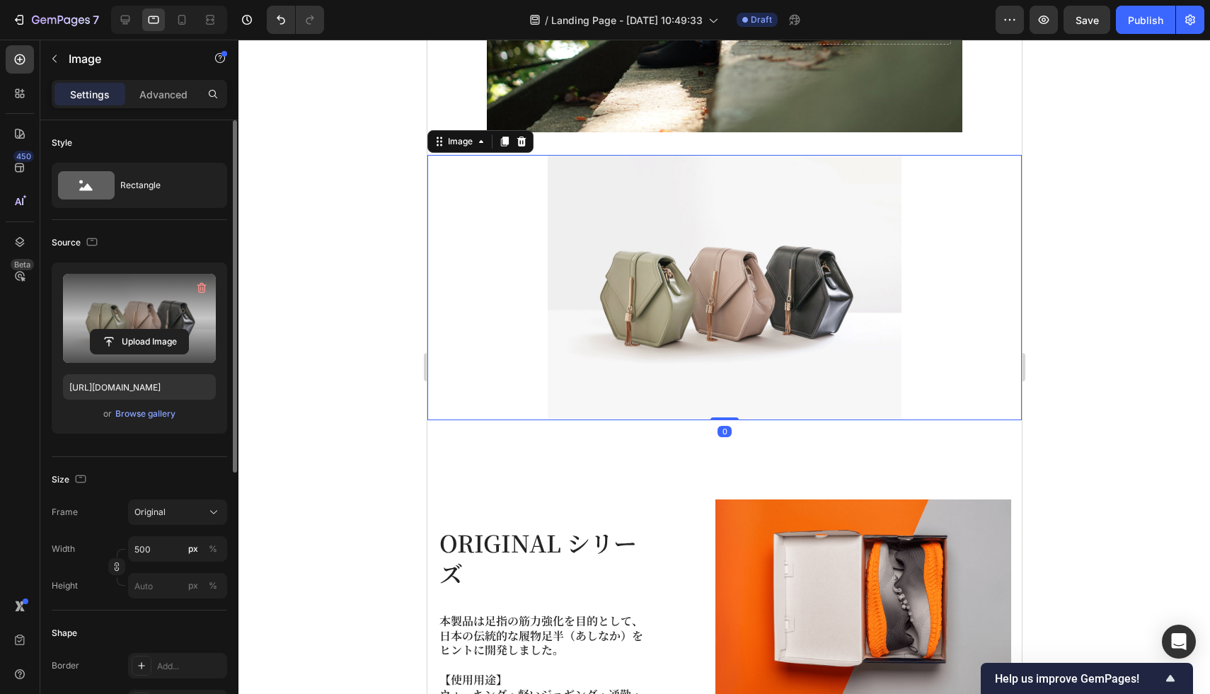
click at [96, 307] on label at bounding box center [139, 318] width 153 height 89
click at [96, 330] on input "file" at bounding box center [140, 342] width 98 height 24
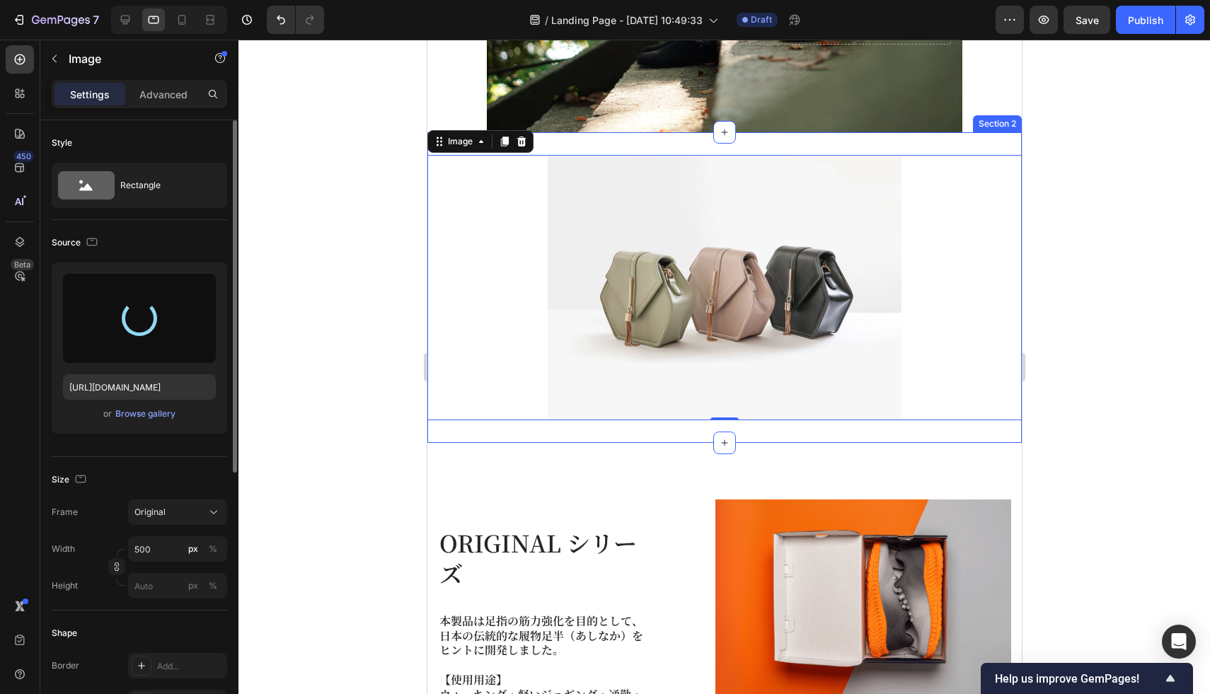
type input "https://cdn.shopify.com/s/files/1/0652/5409/6966/files/gempages_560733961840493…"
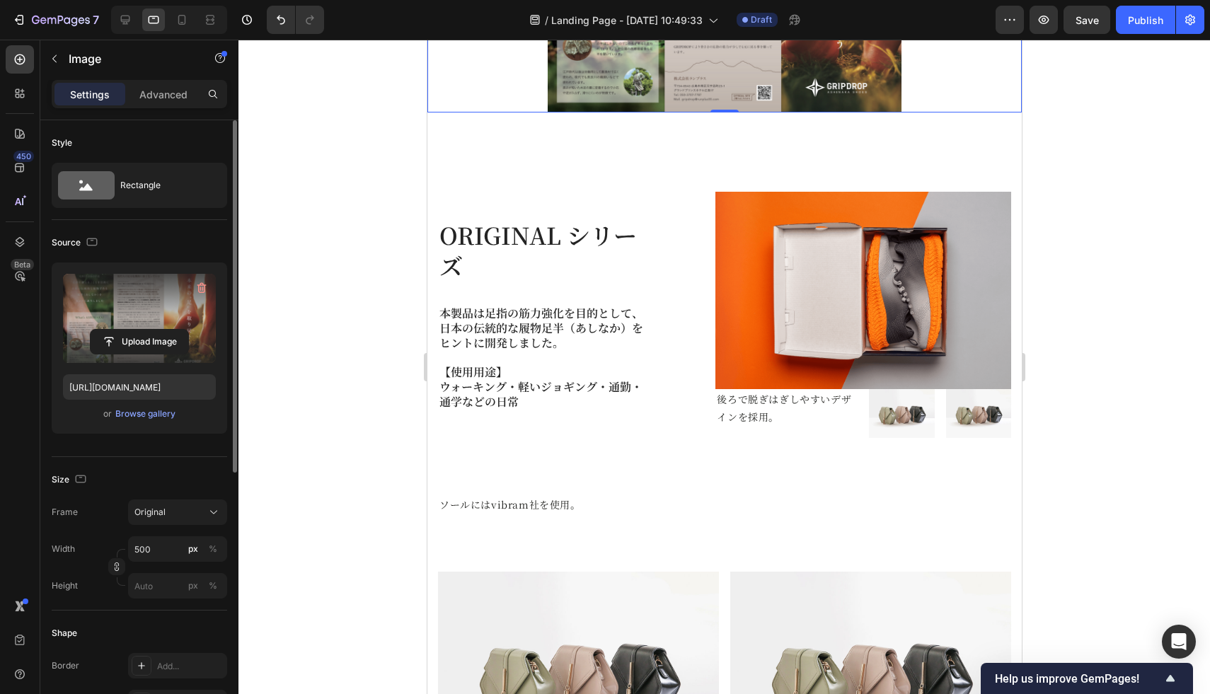
scroll to position [492, 0]
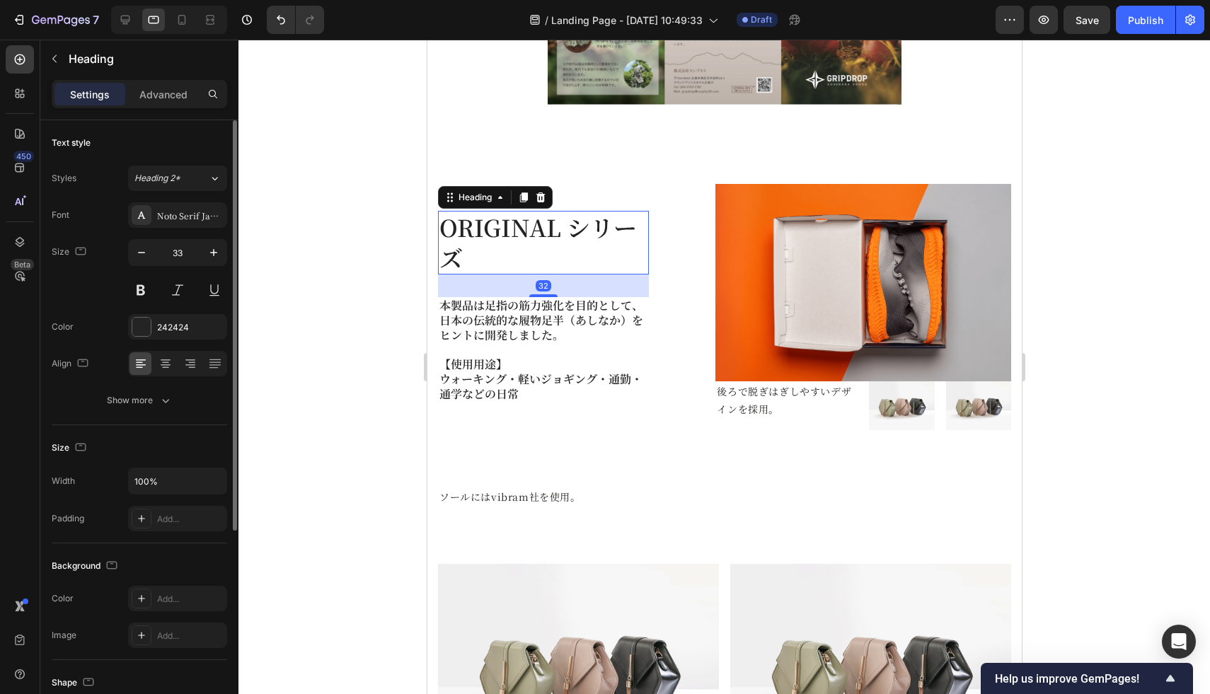
click at [533, 233] on h2 "ORIGINAL シリーズ" at bounding box center [542, 243] width 211 height 64
click at [141, 255] on icon "button" at bounding box center [141, 252] width 14 height 14
type input "31"
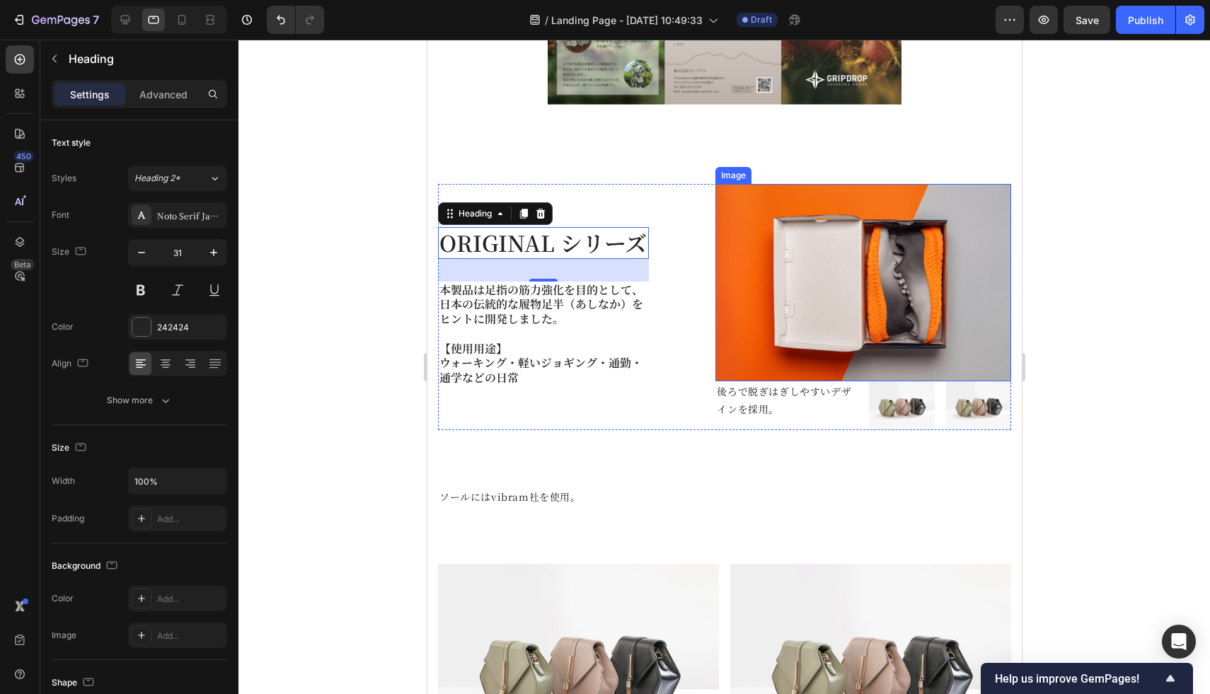
click at [1089, 376] on div at bounding box center [723, 367] width 971 height 654
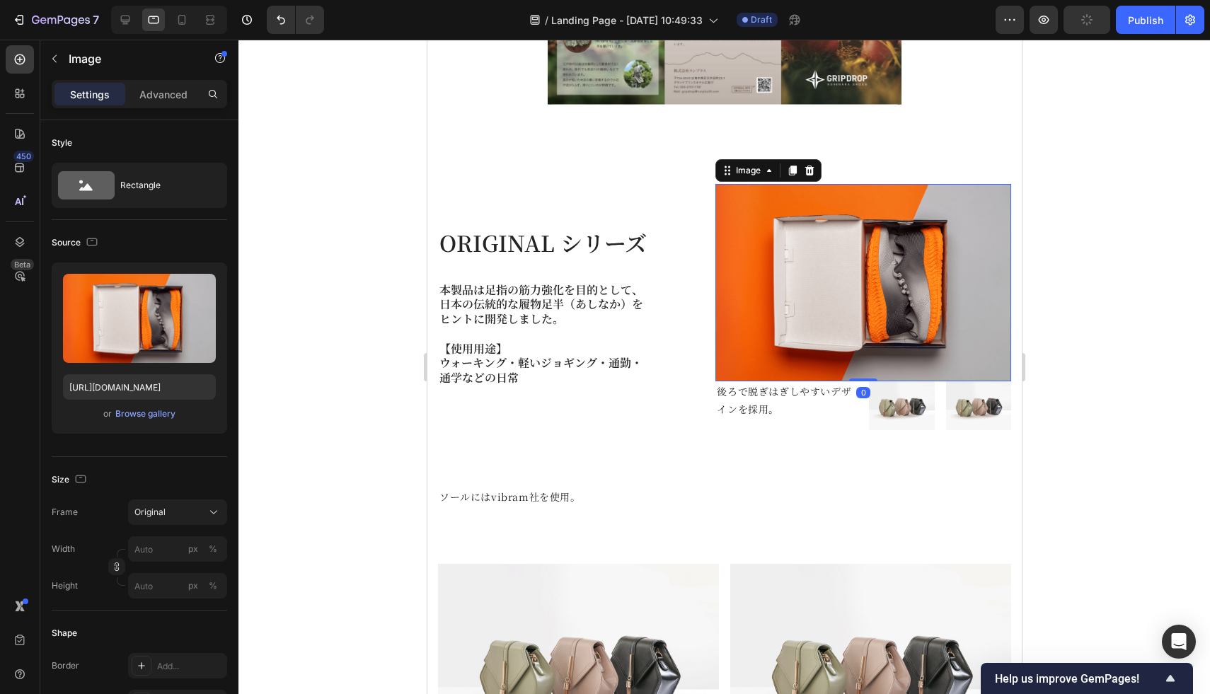
click at [827, 299] on img at bounding box center [863, 282] width 296 height 197
click at [930, 320] on img at bounding box center [863, 282] width 296 height 197
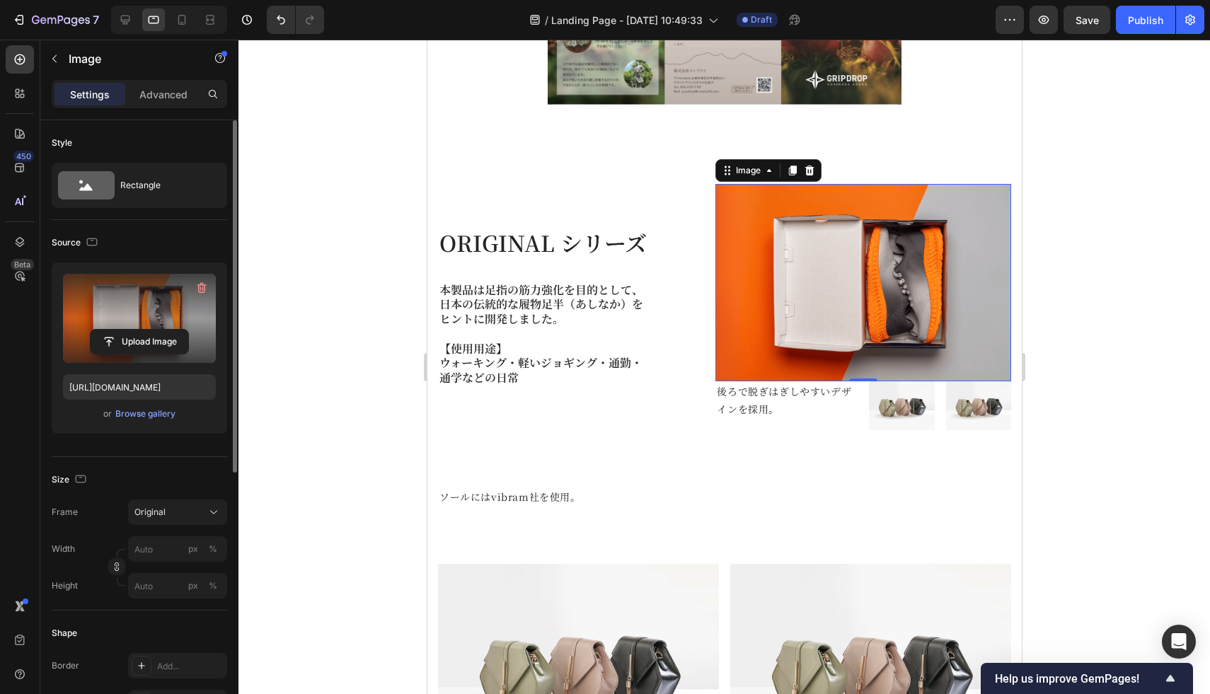
click at [157, 301] on label at bounding box center [139, 318] width 153 height 89
click at [157, 330] on input "file" at bounding box center [140, 342] width 98 height 24
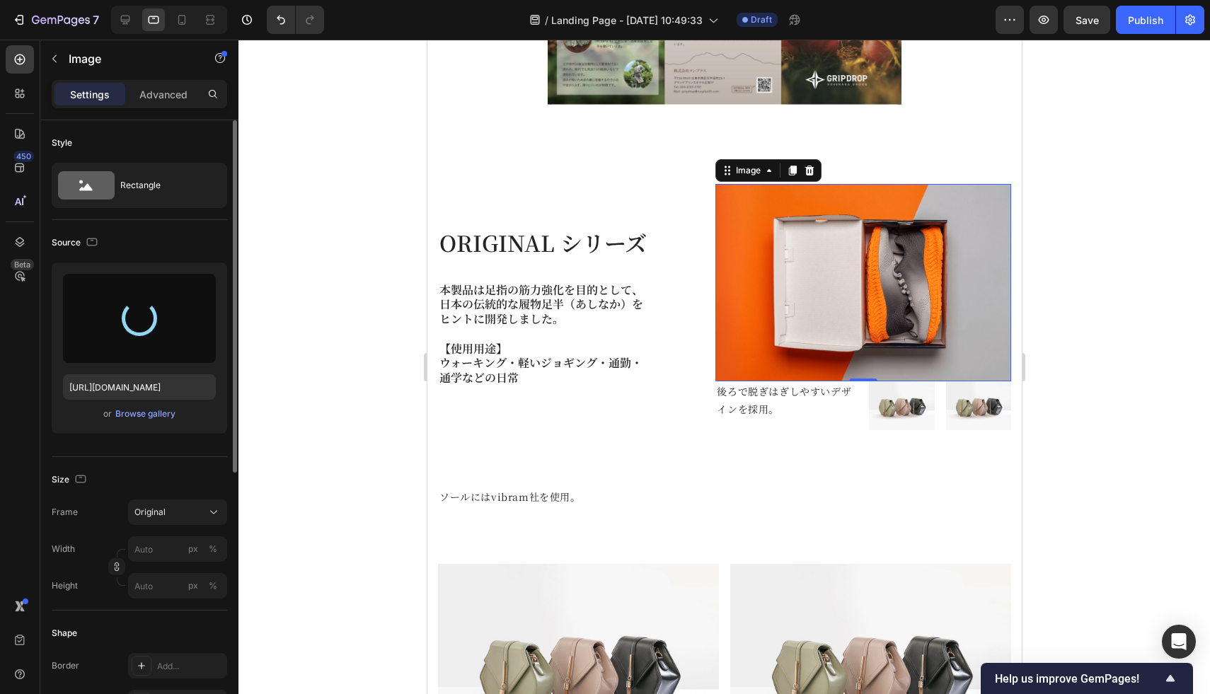
type input "https://cdn.shopify.com/s/files/1/0652/5409/6966/files/gempages_560733961840493…"
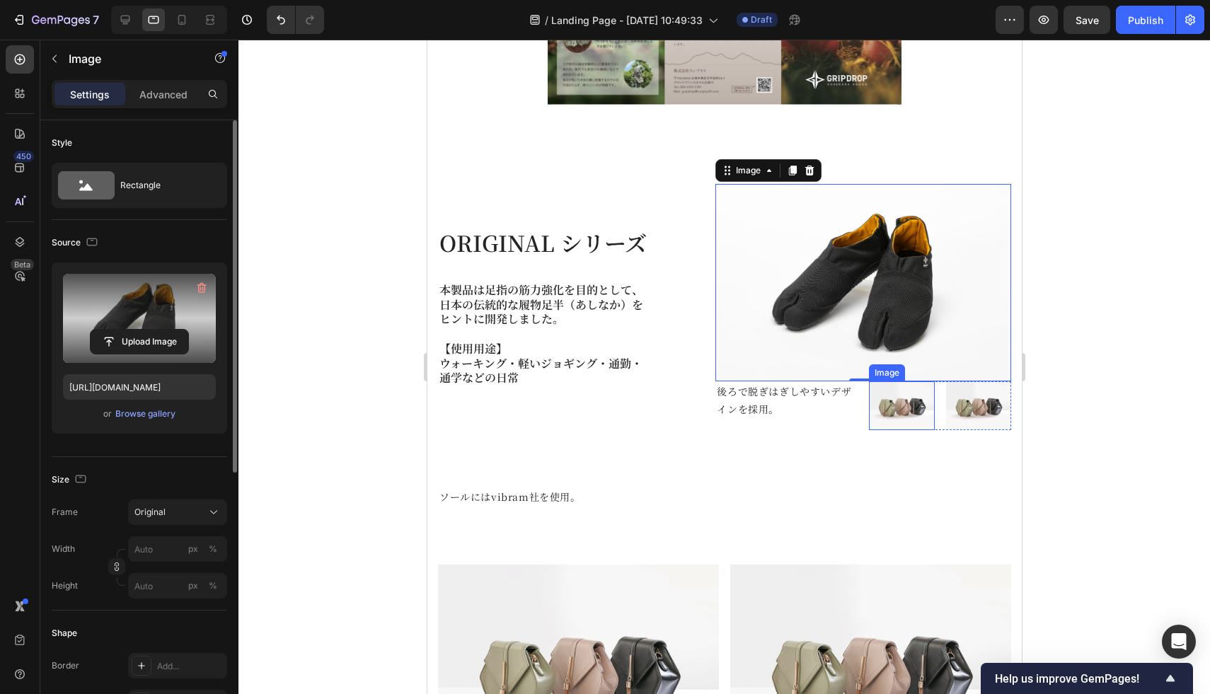
click at [884, 400] on img at bounding box center [900, 405] width 65 height 49
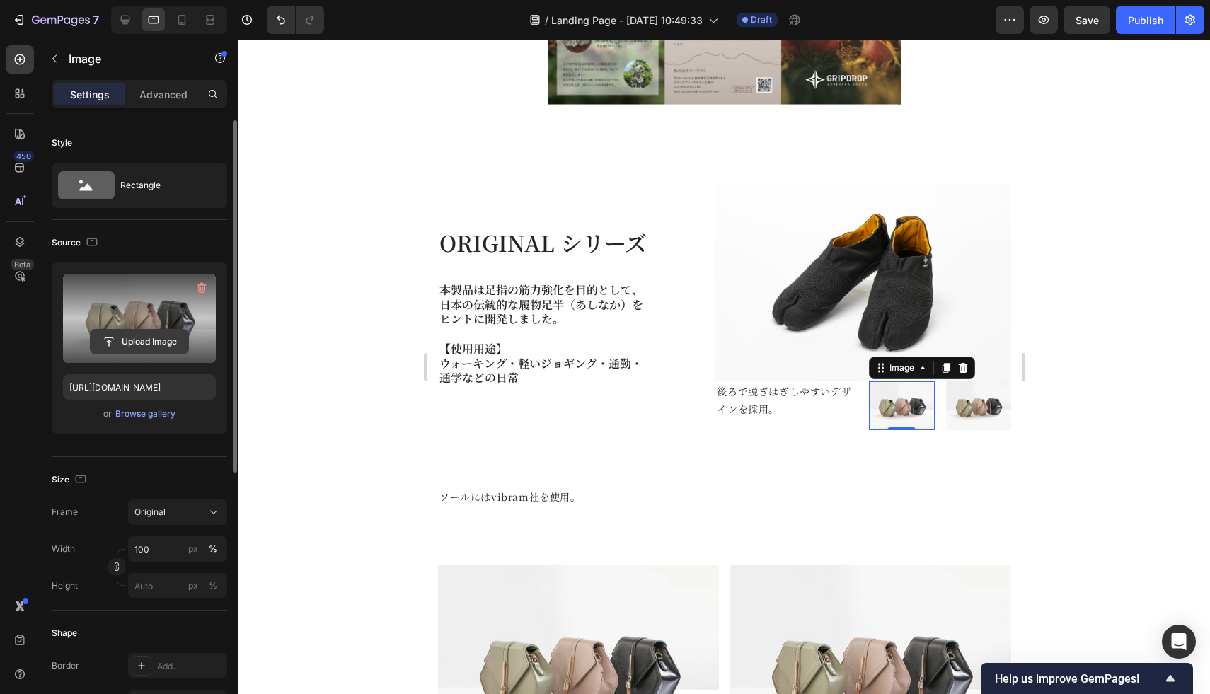
click at [145, 344] on input "file" at bounding box center [140, 342] width 98 height 24
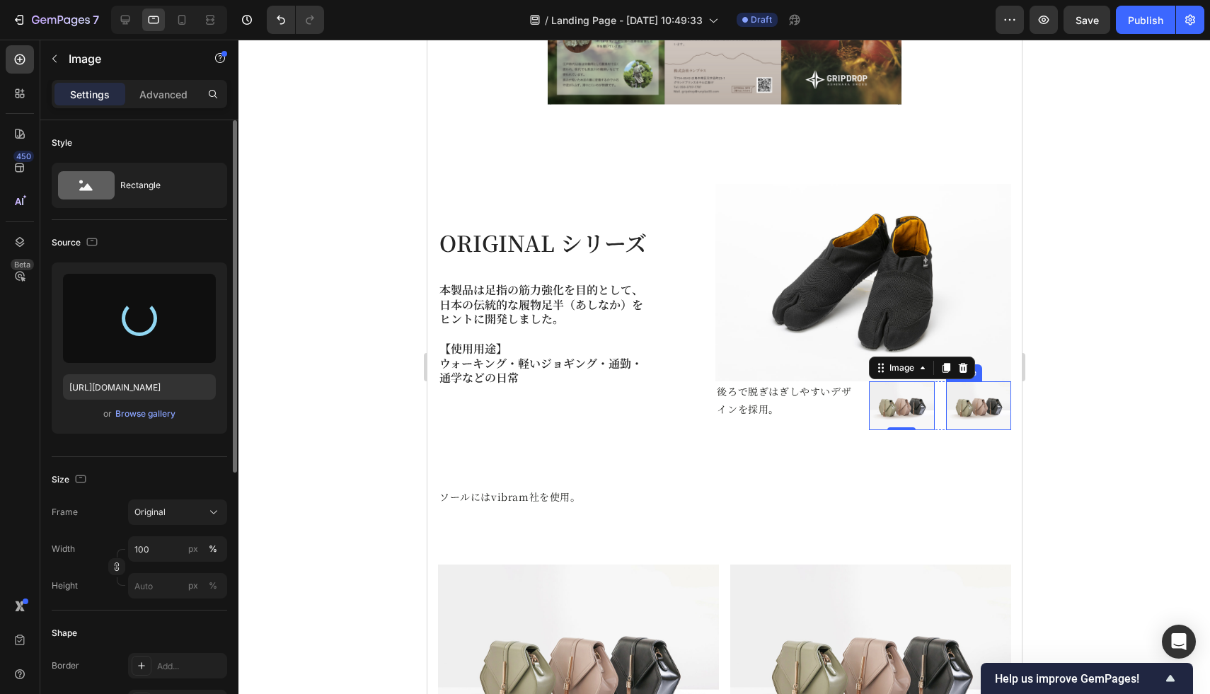
click at [964, 415] on img at bounding box center [977, 405] width 65 height 49
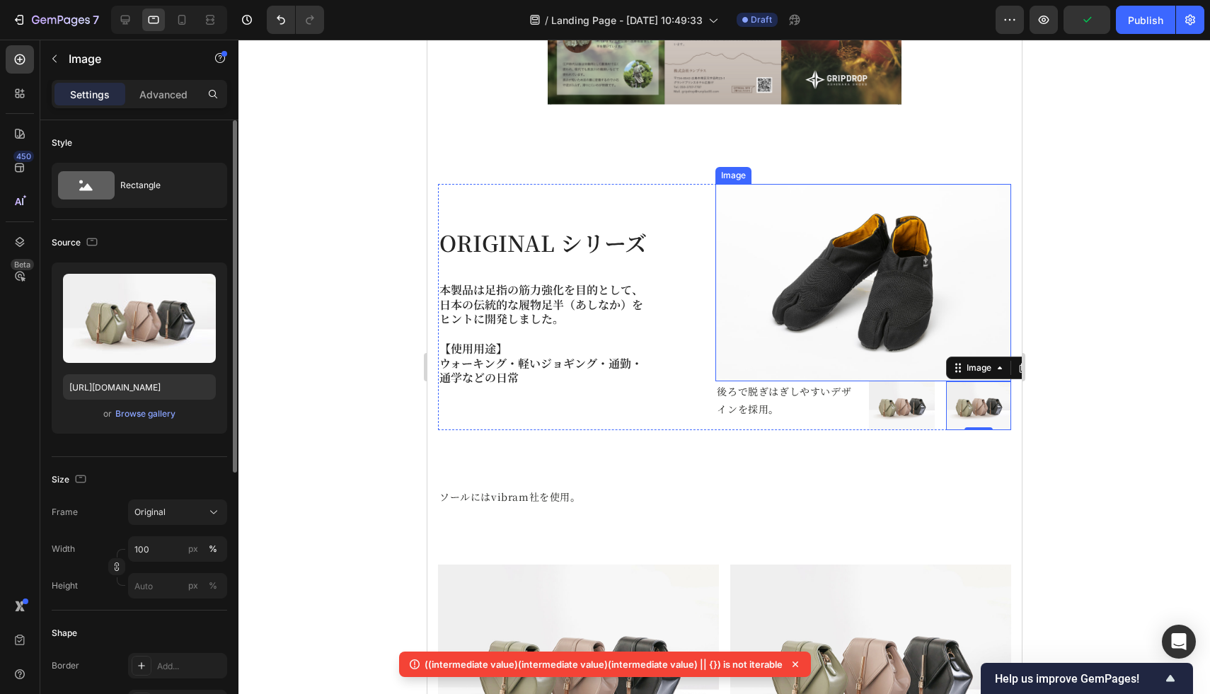
click at [894, 409] on img at bounding box center [900, 405] width 65 height 49
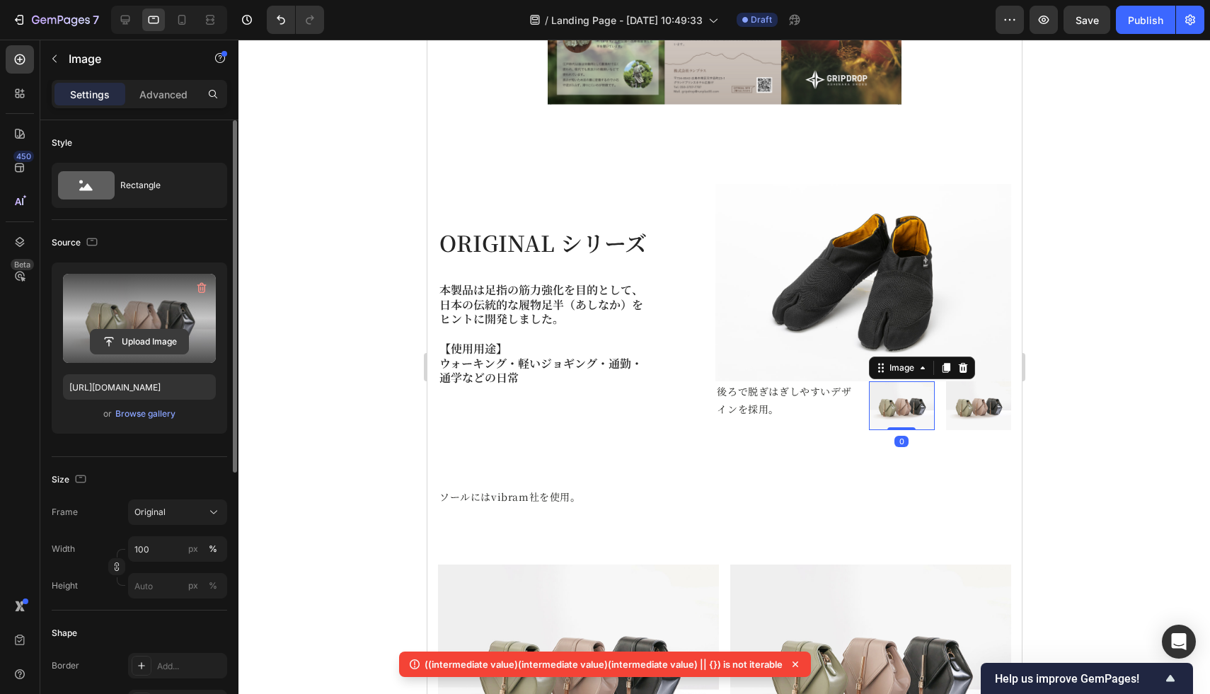
click at [141, 337] on input "file" at bounding box center [140, 342] width 98 height 24
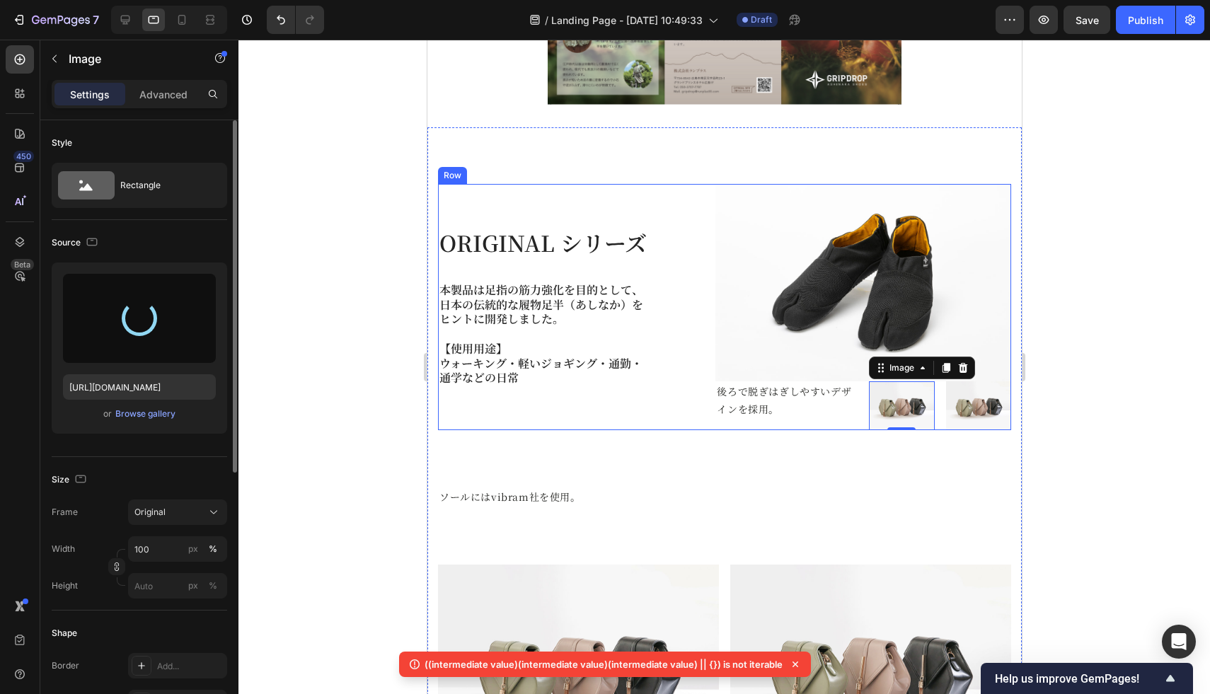
type input "https://cdn.shopify.com/s/files/1/0652/5409/6966/files/gempages_560733961840493…"
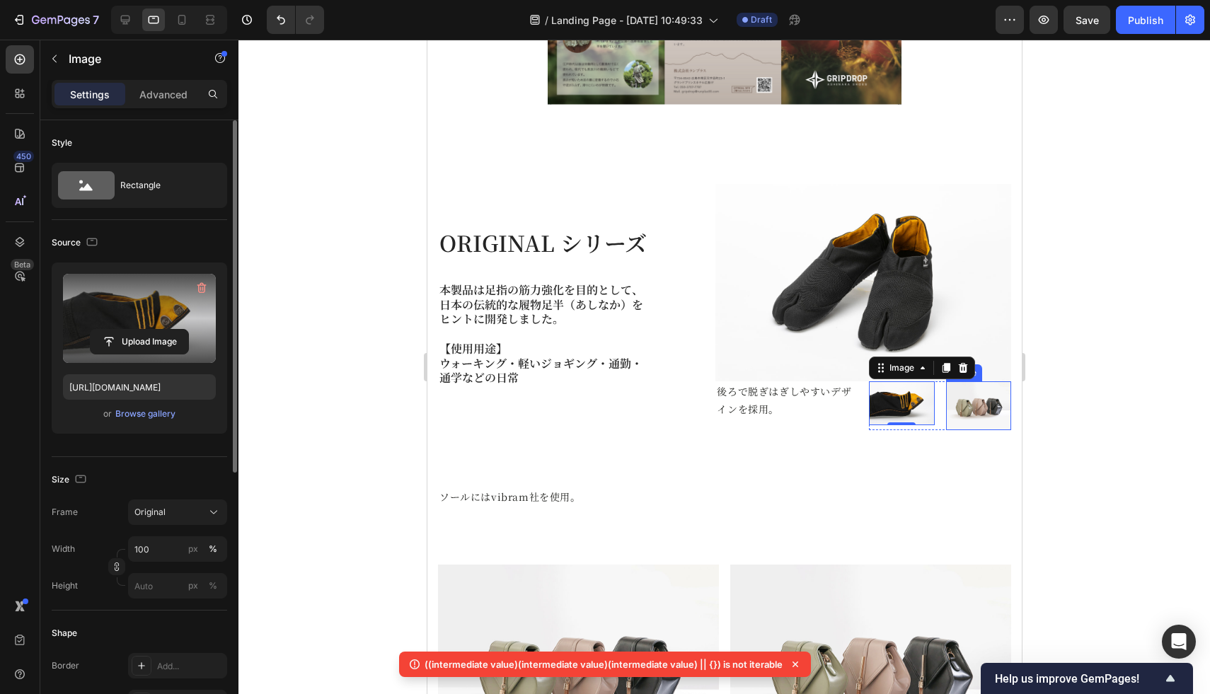
click at [973, 395] on img at bounding box center [977, 405] width 65 height 49
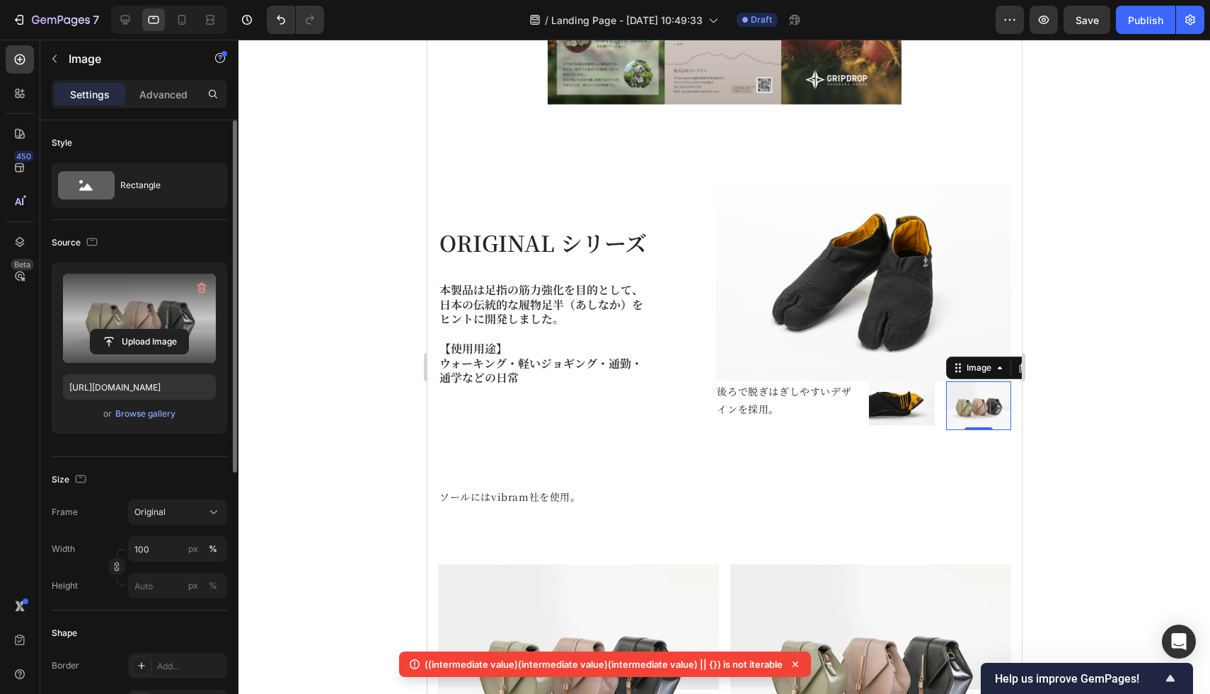
click at [132, 327] on label at bounding box center [139, 318] width 153 height 89
click at [132, 330] on input "file" at bounding box center [140, 342] width 98 height 24
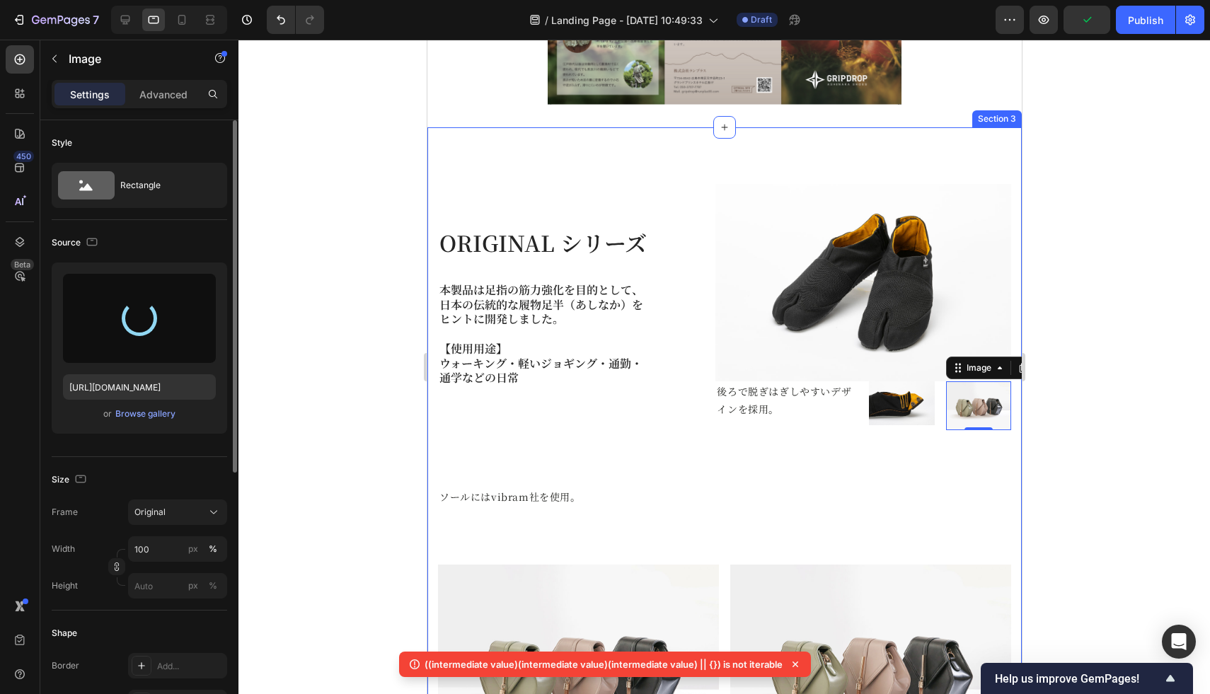
type input "https://cdn.shopify.com/s/files/1/0652/5409/6966/files/gempages_560733961840493…"
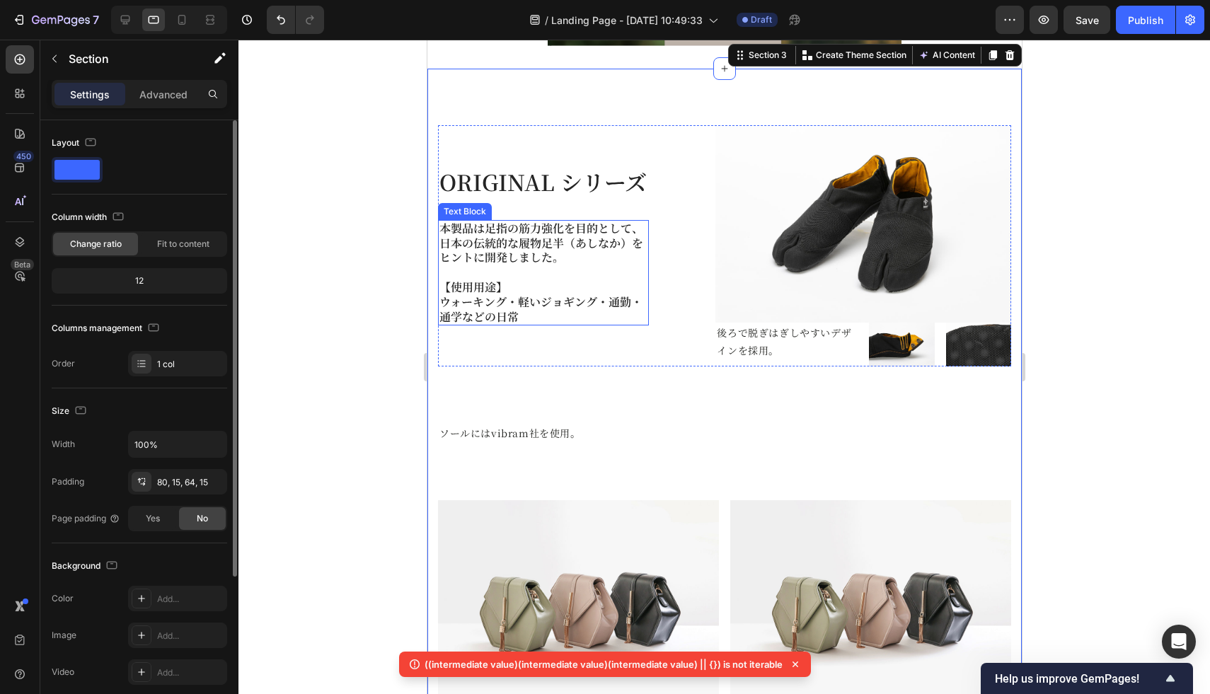
scroll to position [552, 0]
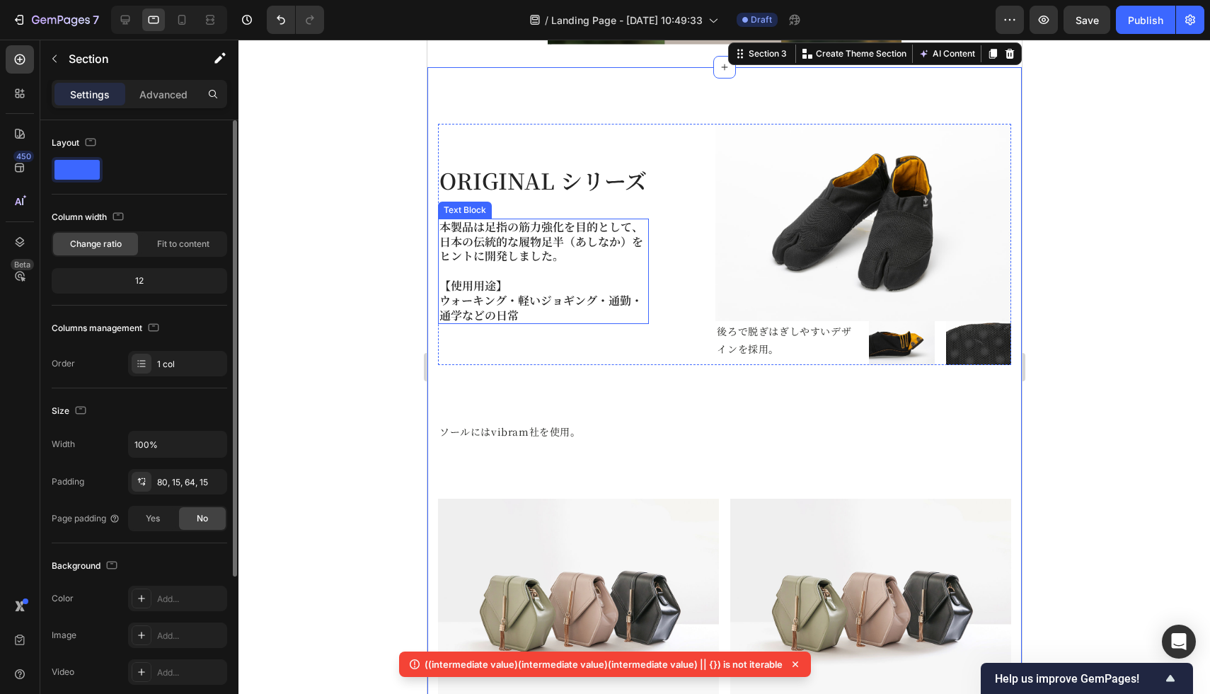
click at [637, 274] on p at bounding box center [543, 271] width 208 height 15
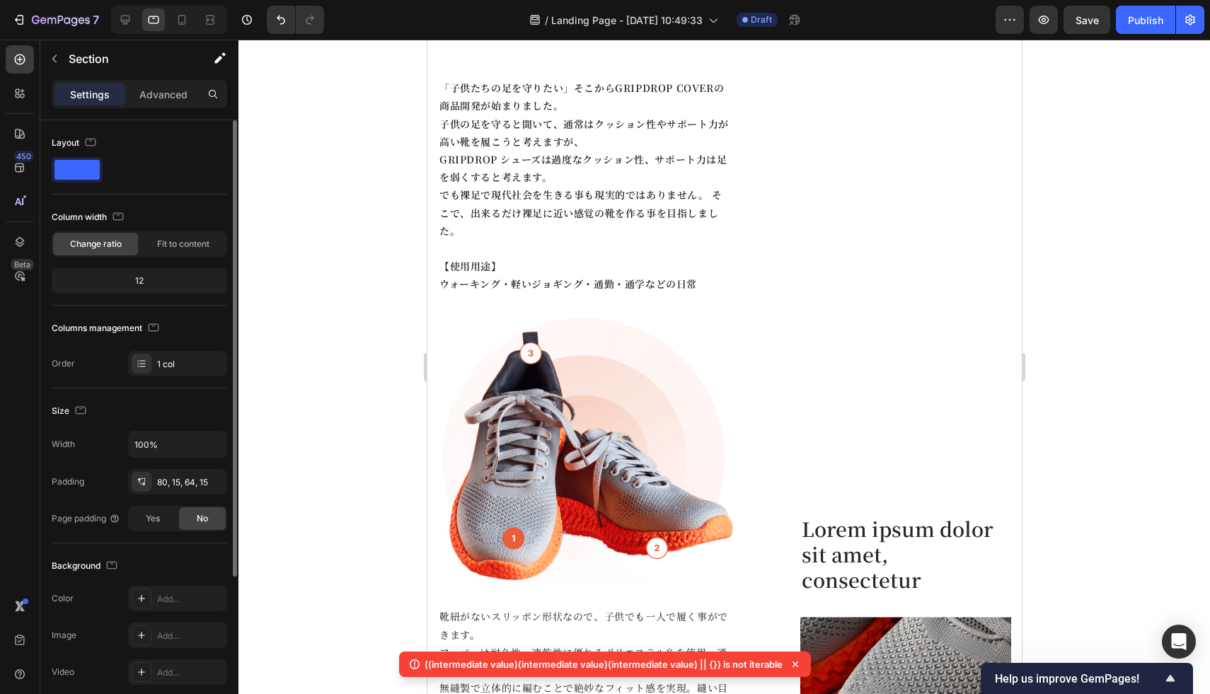
scroll to position [2073, 0]
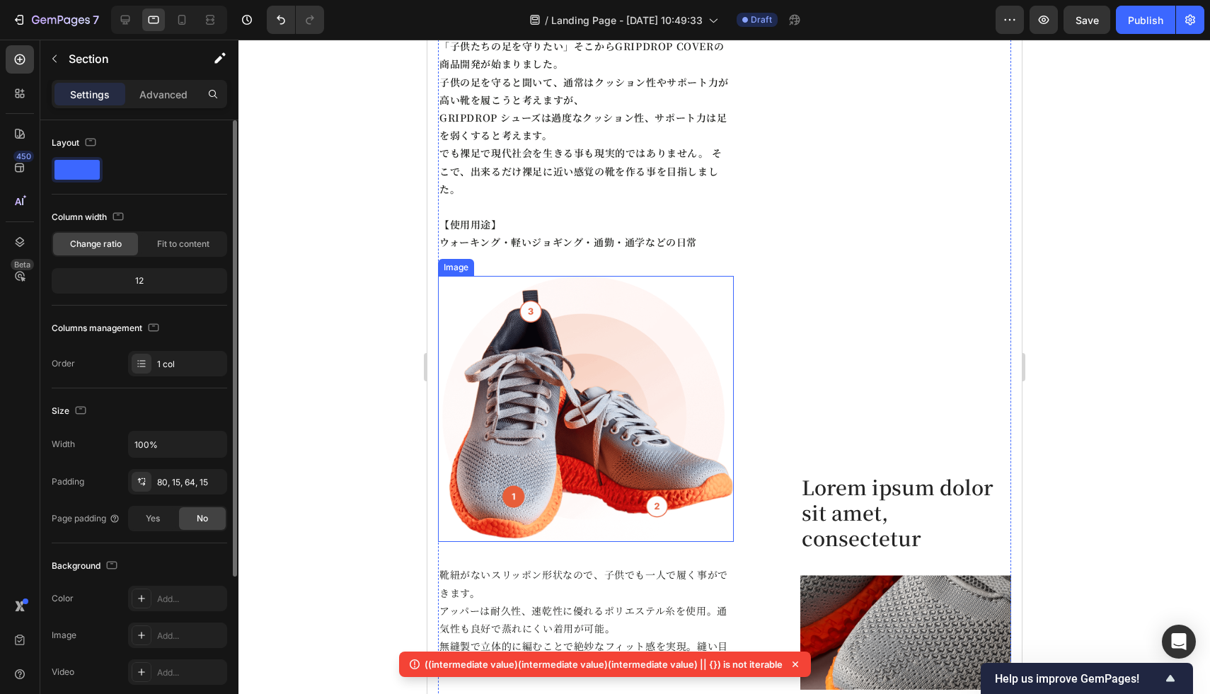
click at [555, 413] on img at bounding box center [585, 409] width 296 height 267
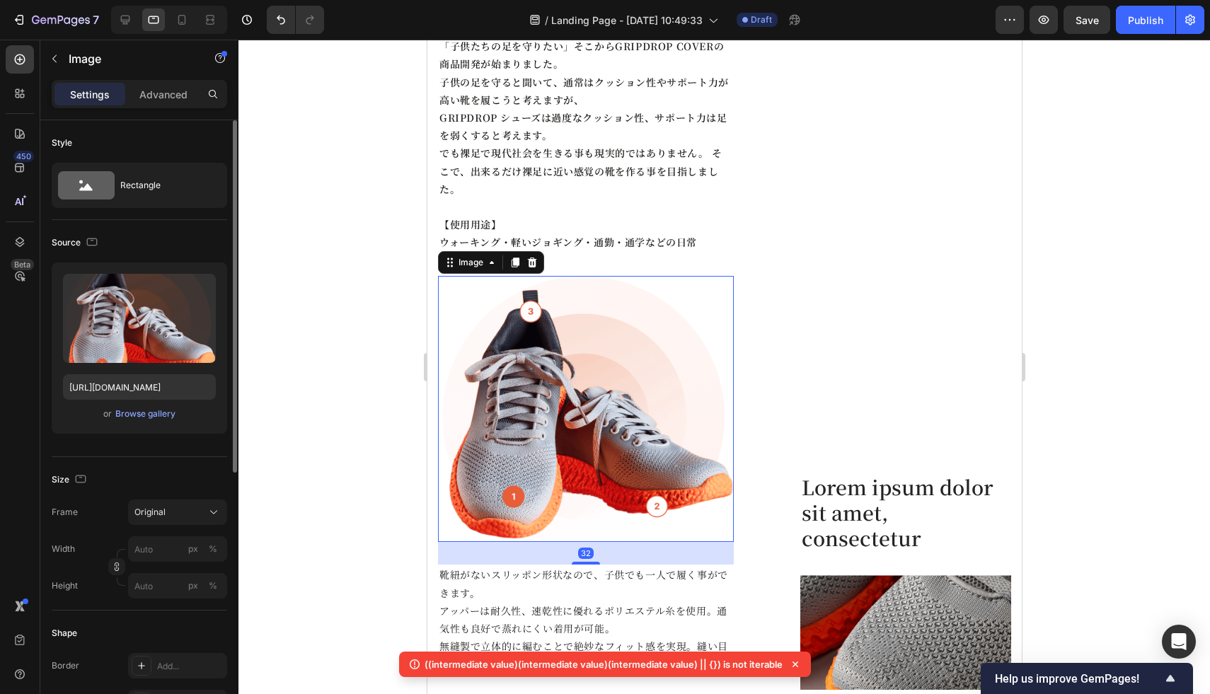
click at [514, 503] on img at bounding box center [585, 409] width 296 height 267
click at [653, 515] on img at bounding box center [585, 409] width 296 height 267
click at [536, 315] on img at bounding box center [585, 409] width 296 height 267
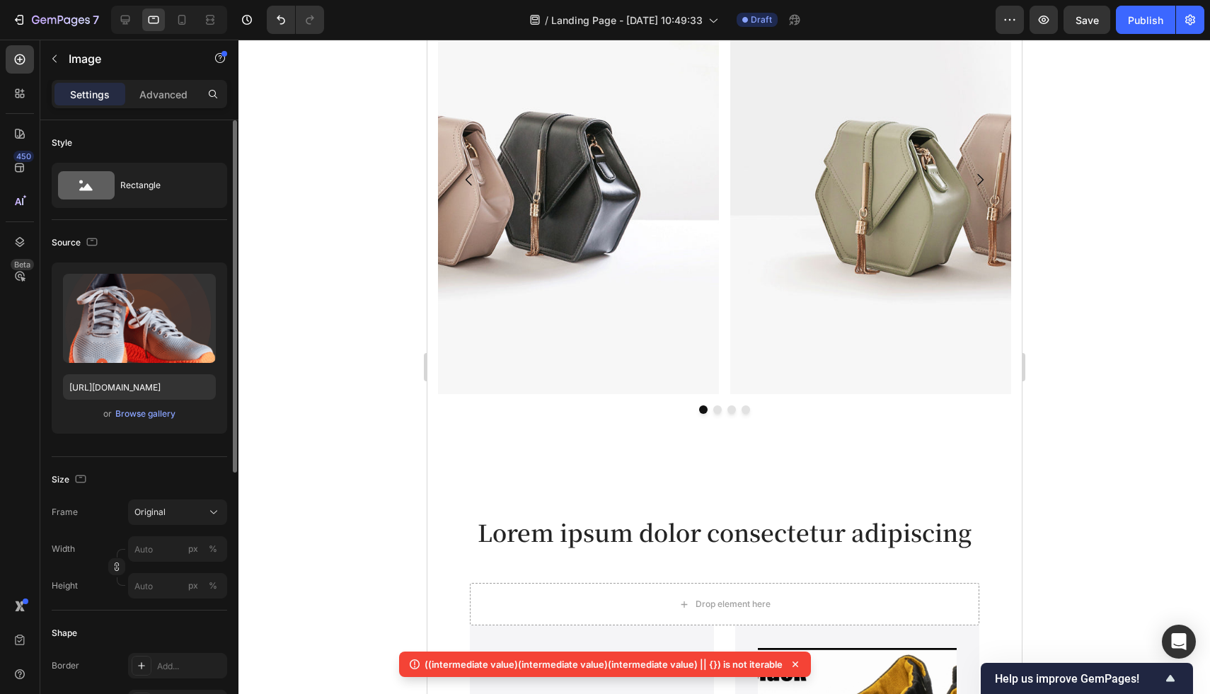
scroll to position [3854, 0]
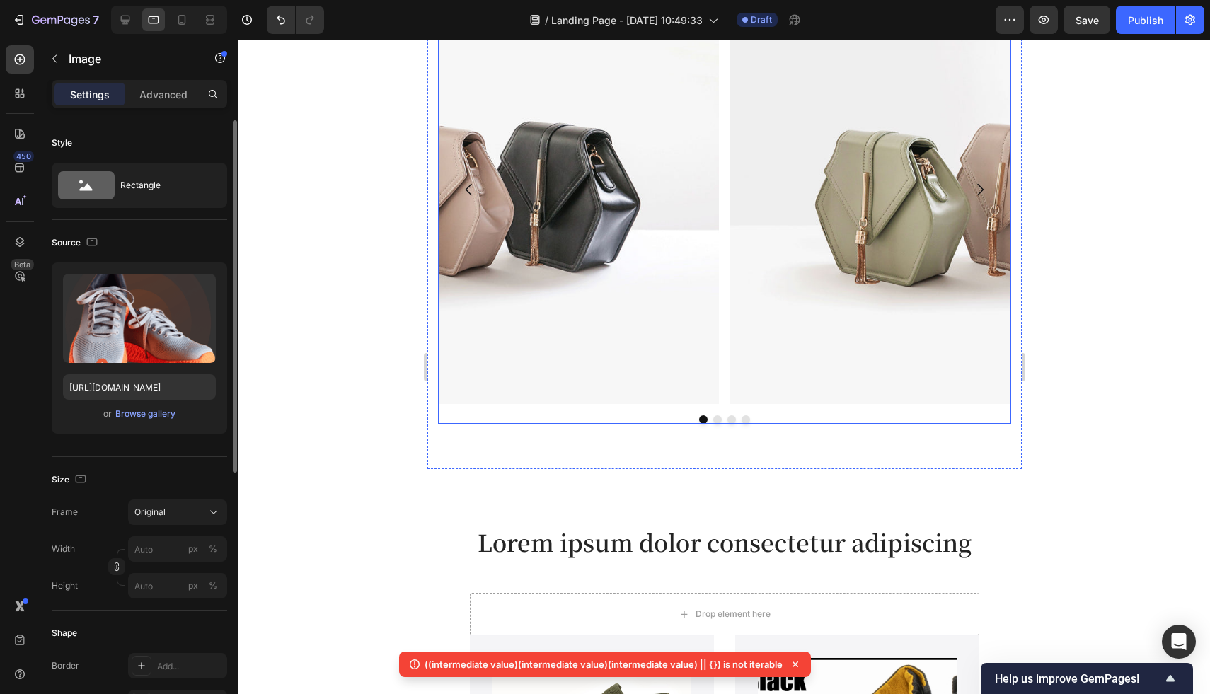
click at [712, 422] on div "Image Image Image Image Carousel" at bounding box center [723, 200] width 573 height 450
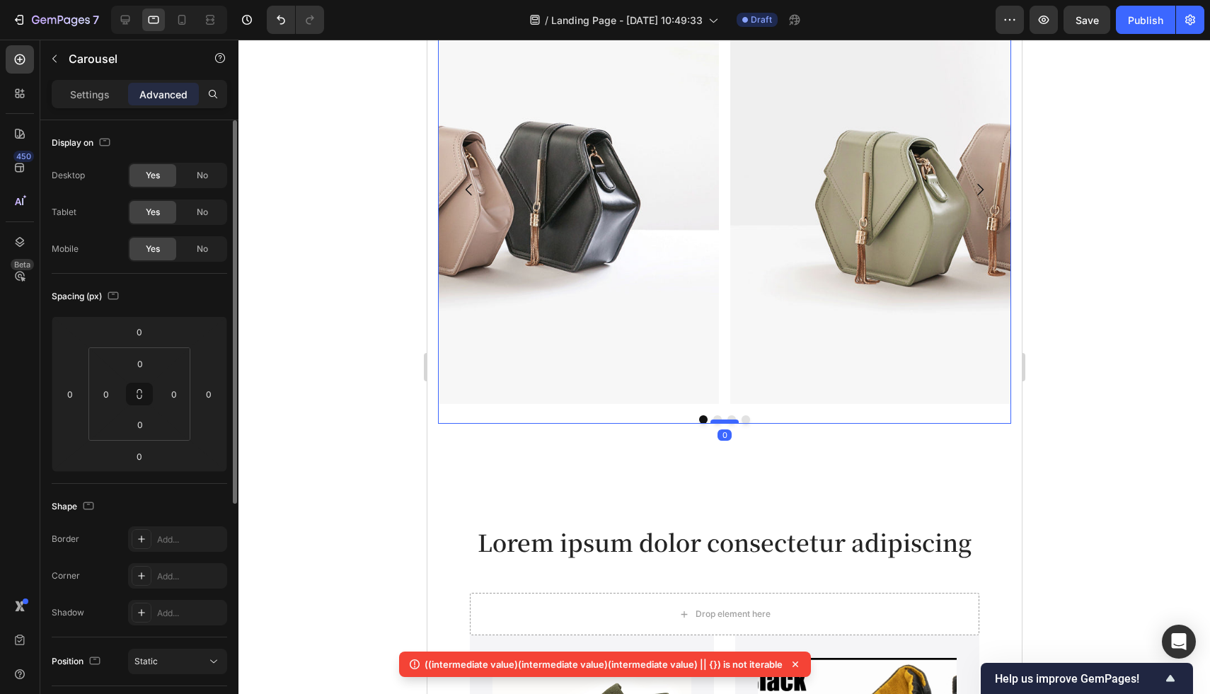
click at [714, 421] on div at bounding box center [724, 422] width 28 height 4
click at [714, 414] on div "Image Image Image Image Carousel 0" at bounding box center [723, 200] width 573 height 450
click at [715, 419] on button "Dot" at bounding box center [716, 419] width 8 height 8
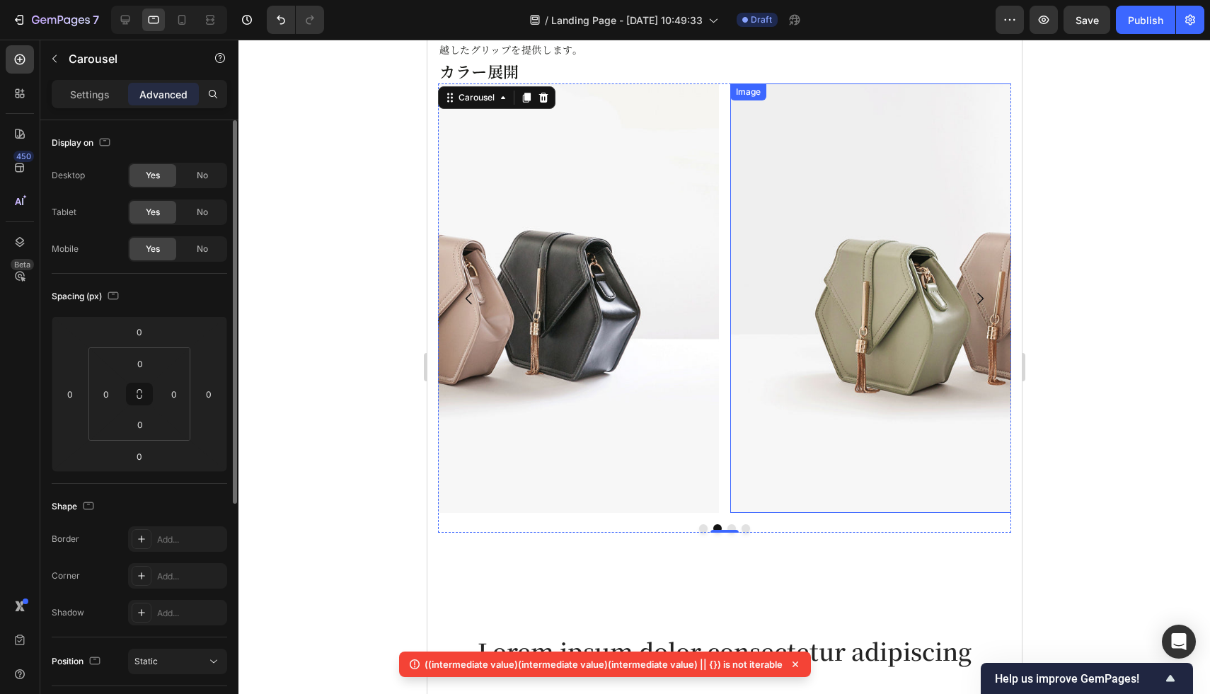
scroll to position [3735, 0]
